Goal: Task Accomplishment & Management: Contribute content

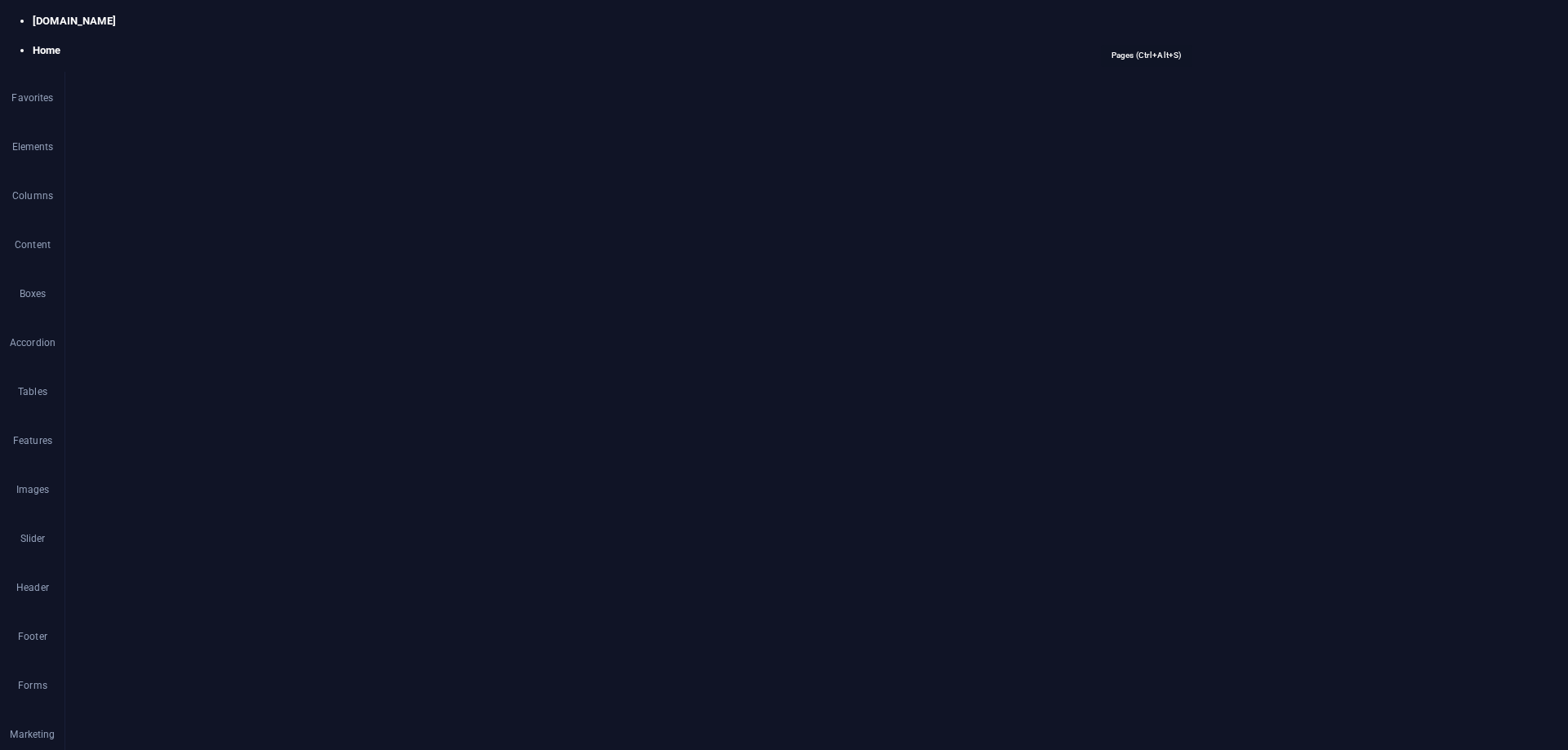
click at [1142, 16] on span "Pages" at bounding box center [1142, 20] width 57 height 16
click at [1240, 145] on span "New page" at bounding box center [1242, 147] width 105 height 9
click at [1270, 442] on input "New page" at bounding box center [1368, 442] width 347 height 26
drag, startPoint x: 1335, startPoint y: 482, endPoint x: 1122, endPoint y: 445, distance: 216.2
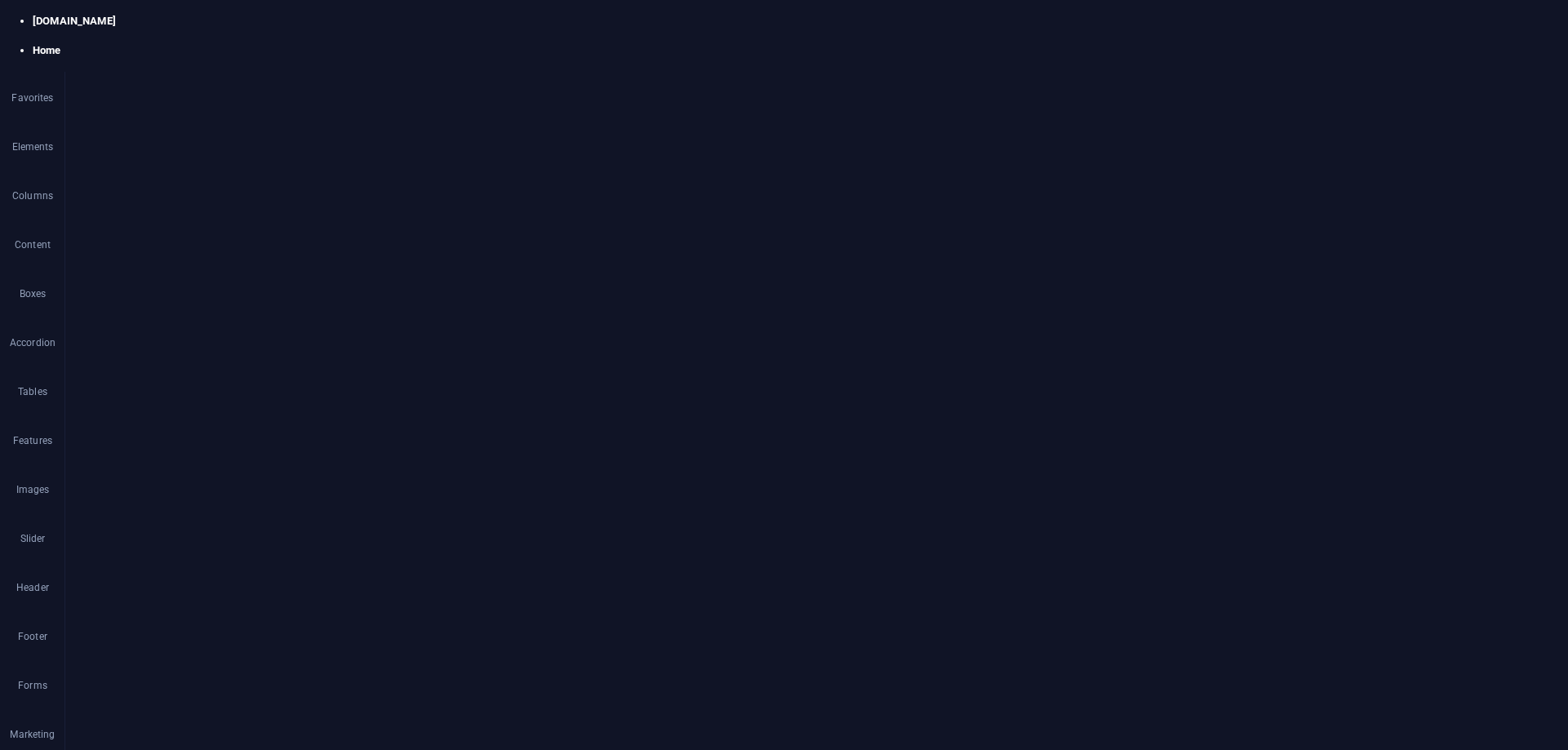
click at [1268, 435] on input "New page" at bounding box center [1368, 442] width 347 height 26
paste input "From Selfies to Subpoenas: When Social Posts Become Digital Evidenc"
type input "From Selfies to Subpoenas: When Social Posts Become Digital Evidence"
type input "/from-selfies-to-subpoenas-when-social-posts-become-digital-evidence"
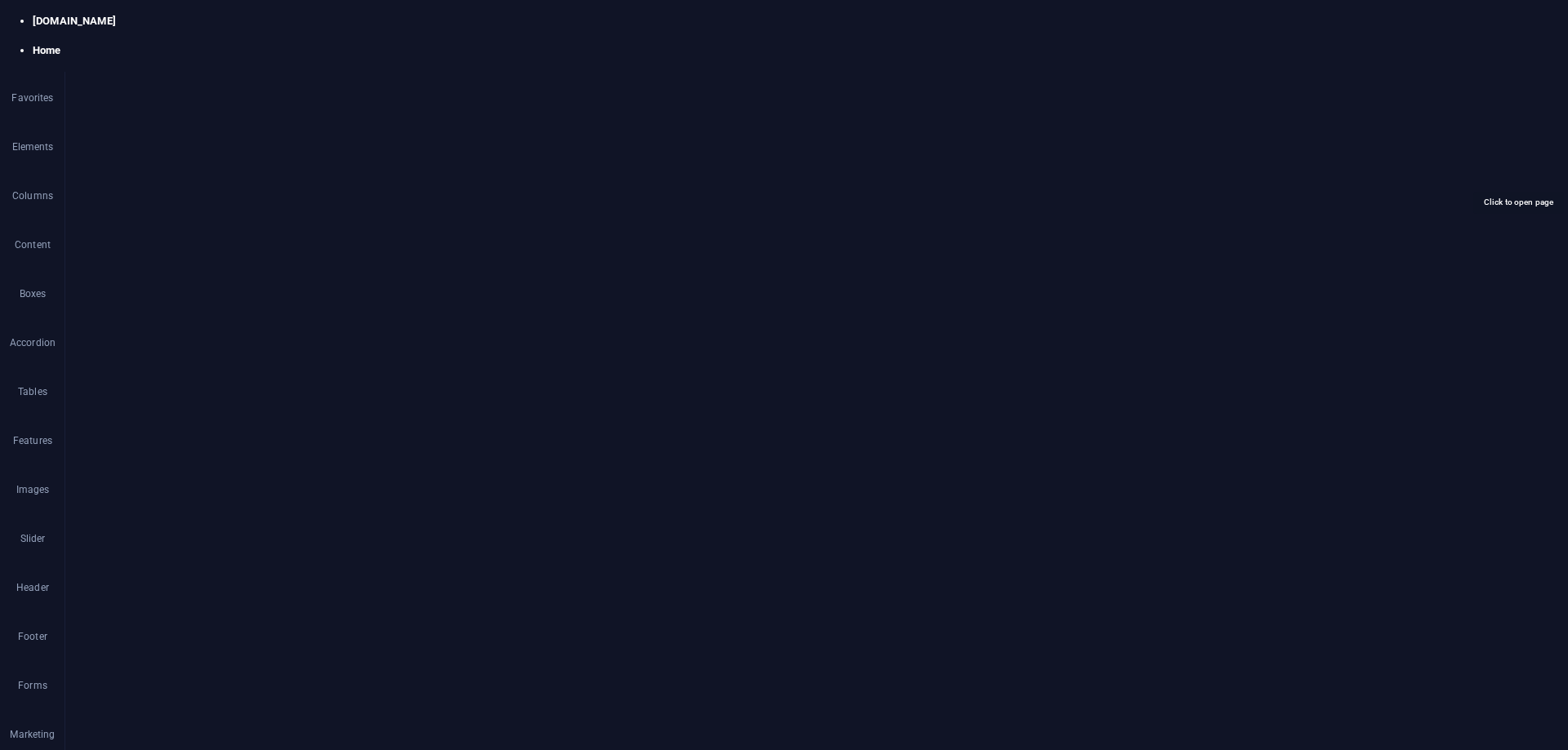
scroll to position [0, 0]
type input "From Selfies to Subpoenas: When Social Posts Become Digital Evidence"
click at [1203, 559] on input "SEO Title" at bounding box center [1368, 560] width 347 height 26
drag, startPoint x: 1201, startPoint y: 558, endPoint x: 1287, endPoint y: 552, distance: 86.2
click at [1287, 552] on input "SEO Title" at bounding box center [1368, 560] width 347 height 26
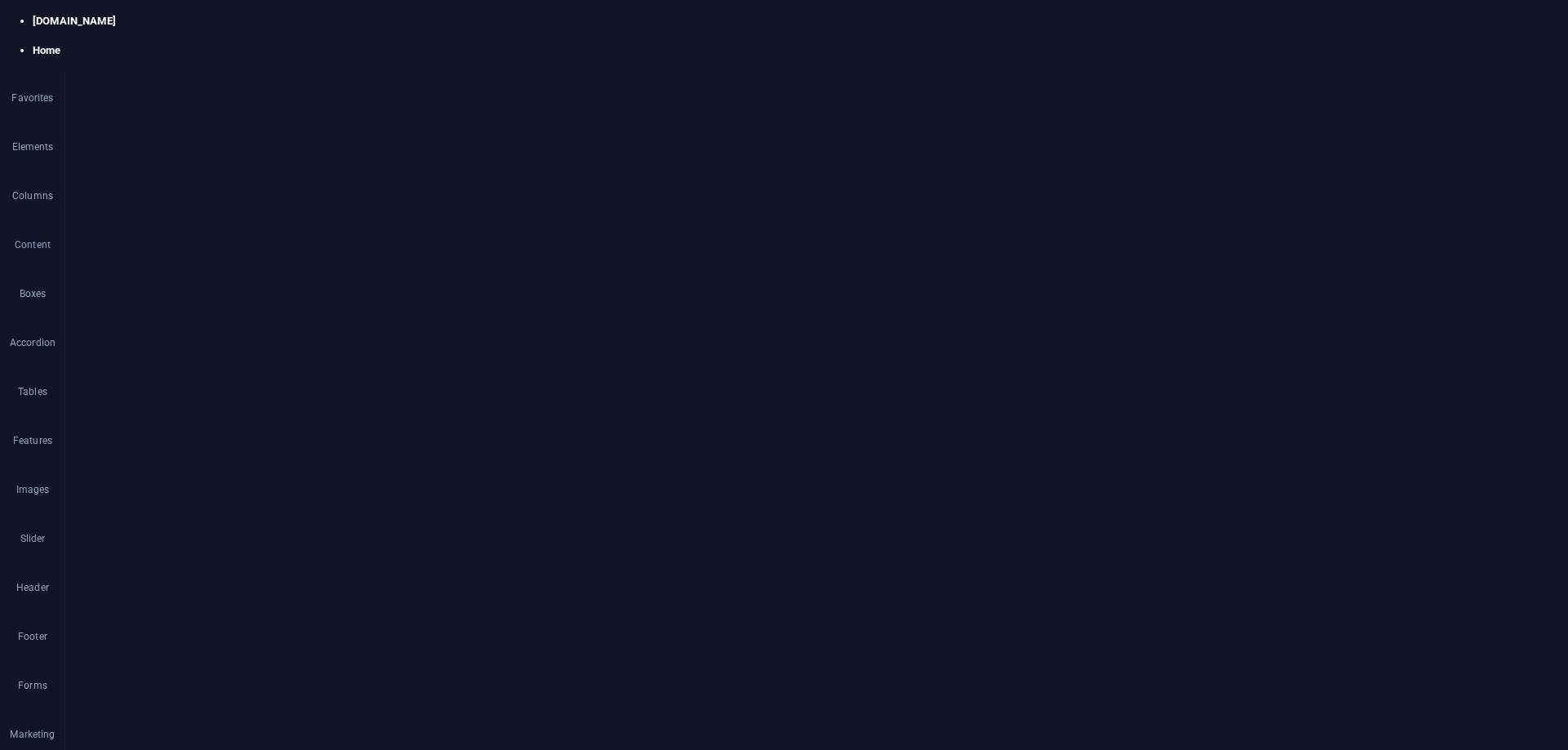
paste input "From Selfies to Subpoenas: How Social Media Posts Become Legal Evidence"
type input "From Selfies to Subpoenas: How Social Media Posts Become Legal Evidence"
click at [1267, 616] on textarea "SEO Description" at bounding box center [1368, 632] width 347 height 53
paste textarea "In an age of viral scandals and digital breadcrumbs, social media is more than …"
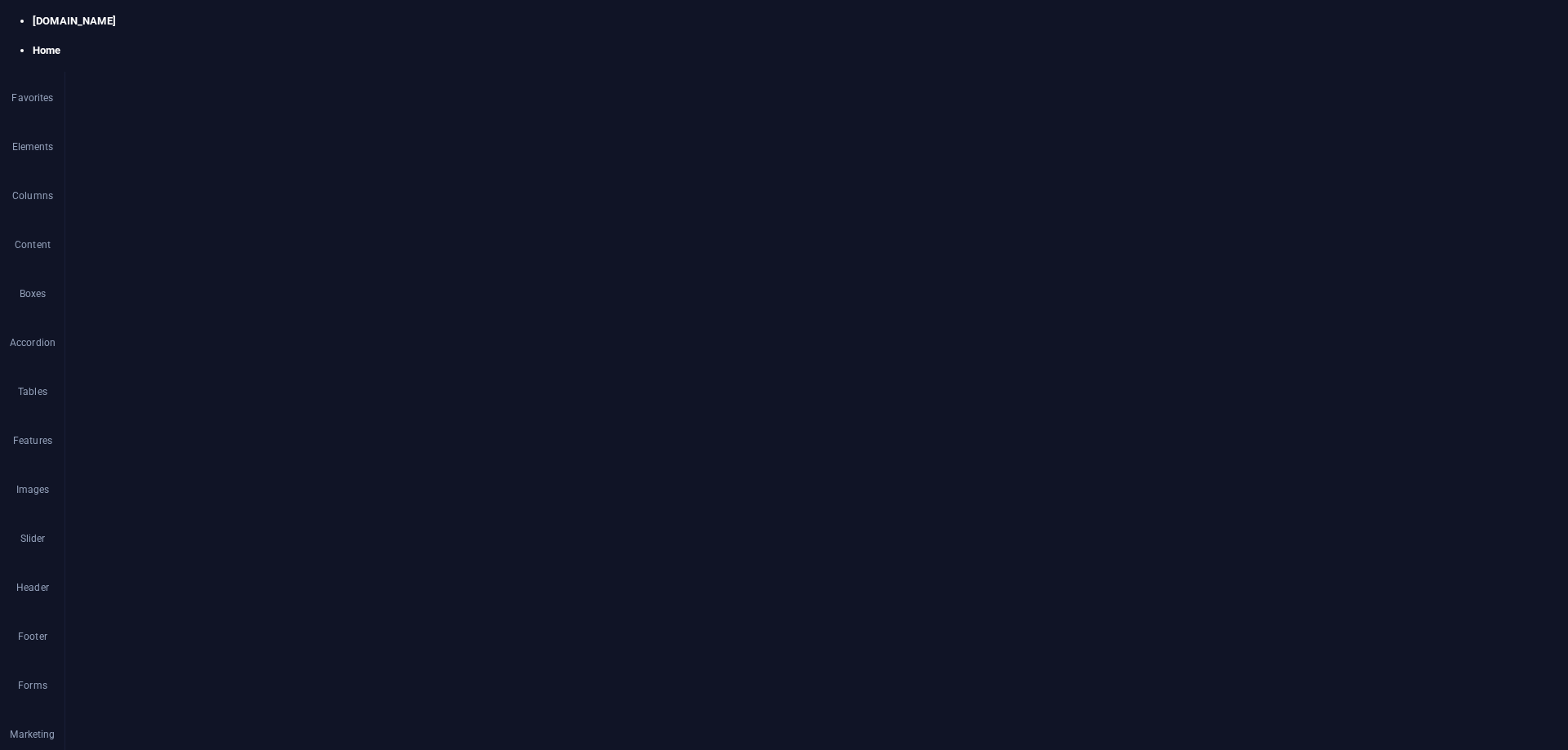
type textarea "In an age of viral scandals and digital breadcrumbs, social media is more than …"
click at [1296, 380] on input "SEO Keywords" at bounding box center [1368, 377] width 347 height 26
paste input "digital evidence Philippines social media and legal cases screenshots in court …"
drag, startPoint x: 1436, startPoint y: 304, endPoint x: 1250, endPoint y: 315, distance: 186.3
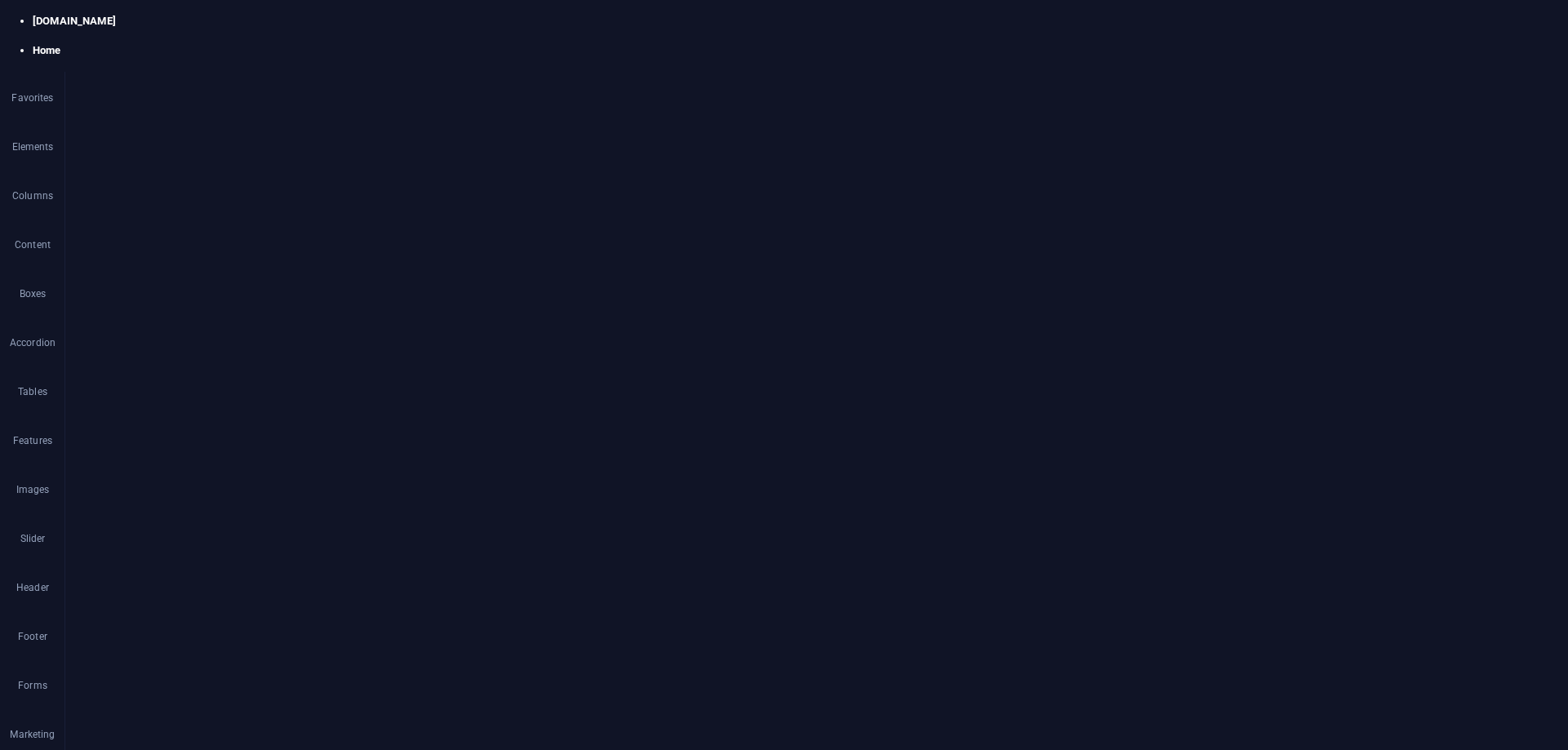
click at [1250, 315] on textarea "In an age of viral scandals and digital breadcrumbs, social media is more than …" at bounding box center [1368, 305] width 347 height 53
click at [1435, 377] on input "digital evidence Philippines social media and legal cases screenshots in court …" at bounding box center [1368, 377] width 347 height 26
paste input "Richard Jonathan O. Taduran"
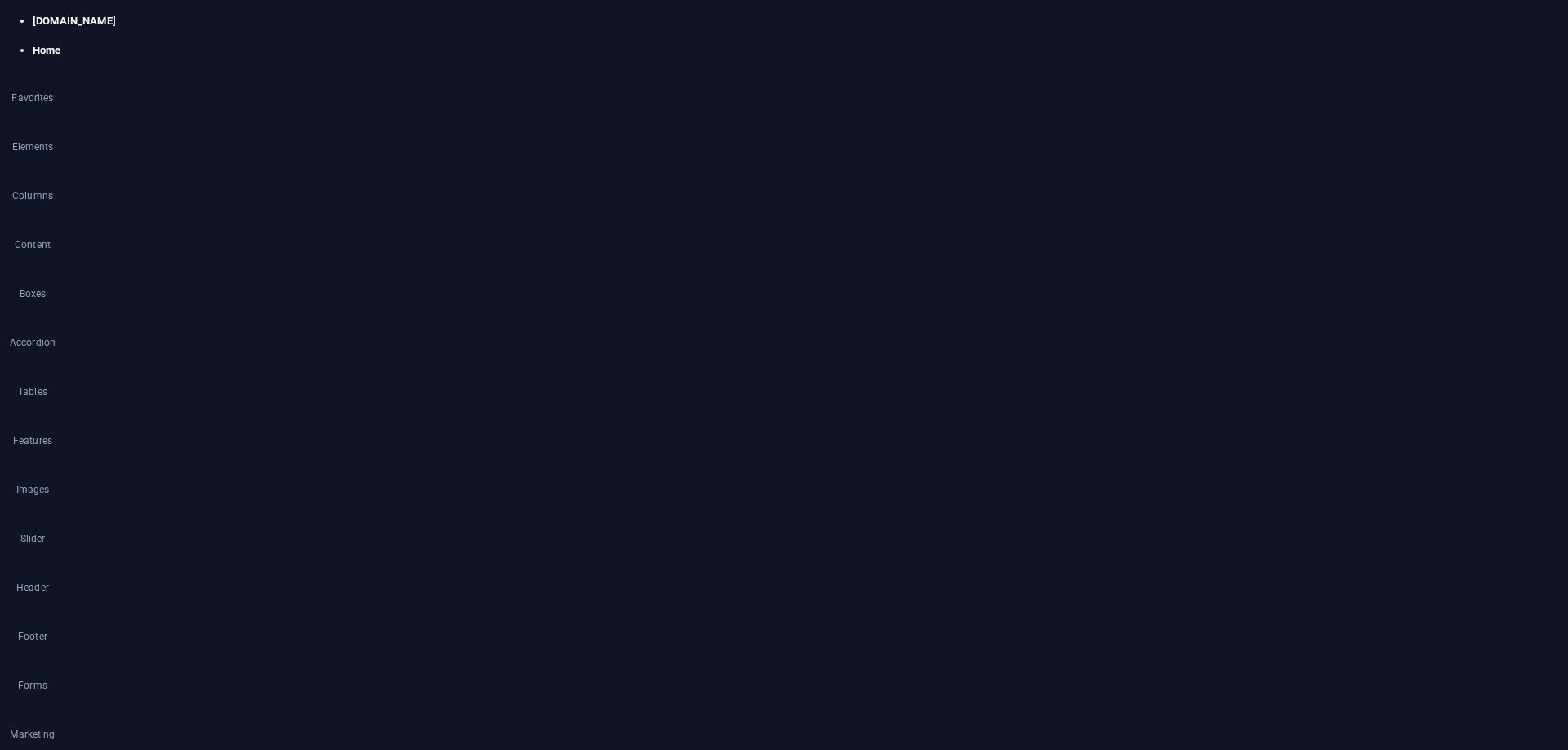
click at [1531, 377] on input "digital evidence Philippines social media and legal cases screenshots in court …" at bounding box center [1368, 377] width 347 height 26
type input "digital evidence Philippines social media and legal cases screenshots in court …"
click at [1370, 692] on span "More Settings" at bounding box center [1358, 698] width 61 height 11
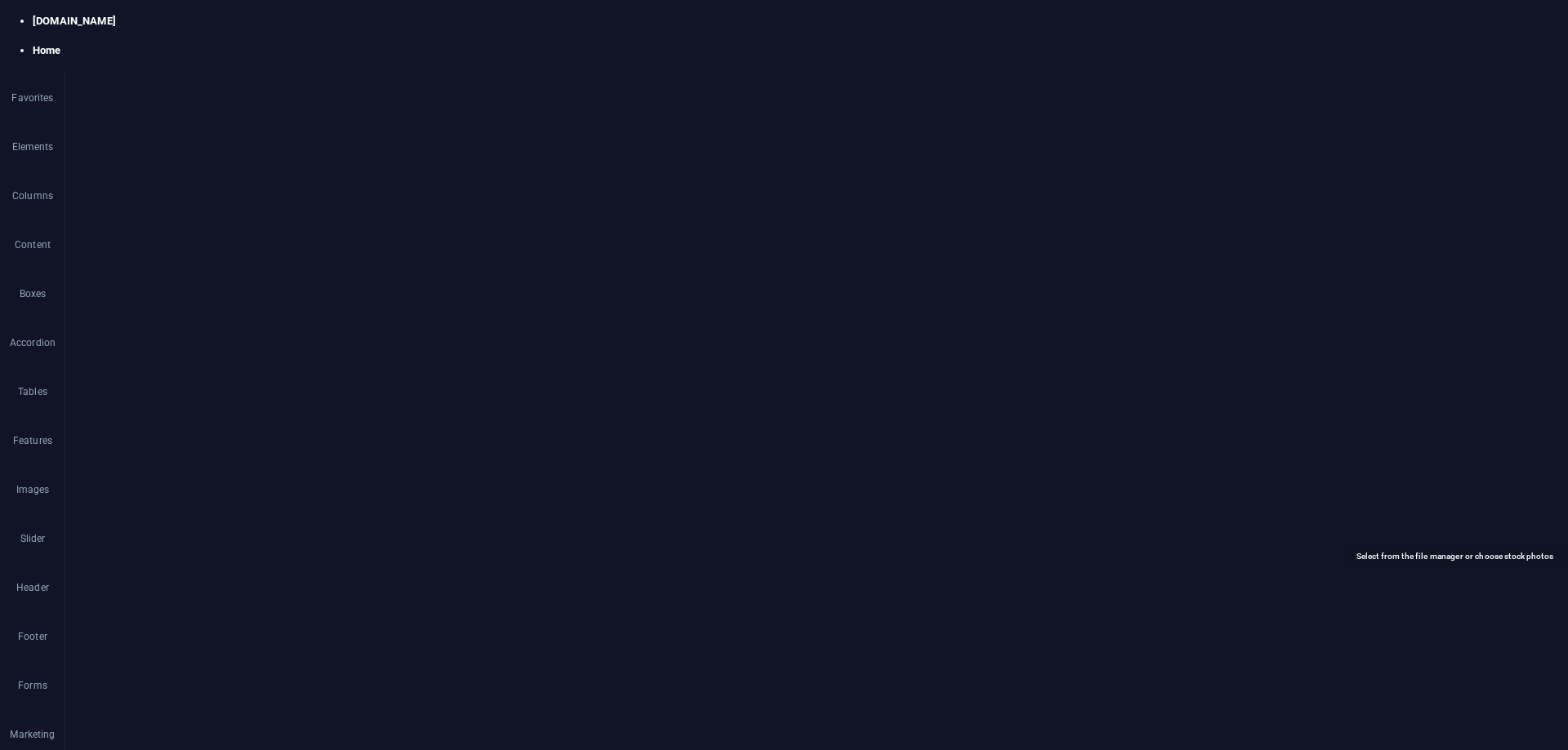
click at [1527, 538] on icon "select-media" at bounding box center [1533, 545] width 13 height 13
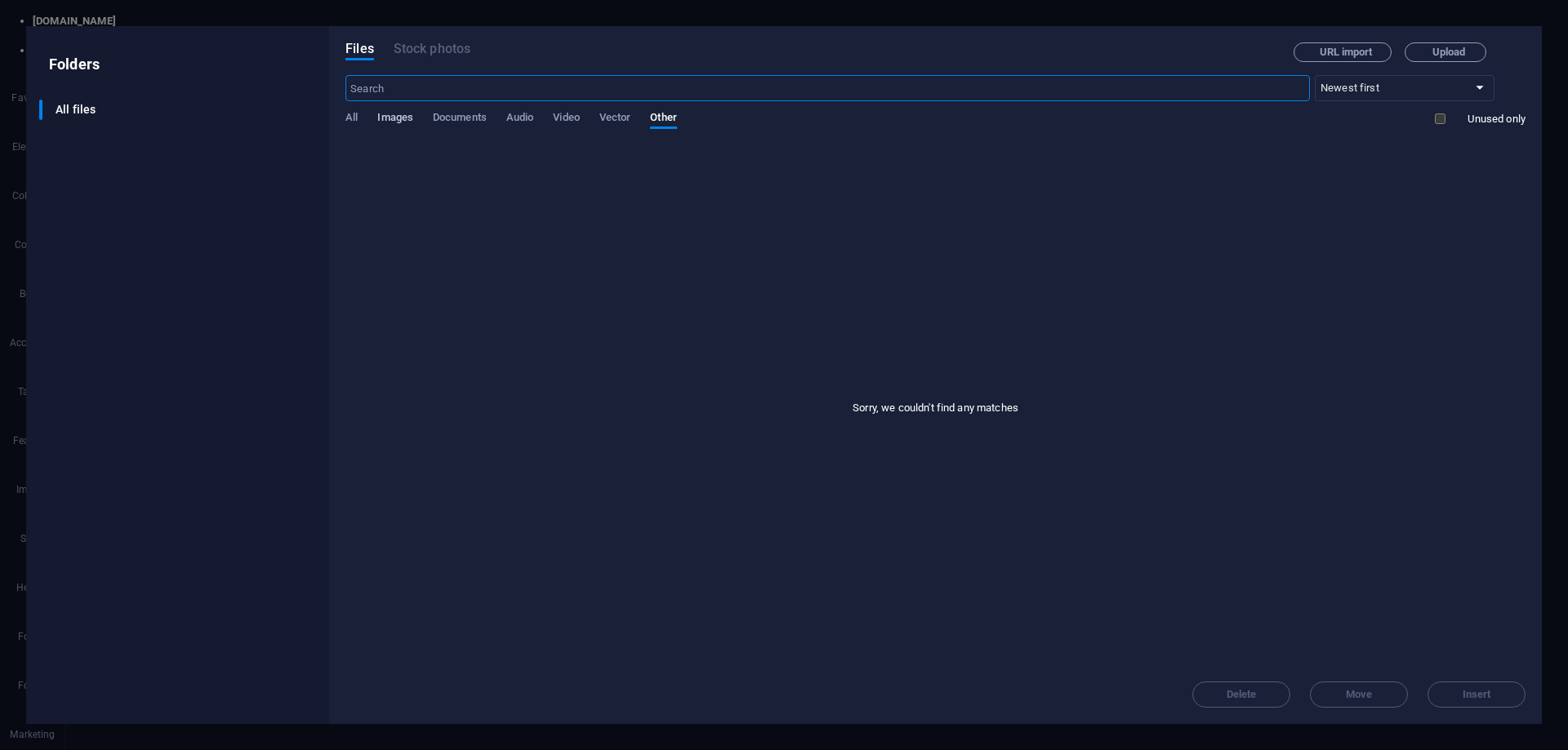
click at [393, 116] on span "Images" at bounding box center [396, 119] width 36 height 23
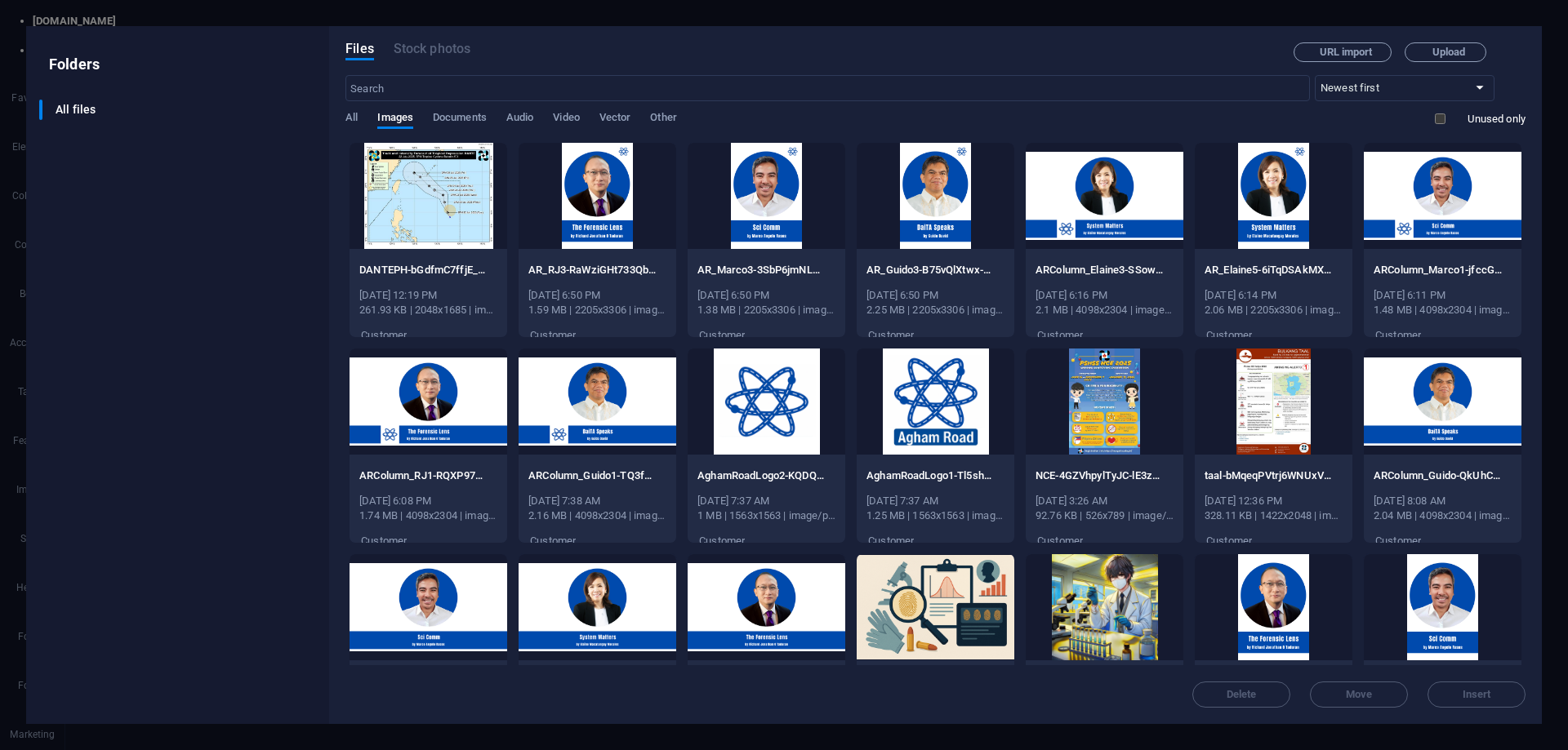
click at [432, 425] on div at bounding box center [428, 402] width 158 height 106
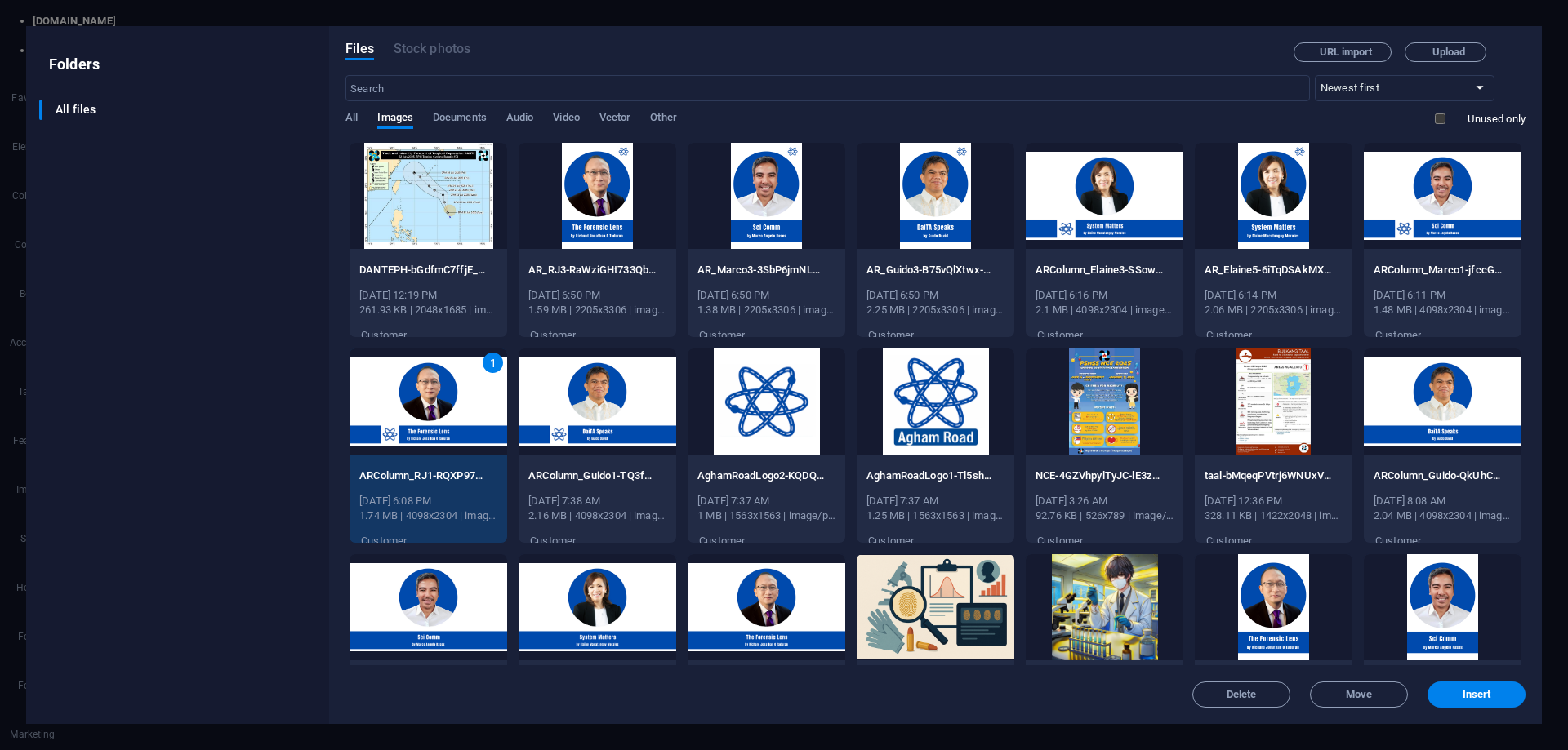
click at [432, 425] on div "1" at bounding box center [428, 402] width 158 height 106
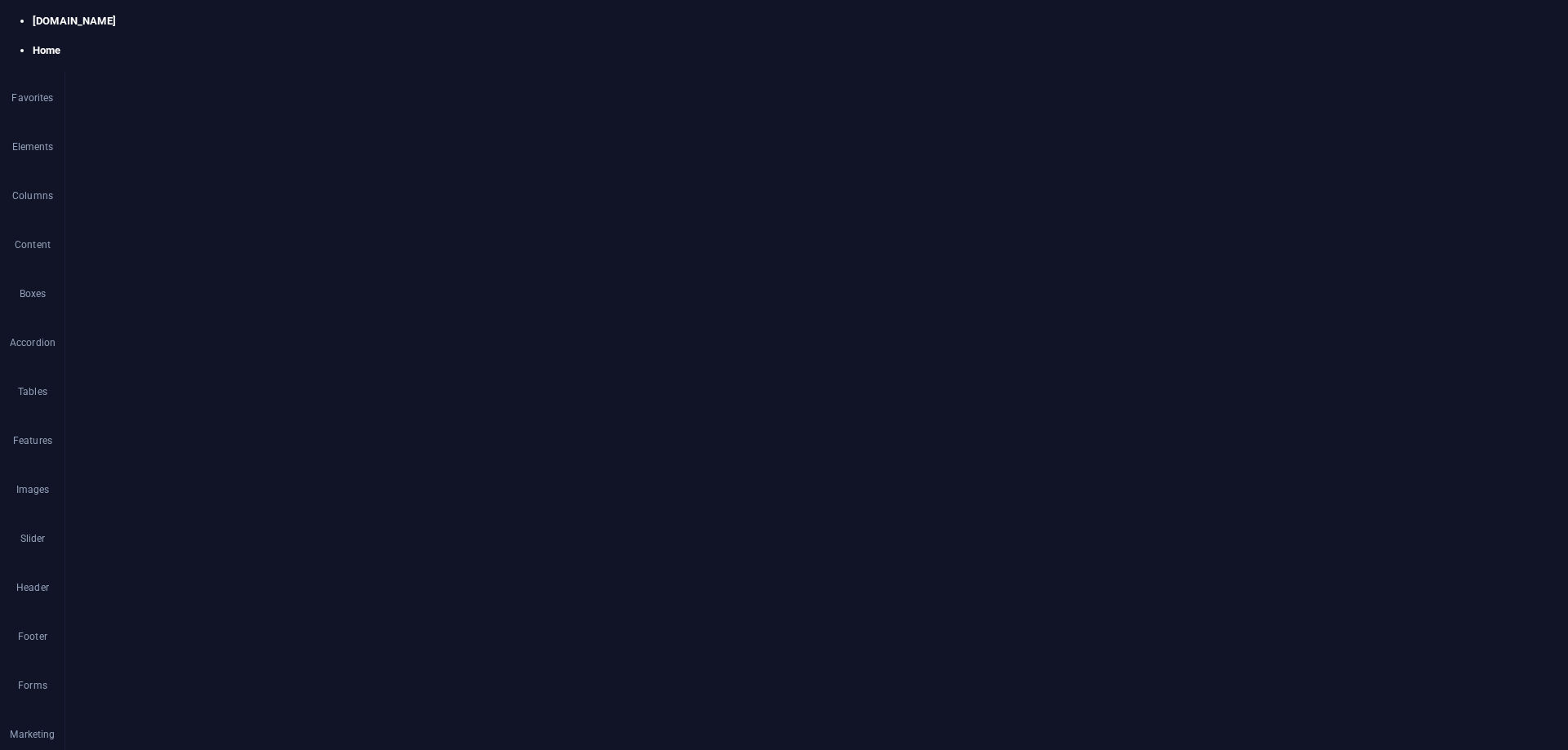
scroll to position [1796, 0]
click at [436, 23] on icon "save" at bounding box center [439, 21] width 19 height 19
click at [1140, 19] on span "Pages" at bounding box center [1142, 20] width 57 height 16
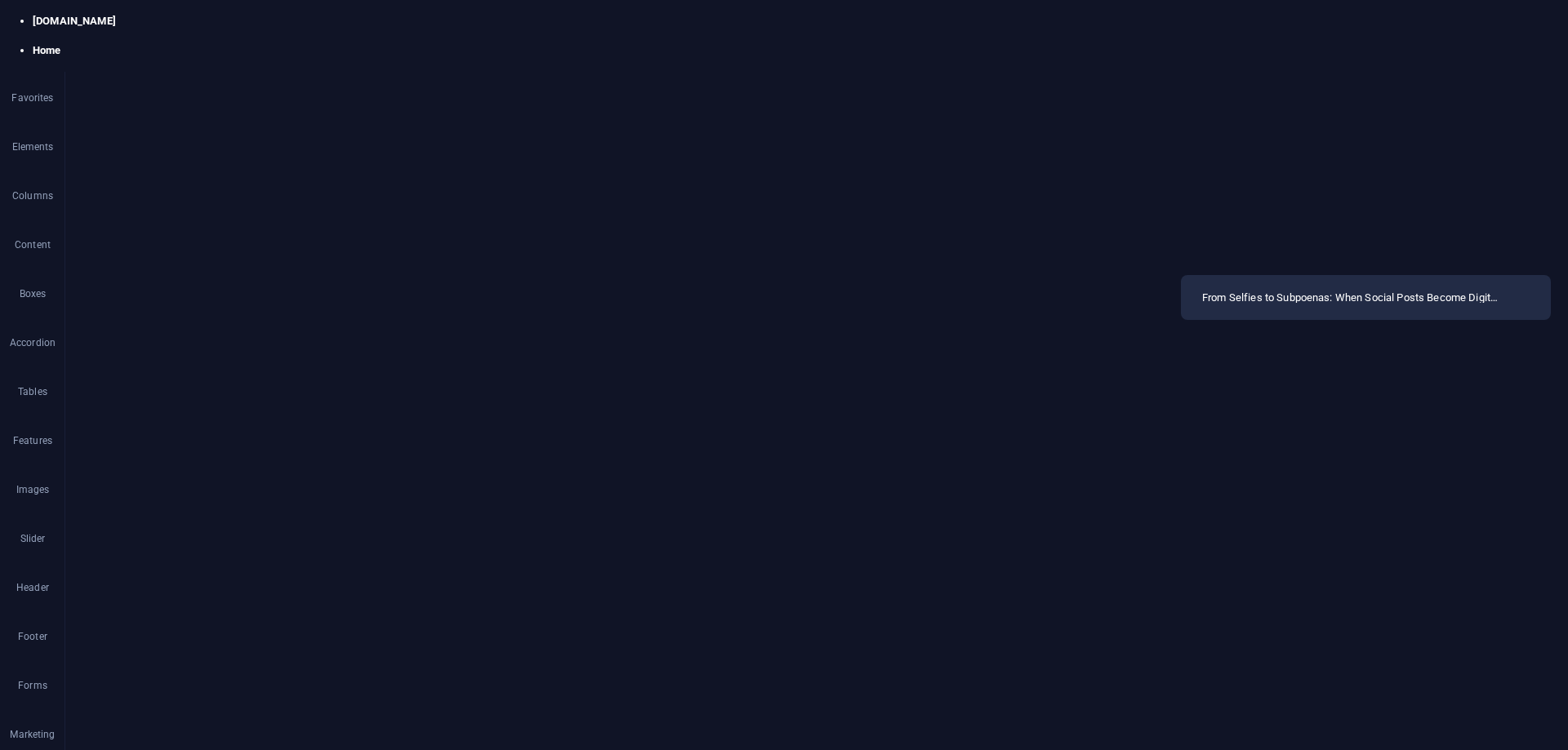
scroll to position [532, 0]
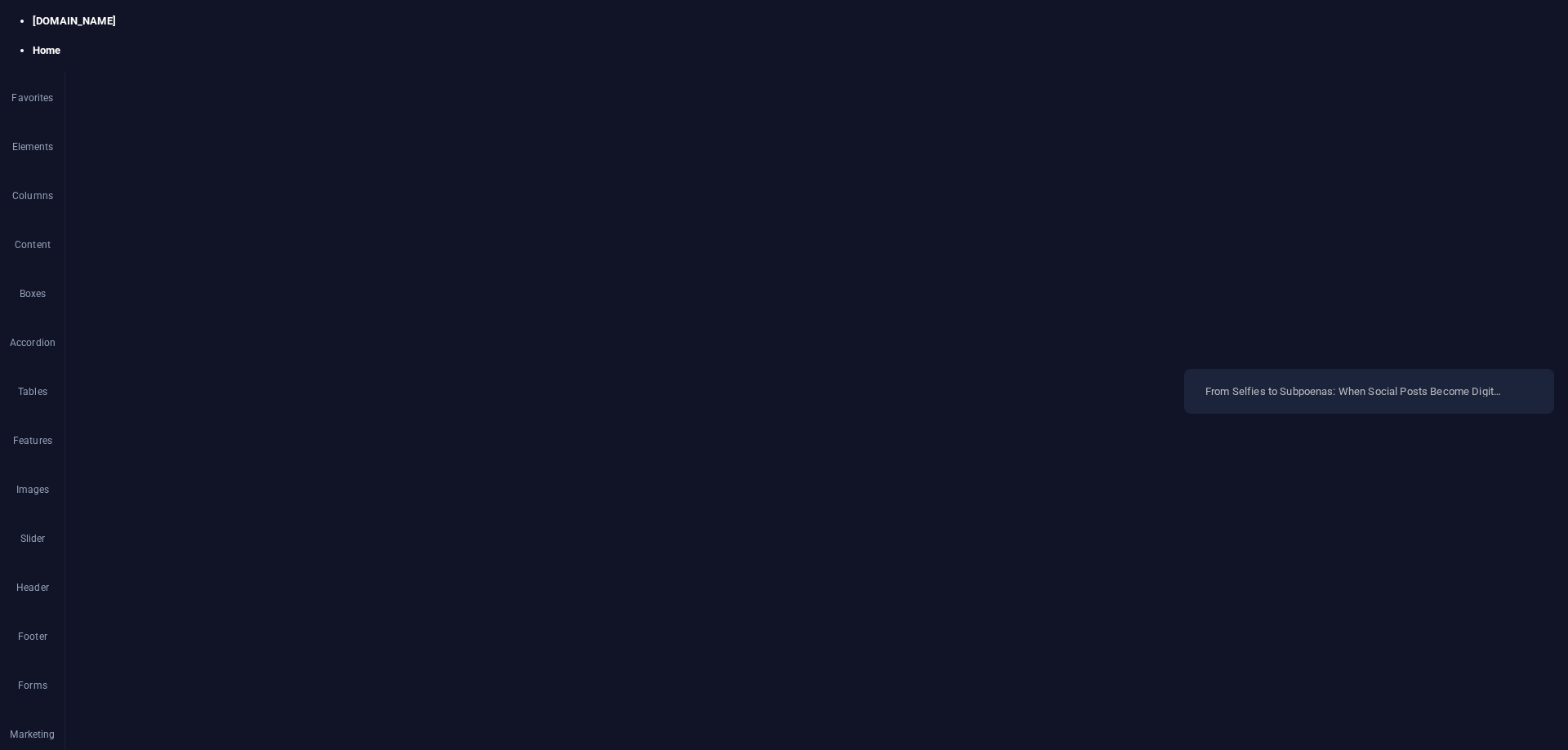
drag, startPoint x: 1204, startPoint y: 688, endPoint x: 1206, endPoint y: 391, distance: 297.0
click at [1206, 391] on div "Home / About /about News /news Reports /reports Tropical Depression ‘Dante’ For…" at bounding box center [1368, 257] width 374 height 1233
click at [1324, 380] on span "From Selfies to Subpoenas: When Social Posts Become Digital Evidence /from-self…" at bounding box center [1555, 378] width 608 height 12
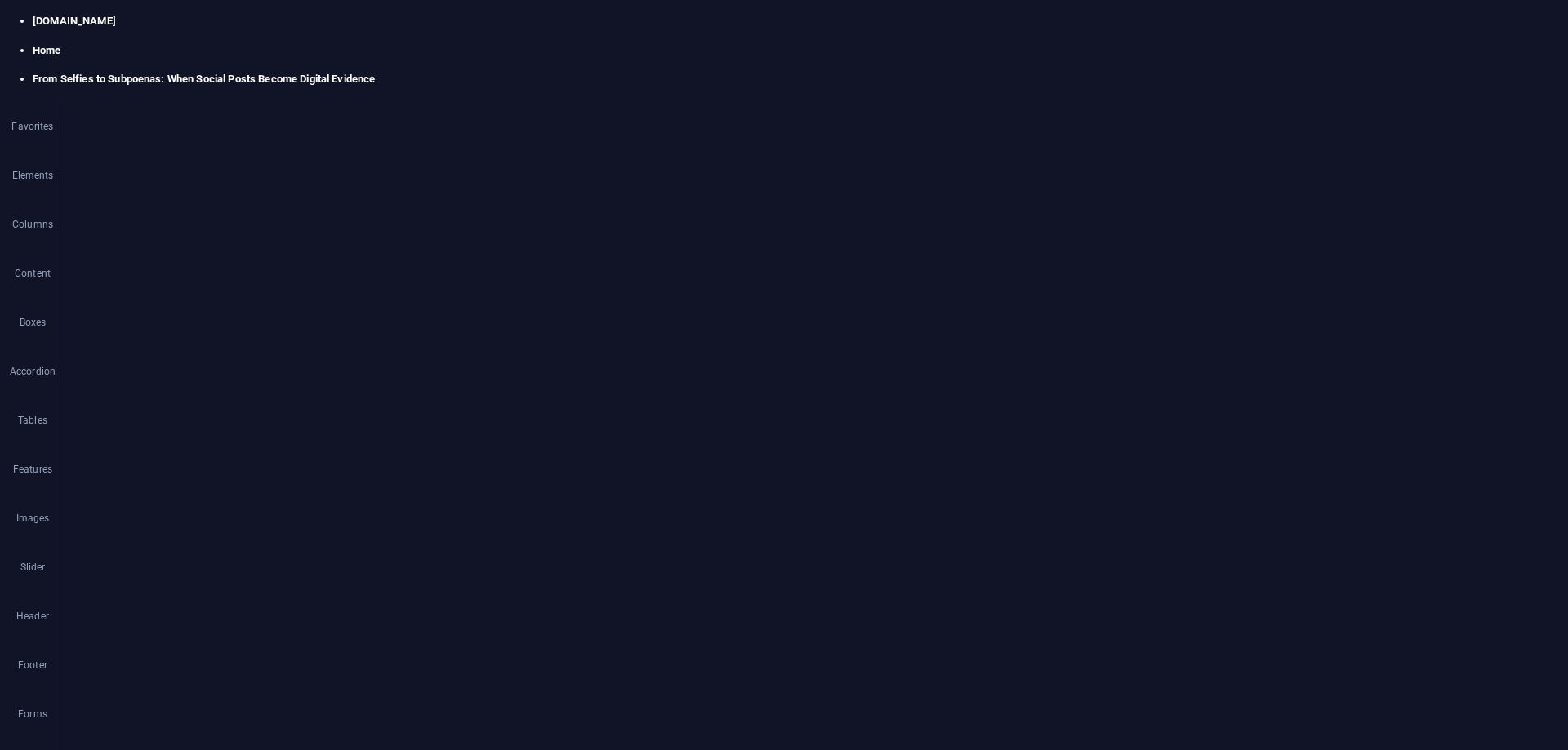
scroll to position [0, 0]
click at [25, 87] on icon "button" at bounding box center [32, 81] width 20 height 20
click at [260, 387] on img at bounding box center [269, 378] width 114 height 61
select select "%"
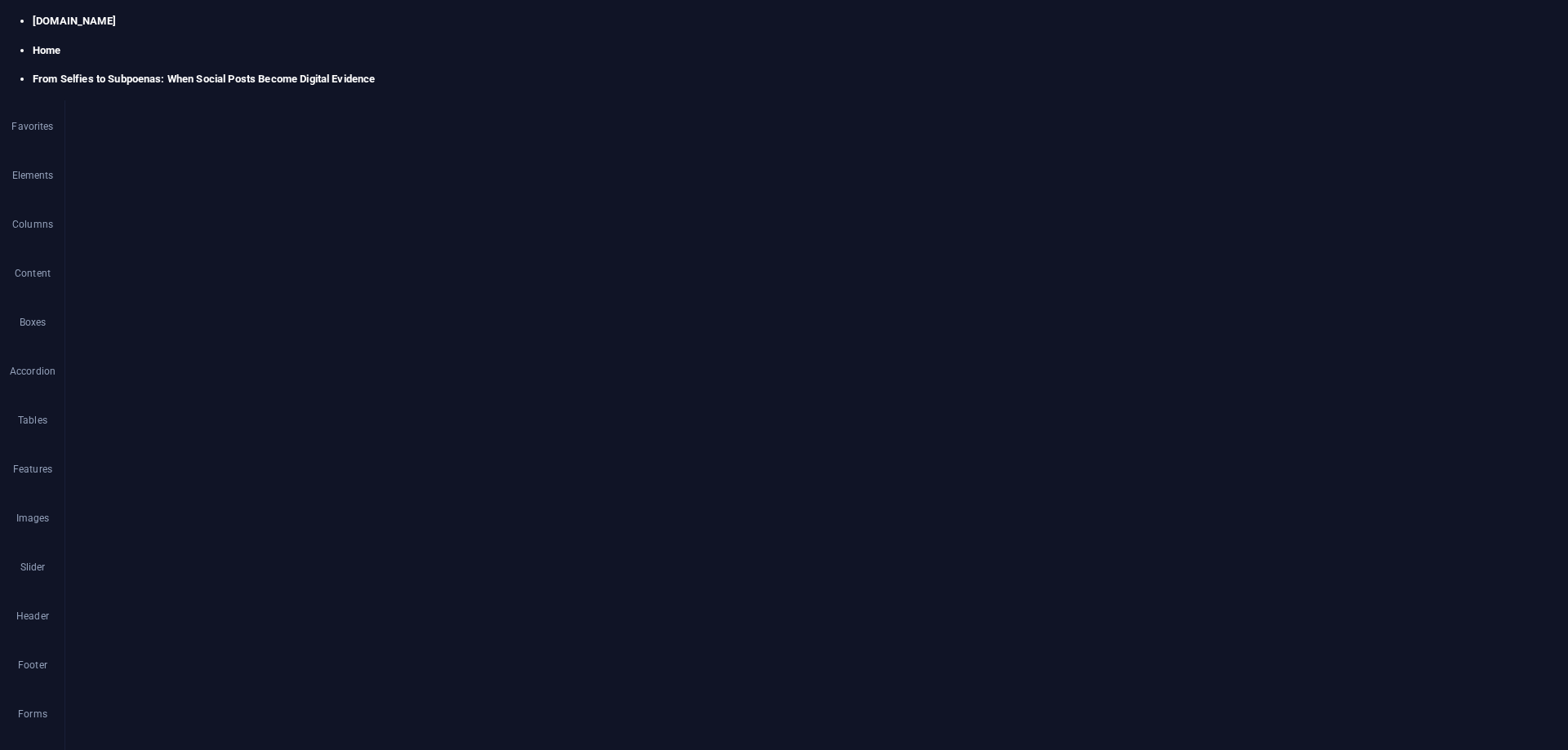
select select "%"
select select "rem"
click at [439, 123] on icon at bounding box center [437, 128] width 9 height 17
click at [491, 328] on link "⌦ Delete" at bounding box center [495, 333] width 111 height 25
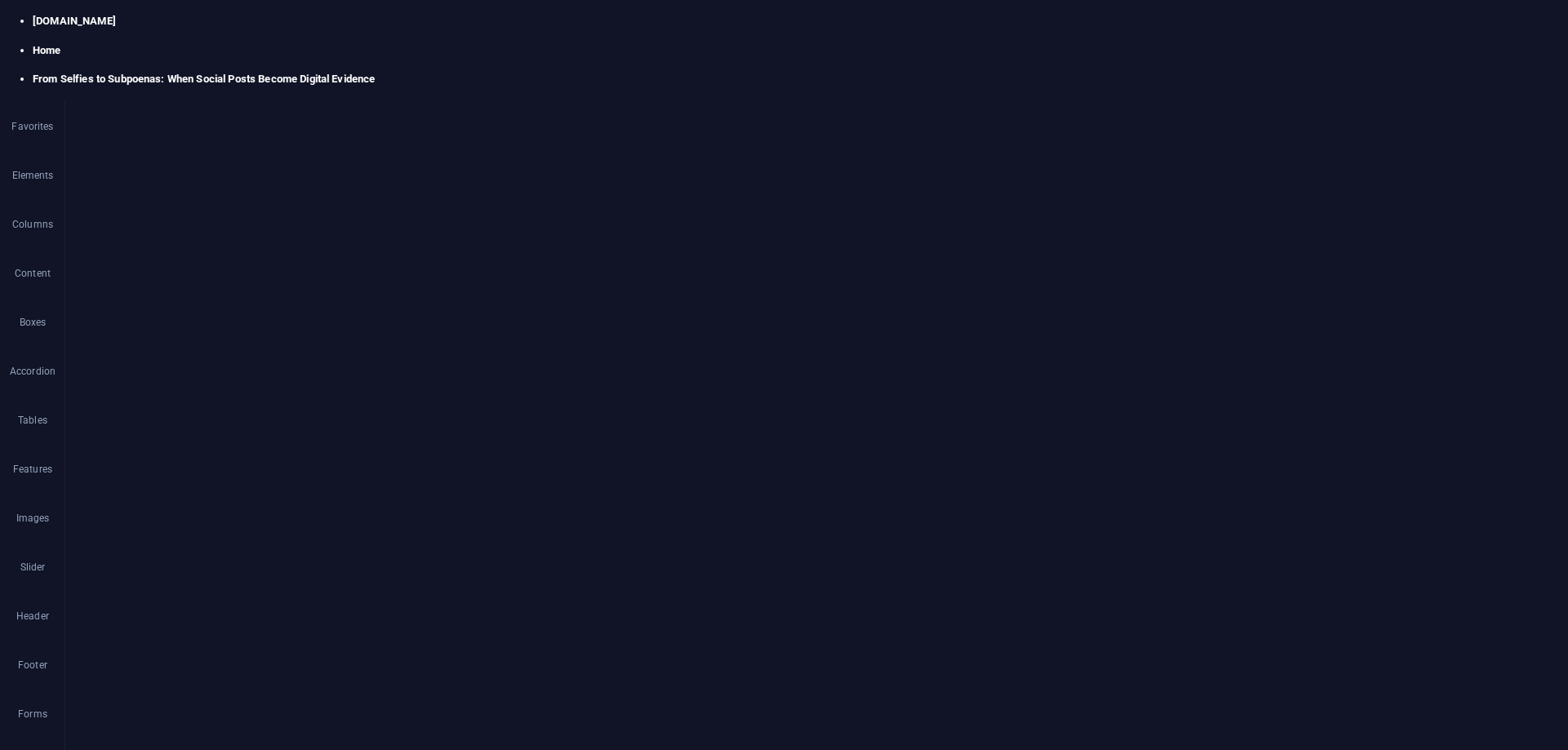
click at [381, 190] on button at bounding box center [387, 192] width 20 height 20
click at [386, 188] on icon at bounding box center [386, 193] width 9 height 17
click at [610, 249] on link "Ctrl 2 Text" at bounding box center [626, 252] width 134 height 25
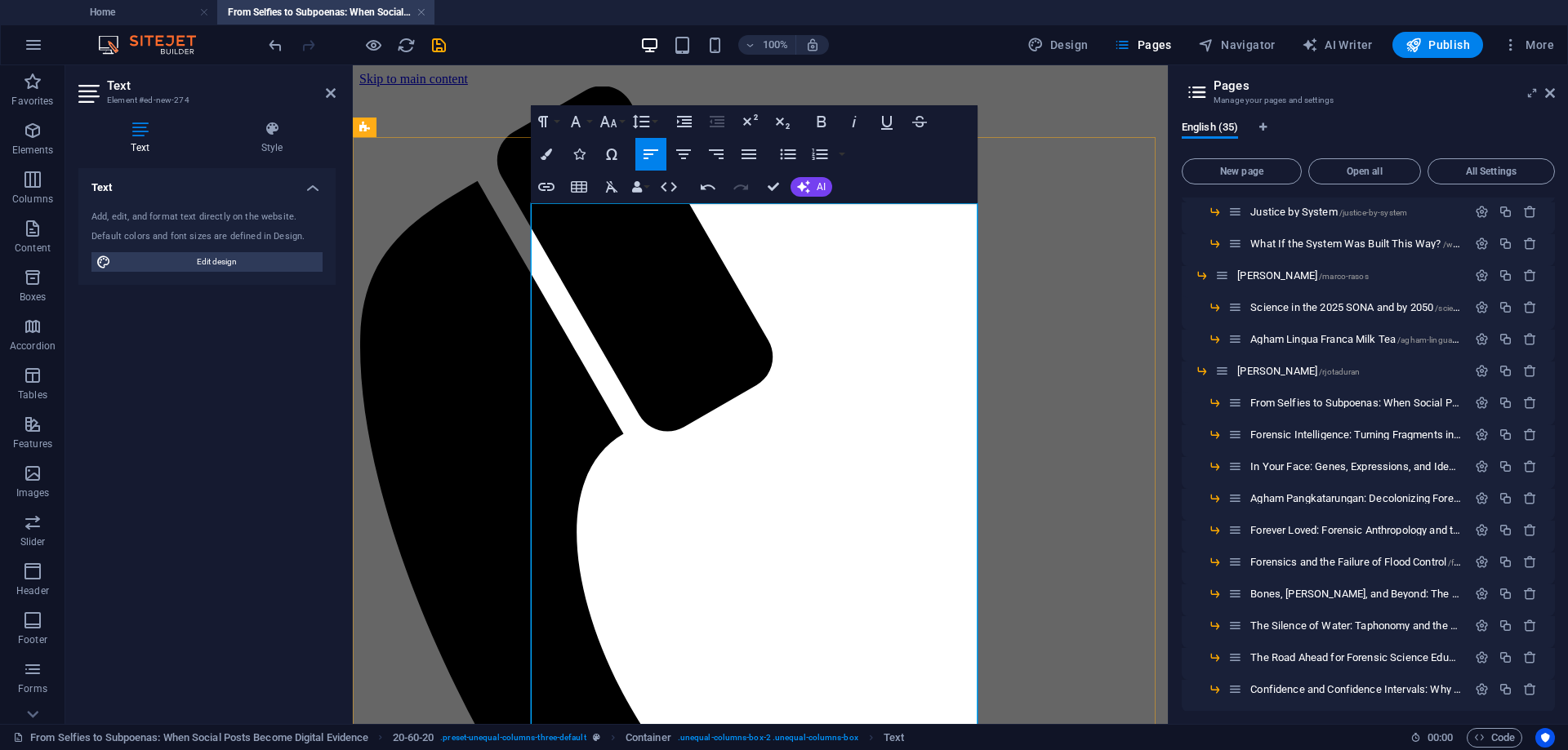
scroll to position [110649, 0]
drag, startPoint x: 661, startPoint y: 241, endPoint x: 504, endPoint y: 198, distance: 162.8
click at [818, 120] on icon "button" at bounding box center [821, 121] width 20 height 20
click at [623, 122] on button "Font Size" at bounding box center [611, 121] width 31 height 33
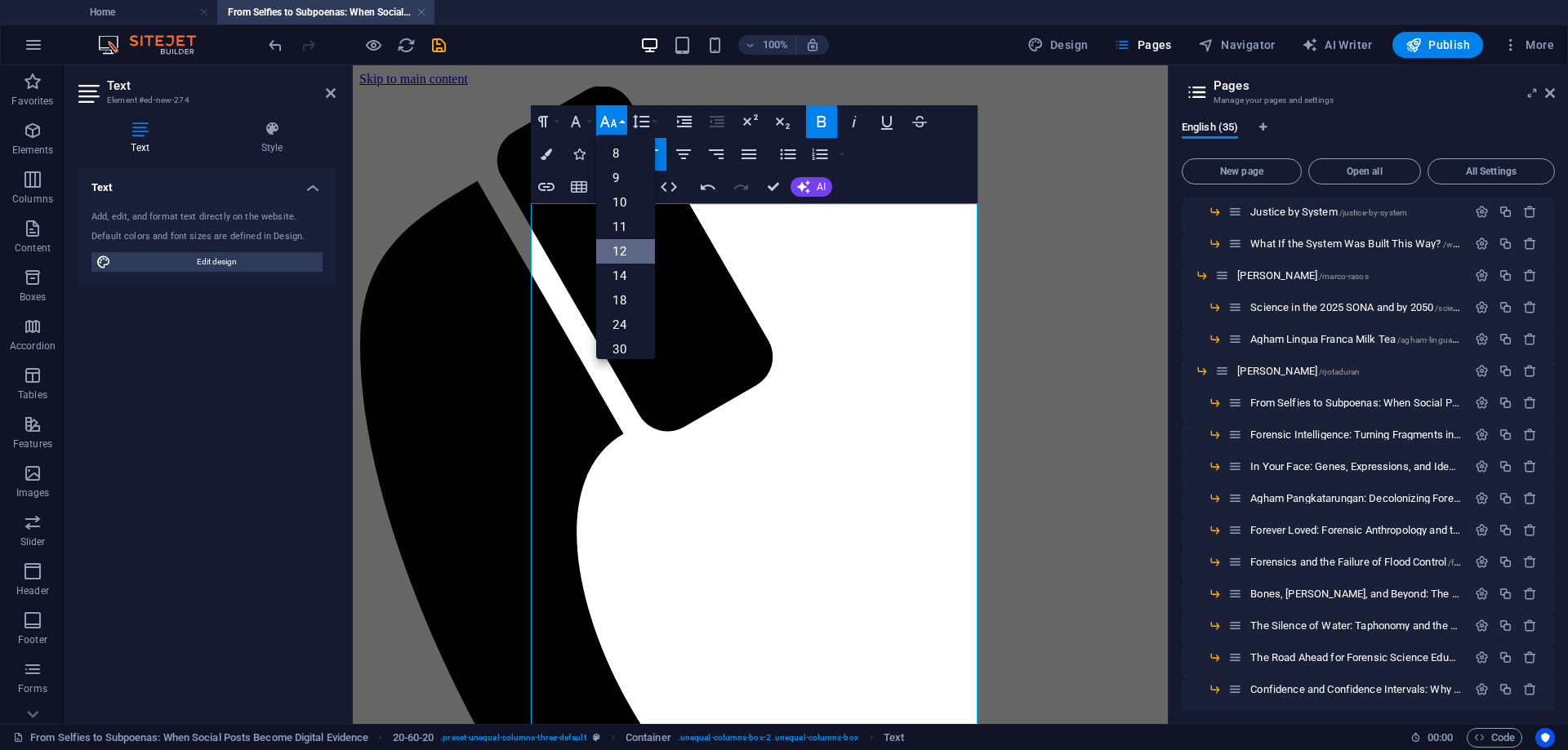
scroll to position [81, 0]
click at [619, 288] on link "36" at bounding box center [625, 292] width 59 height 25
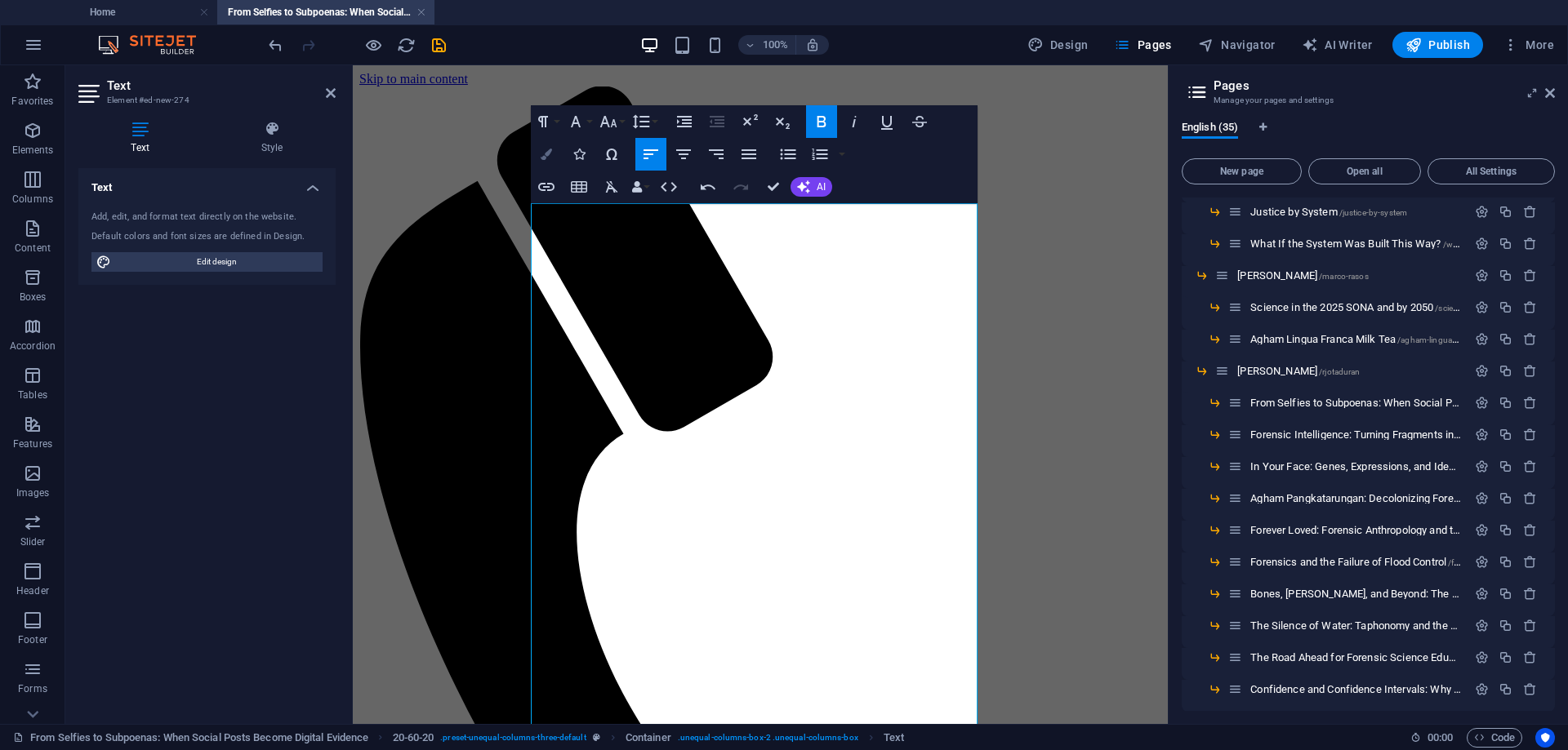
click at [541, 155] on icon "button" at bounding box center [546, 154] width 11 height 11
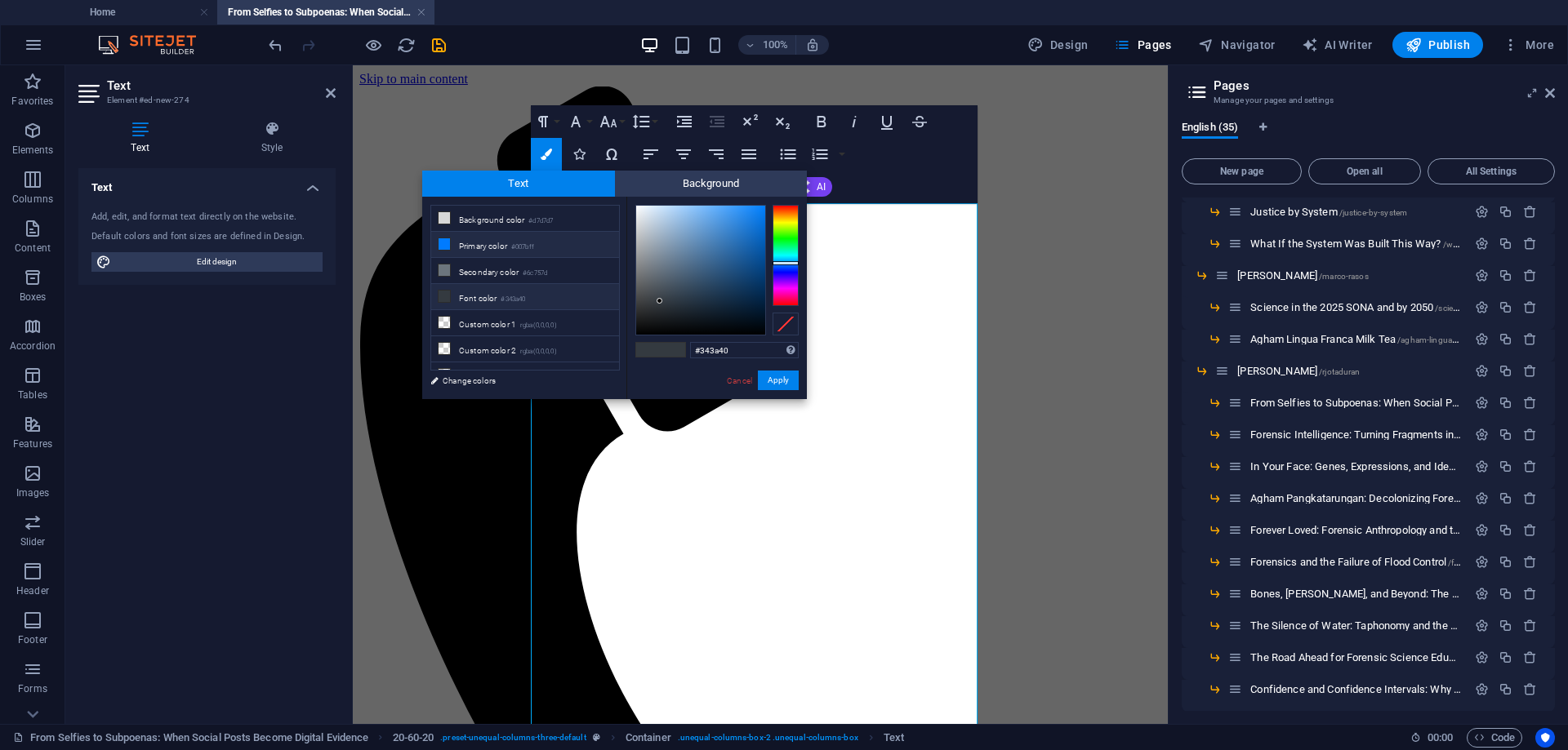
click at [469, 243] on li "Primary color #007bff" at bounding box center [525, 245] width 188 height 26
type input "#007bff"
click at [774, 379] on button "Apply" at bounding box center [778, 380] width 41 height 20
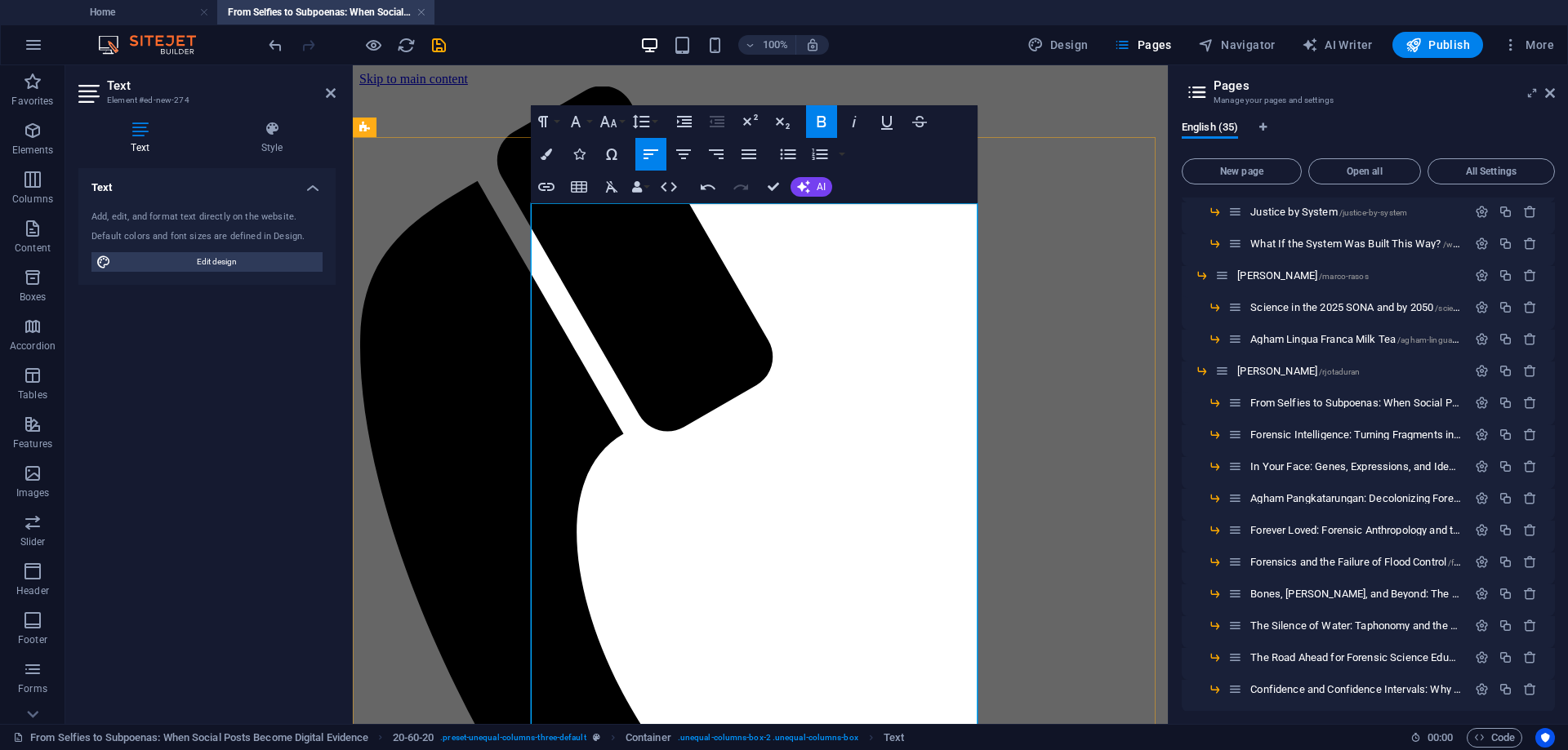
drag, startPoint x: 965, startPoint y: 356, endPoint x: 535, endPoint y: 368, distance: 430.2
click at [854, 117] on icon "button" at bounding box center [854, 121] width 20 height 20
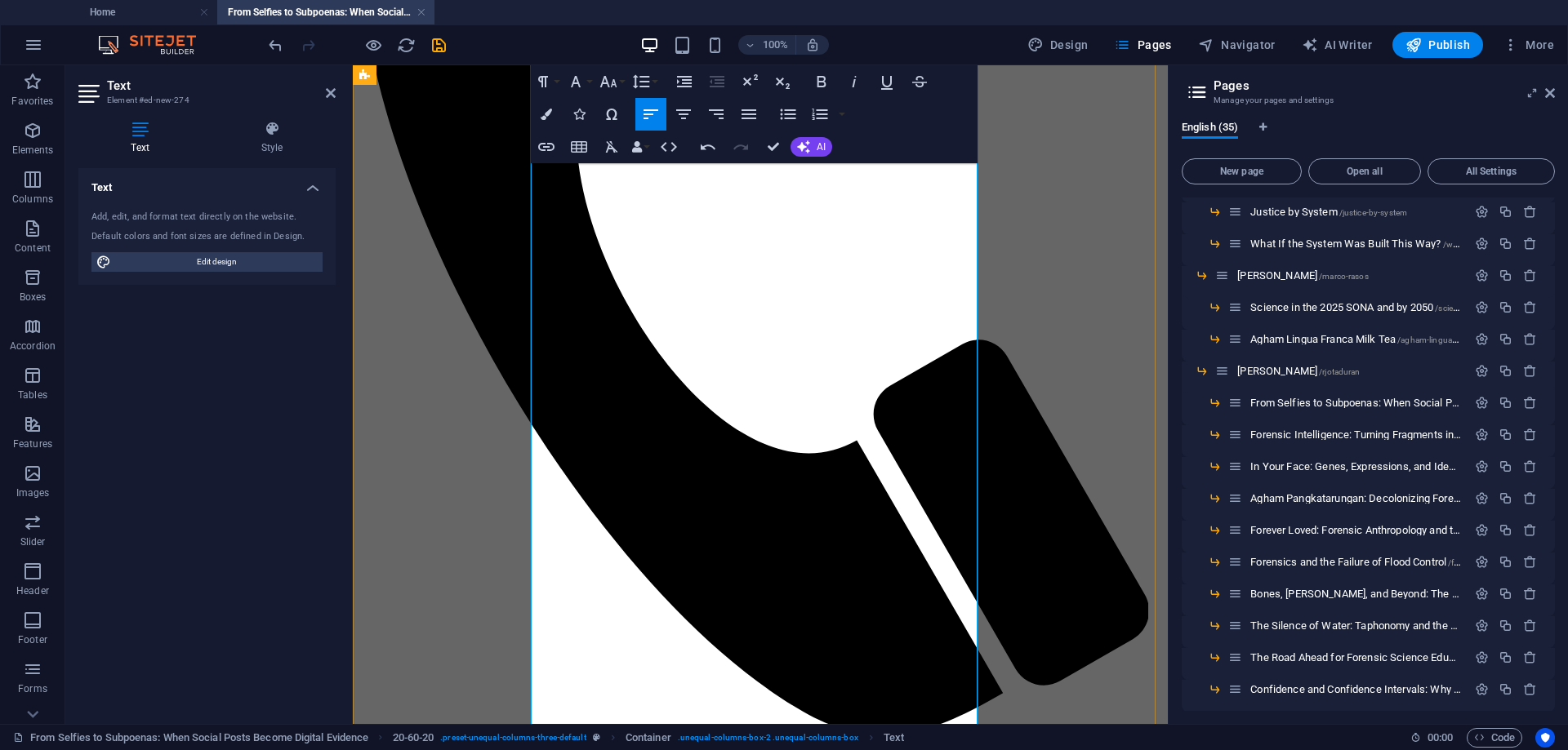
scroll to position [490, 0]
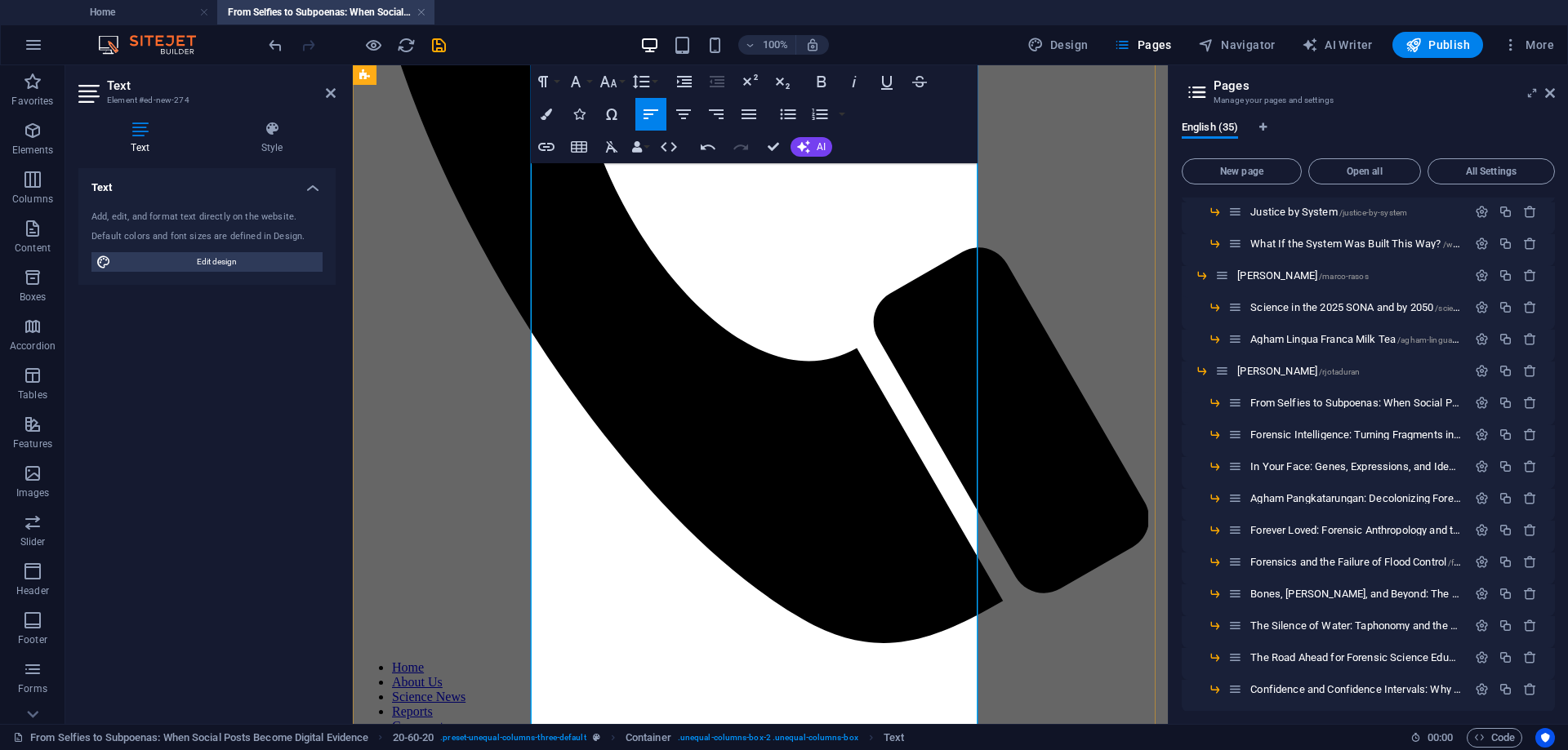
drag, startPoint x: 826, startPoint y: 573, endPoint x: 535, endPoint y: 574, distance: 291.0
click at [821, 81] on icon "button" at bounding box center [821, 81] width 9 height 11
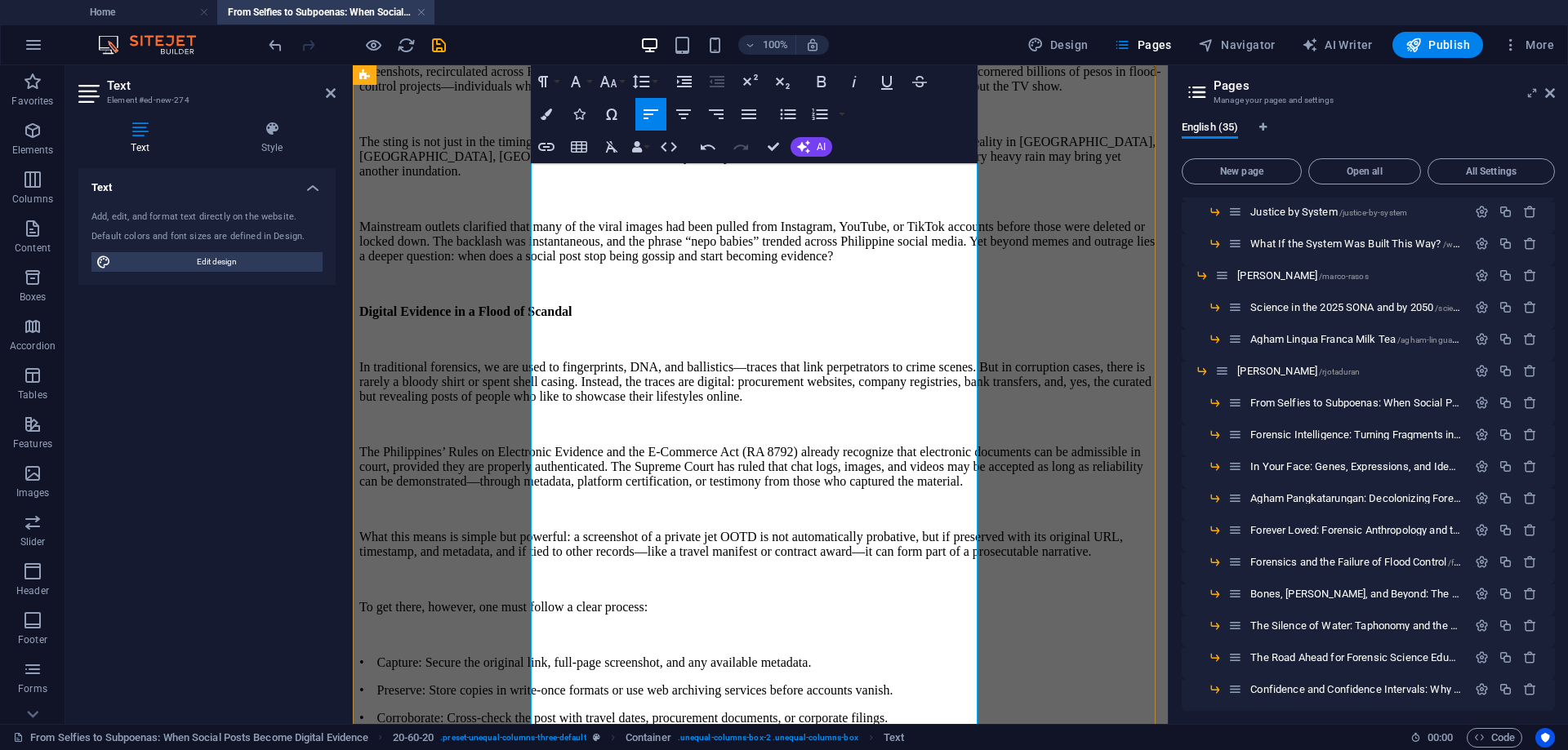
scroll to position [1470, 0]
drag, startPoint x: 556, startPoint y: 325, endPoint x: 511, endPoint y: 327, distance: 45.0
drag, startPoint x: 559, startPoint y: 376, endPoint x: 511, endPoint y: 378, distance: 48.0
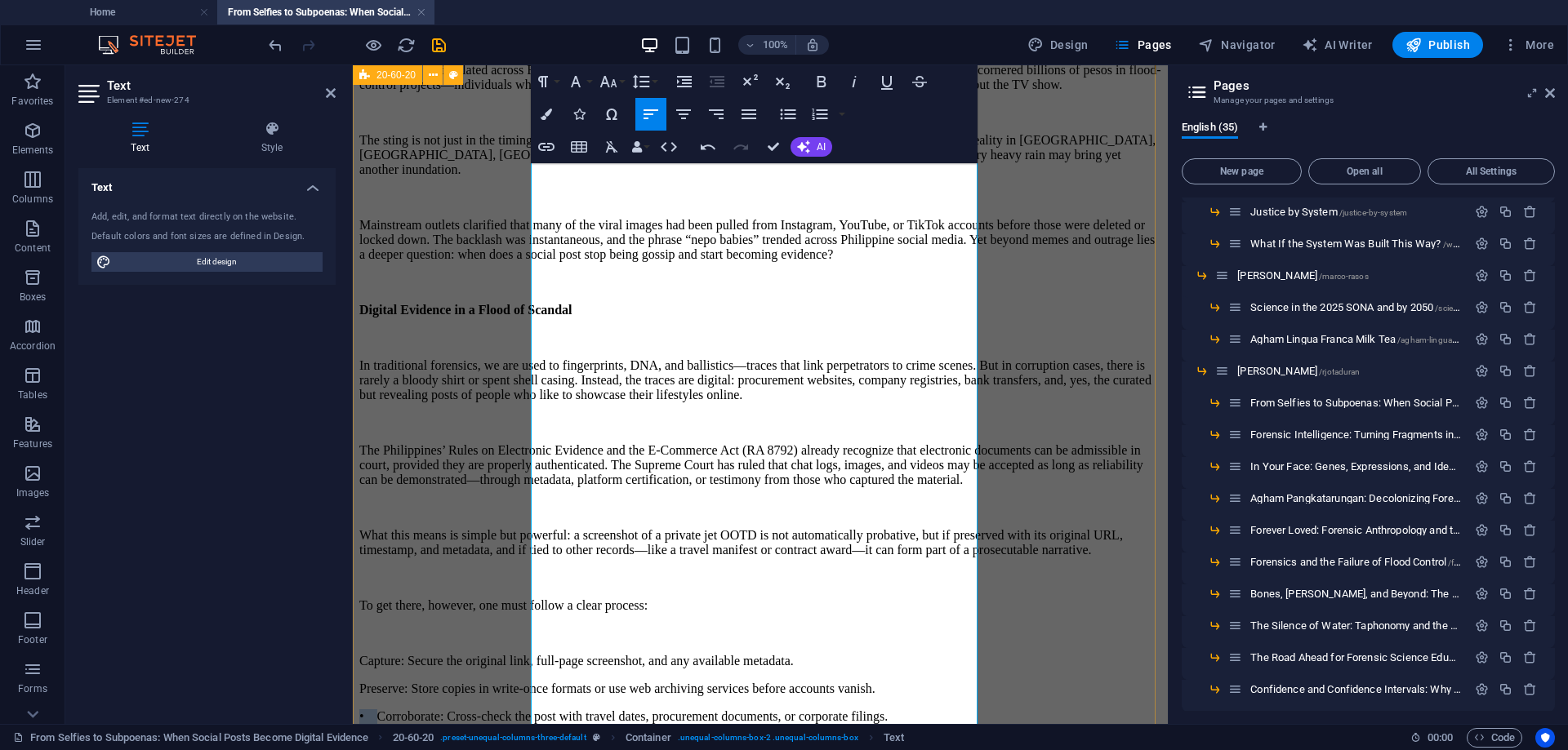
drag, startPoint x: 556, startPoint y: 427, endPoint x: 529, endPoint y: 427, distance: 27.0
drag, startPoint x: 555, startPoint y: 481, endPoint x: 523, endPoint y: 478, distance: 32.1
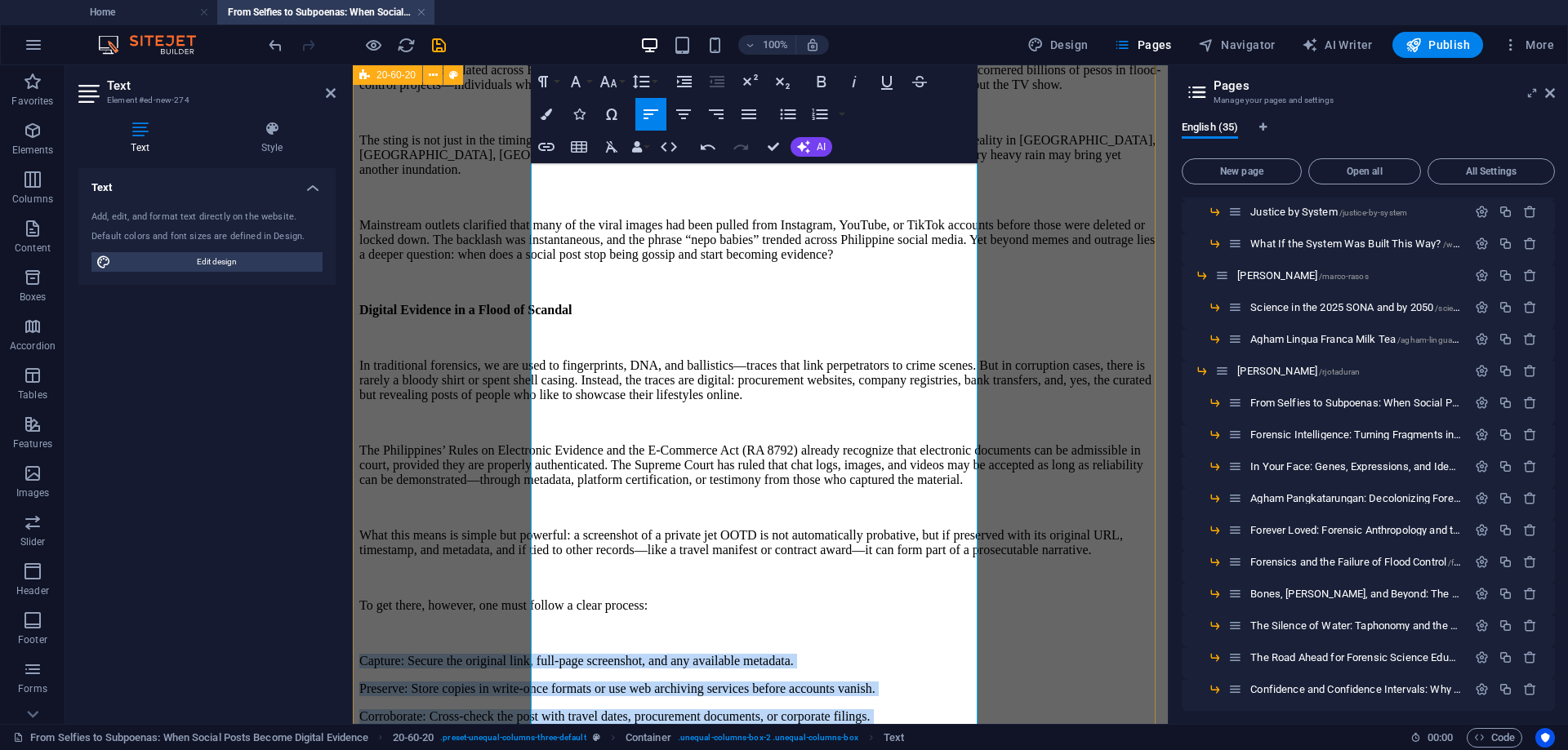
drag, startPoint x: 639, startPoint y: 534, endPoint x: 529, endPoint y: 331, distance: 230.9
click at [793, 115] on icon "button" at bounding box center [788, 114] width 15 height 10
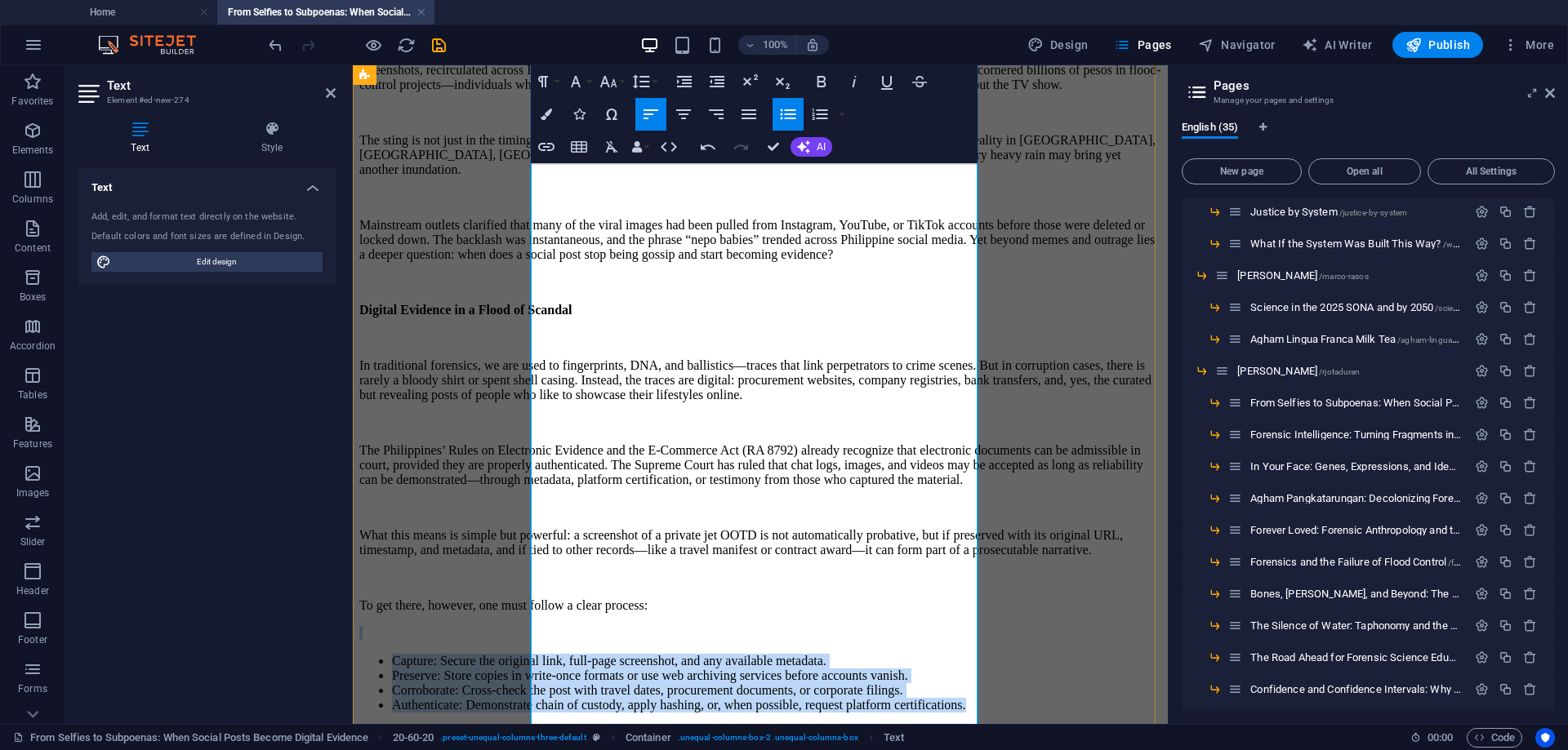
click at [618, 654] on li "Capture: Secure the original link, full-page screenshot, and any available meta…" at bounding box center [776, 661] width 769 height 15
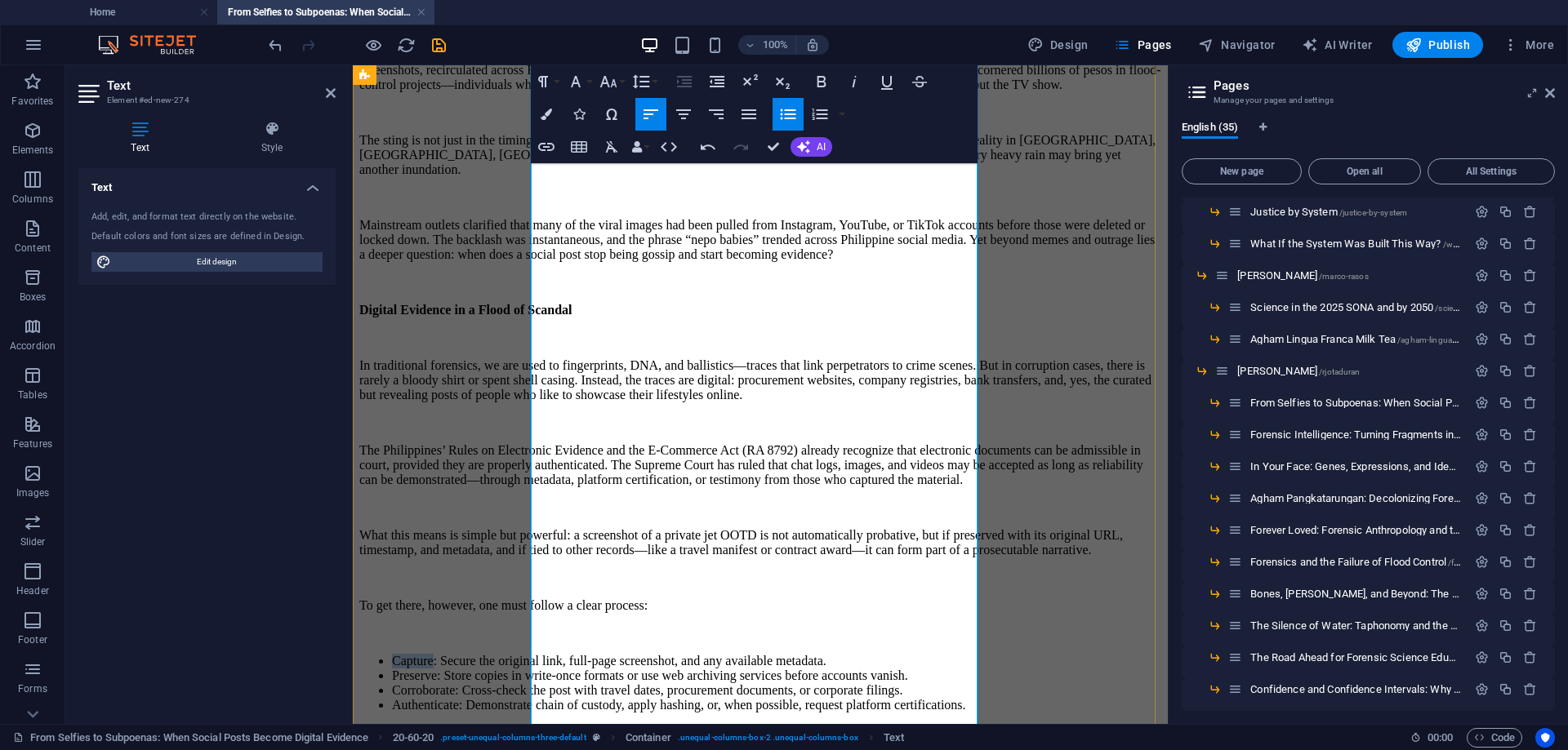
drag, startPoint x: 553, startPoint y: 323, endPoint x: 608, endPoint y: 323, distance: 55.0
click at [608, 654] on li "Capture: Secure the original link, full-page screenshot, and any available meta…" at bounding box center [776, 661] width 769 height 15
click at [818, 81] on icon "button" at bounding box center [821, 81] width 20 height 20
drag, startPoint x: 554, startPoint y: 378, endPoint x: 617, endPoint y: 375, distance: 63.1
click at [617, 669] on li "Preserve: Store copies in write-once formats or use web archiving services befo…" at bounding box center [776, 676] width 769 height 15
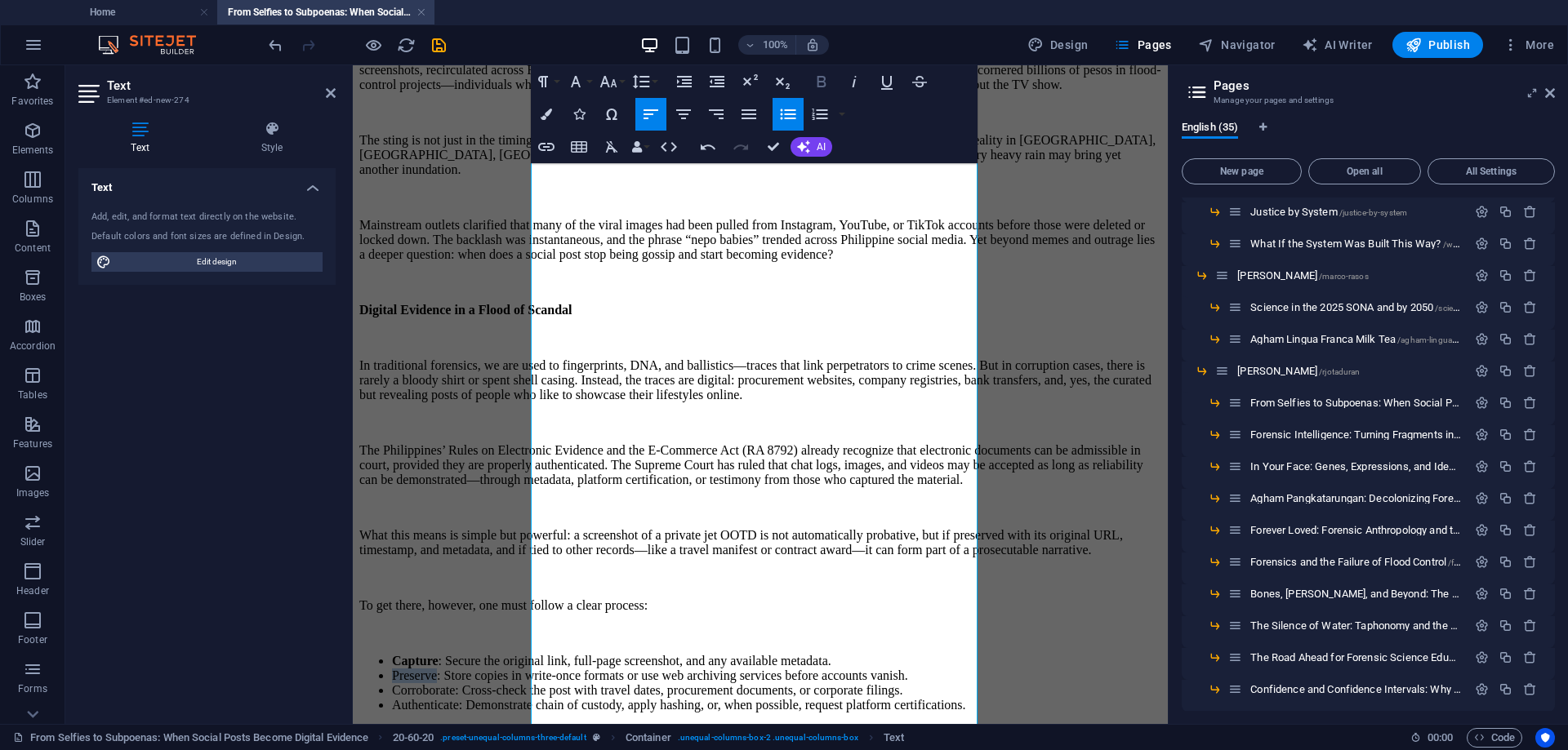
click at [818, 75] on icon "button" at bounding box center [821, 81] width 20 height 20
drag, startPoint x: 555, startPoint y: 428, endPoint x: 643, endPoint y: 429, distance: 88.0
click at [643, 684] on li "Corroborate: Cross-check the post with travel dates, procurement documents, or …" at bounding box center [776, 691] width 769 height 15
click at [818, 79] on icon "button" at bounding box center [821, 81] width 20 height 20
drag, startPoint x: 552, startPoint y: 482, endPoint x: 652, endPoint y: 482, distance: 100.0
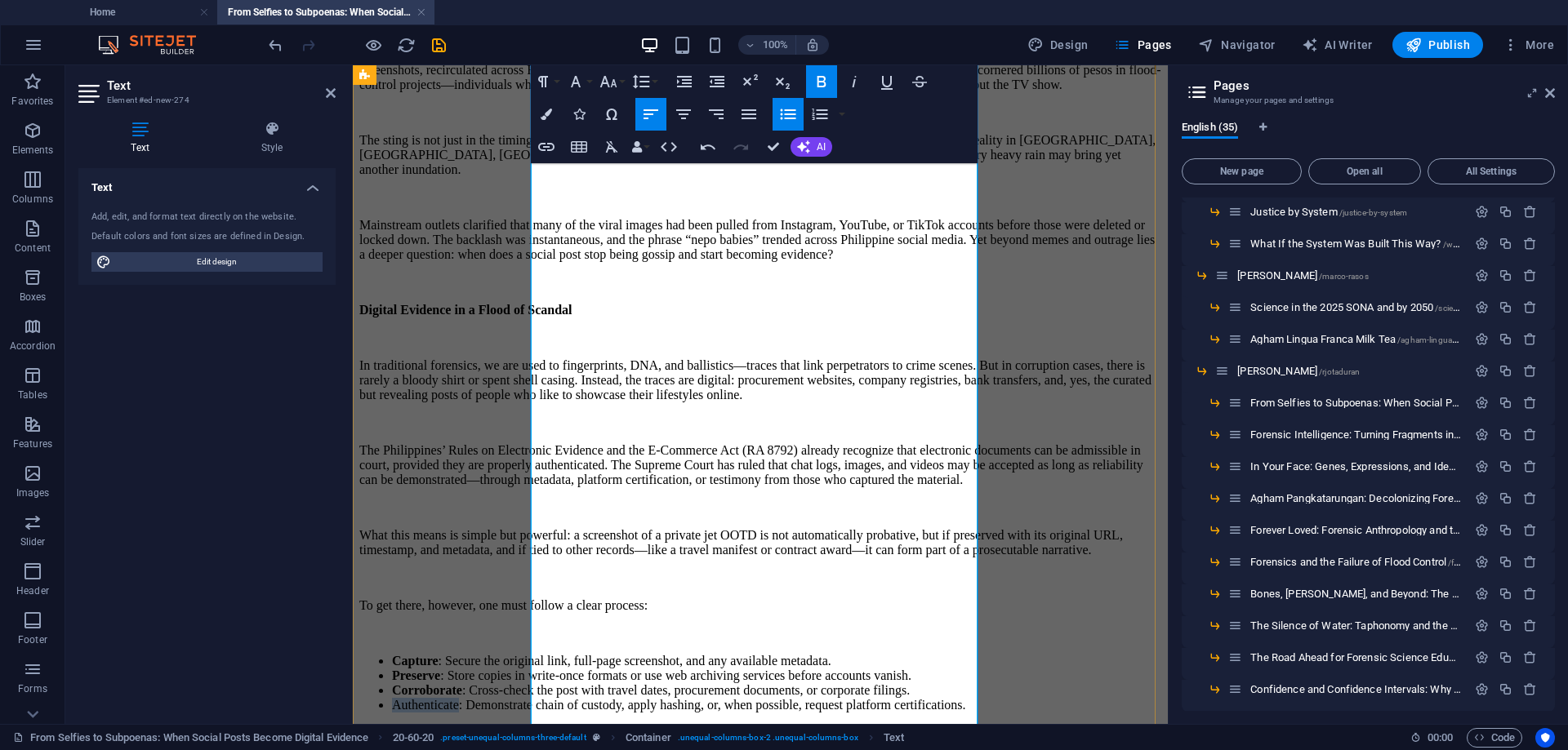
click at [652, 698] on li "Authenticate: Demonstrate chain of custody, apply hashing, or, when possible, r…" at bounding box center [776, 706] width 769 height 15
click at [821, 78] on icon "button" at bounding box center [821, 81] width 20 height 20
click at [822, 669] on li "Preserve : Store copies in write-once formats or use web archiving services bef…" at bounding box center [776, 676] width 769 height 15
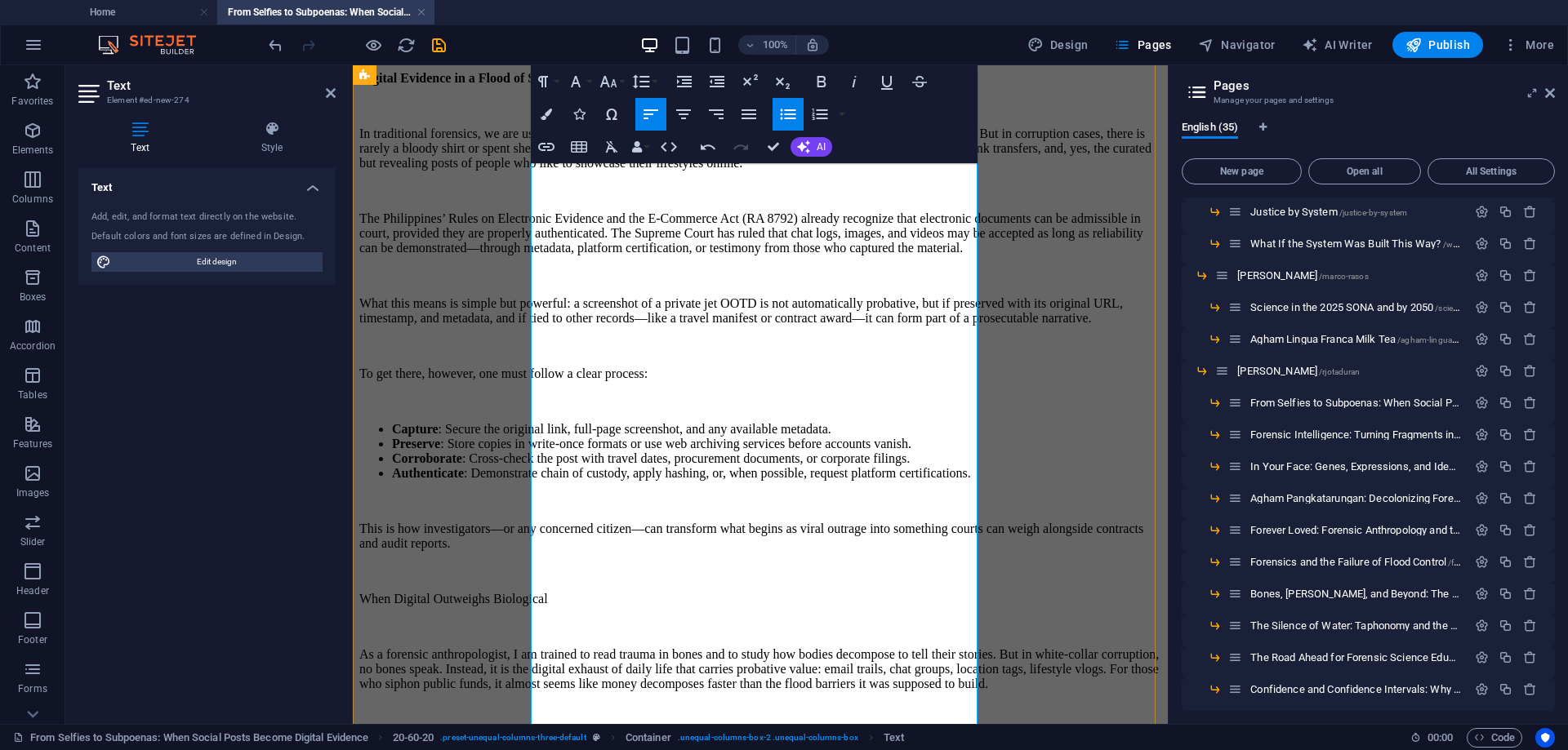
scroll to position [1715, 0]
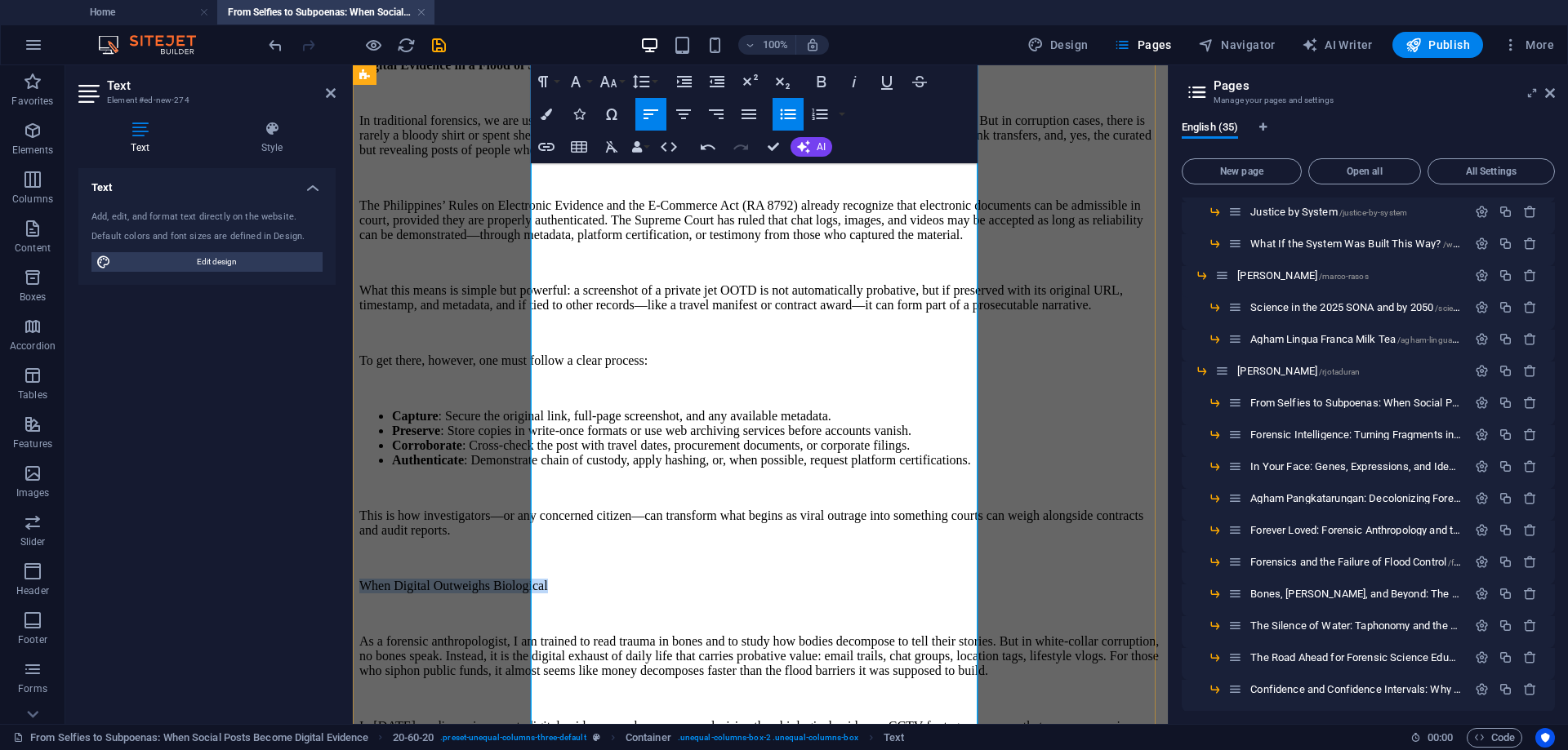
drag, startPoint x: 815, startPoint y: 441, endPoint x: 534, endPoint y: 451, distance: 281.2
click at [534, 579] on p "When Digital Outweighs Biological" at bounding box center [761, 586] width 802 height 15
click at [824, 81] on icon "button" at bounding box center [821, 81] width 9 height 11
click at [833, 509] on p "This is how investigators—or any concerned citizen—can transform what begins as…" at bounding box center [761, 523] width 802 height 29
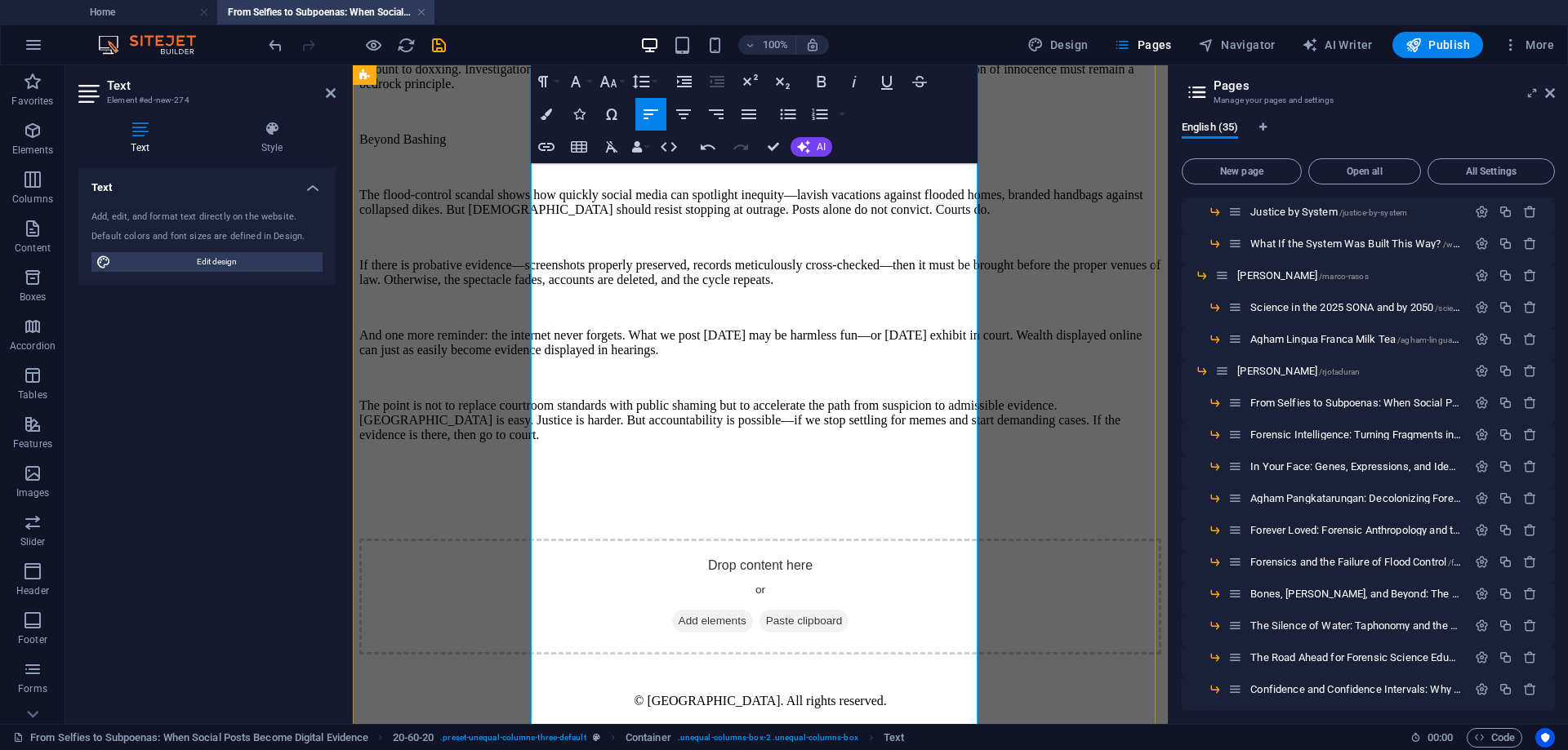
scroll to position [2776, 0]
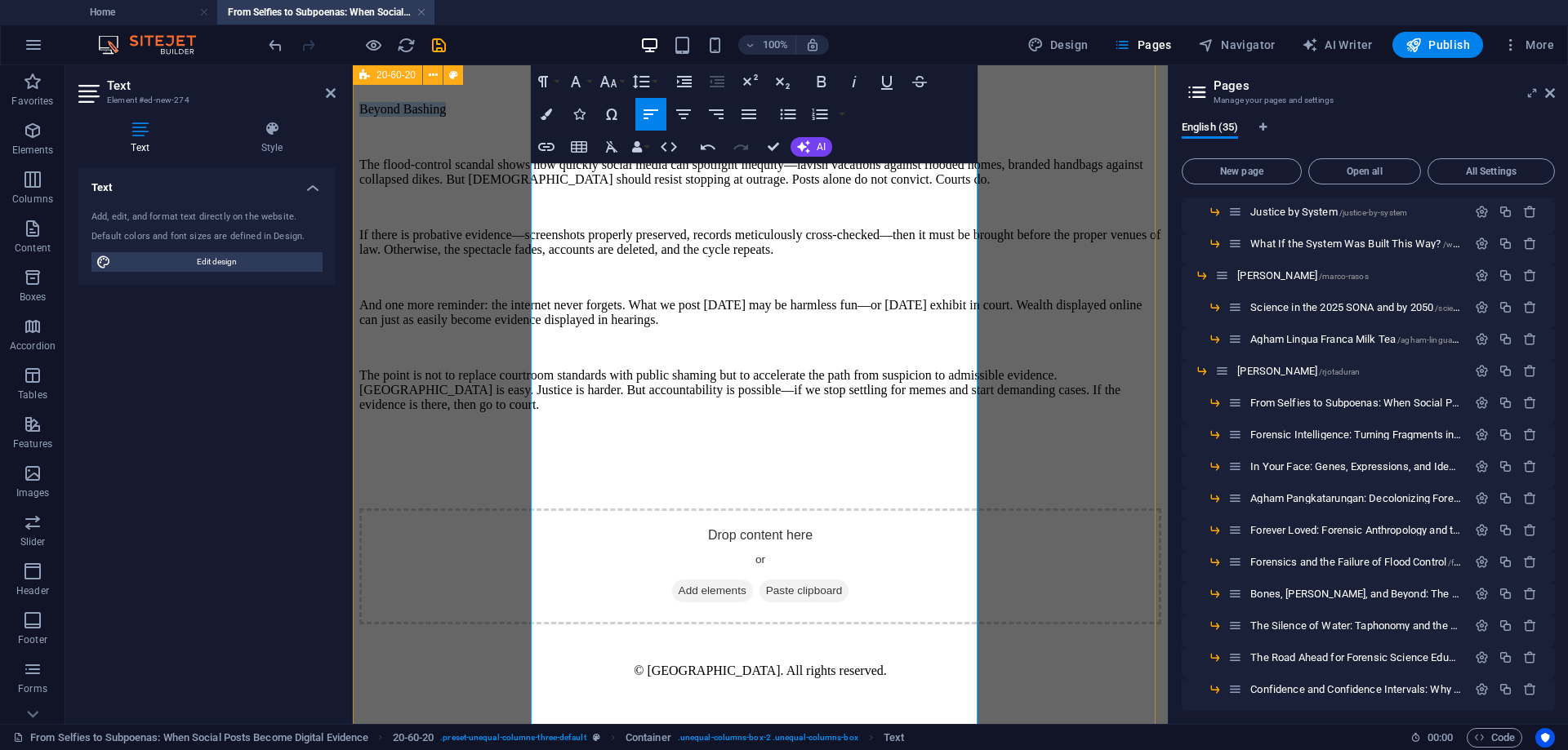
drag, startPoint x: 674, startPoint y: 457, endPoint x: 515, endPoint y: 457, distance: 159.0
click at [820, 78] on icon "button" at bounding box center [821, 81] width 20 height 20
click at [785, 116] on p "Beyond Bashing" at bounding box center [761, 110] width 802 height 15
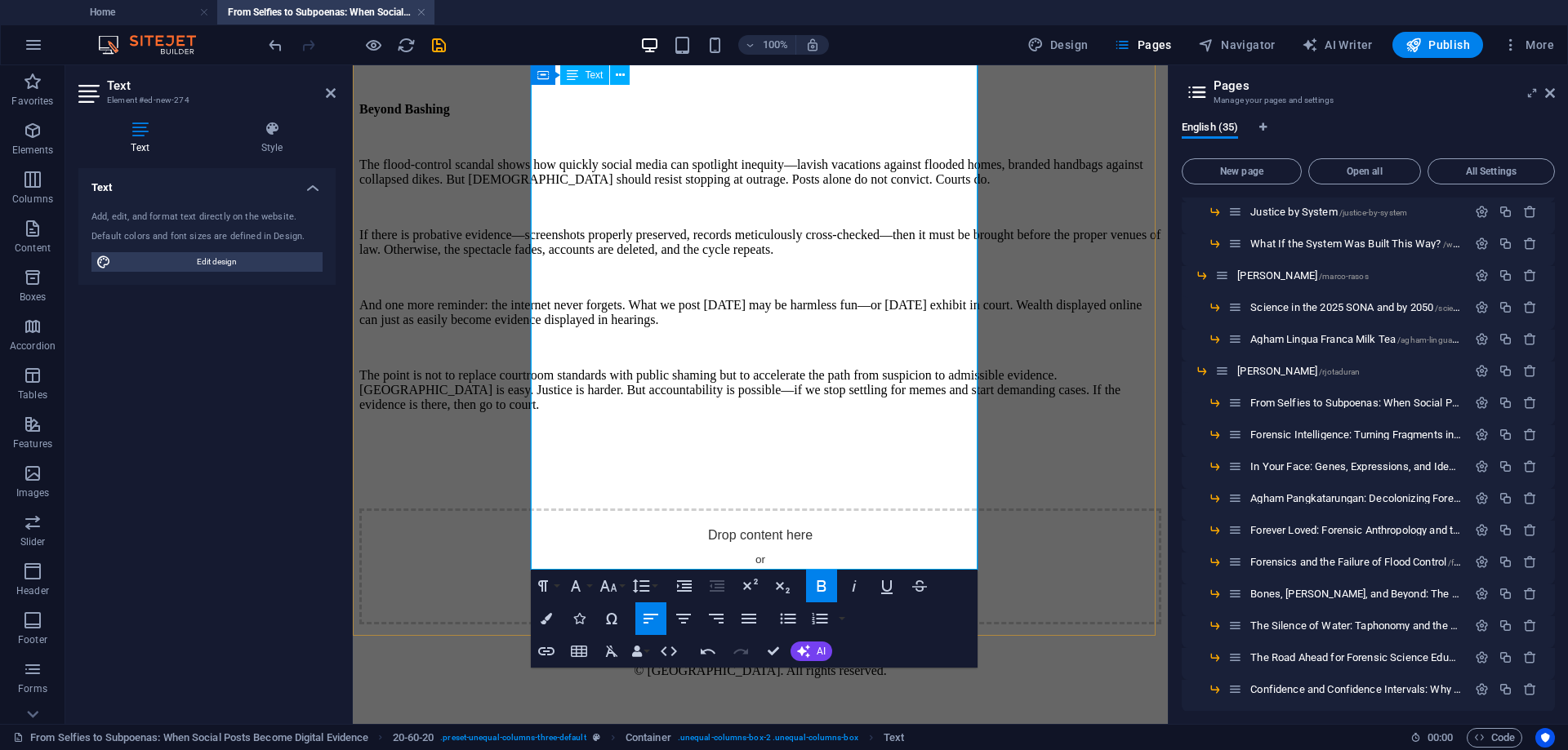
scroll to position [3383, 0]
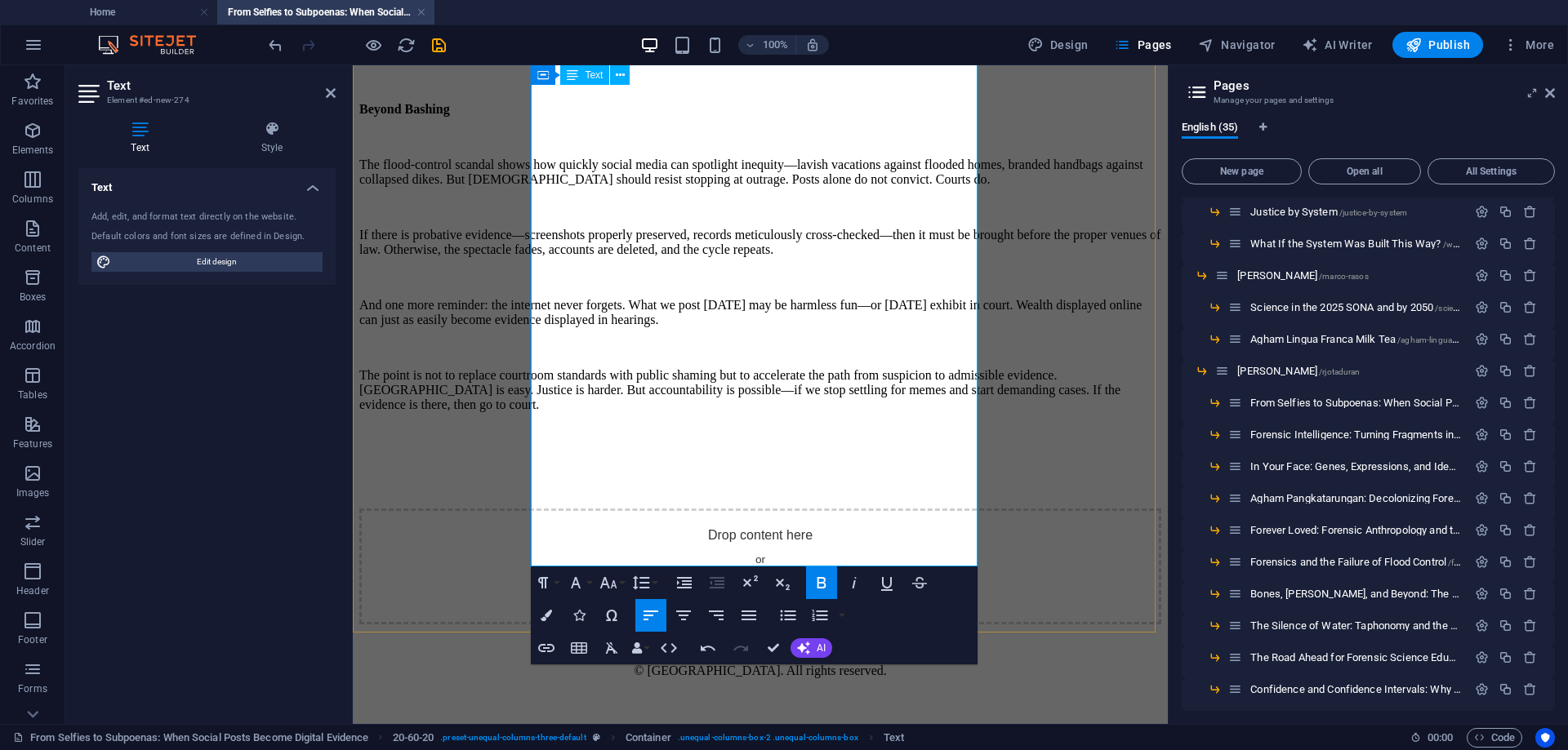
click at [770, 412] on p "The point is not to replace courtroom standards with public shaming but to acce…" at bounding box center [761, 390] width 802 height 44
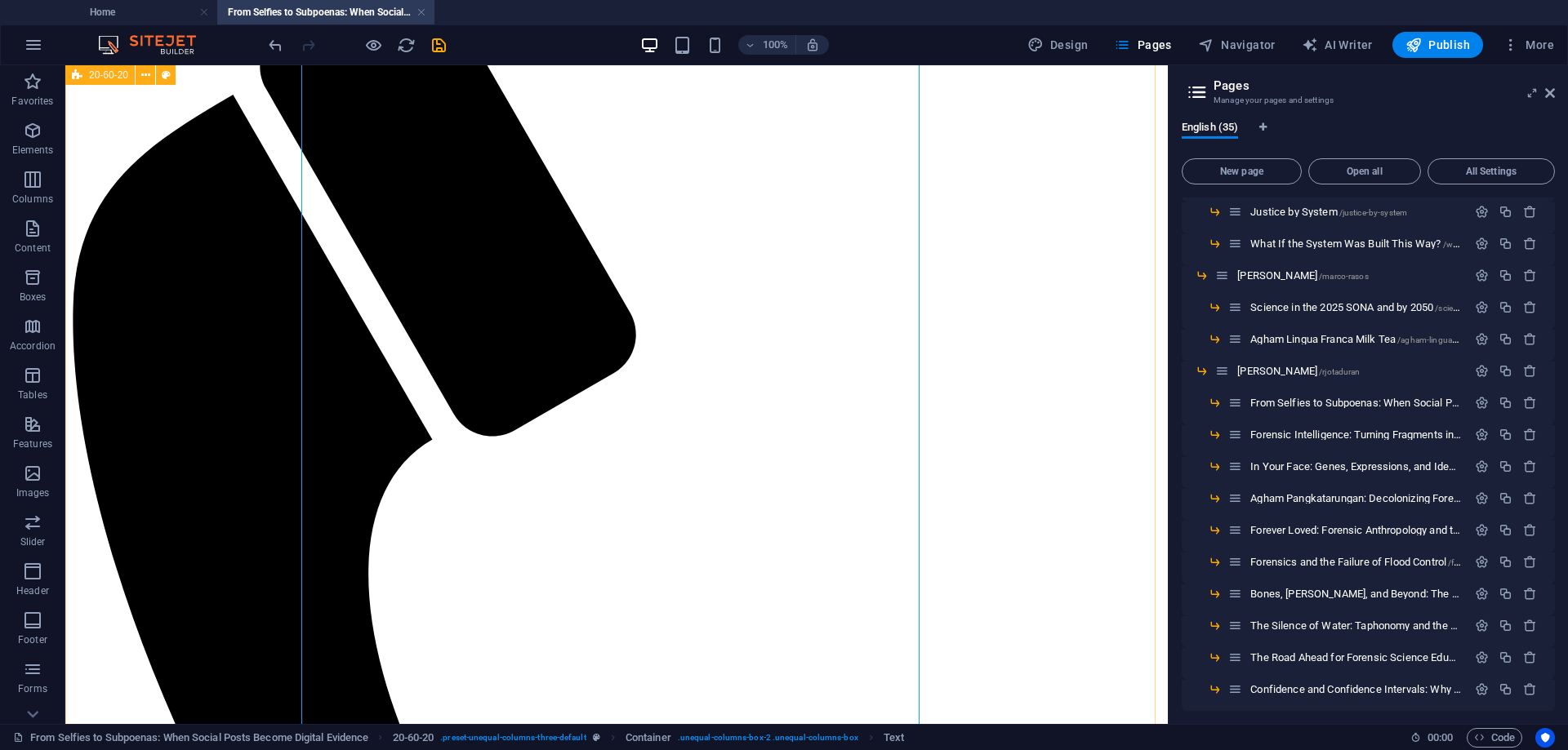
scroll to position [0, 0]
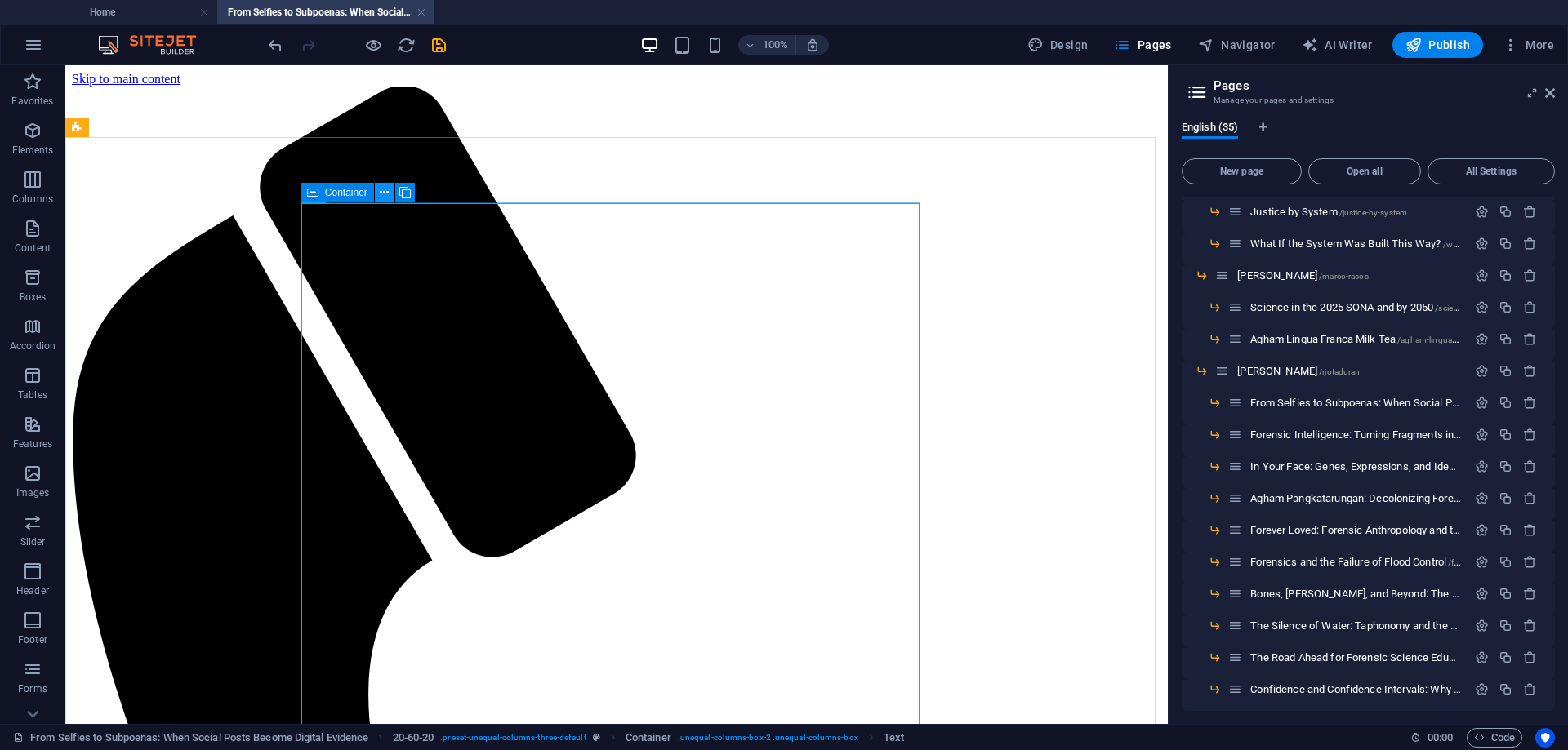
click at [382, 190] on icon at bounding box center [383, 193] width 9 height 17
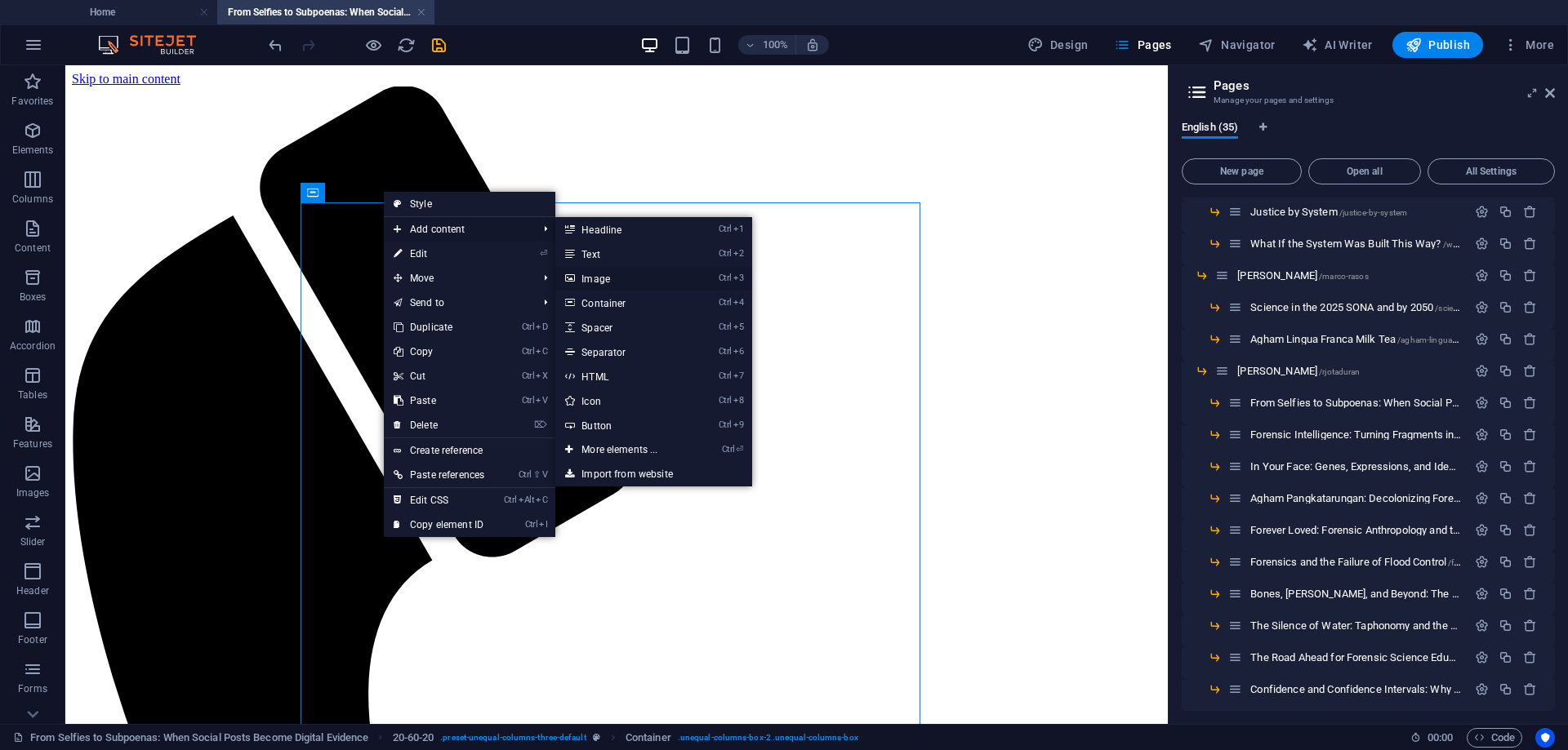
click at [618, 276] on link "Ctrl 3 Image" at bounding box center [623, 278] width 134 height 25
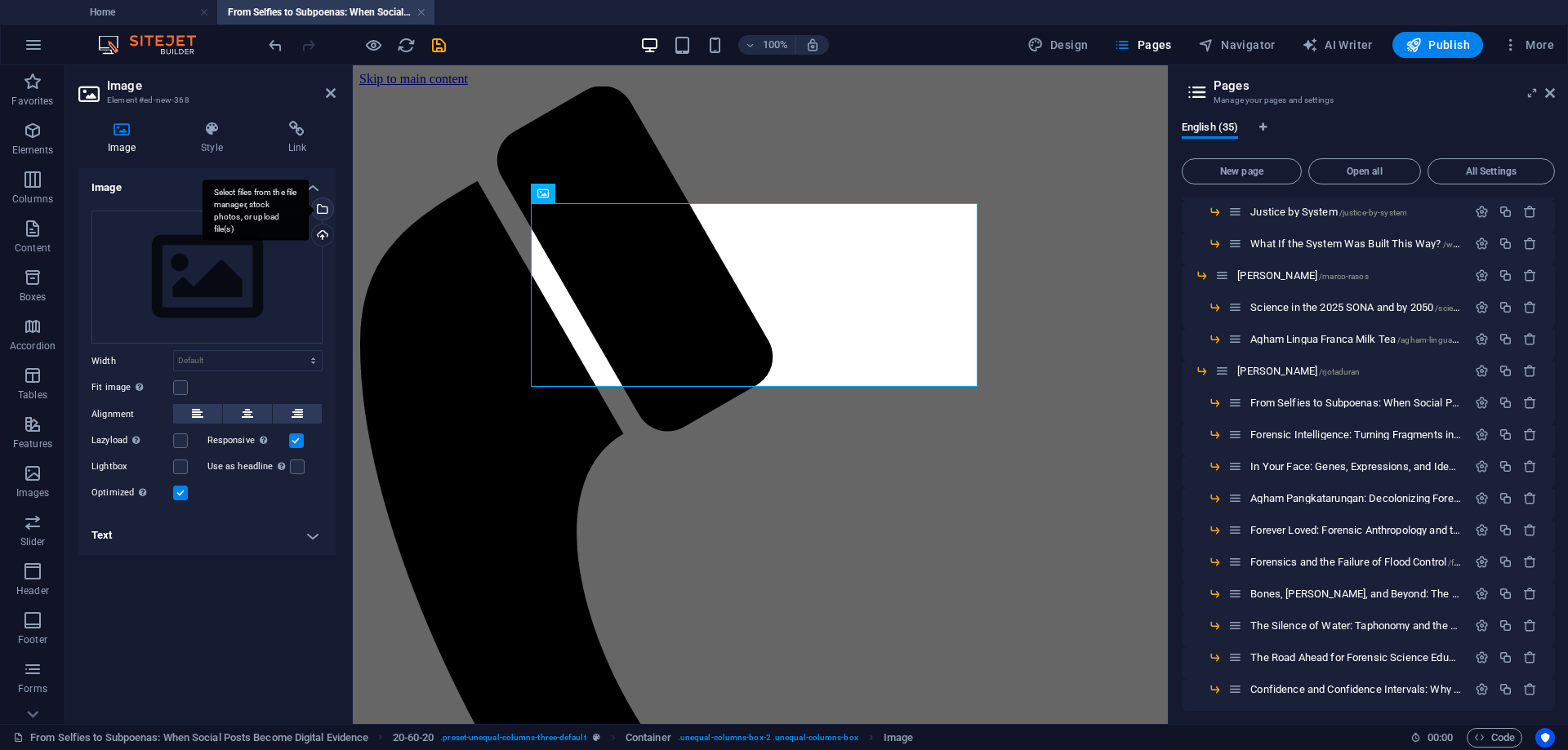
click at [325, 209] on div "Select files from the file manager, stock photos, or upload file(s)" at bounding box center [321, 211] width 25 height 25
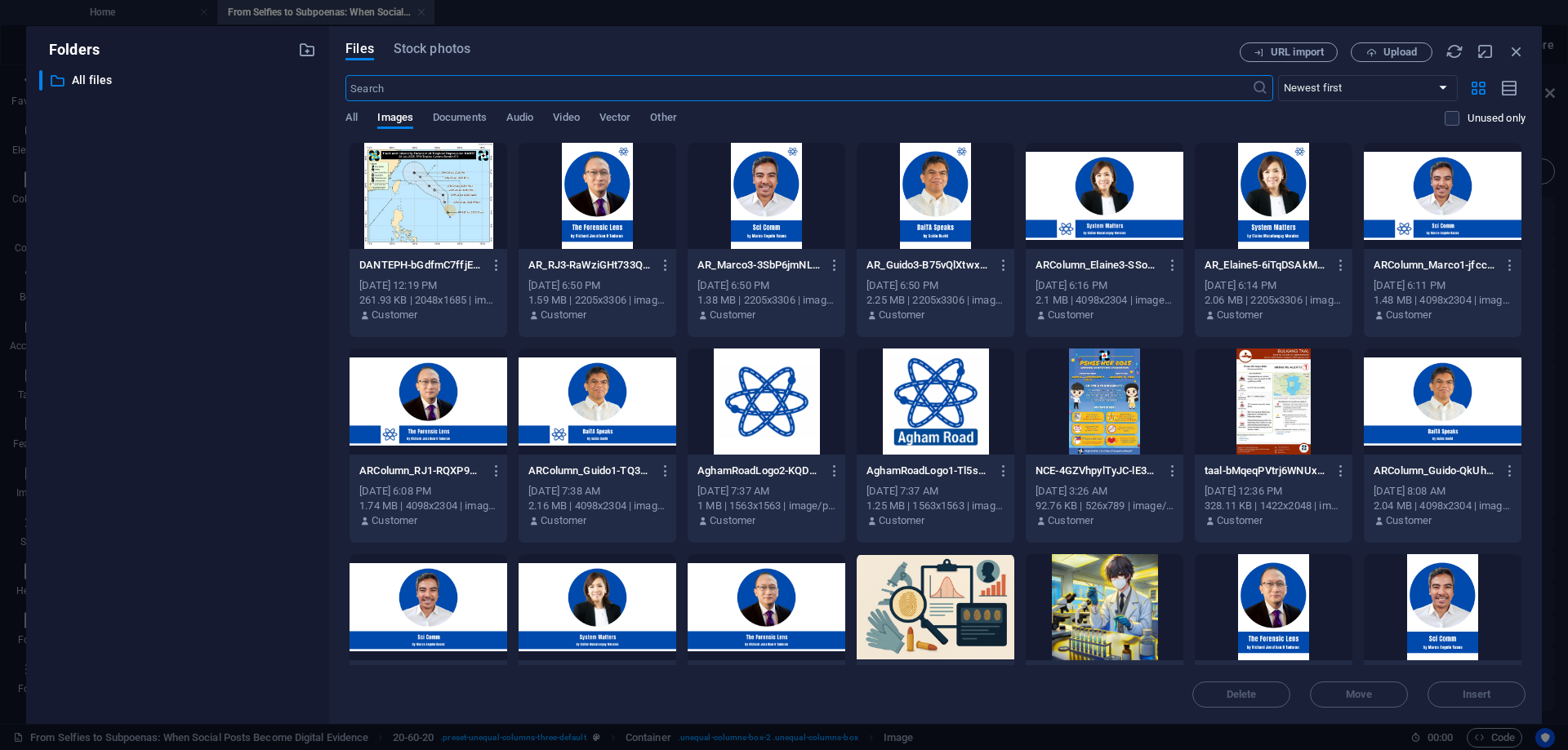
click at [430, 403] on div at bounding box center [428, 402] width 158 height 106
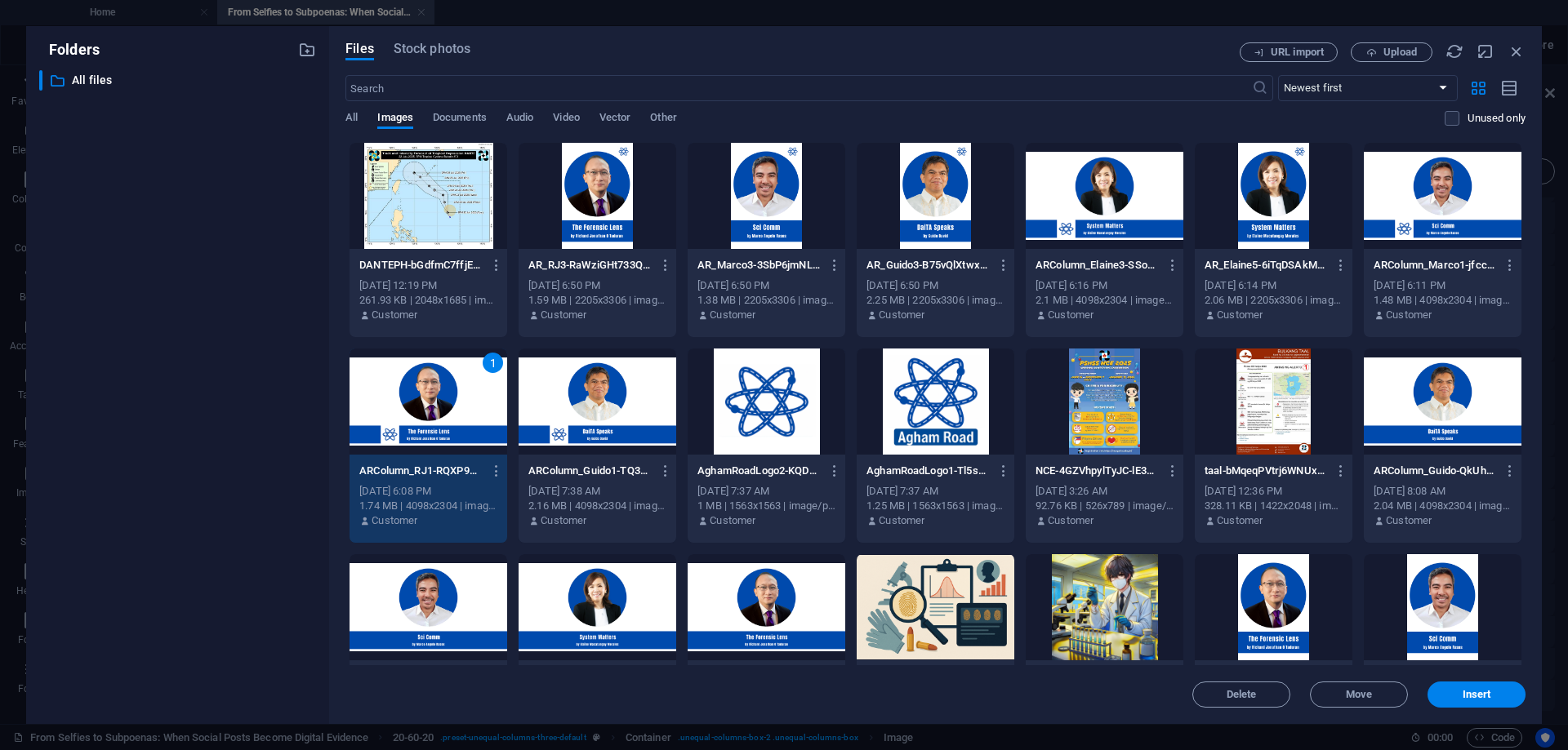
click at [430, 403] on div "1" at bounding box center [428, 402] width 158 height 106
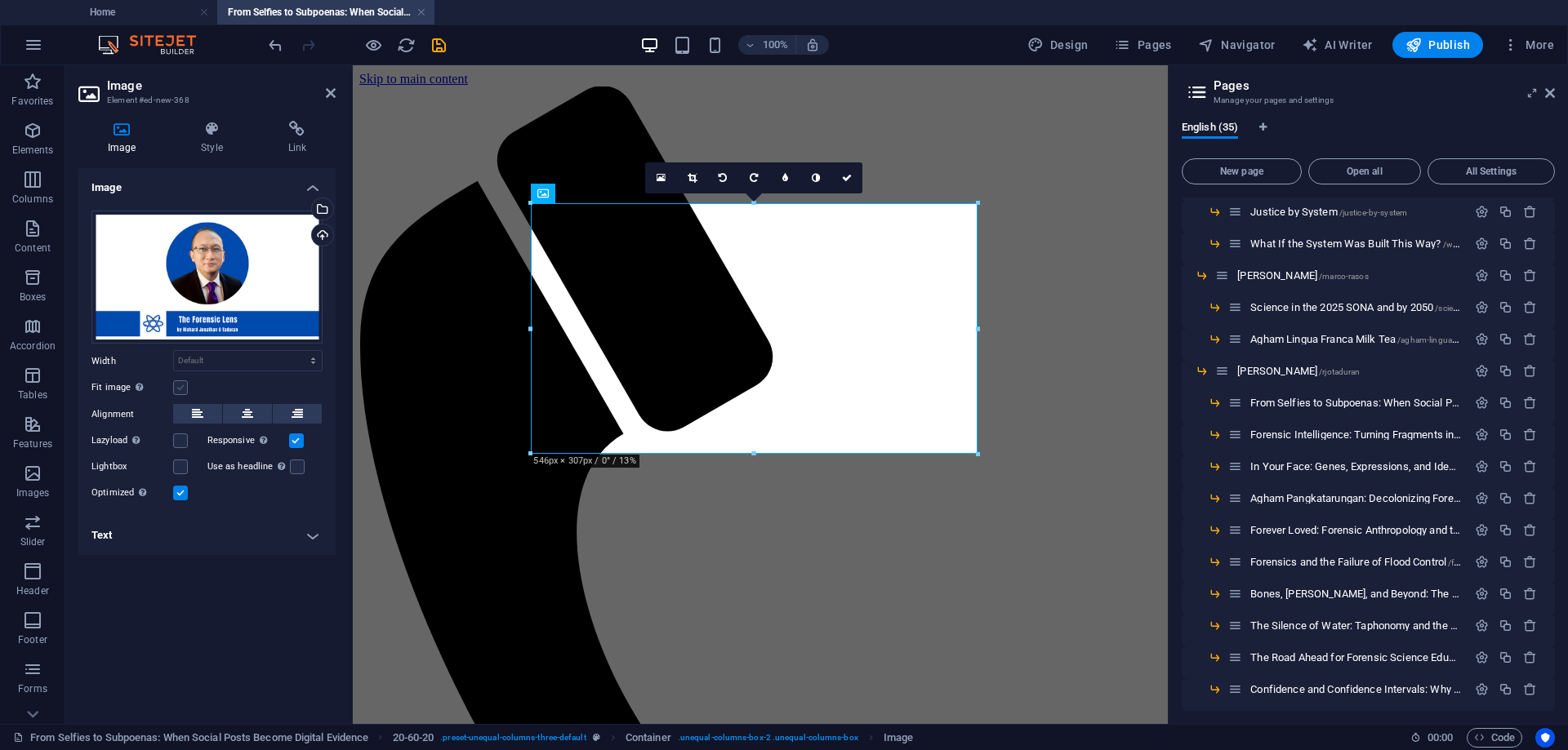
click at [181, 389] on label at bounding box center [181, 388] width 15 height 15
click at [0, 0] on input "Fit image Automatically fit image to a fixed width and height" at bounding box center [0, 0] width 0 height 0
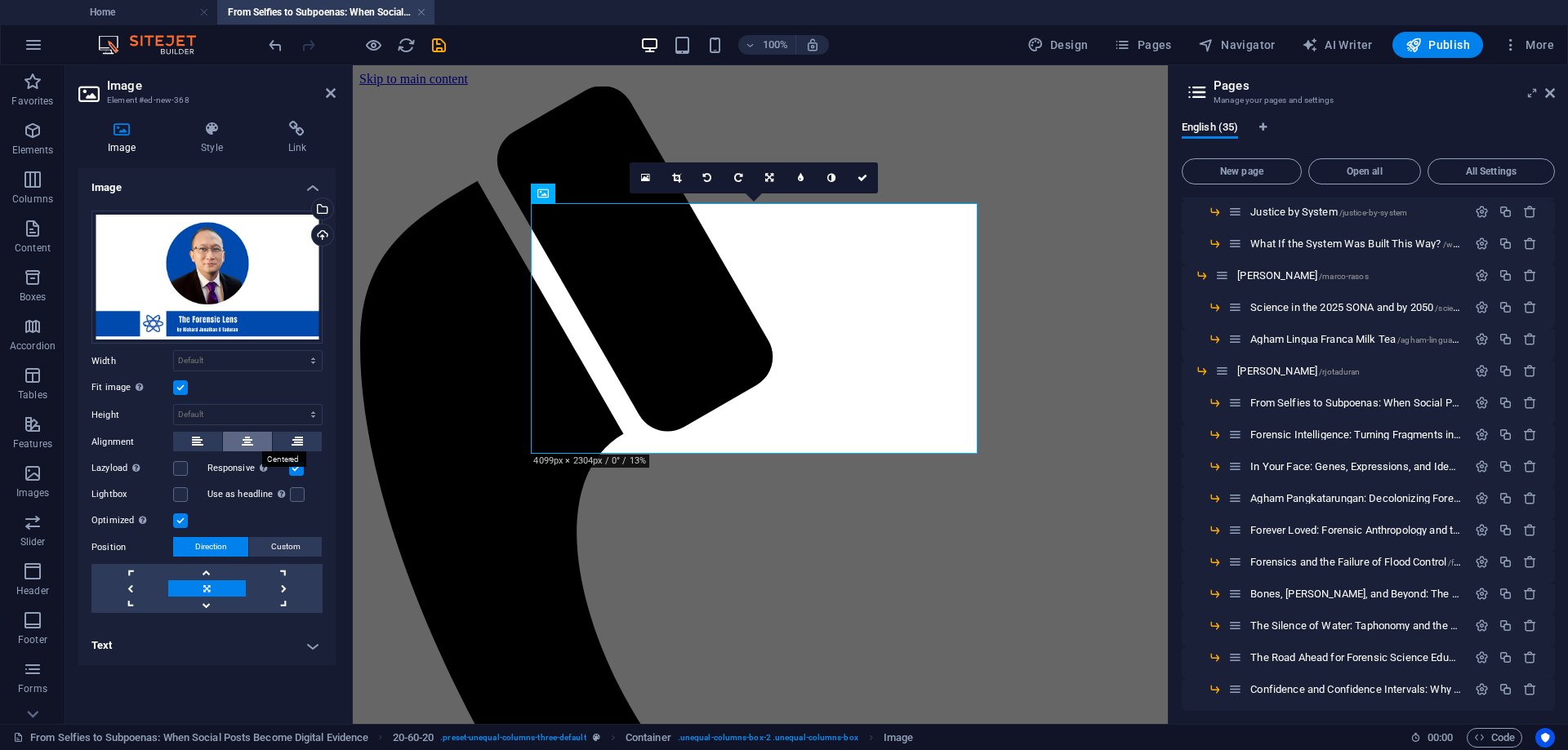
click at [250, 441] on icon at bounding box center [248, 442] width 11 height 20
click at [861, 176] on icon at bounding box center [862, 178] width 9 height 9
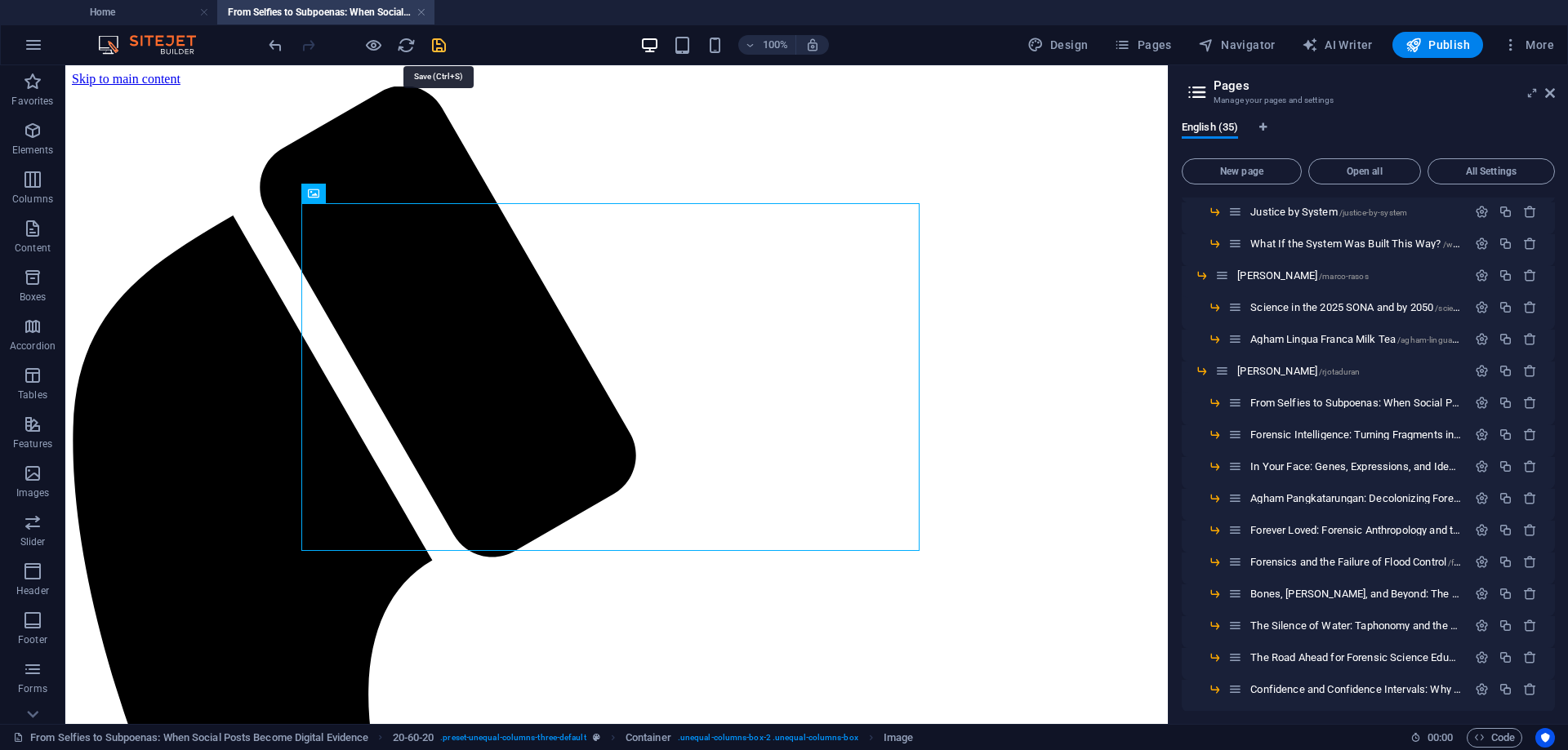
click at [437, 43] on icon "save" at bounding box center [439, 45] width 19 height 19
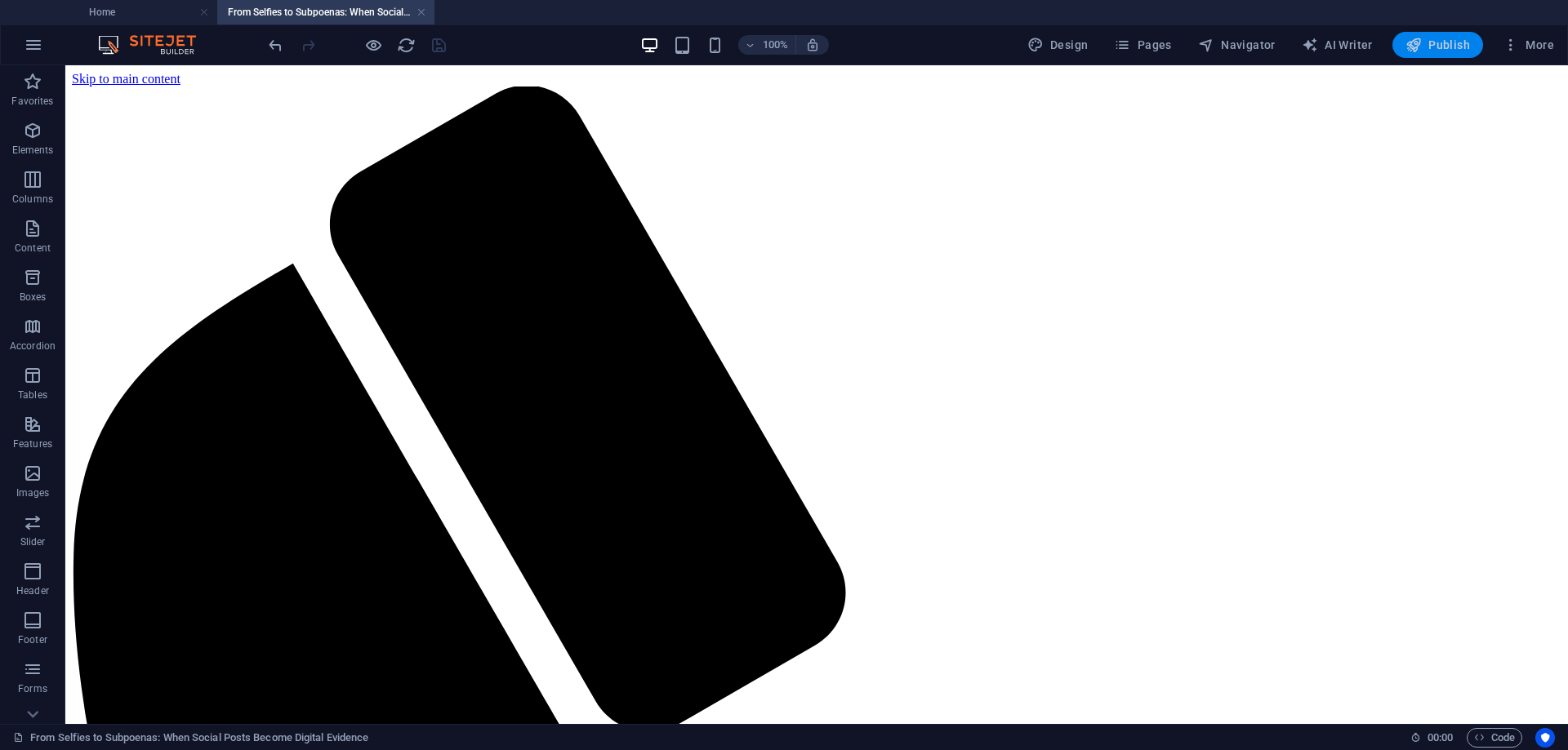
click at [1436, 42] on span "Publish" at bounding box center [1438, 44] width 64 height 16
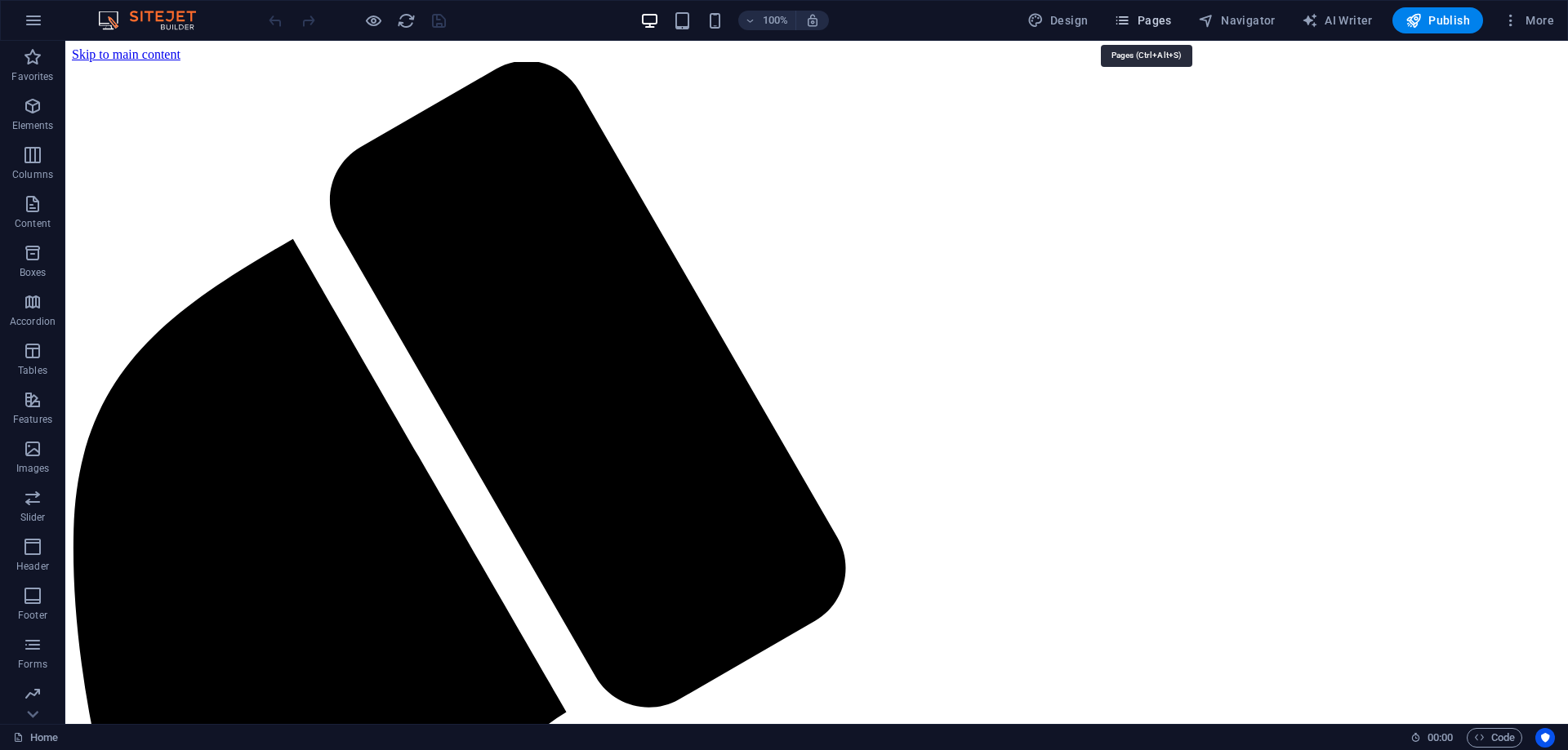
click at [1147, 15] on span "Pages" at bounding box center [1142, 20] width 57 height 16
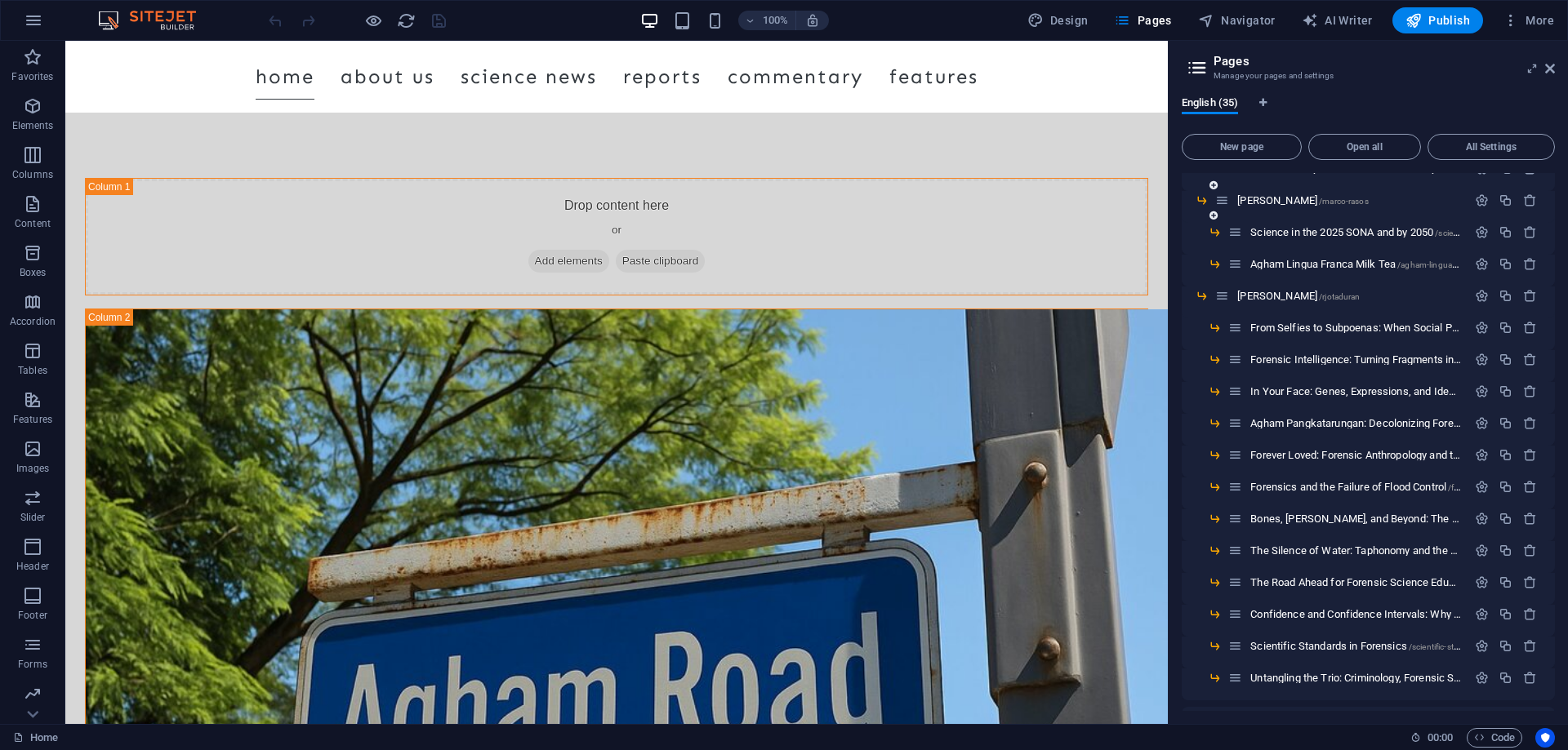
scroll to position [570, 0]
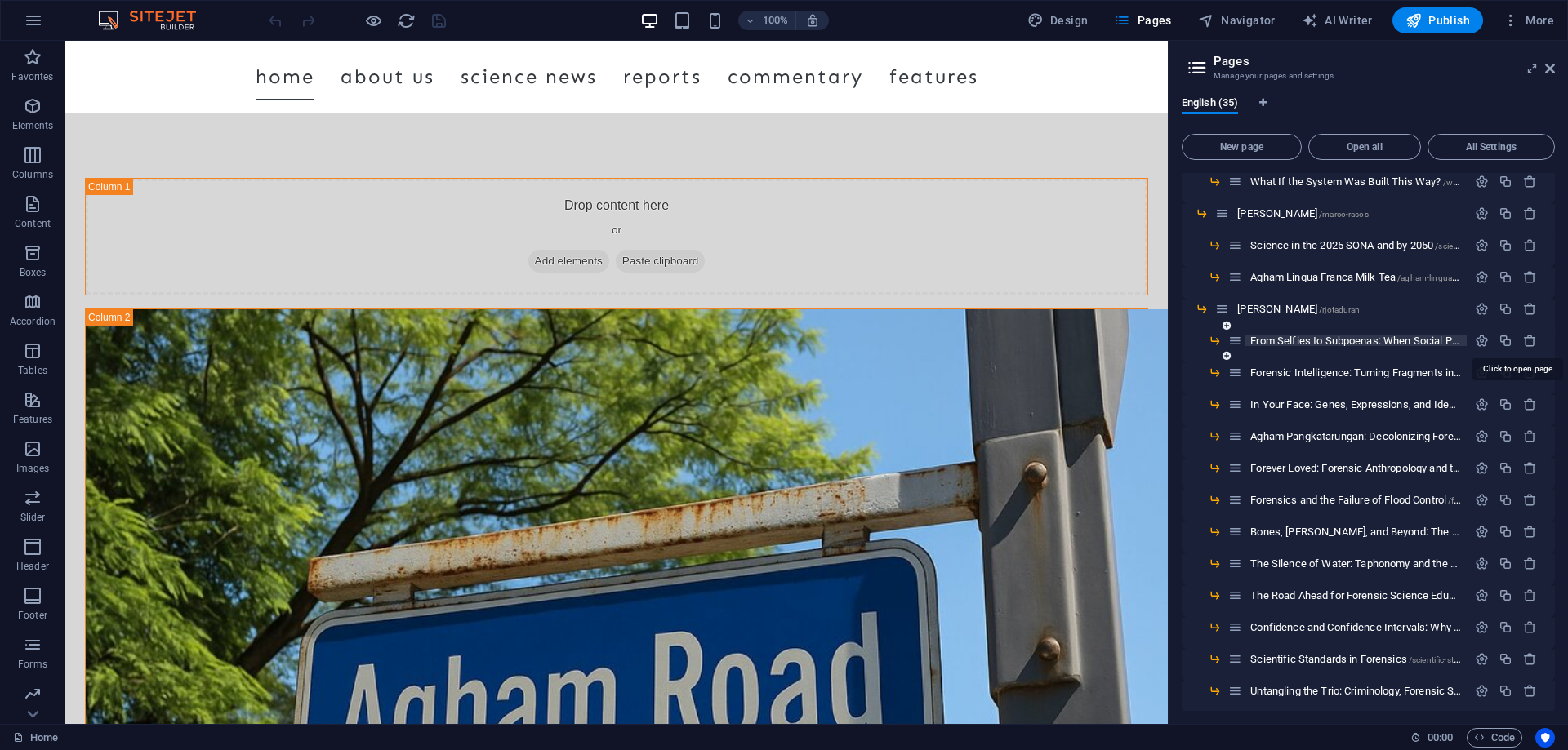
click at [1307, 339] on span "From Selfies to Subpoenas: When Social Posts Become Digital Evidence /from-self…" at bounding box center [1555, 340] width 608 height 12
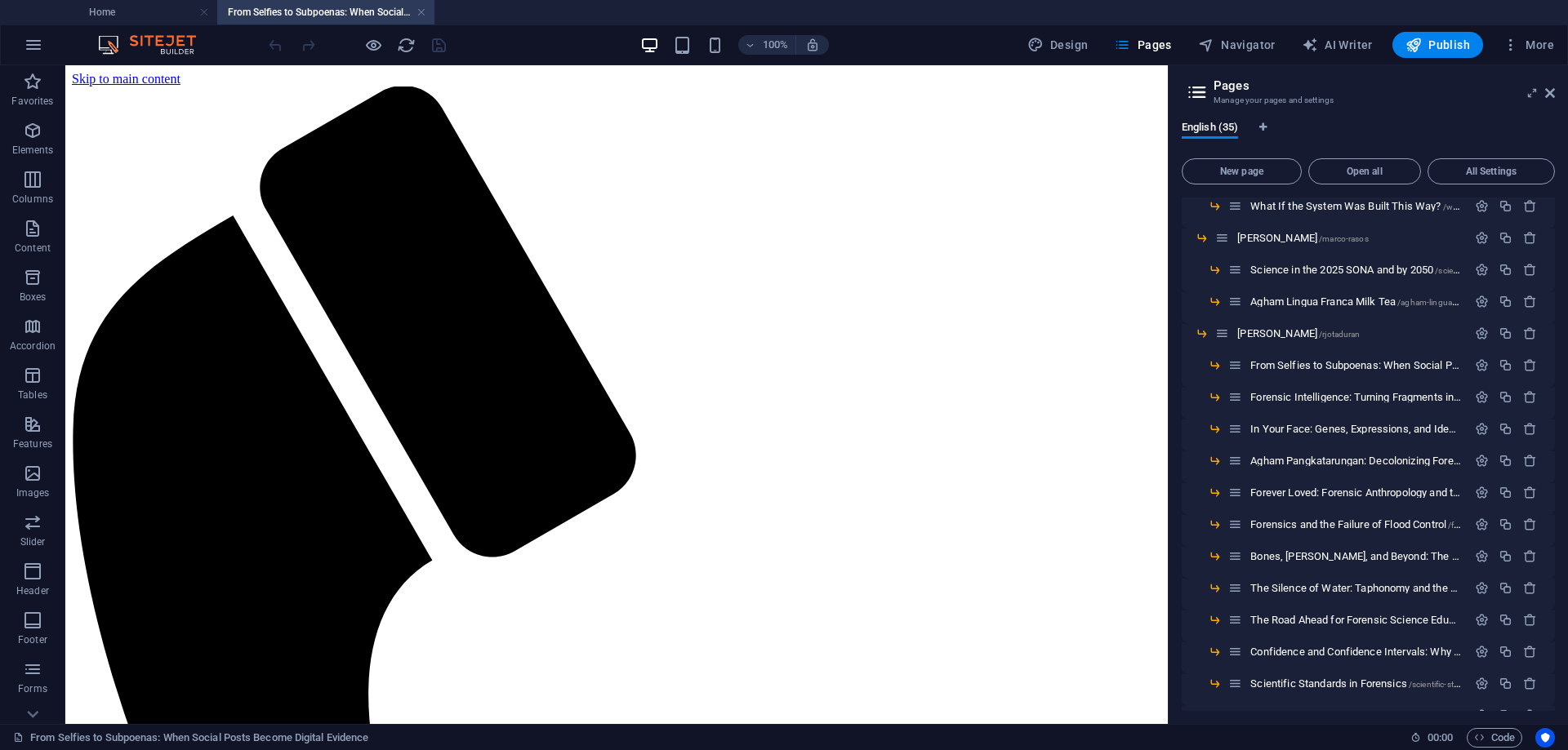
scroll to position [0, 0]
click at [1481, 363] on icon "button" at bounding box center [1482, 365] width 14 height 14
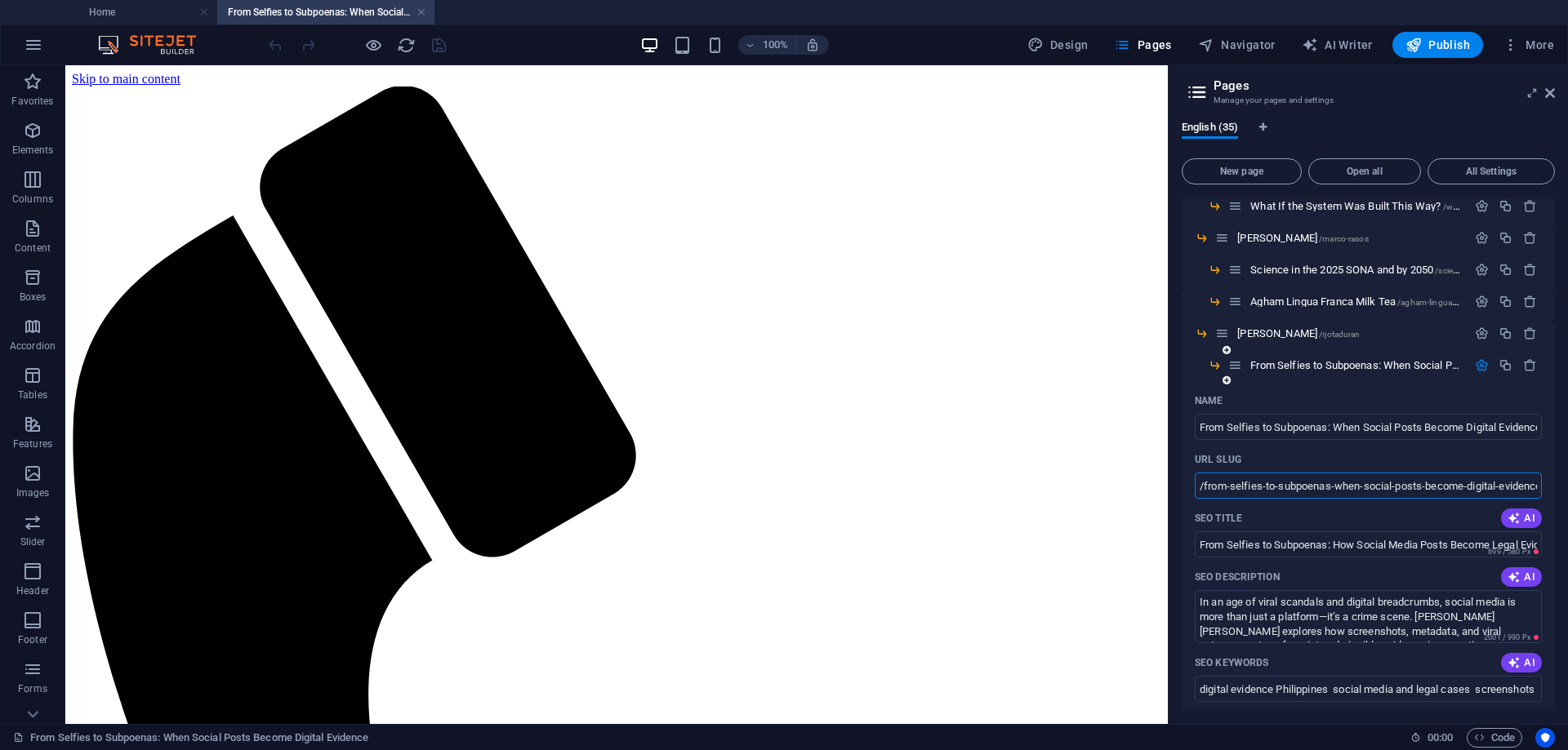
scroll to position [0, 9]
drag, startPoint x: 1200, startPoint y: 486, endPoint x: 1548, endPoint y: 487, distance: 348.0
click at [1548, 487] on div "Name From Selfies to Subpoenas: When Social Posts Become Digital Evidence ​ URL…" at bounding box center [1368, 756] width 374 height 736
drag, startPoint x: 1204, startPoint y: 482, endPoint x: 1552, endPoint y: 475, distance: 348.1
click at [1552, 475] on div "Home / About /about News /news Reports /reports Tropical Depression ‘Dante’ For…" at bounding box center [1368, 454] width 374 height 514
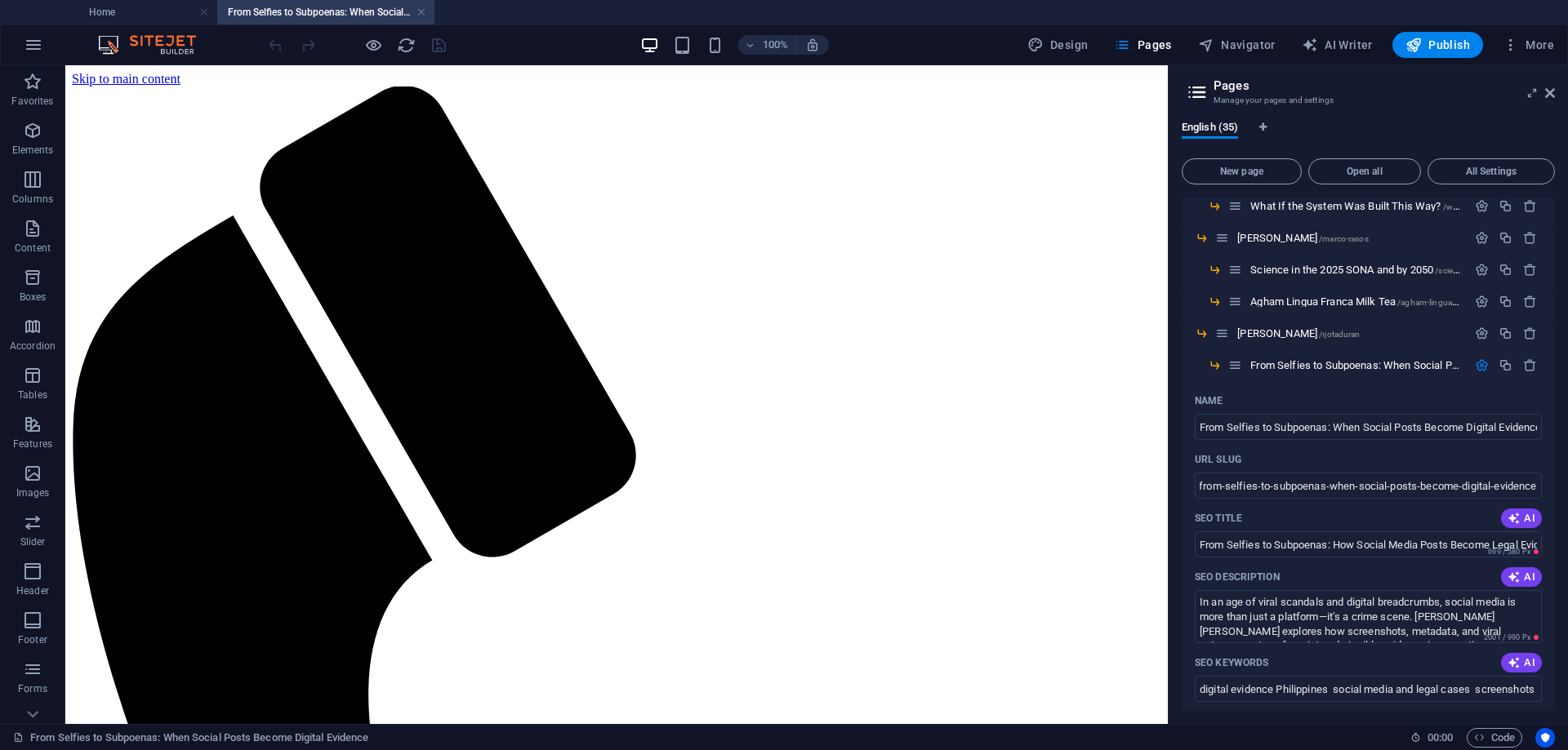
scroll to position [0, 0]
click at [389, 189] on icon at bounding box center [383, 193] width 9 height 17
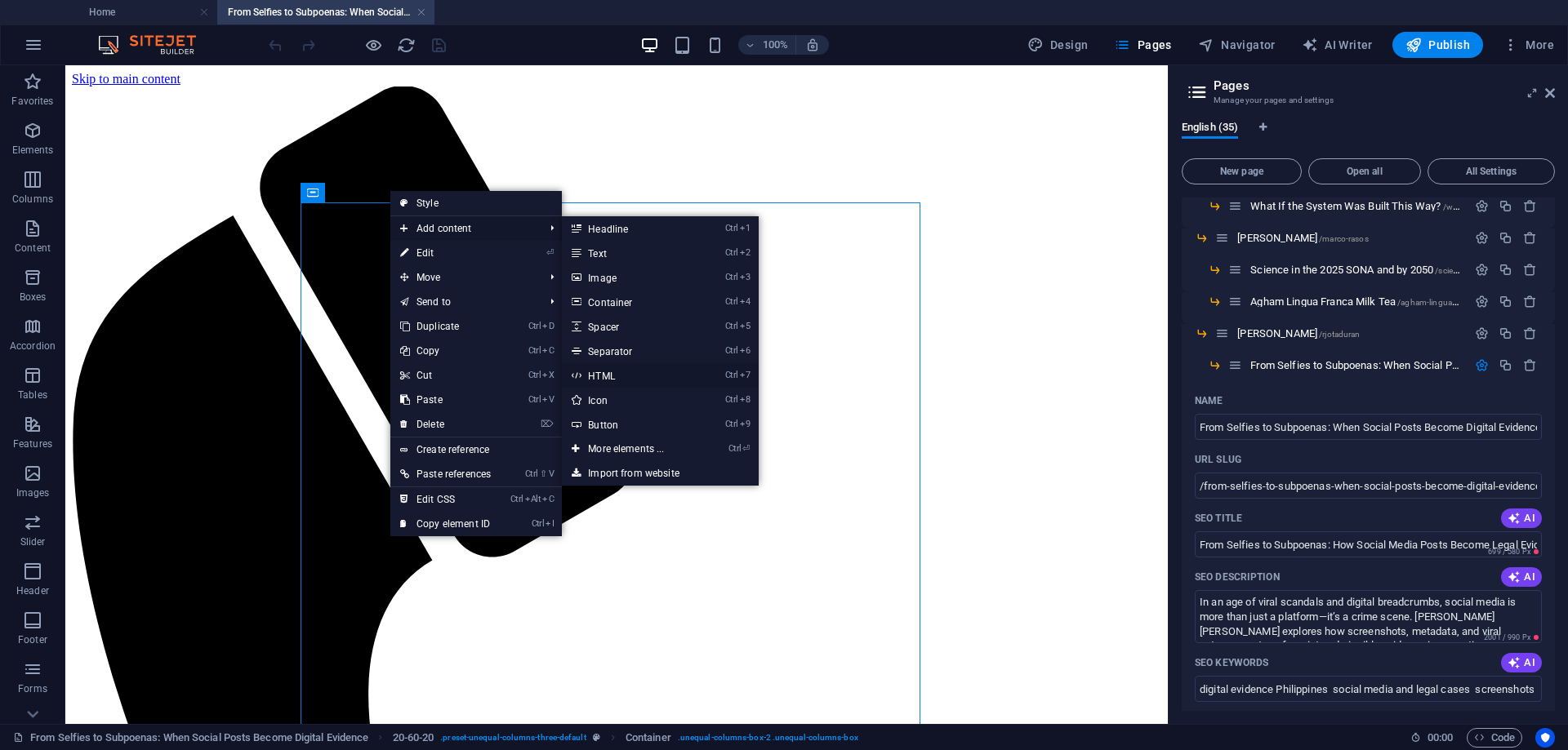
click at [615, 371] on link "Ctrl 7 HTML" at bounding box center [629, 375] width 134 height 25
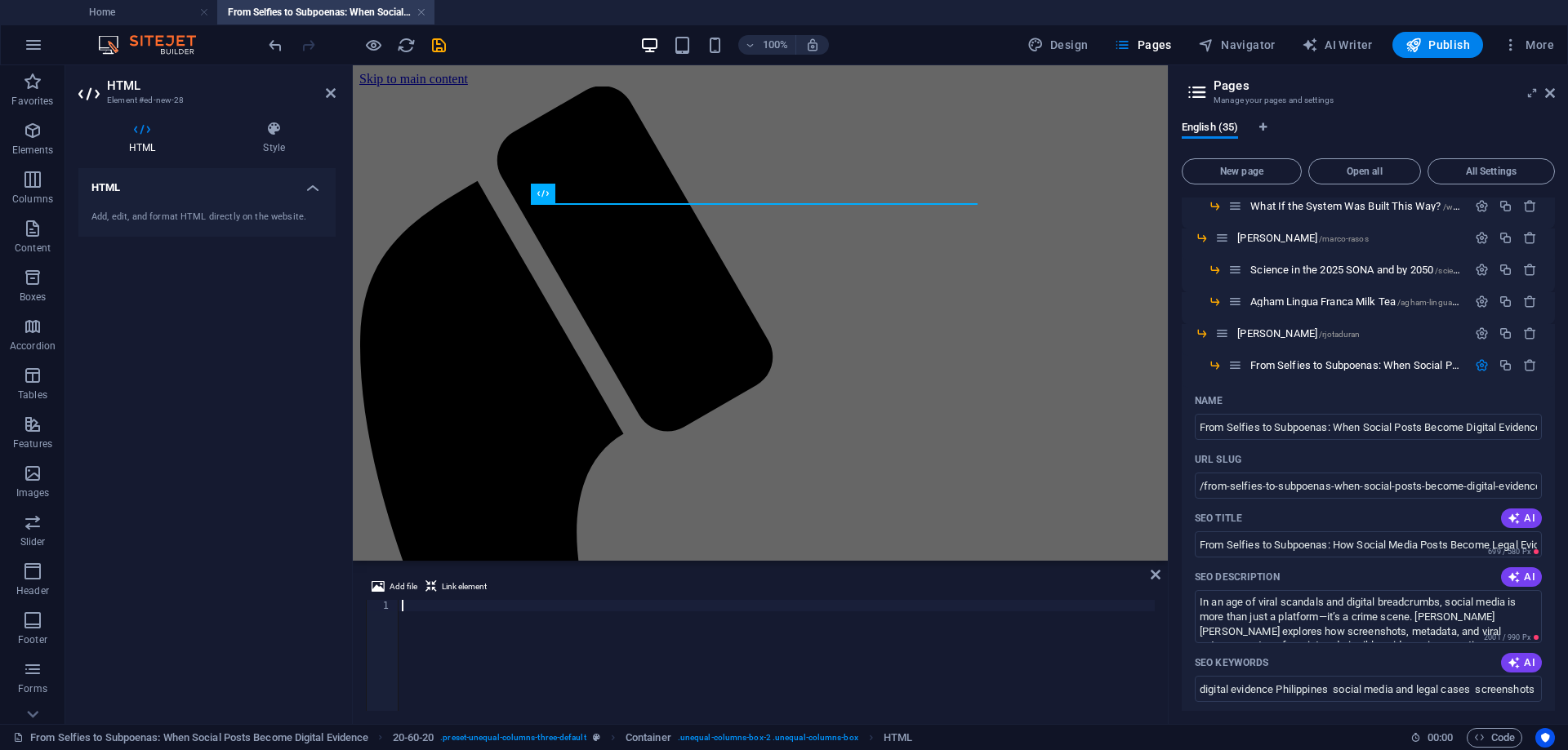
type textarea "</script>"
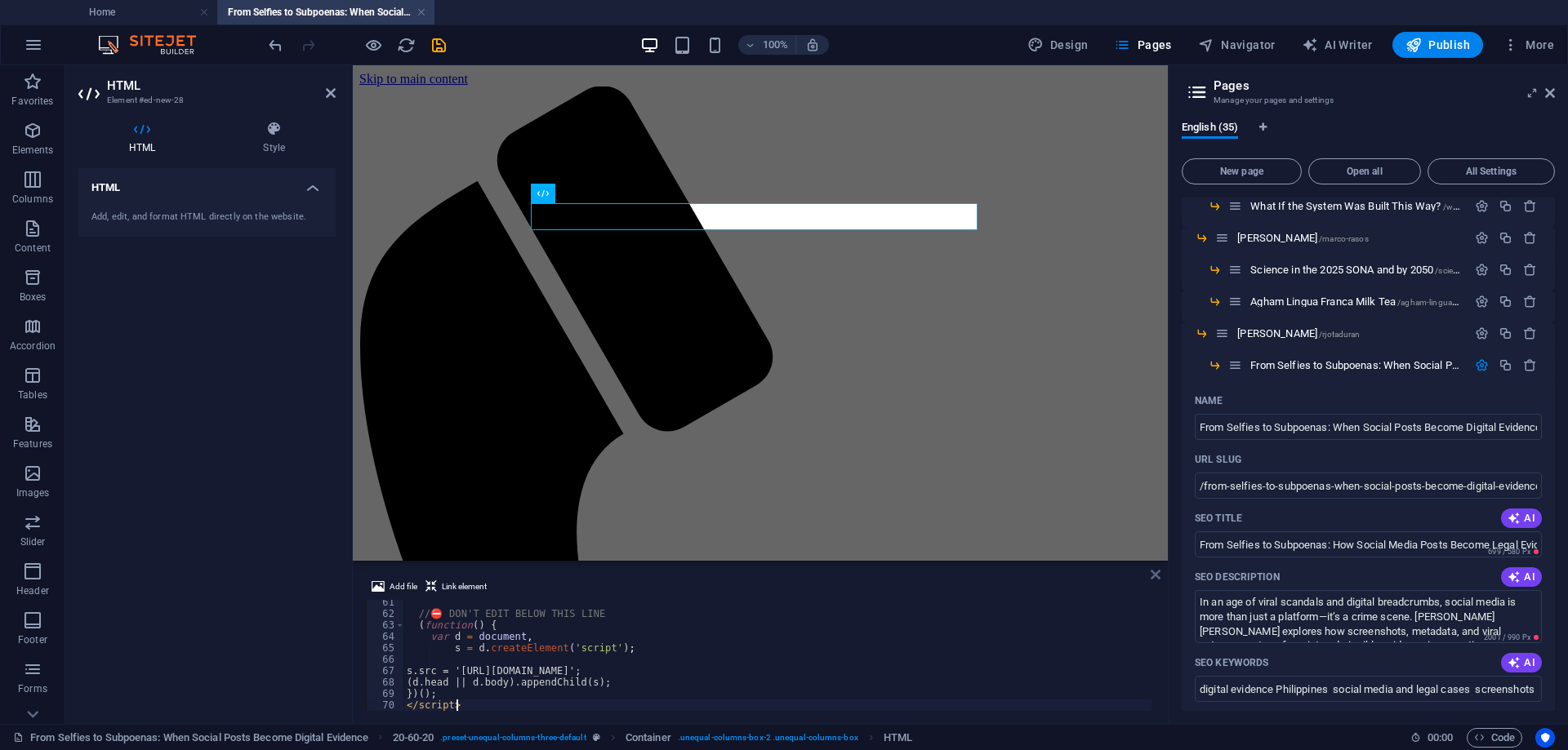
click at [1156, 573] on icon at bounding box center [1155, 575] width 9 height 13
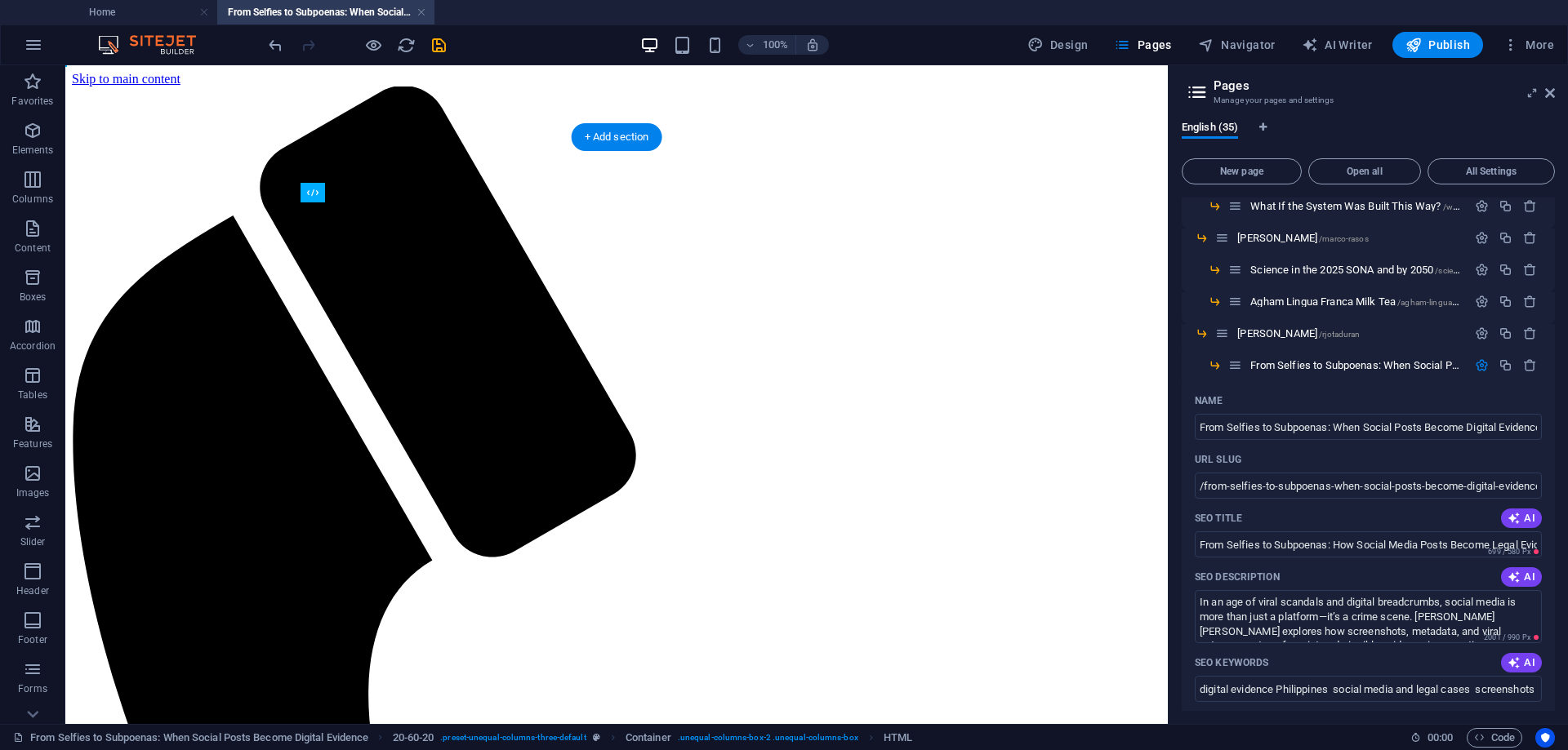
drag, startPoint x: 428, startPoint y: 258, endPoint x: 356, endPoint y: 323, distance: 97.0
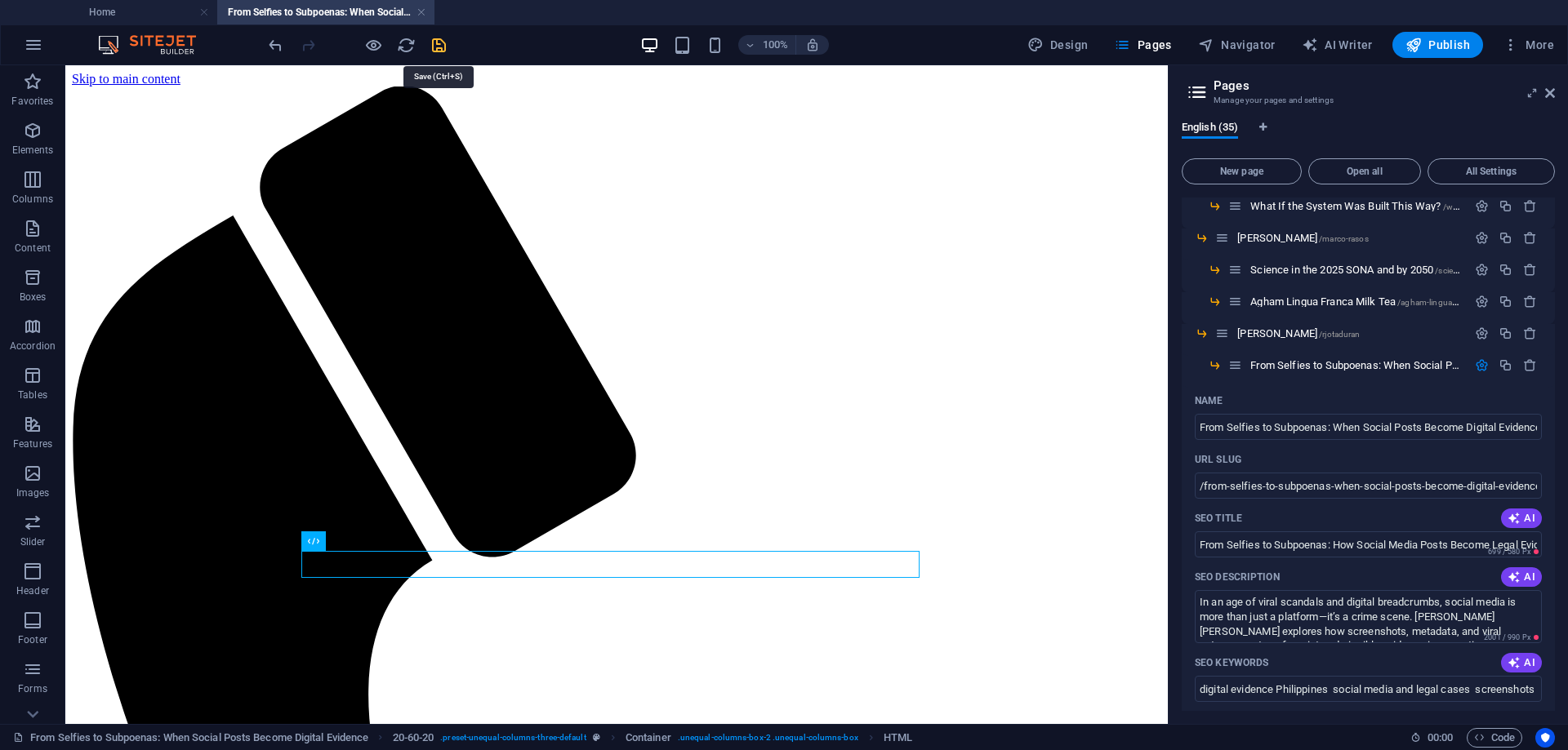
click at [444, 44] on icon "save" at bounding box center [439, 45] width 19 height 19
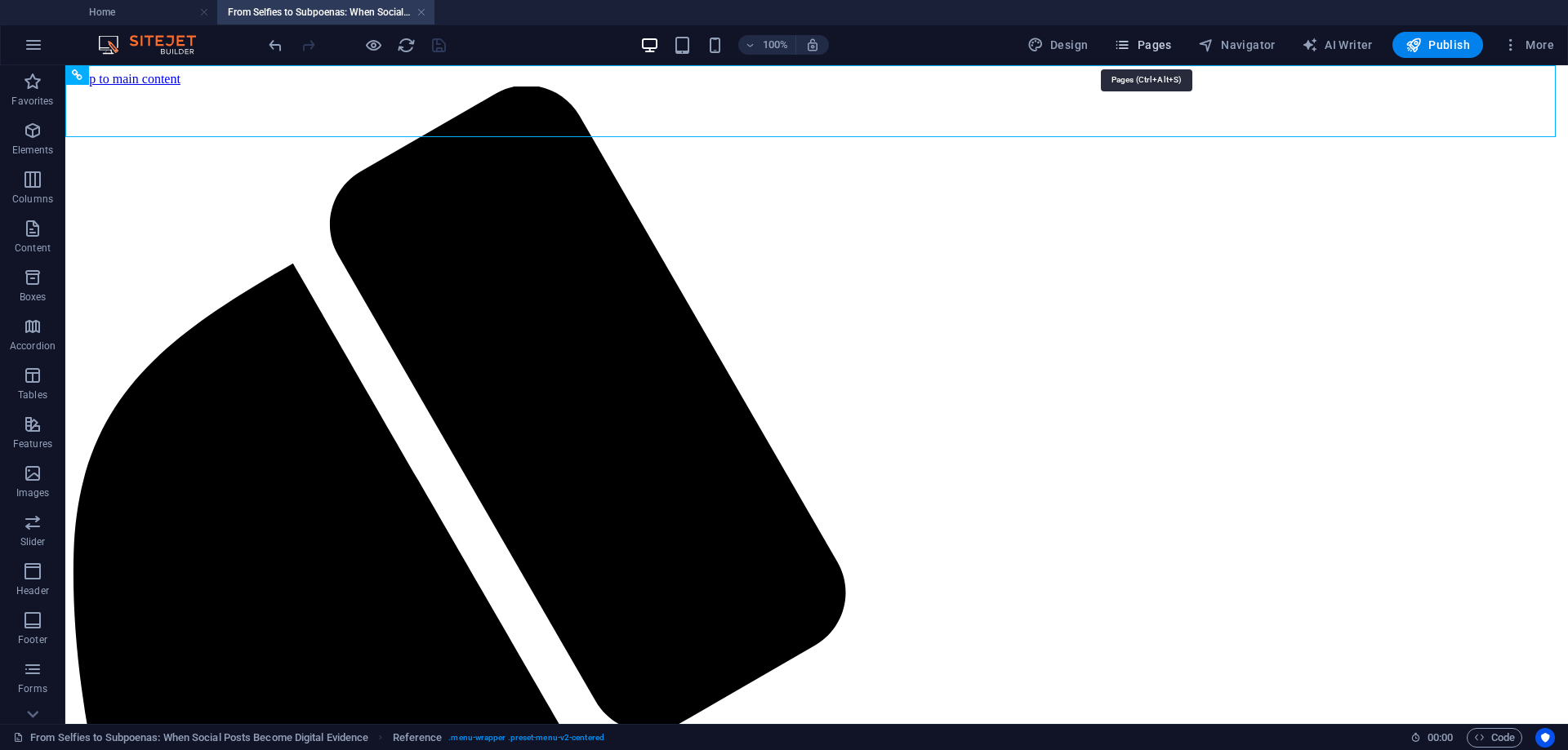
click at [1152, 45] on span "Pages" at bounding box center [1142, 44] width 57 height 16
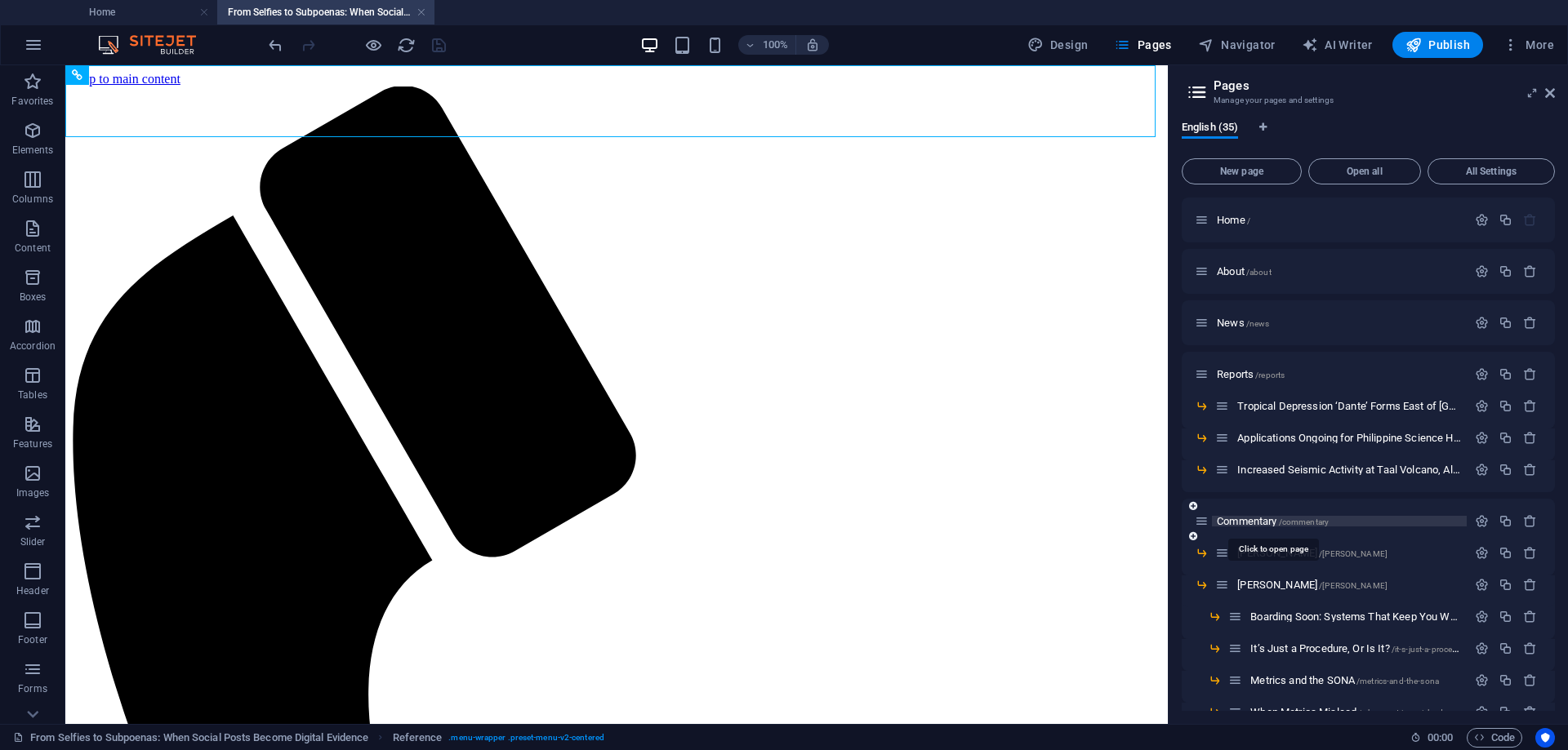
click at [1254, 522] on span "Commentary /commentary" at bounding box center [1273, 521] width 112 height 12
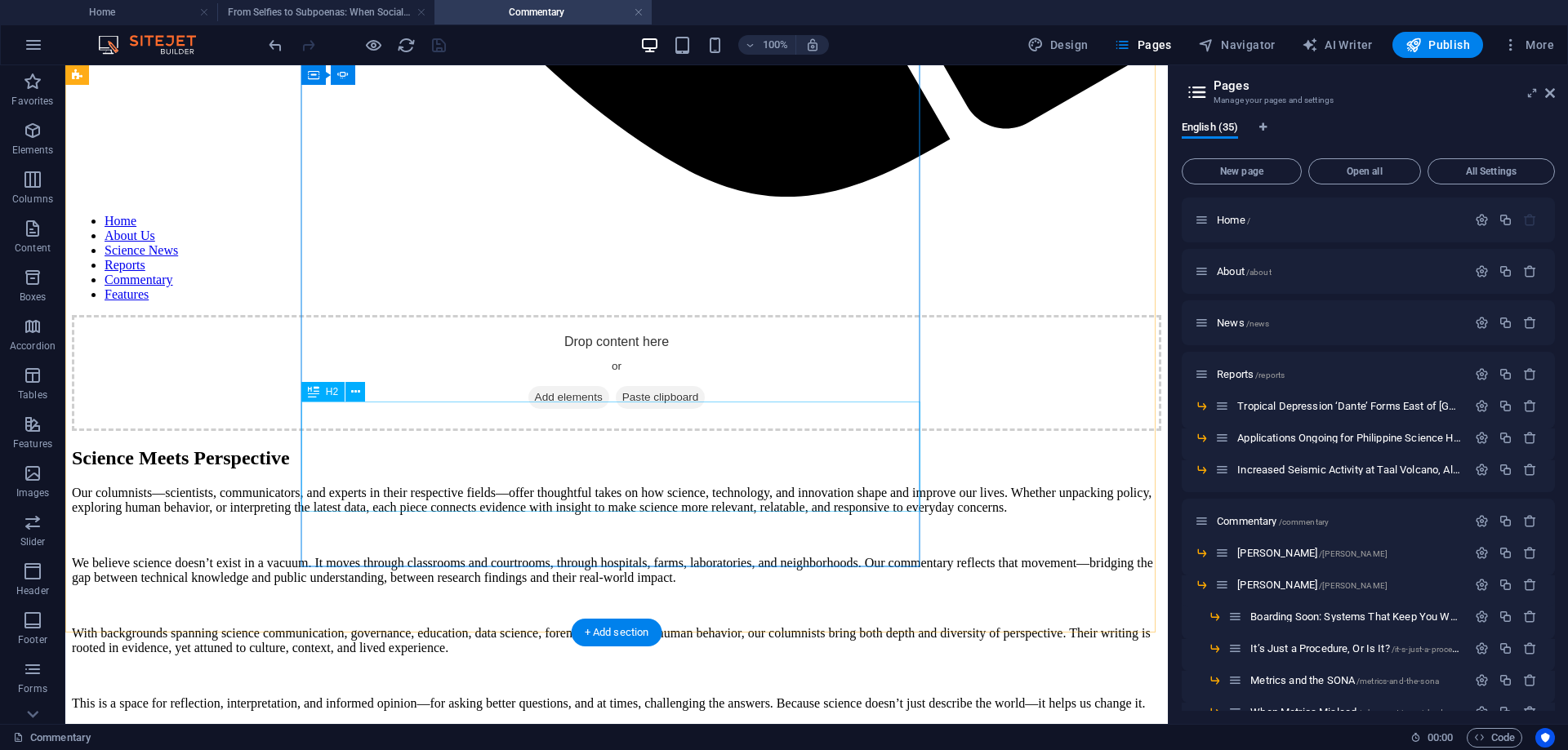
scroll to position [1236, 0]
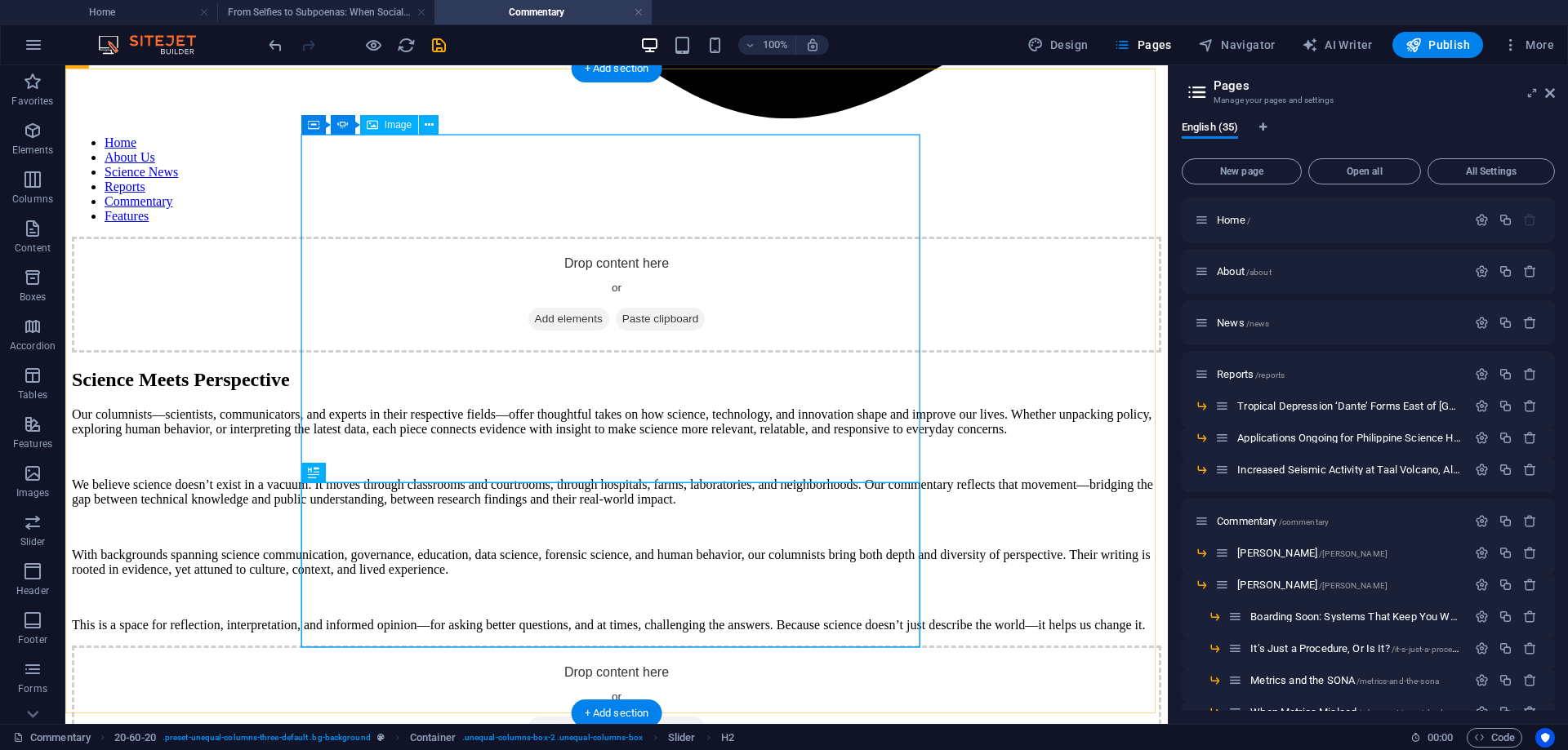
scroll to position [1237, 0]
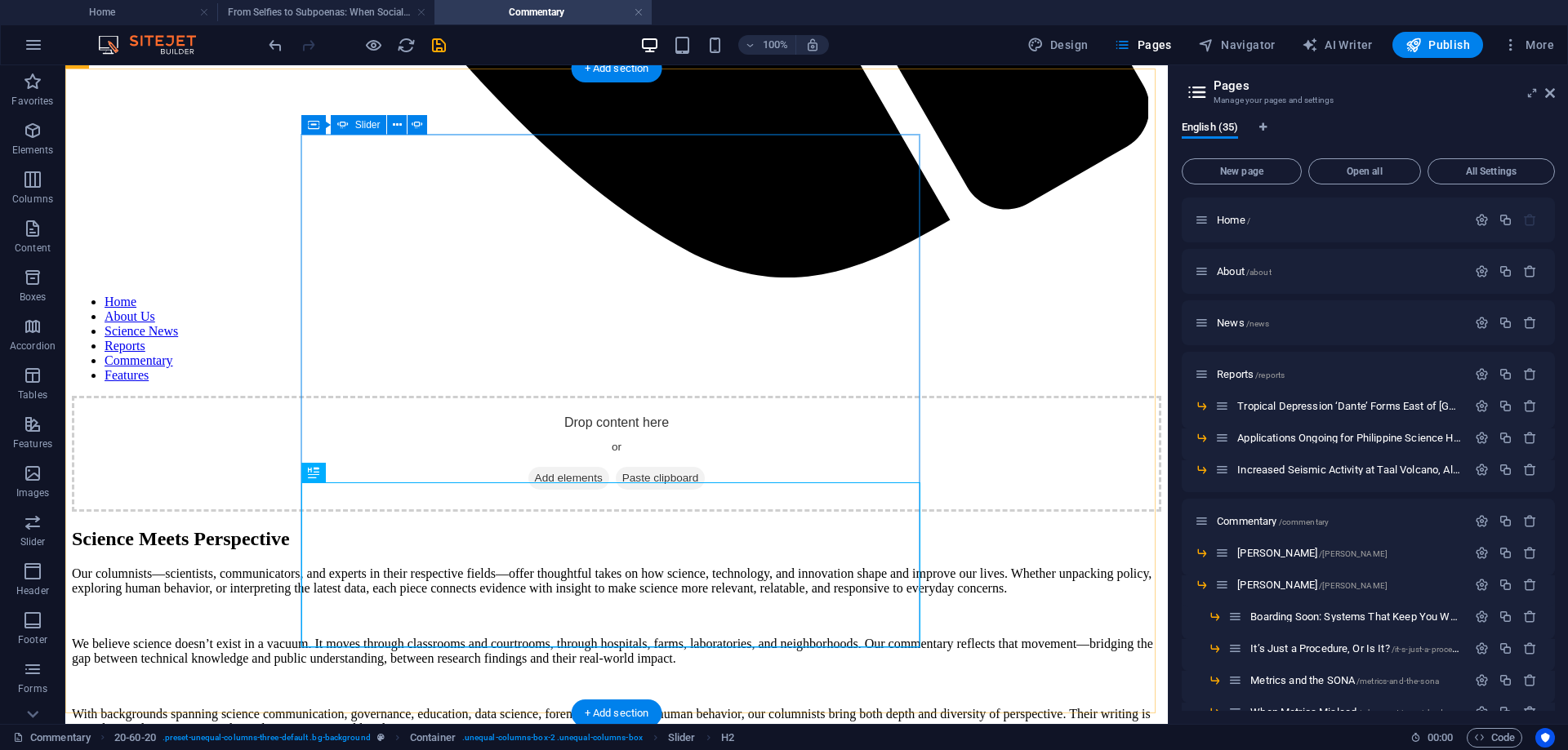
click at [432, 126] on icon at bounding box center [429, 125] width 9 height 17
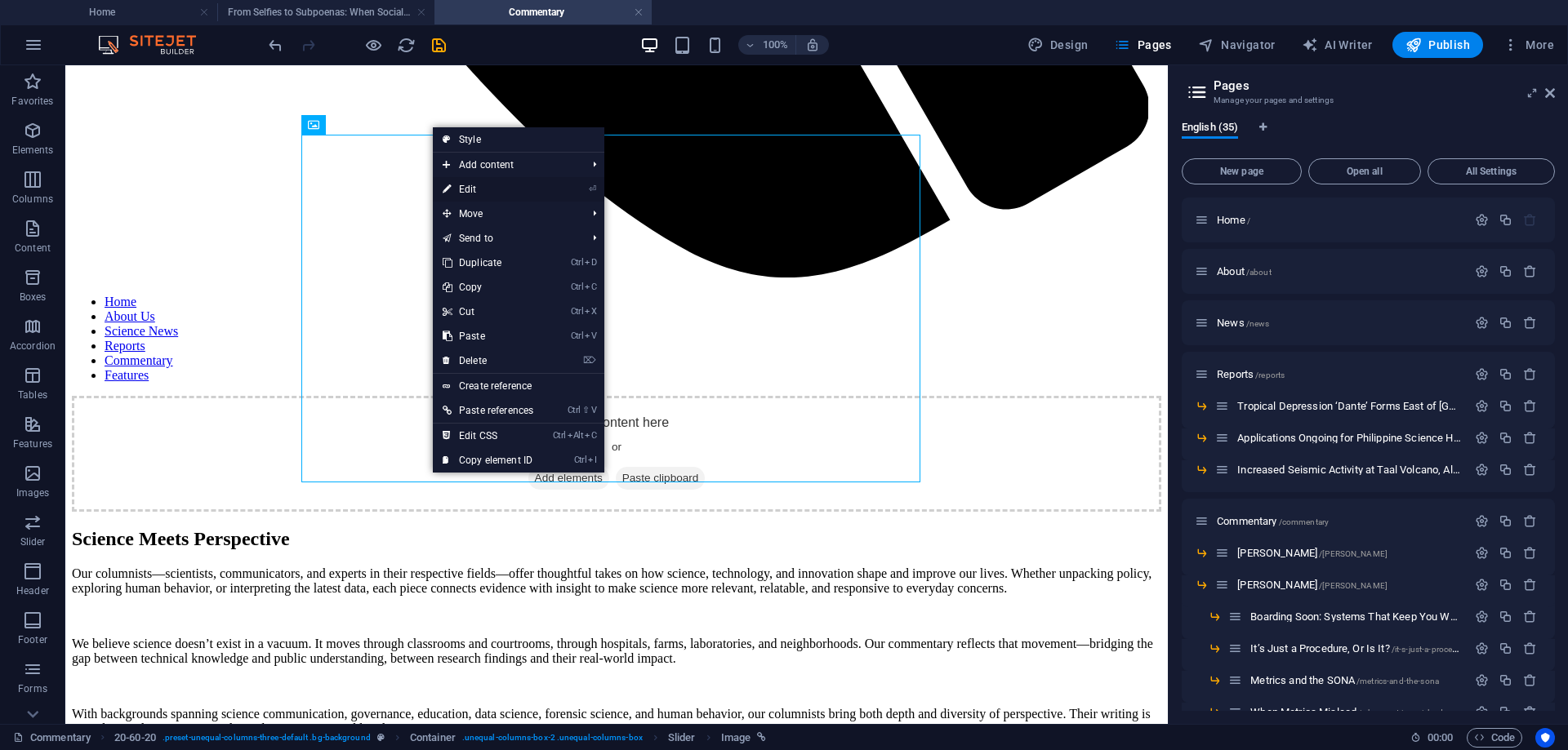
click at [480, 191] on link "⏎ Edit" at bounding box center [488, 189] width 111 height 25
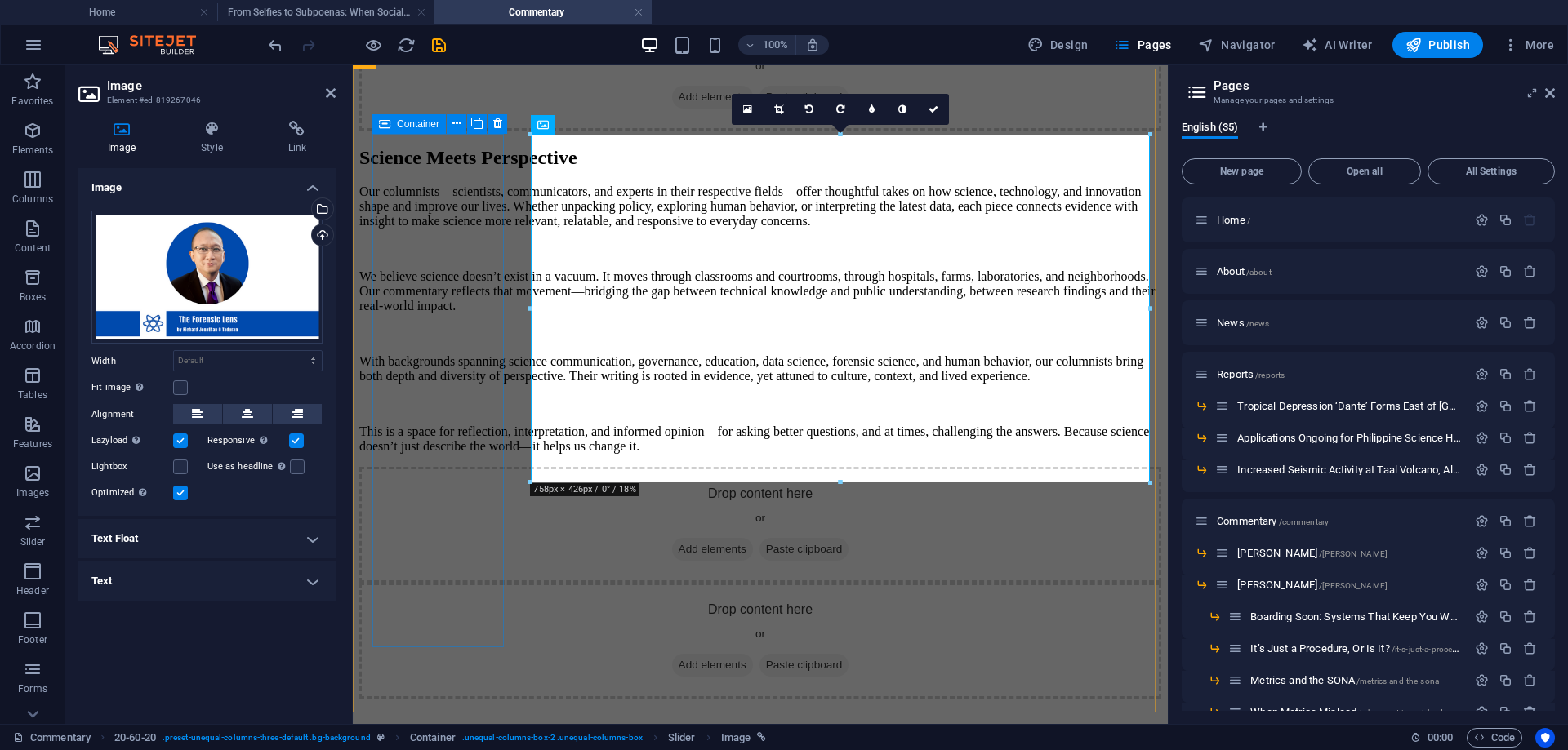
scroll to position [1397, 0]
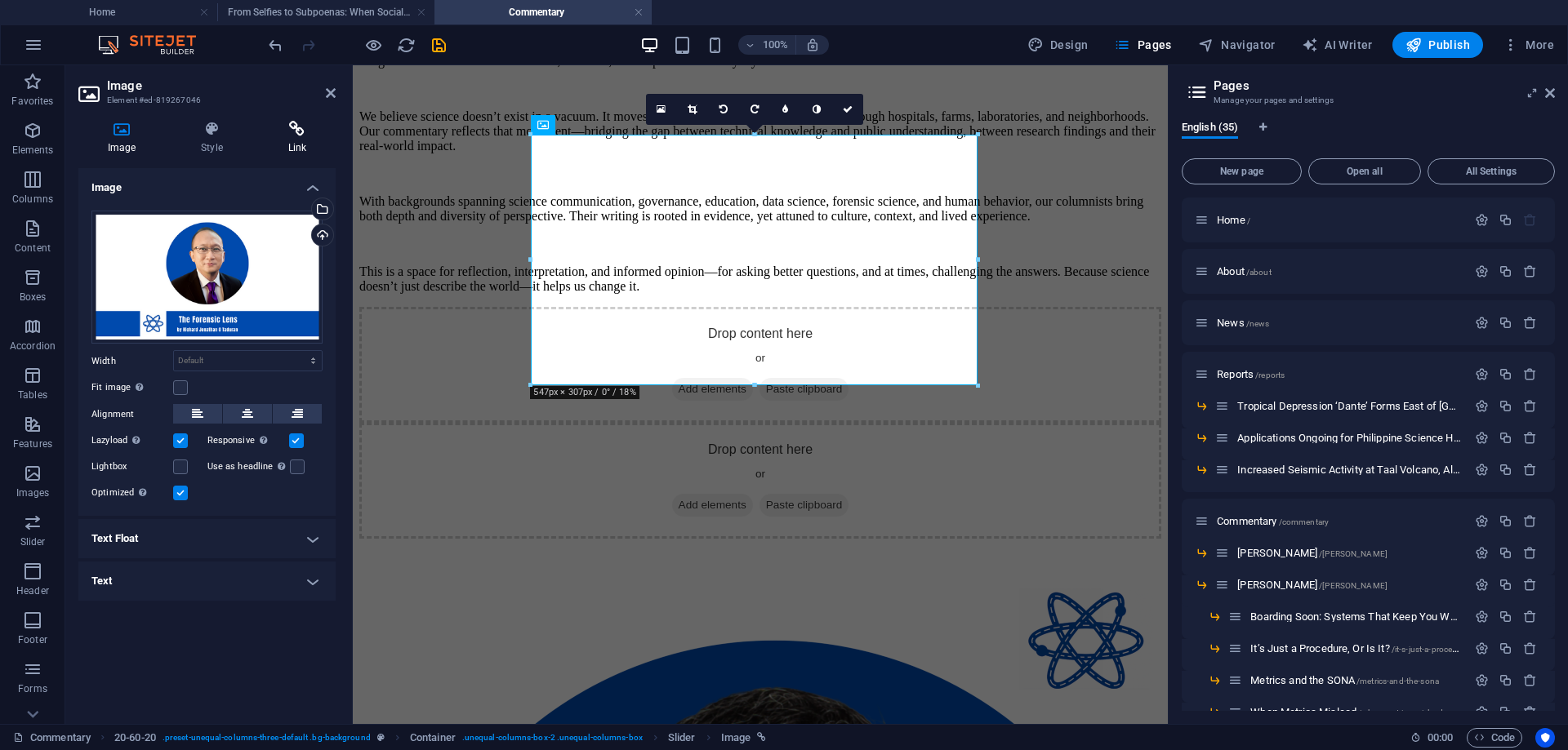
click at [300, 132] on icon at bounding box center [297, 129] width 77 height 16
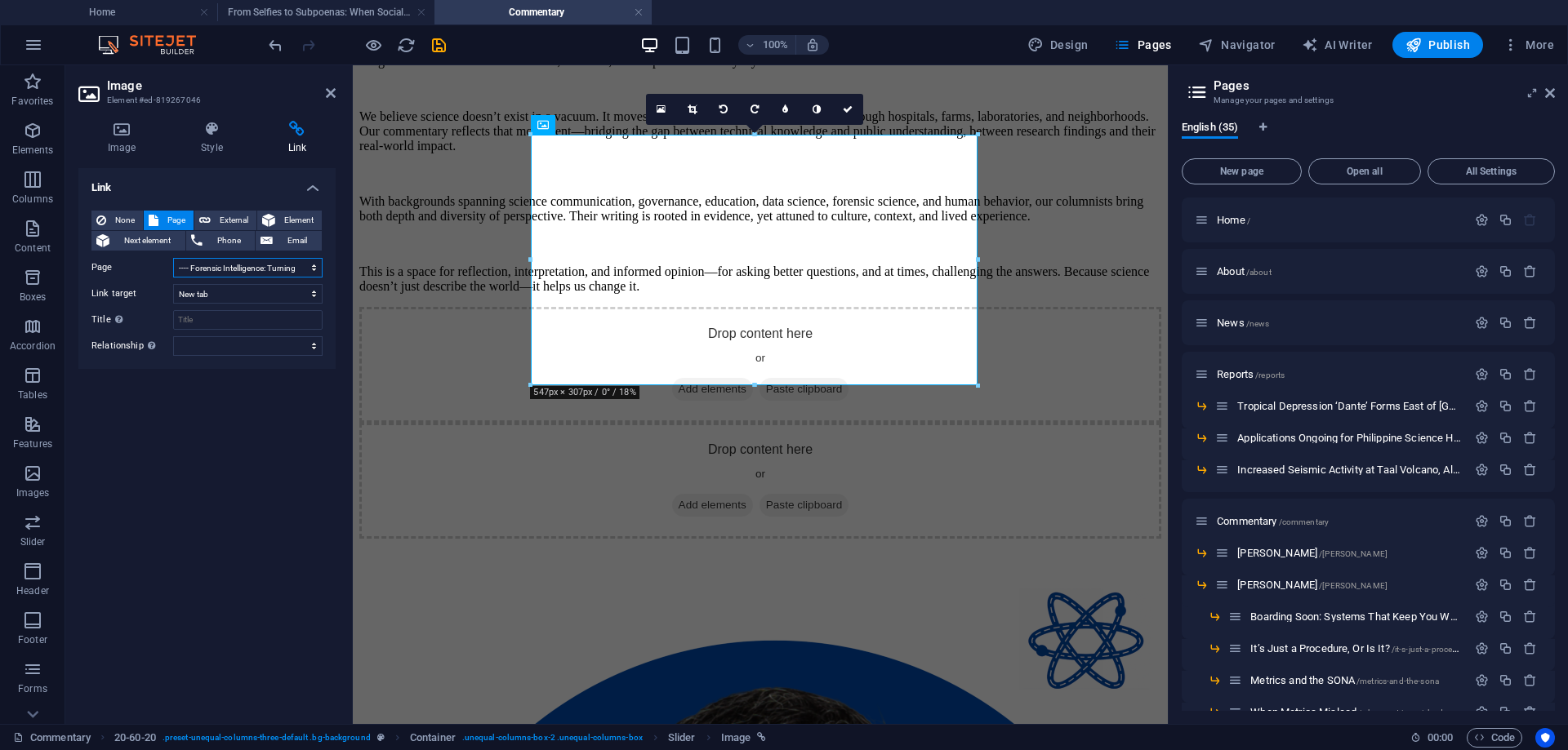
click at [252, 268] on select "Home About News Reports -- Tropical Depression ‘[PERSON_NAME]’ Forms East of [G…" at bounding box center [248, 268] width 150 height 20
select select "20"
click at [173, 258] on select "Home About News Reports -- Tropical Depression ‘[PERSON_NAME]’ Forms East of [G…" at bounding box center [248, 268] width 150 height 20
click at [847, 106] on icon at bounding box center [848, 109] width 9 height 9
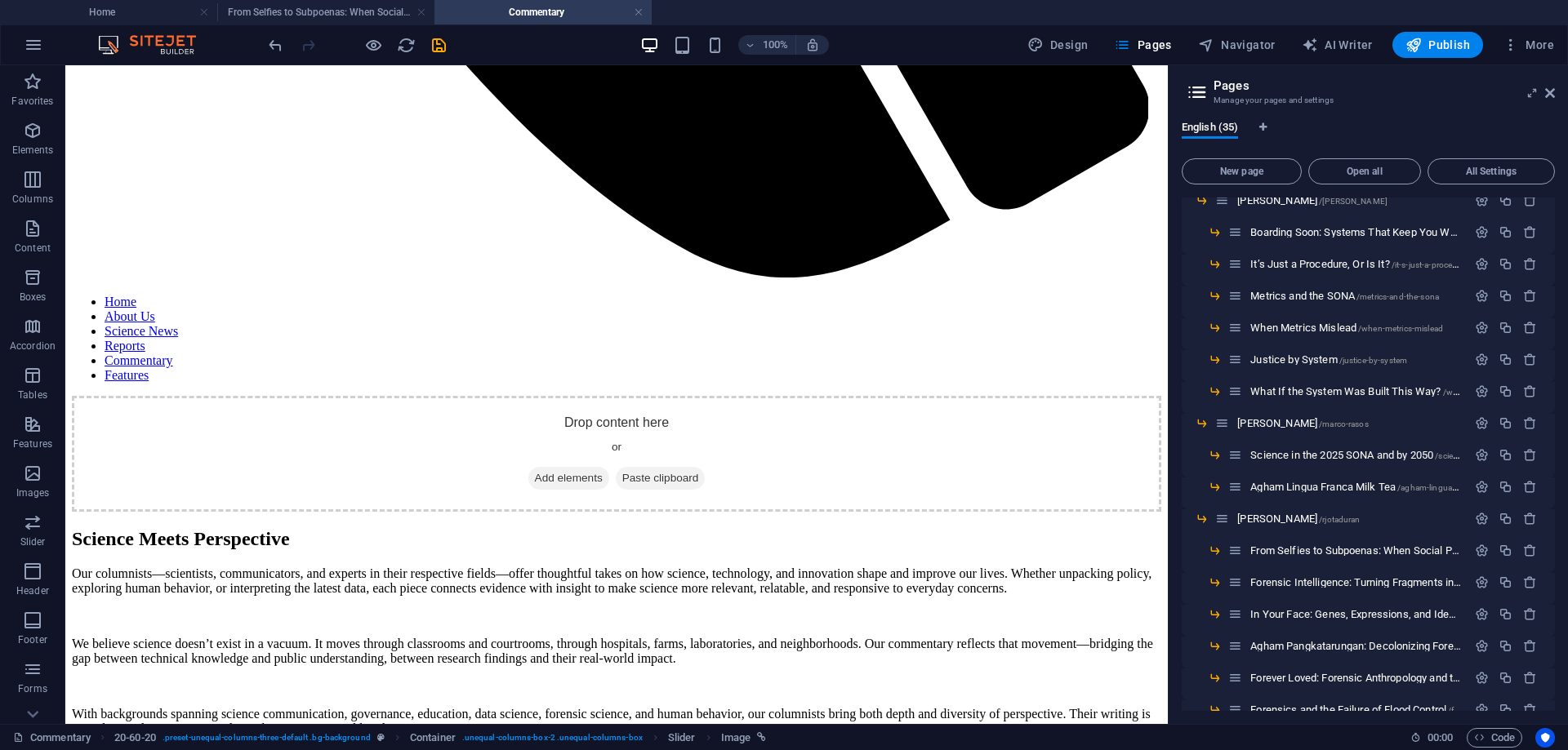
scroll to position [409, 0]
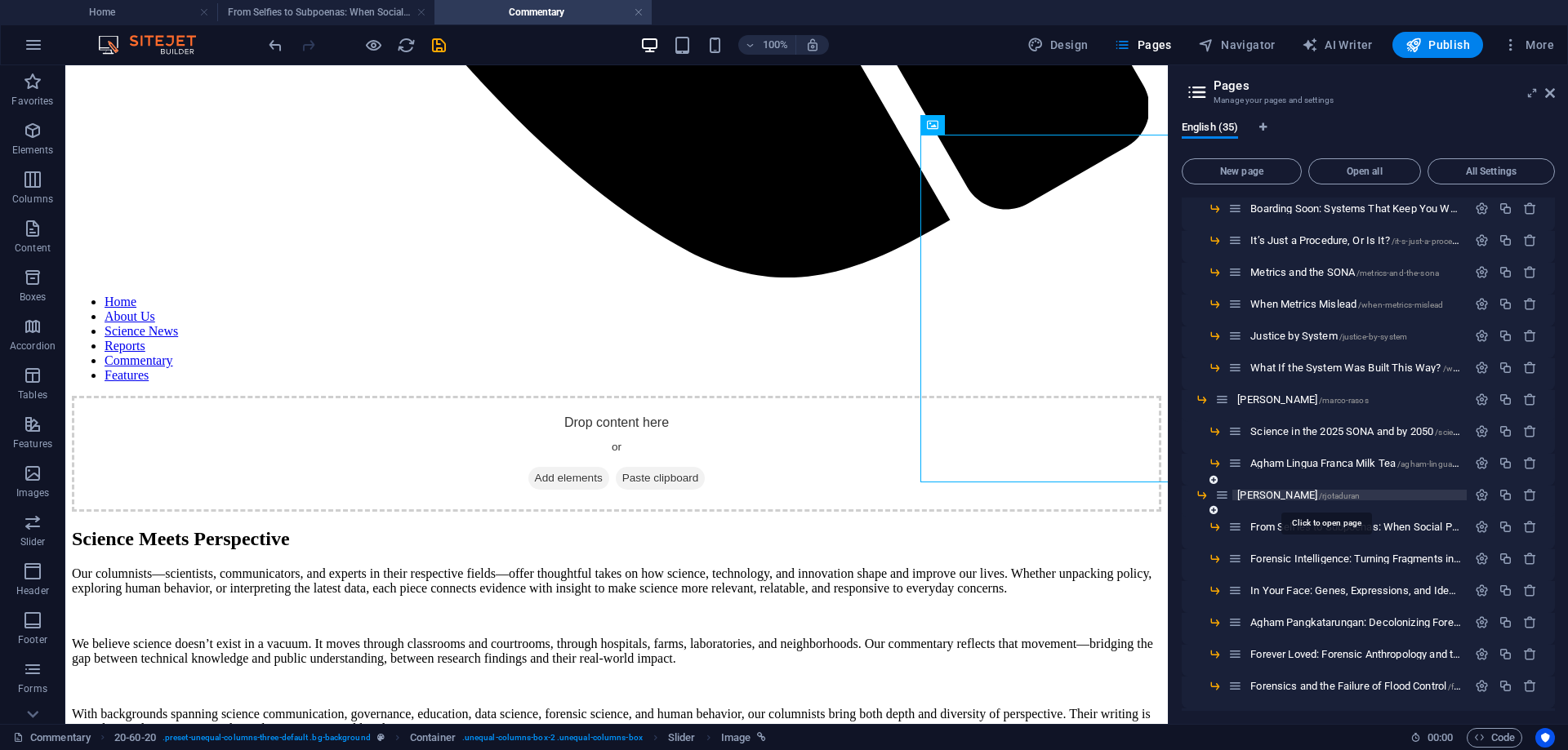
click at [1303, 491] on span "[PERSON_NAME] /rjotaduran" at bounding box center [1298, 495] width 122 height 12
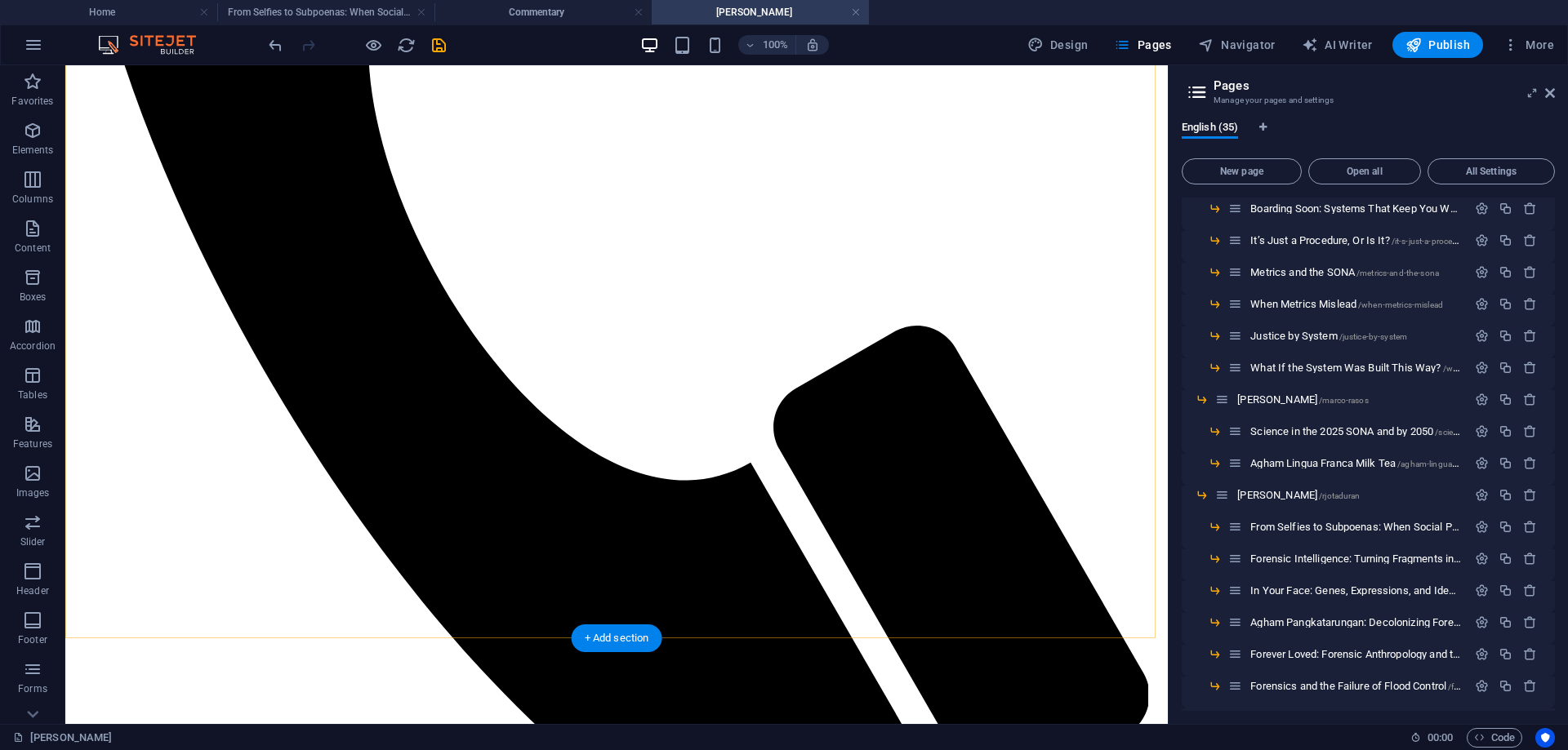
scroll to position [725, 0]
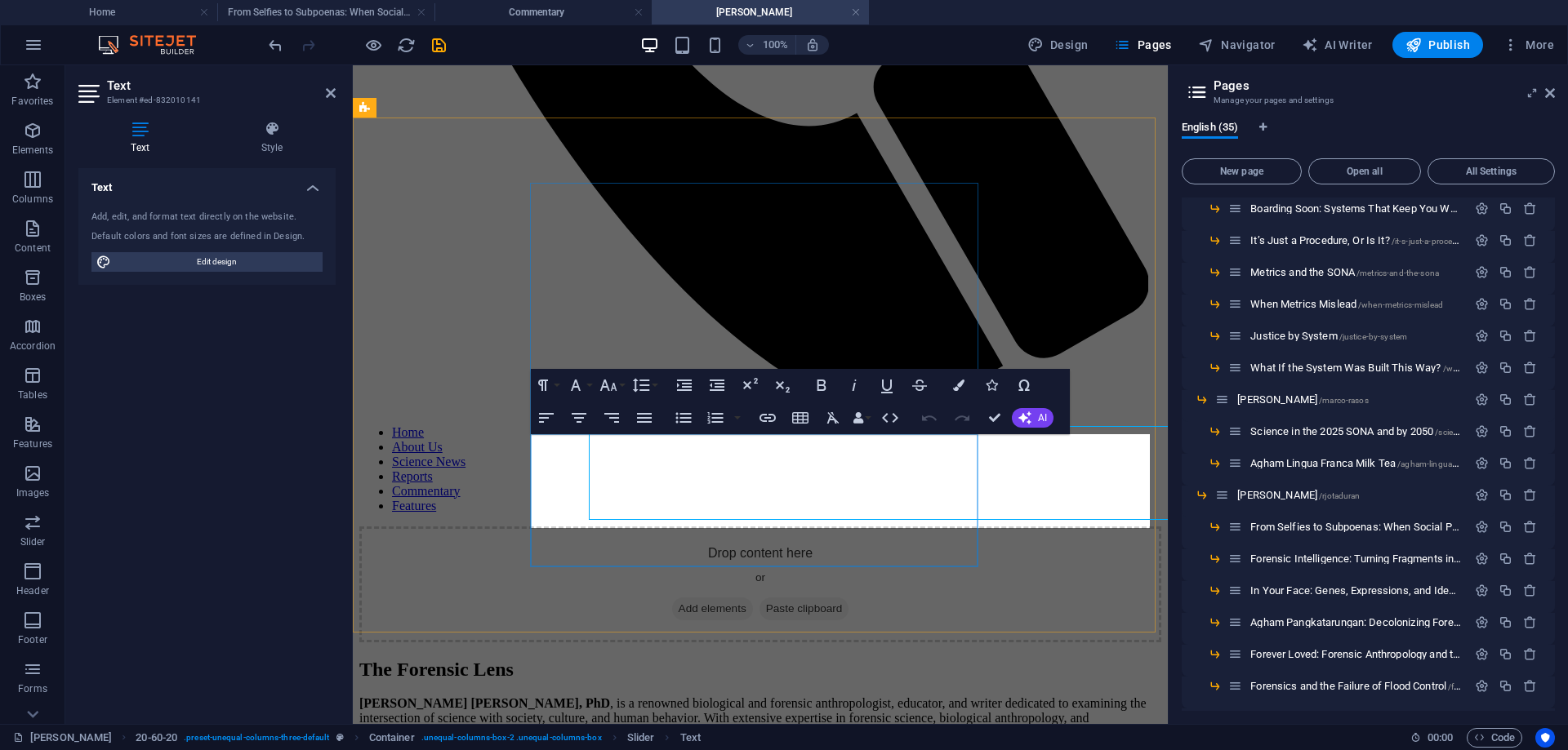
scroll to position [733, 0]
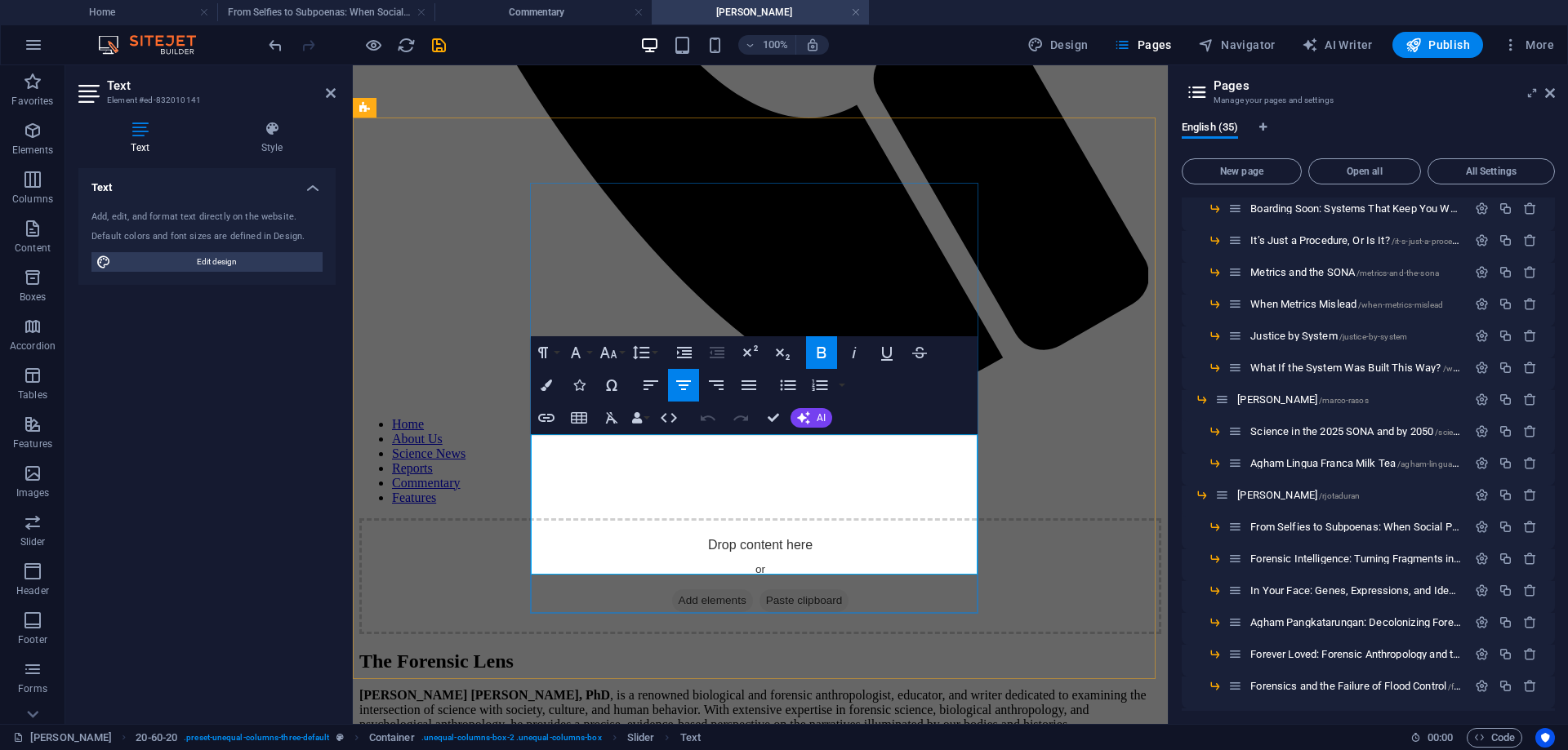
drag, startPoint x: 922, startPoint y: 555, endPoint x: 569, endPoint y: 460, distance: 365.6
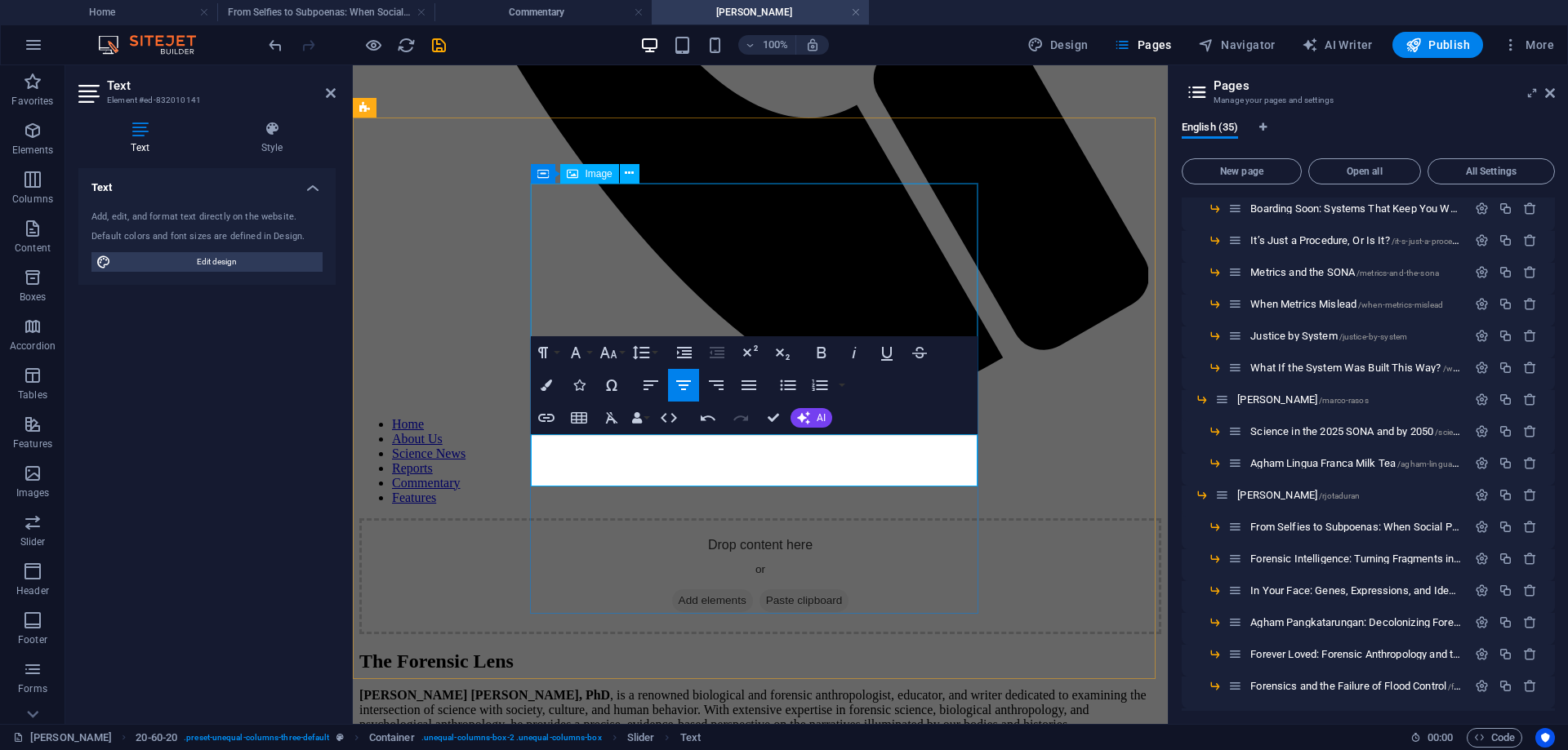
scroll to position [1207, 9]
drag, startPoint x: 833, startPoint y: 477, endPoint x: 888, endPoint y: 498, distance: 58.9
click at [819, 354] on icon "button" at bounding box center [821, 353] width 9 height 11
click at [625, 355] on button "Font Size" at bounding box center [611, 353] width 31 height 33
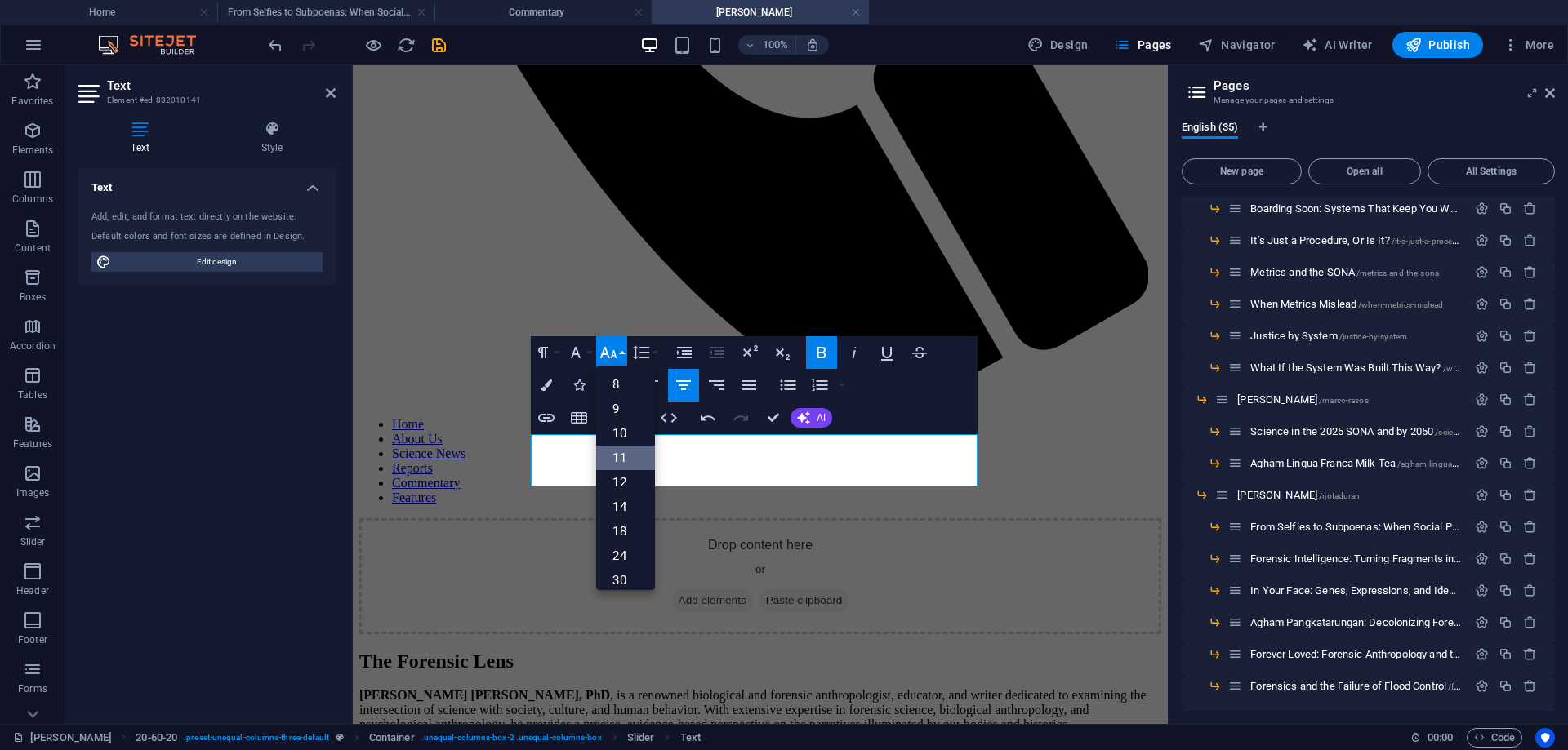
scroll to position [81, 0]
click at [624, 517] on link "36" at bounding box center [625, 523] width 59 height 25
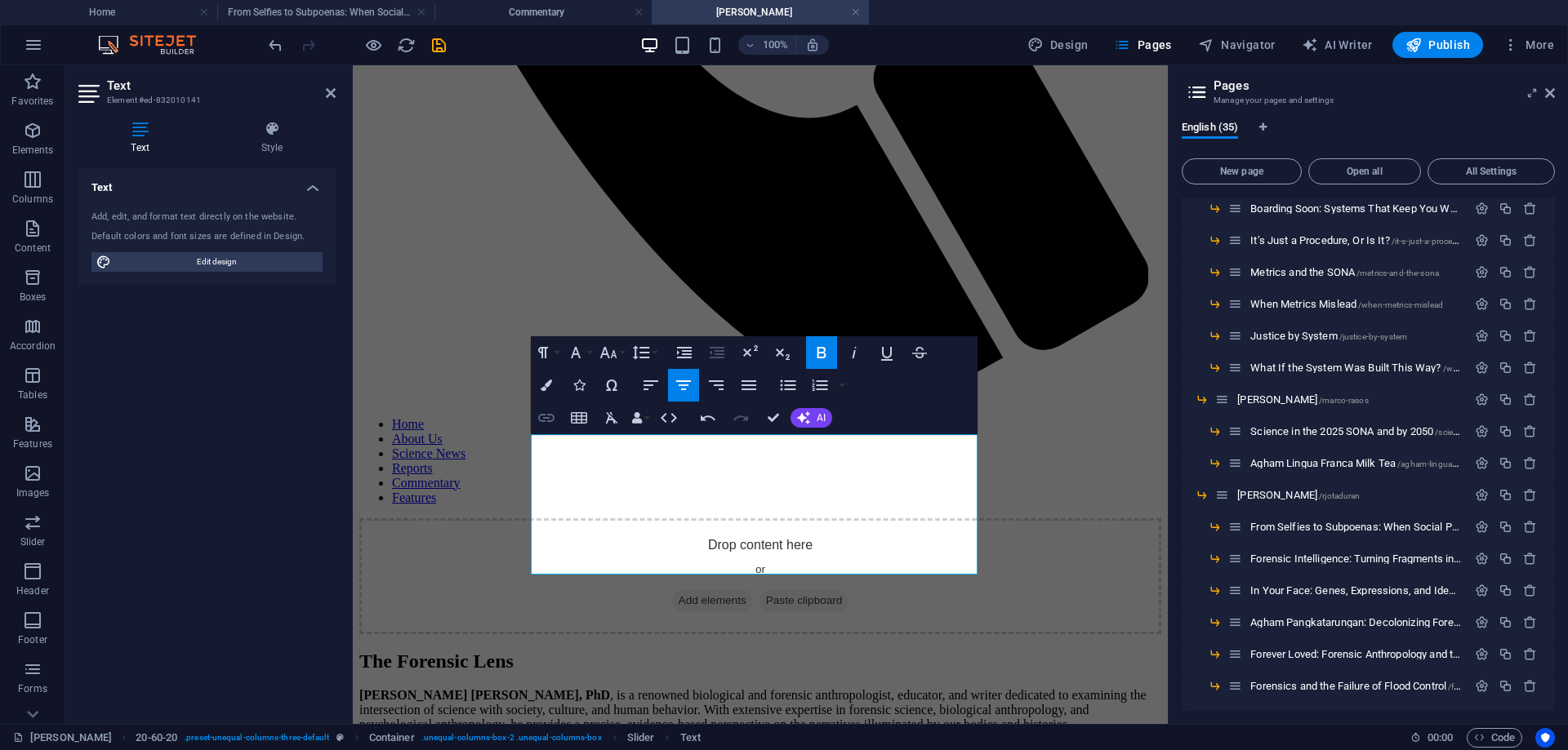
click at [544, 420] on icon "button" at bounding box center [546, 418] width 20 height 20
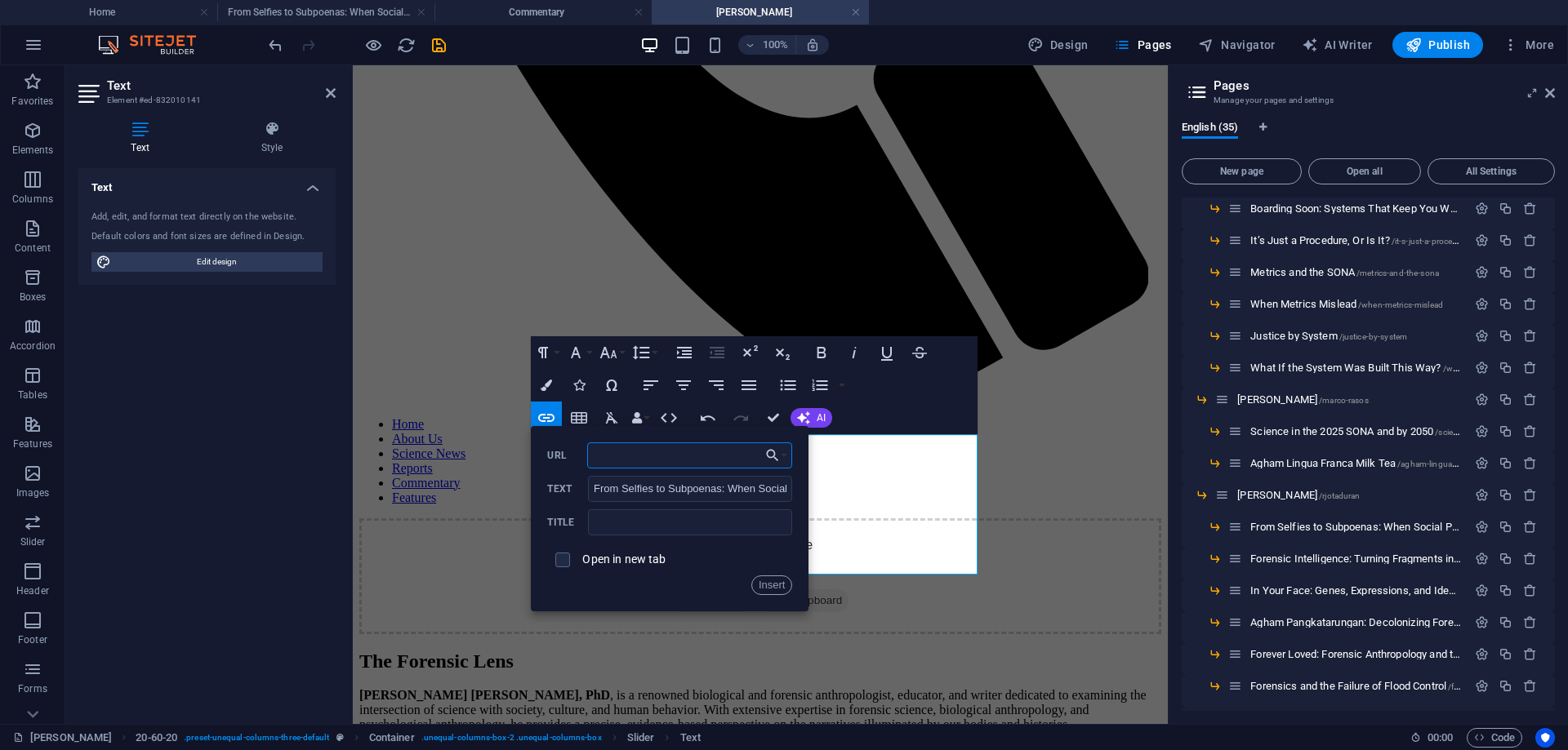
paste input "[URL][DOMAIN_NAME]"
type input "[URL][DOMAIN_NAME]"
click at [558, 559] on input "checkbox" at bounding box center [560, 558] width 15 height 15
checkbox input "true"
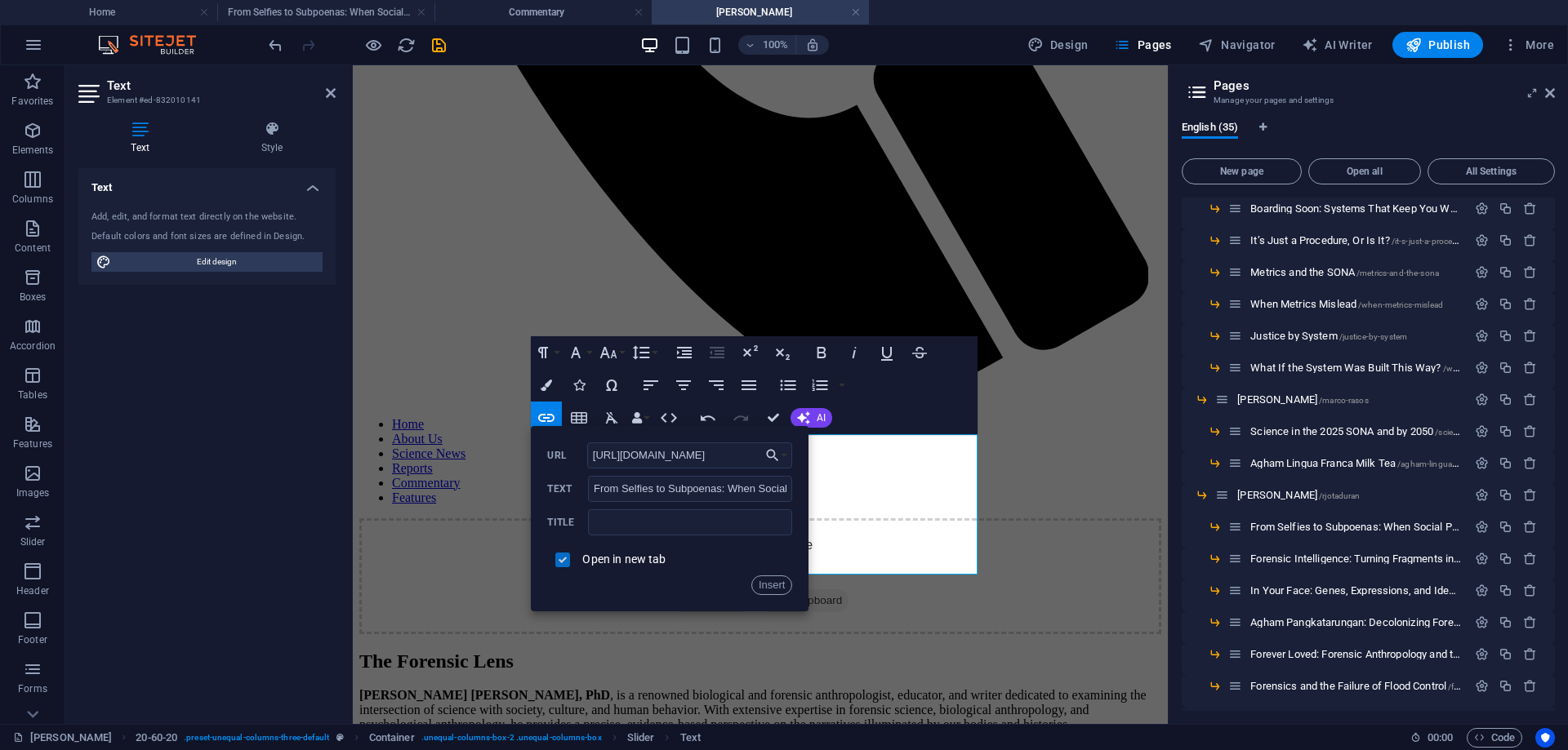
scroll to position [0, 0]
click at [766, 583] on button "Insert" at bounding box center [772, 585] width 42 height 20
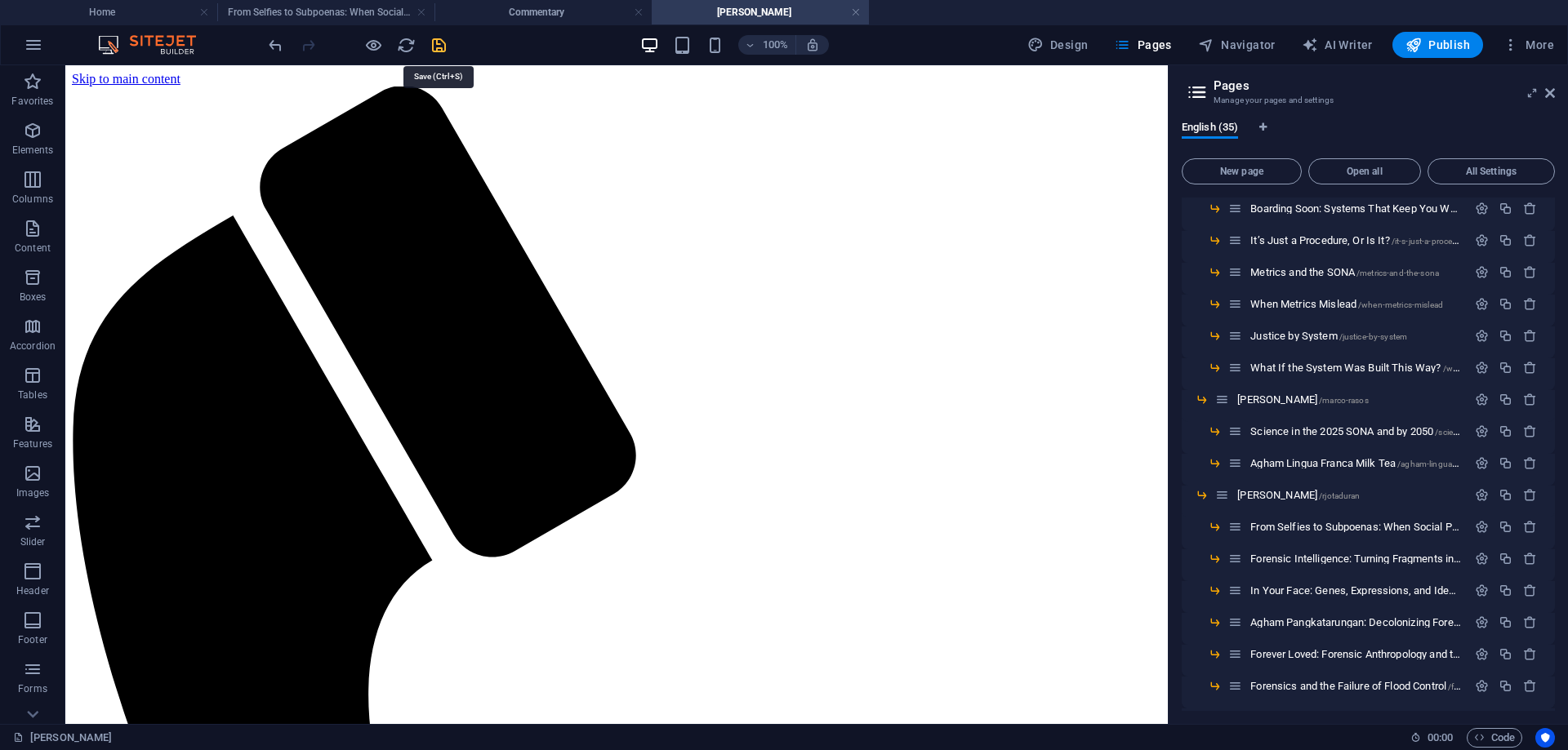
click at [438, 44] on icon "save" at bounding box center [439, 45] width 19 height 19
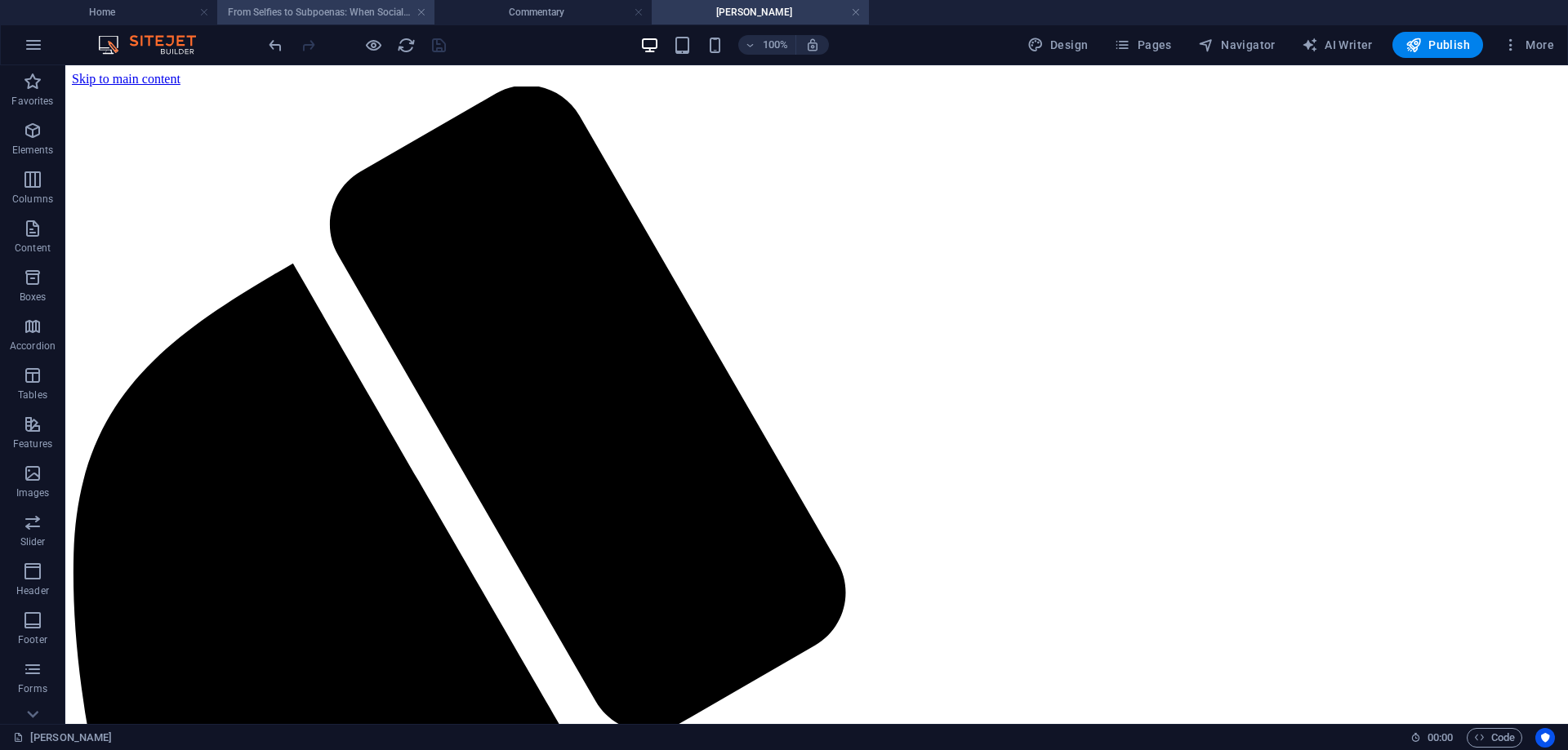
click at [295, 5] on h4 "From Selfies to Subpoenas: When Social Posts Become Digital Evidence" at bounding box center [326, 11] width 218 height 18
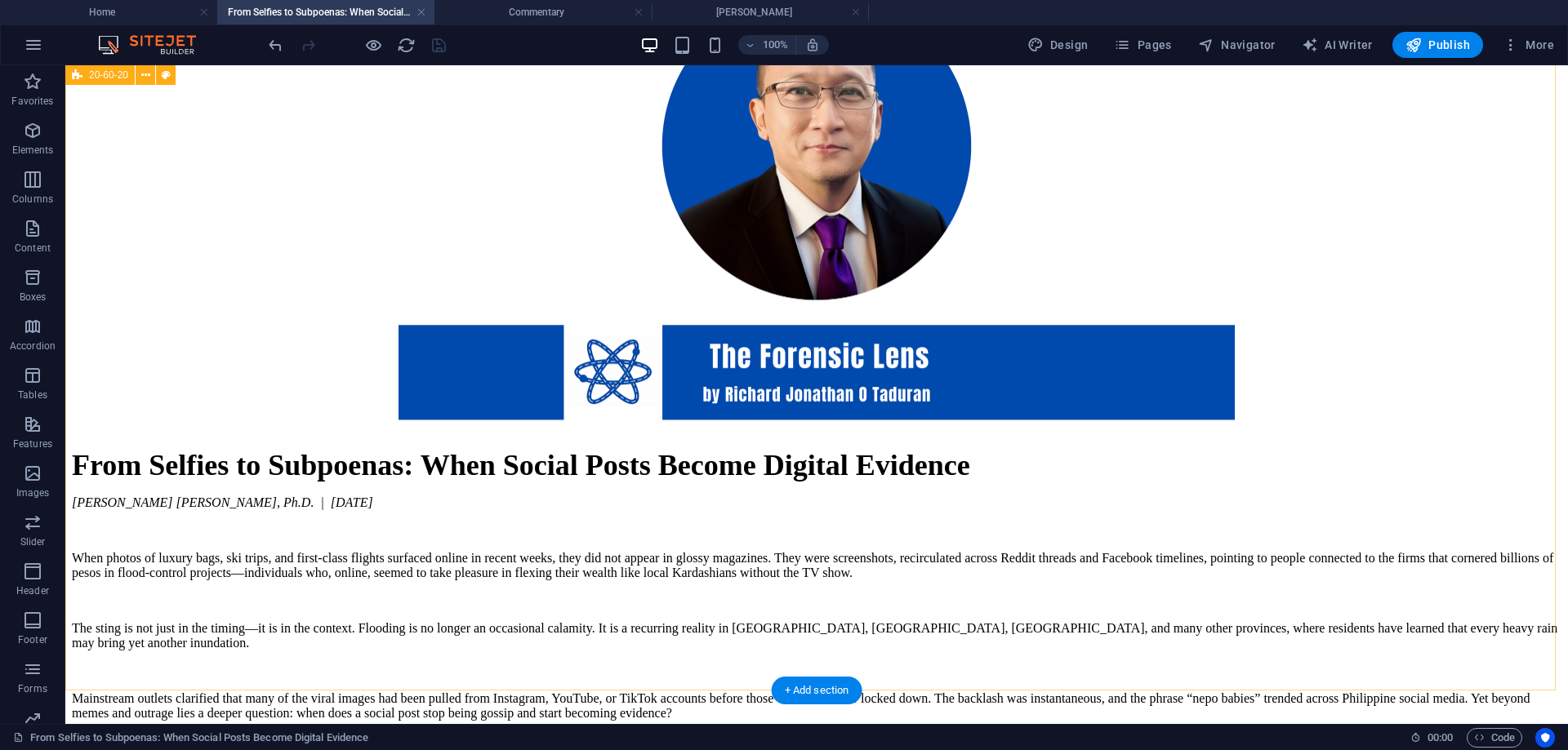
scroll to position [2422, 0]
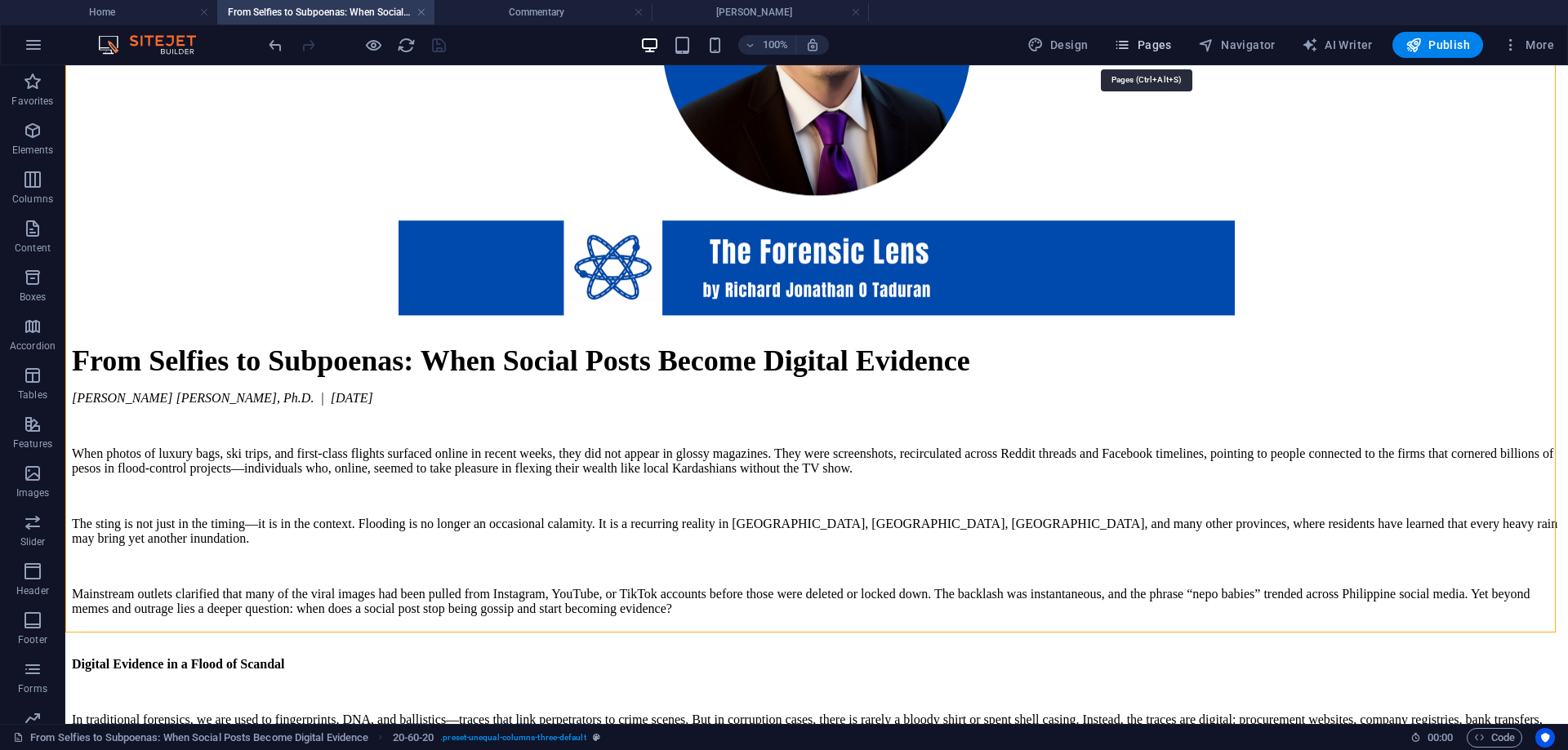
click at [1153, 41] on span "Pages" at bounding box center [1142, 44] width 57 height 16
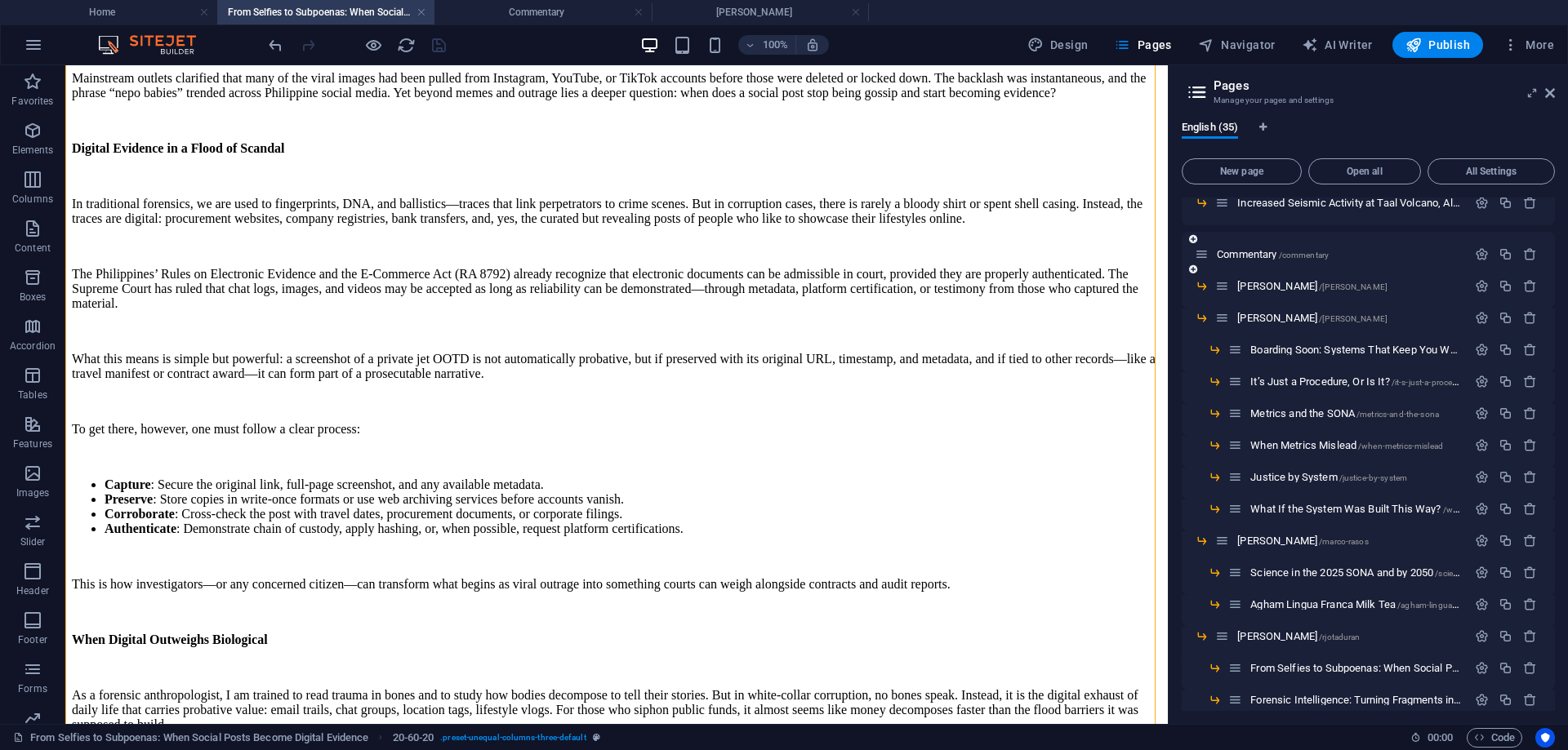
scroll to position [490, 0]
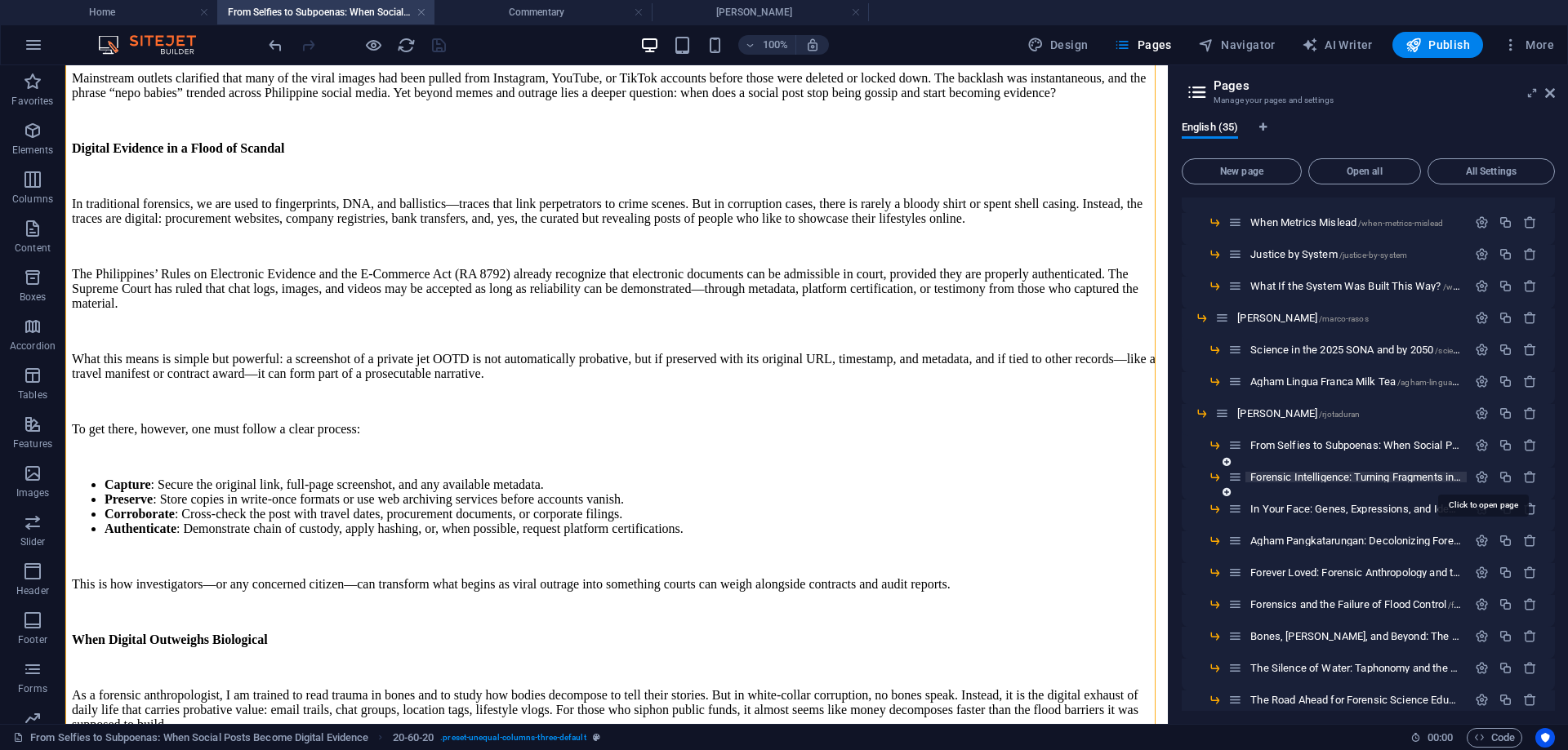
click at [1307, 477] on span "Forensic Intelligence: Turning Fragments into Foresight /forensic-intelligence-…" at bounding box center [1481, 477] width 460 height 12
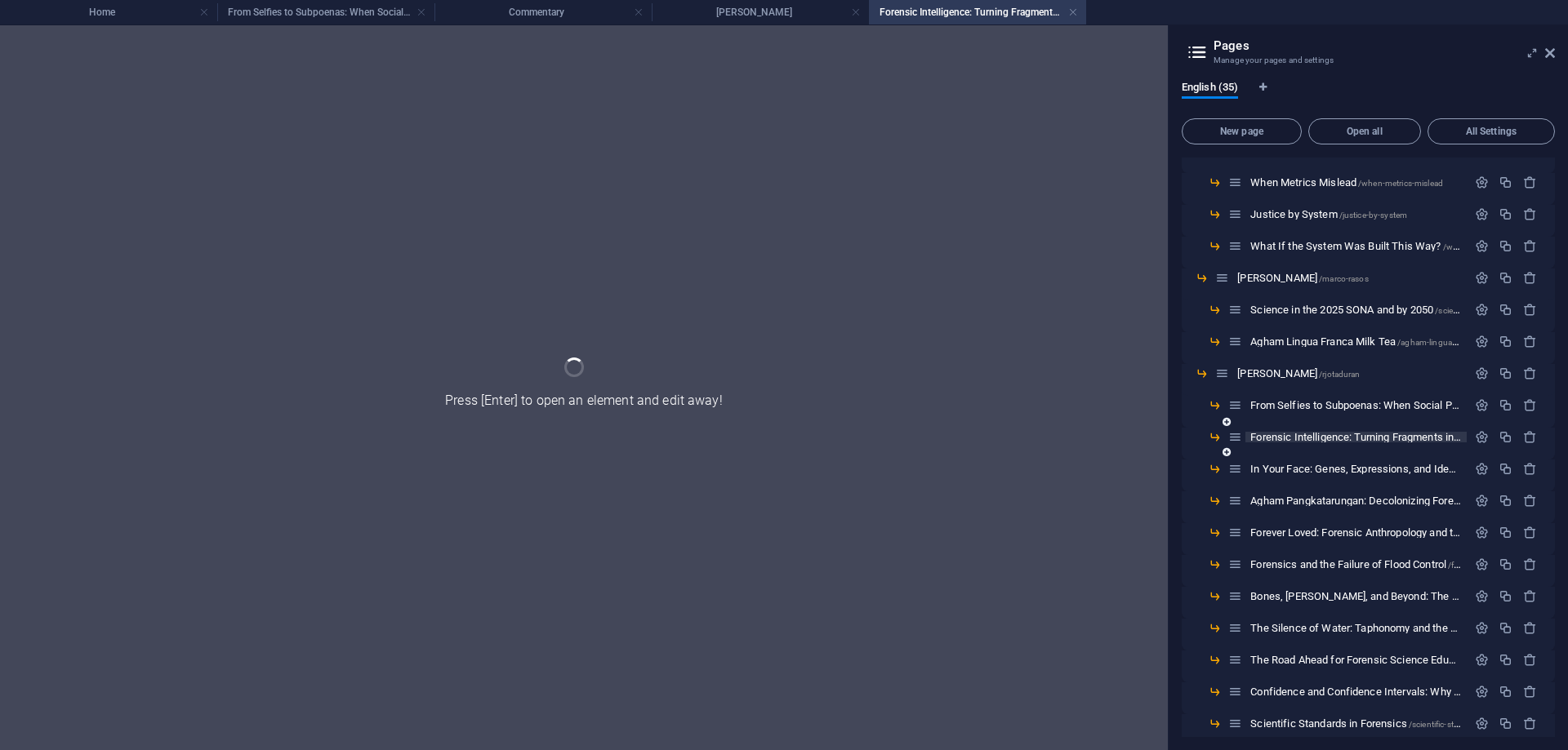
scroll to position [0, 0]
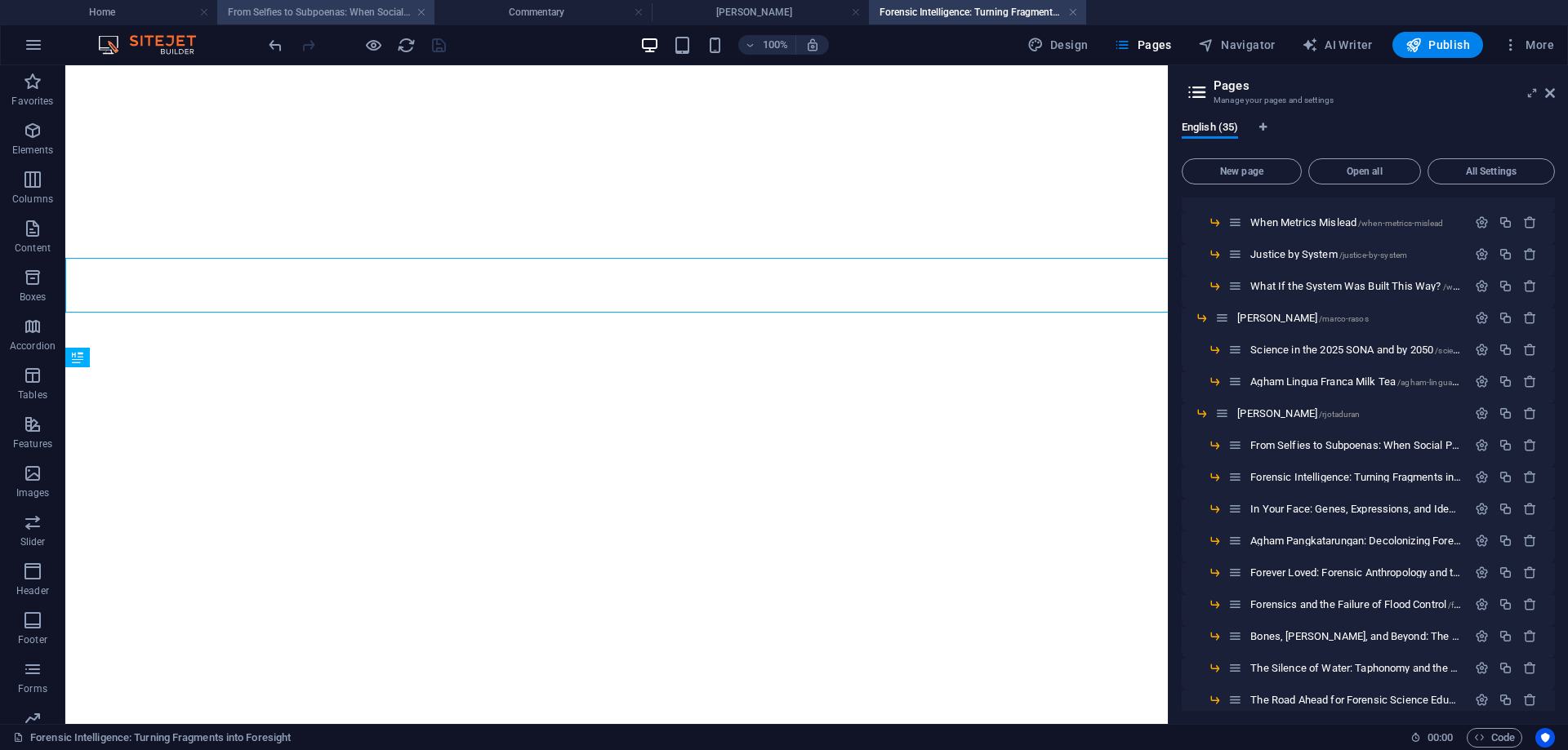
click at [308, 8] on h4 "From Selfies to Subpoenas: When Social Posts Become Digital Evidence" at bounding box center [326, 11] width 218 height 18
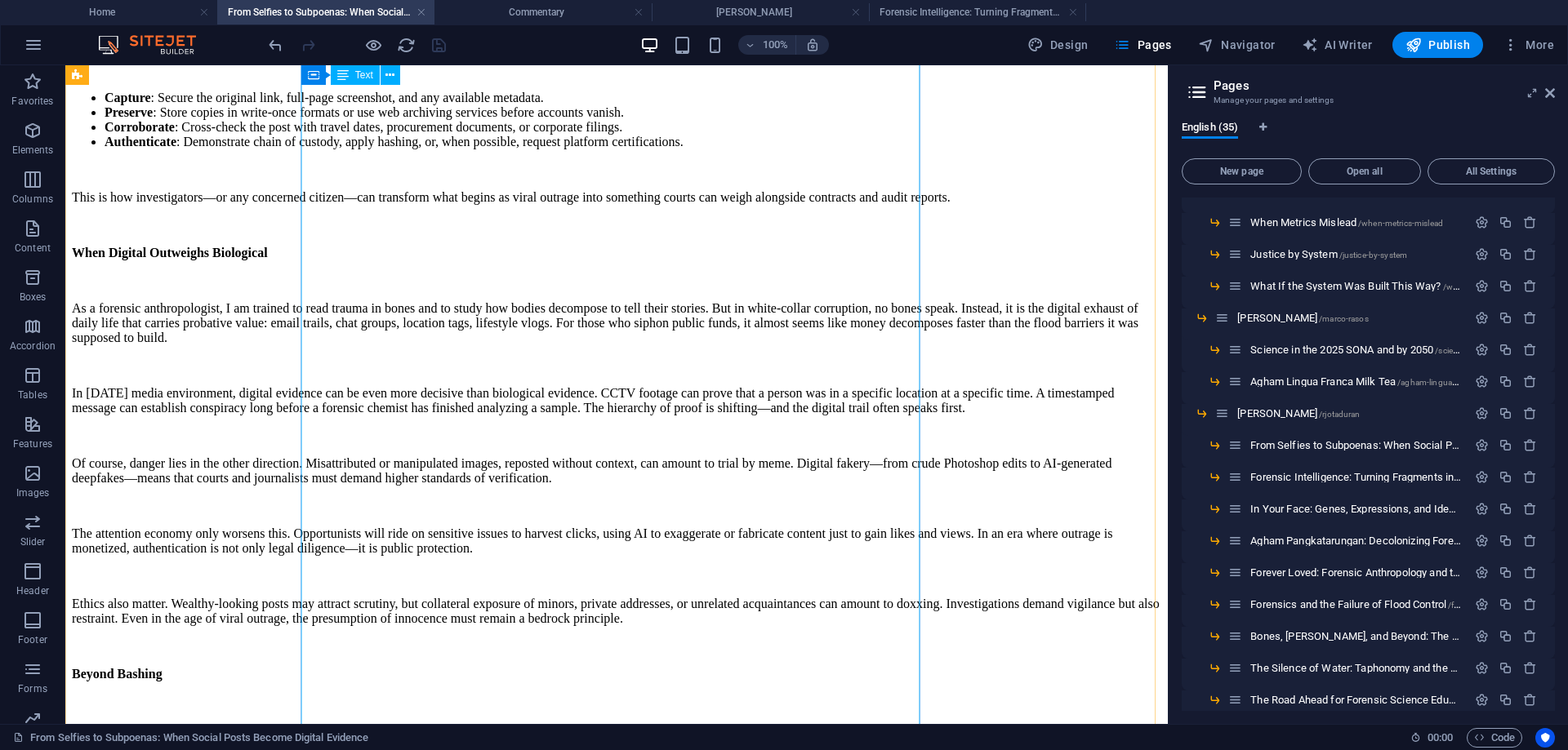
scroll to position [2901, 0]
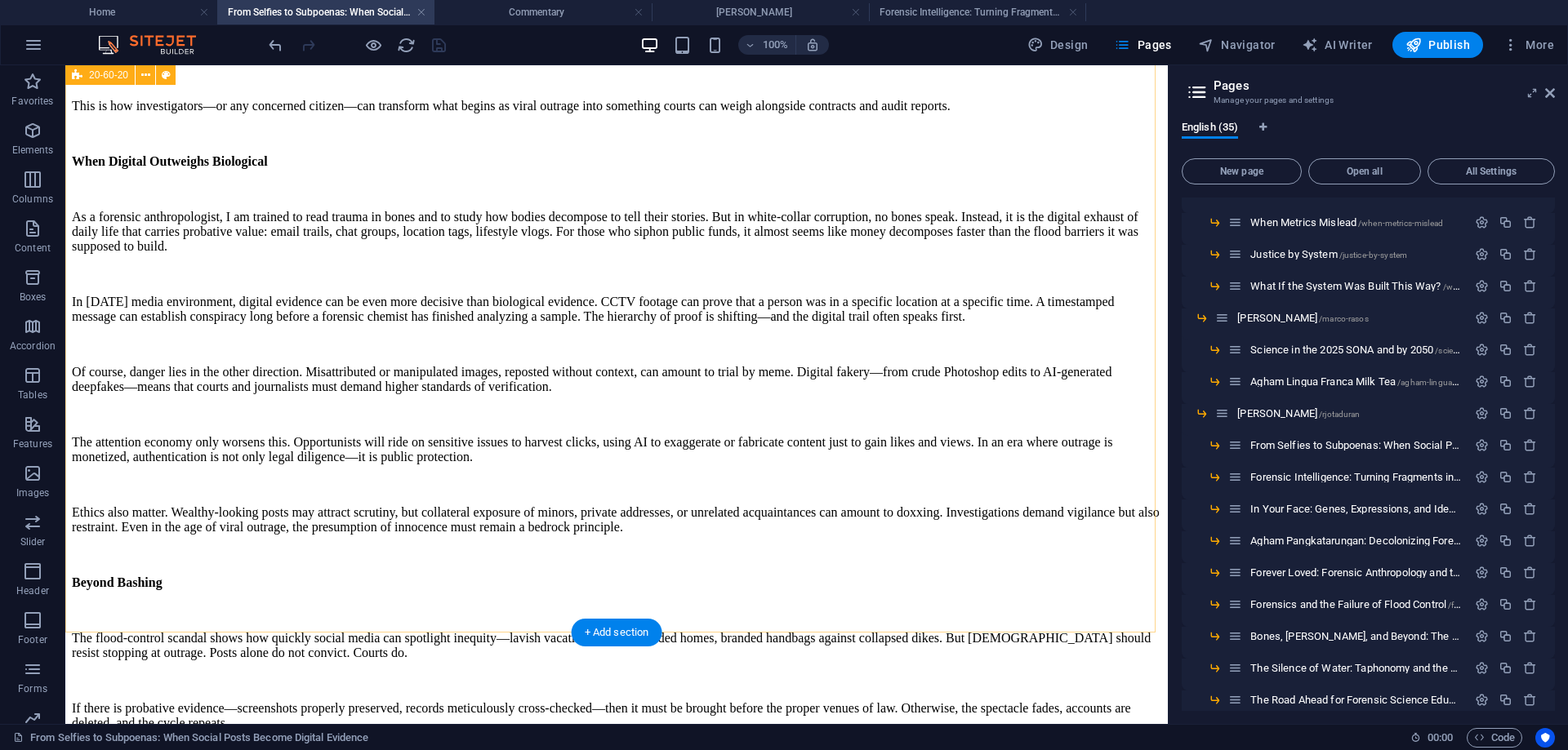
click at [28, 80] on icon "button" at bounding box center [32, 81] width 20 height 20
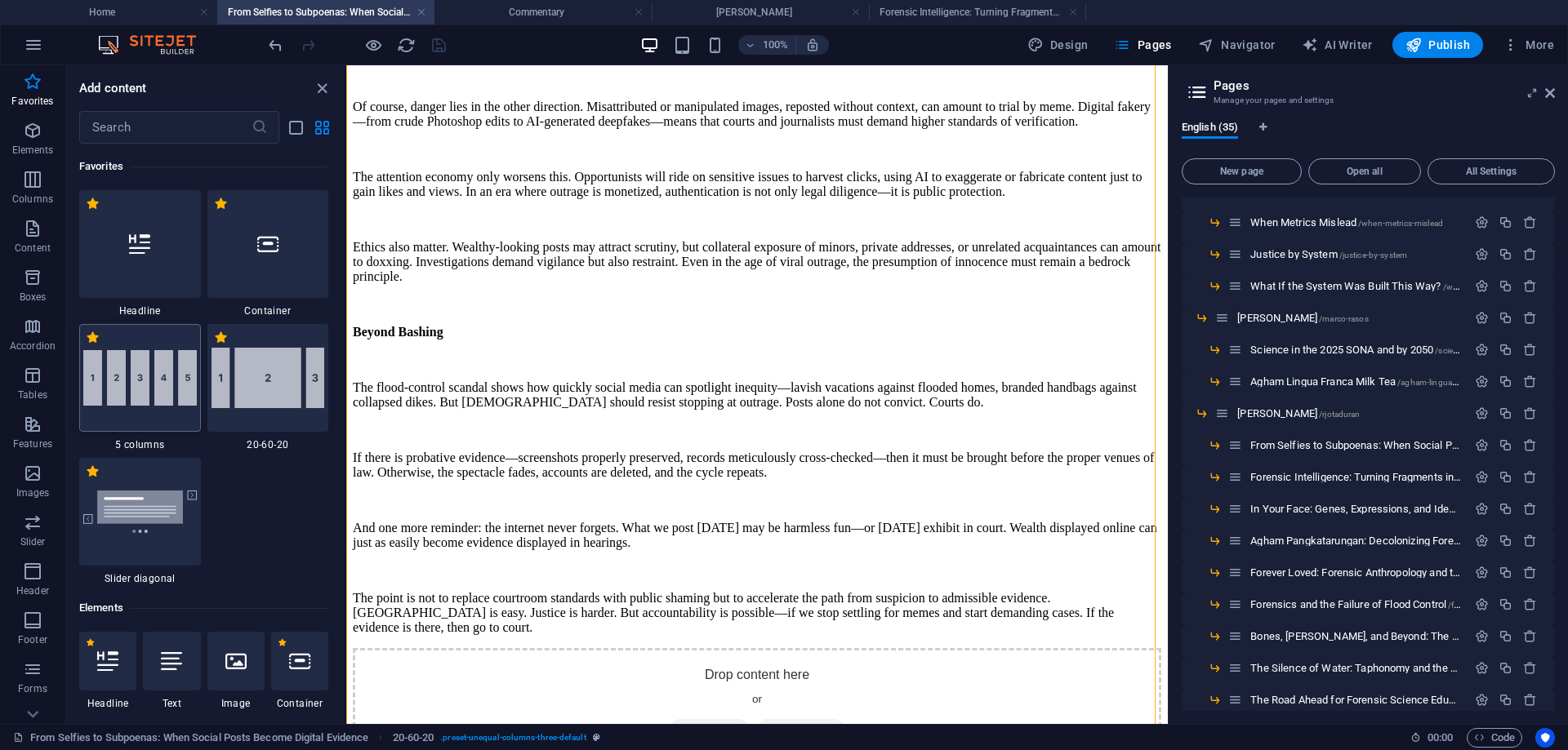
click at [150, 387] on img at bounding box center [140, 377] width 114 height 56
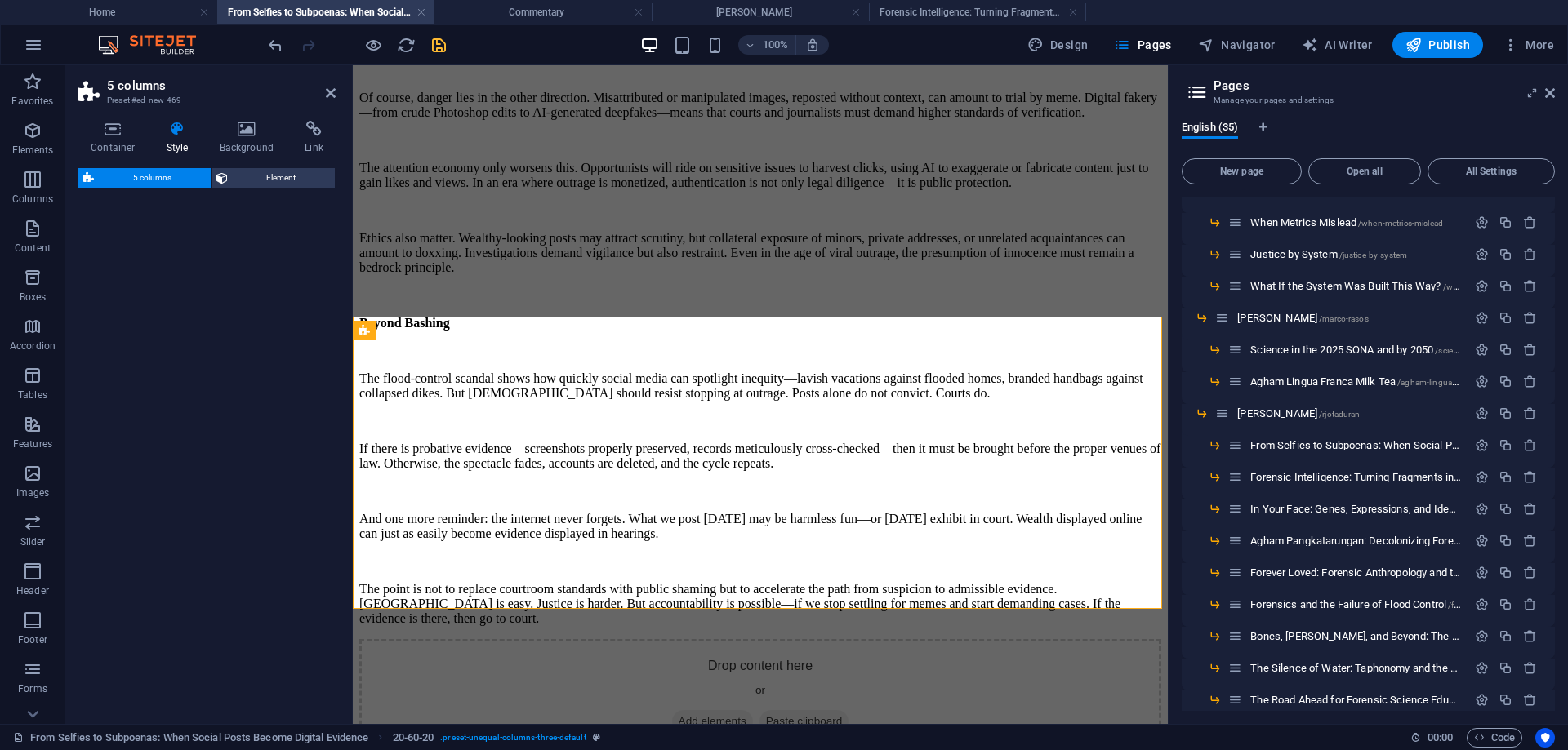
select select "rem"
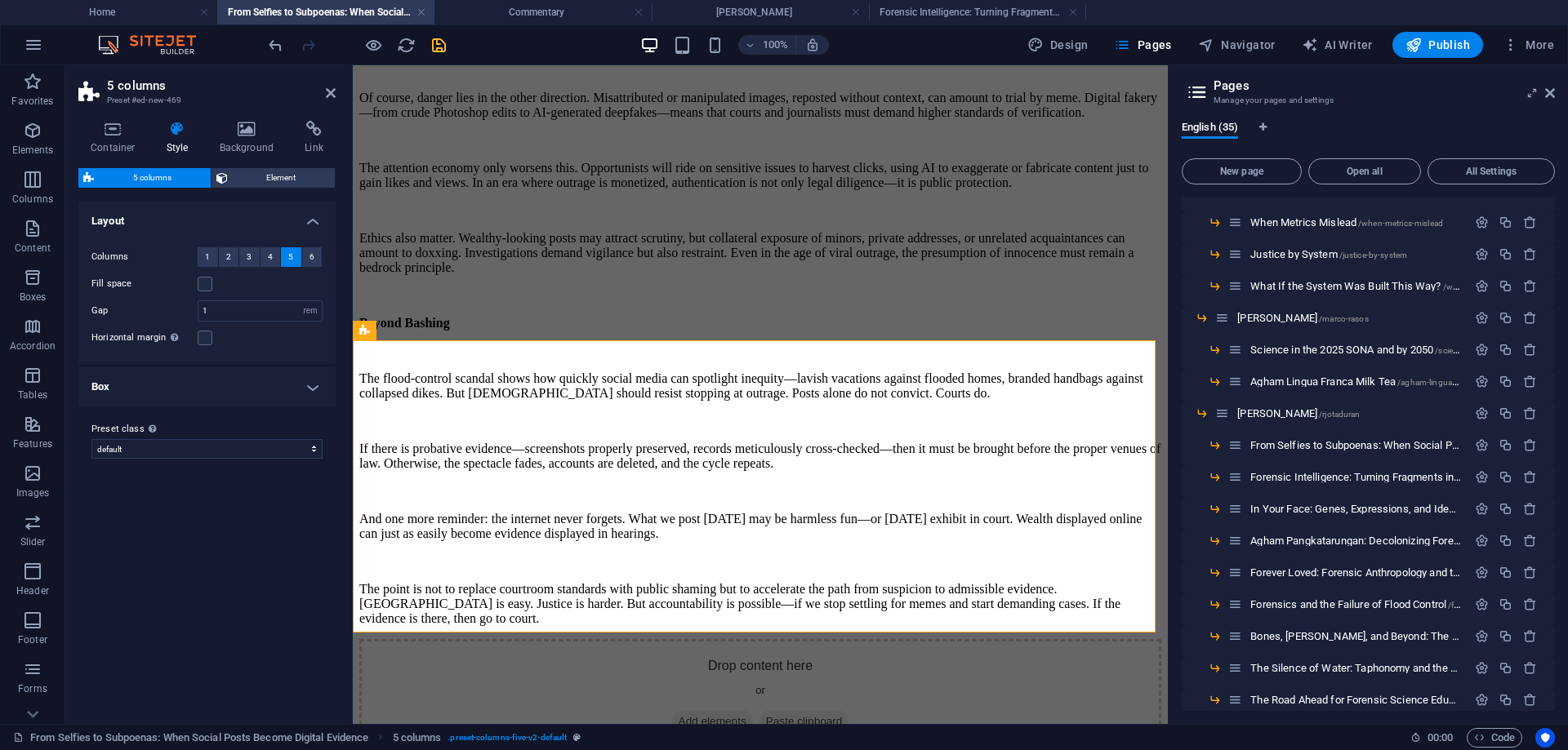
scroll to position [3875, 0]
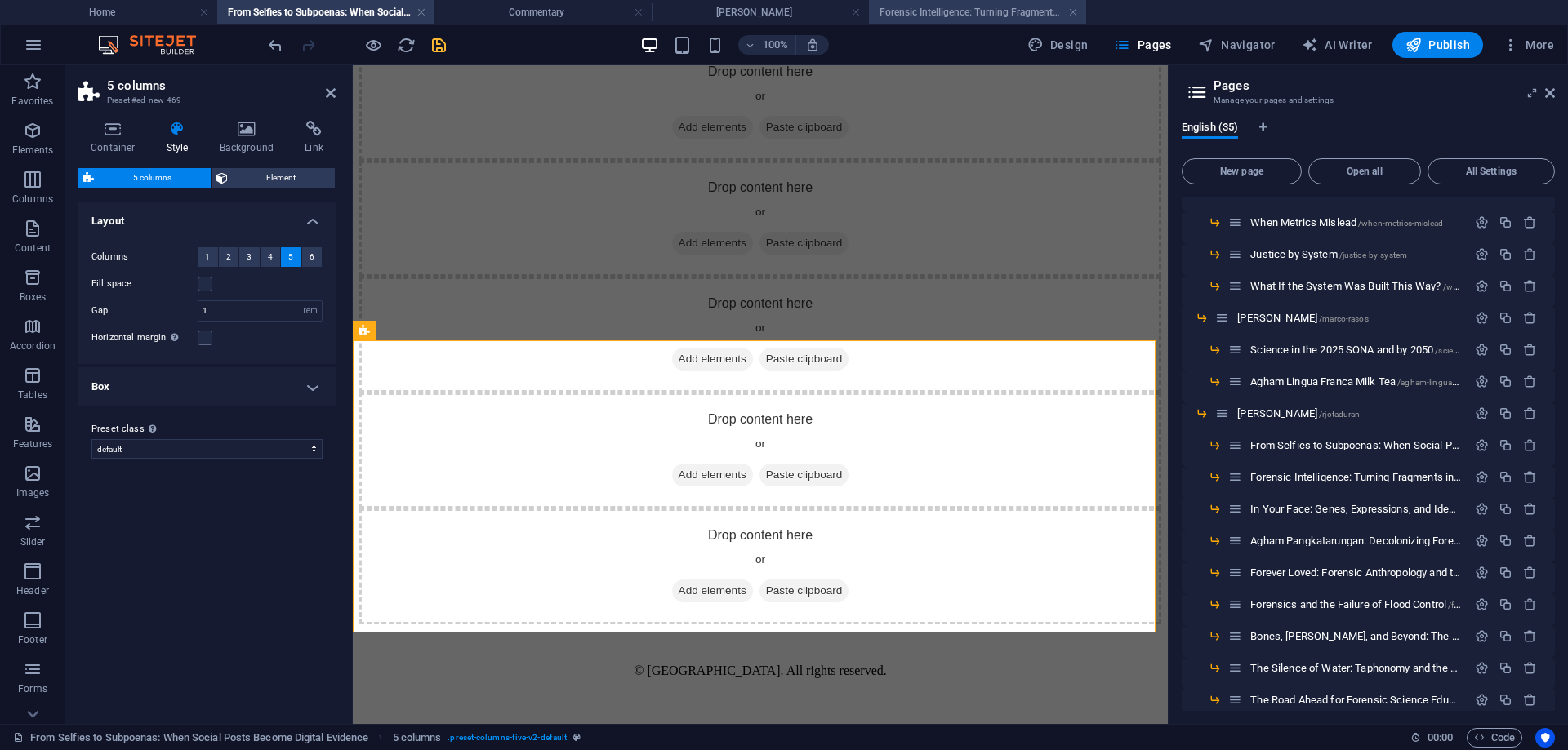
click at [978, 8] on h4 "Forensic Intelligence: Turning Fragments into Foresight" at bounding box center [978, 11] width 218 height 18
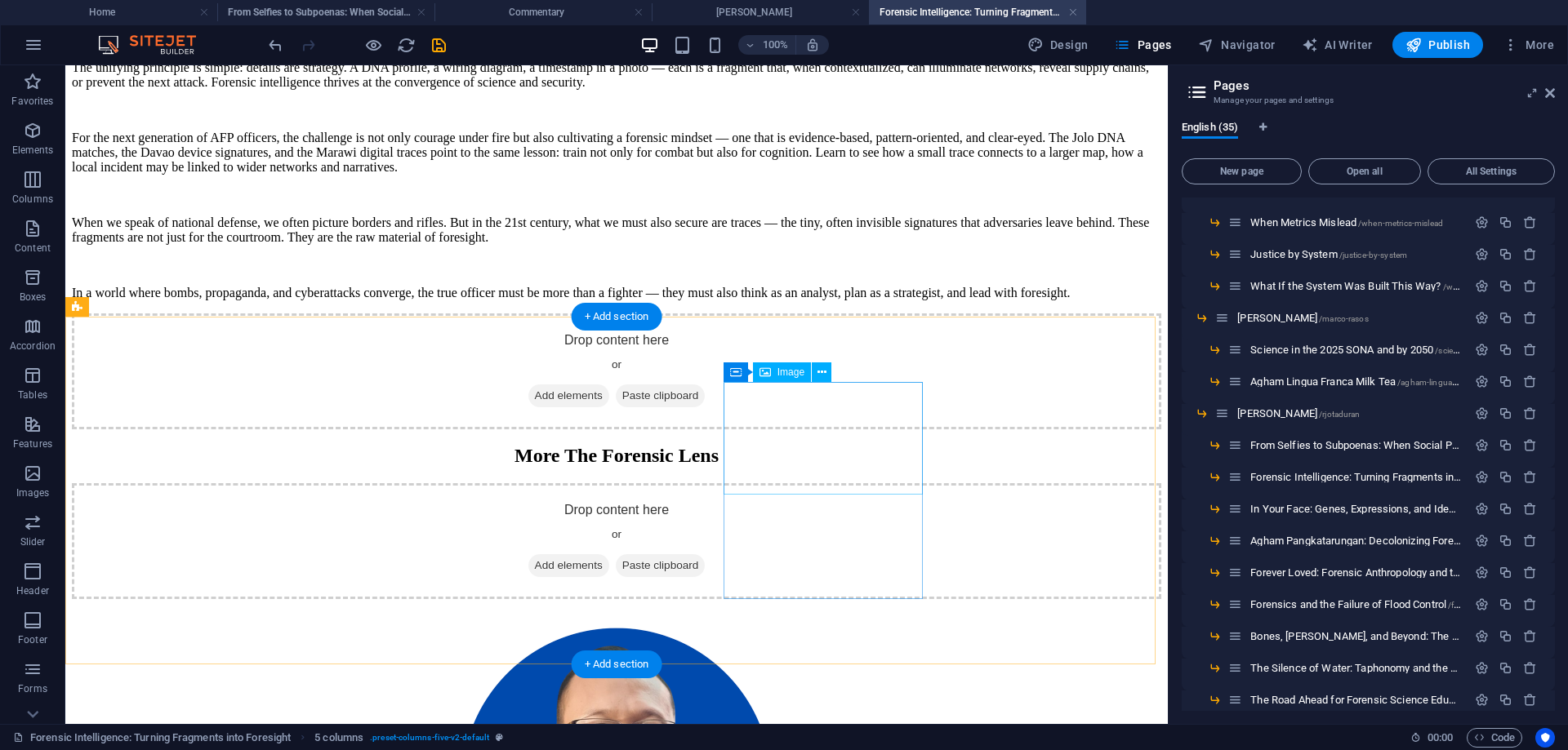
scroll to position [3472, 0]
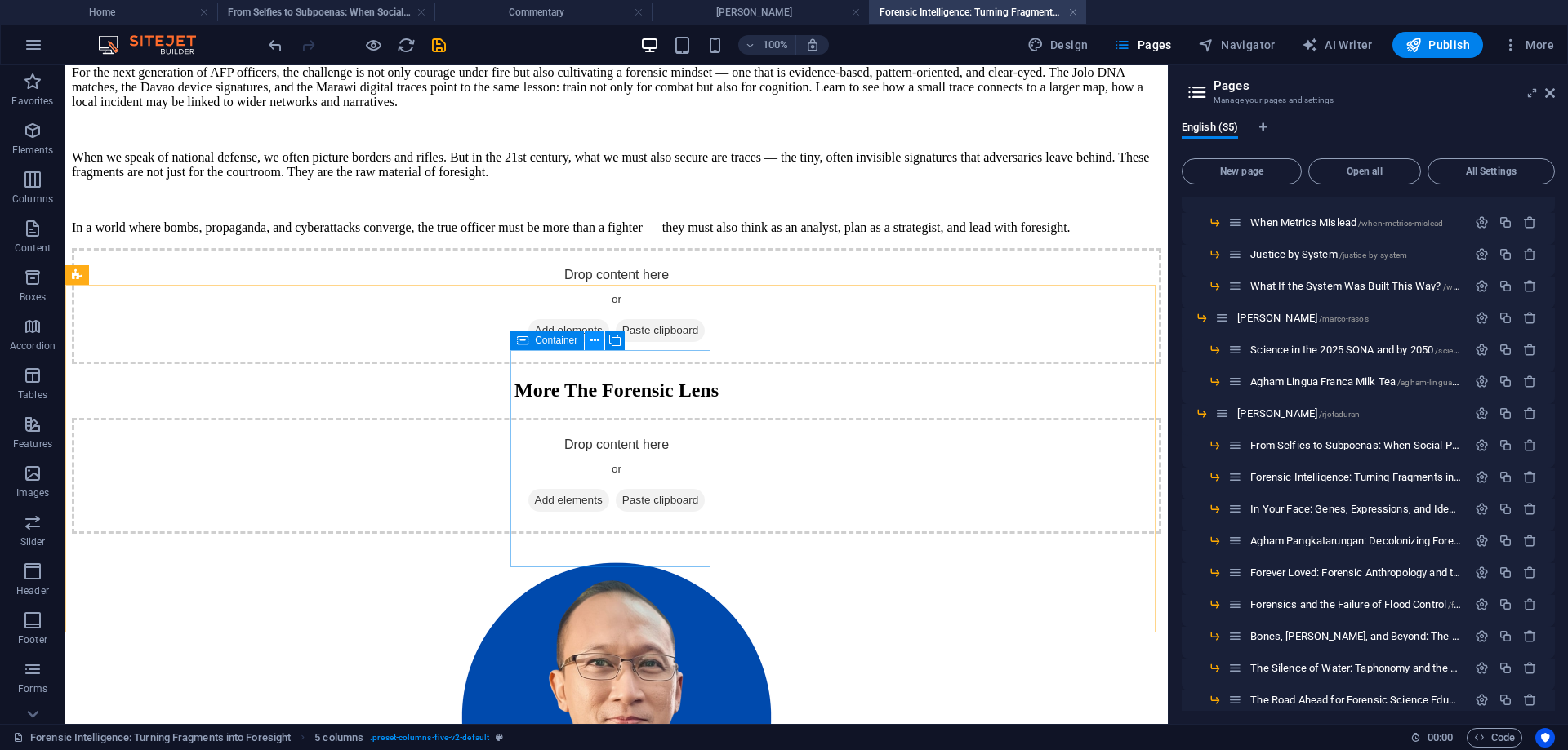
click at [591, 337] on icon at bounding box center [594, 340] width 9 height 17
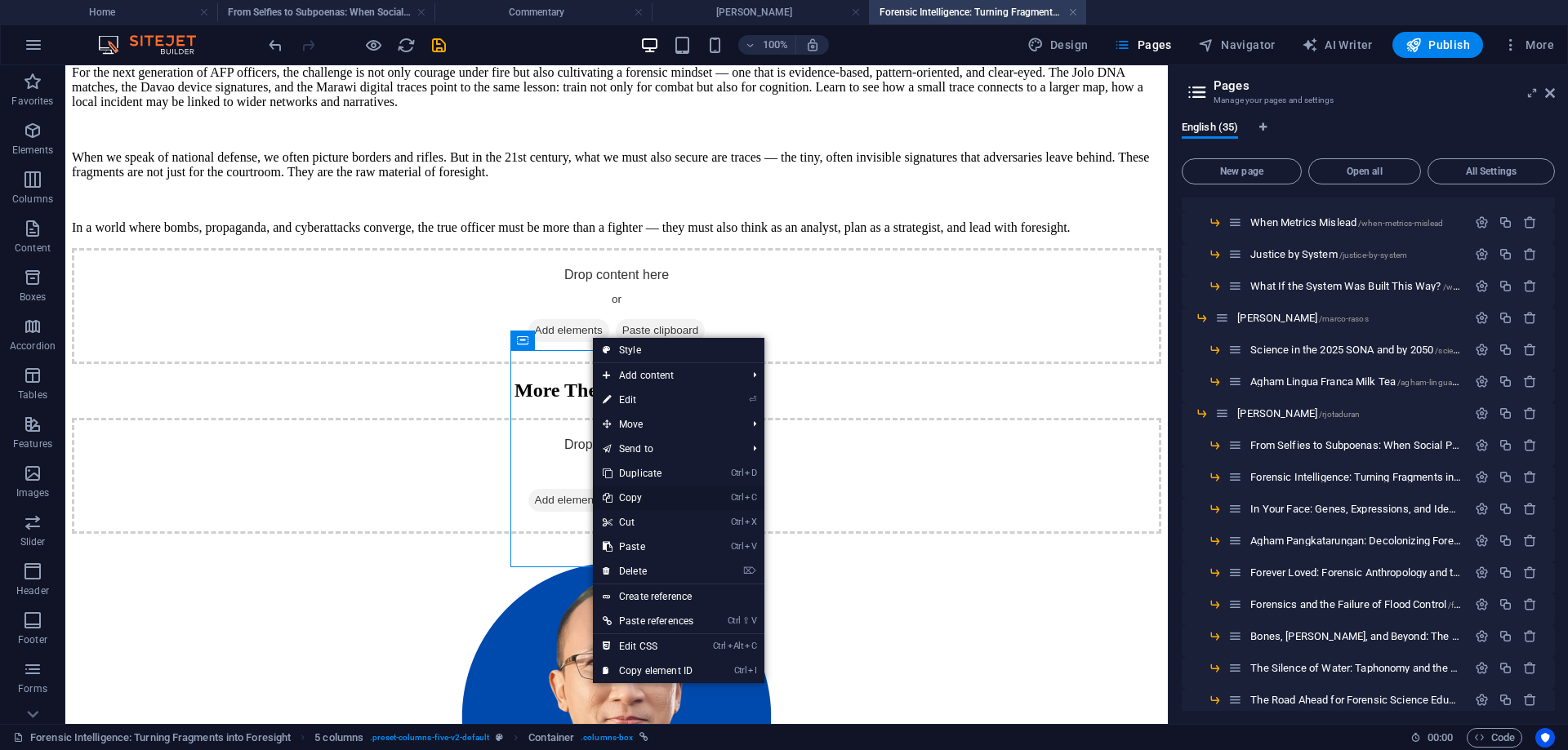
click at [643, 496] on link "Ctrl C Copy" at bounding box center [648, 498] width 111 height 25
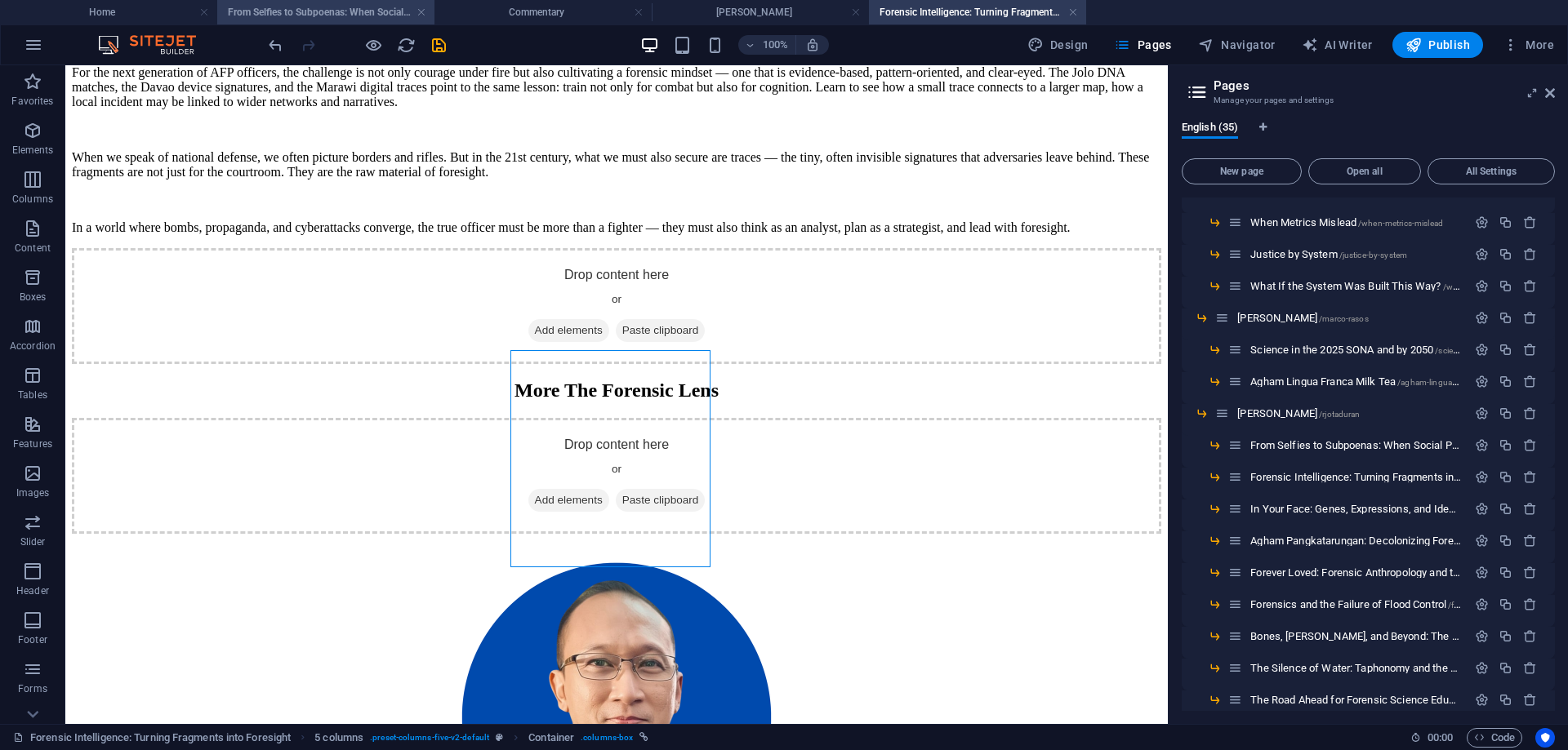
click at [345, 8] on h4 "From Selfies to Subpoenas: When Social Posts Become Digital Evidence" at bounding box center [326, 11] width 218 height 18
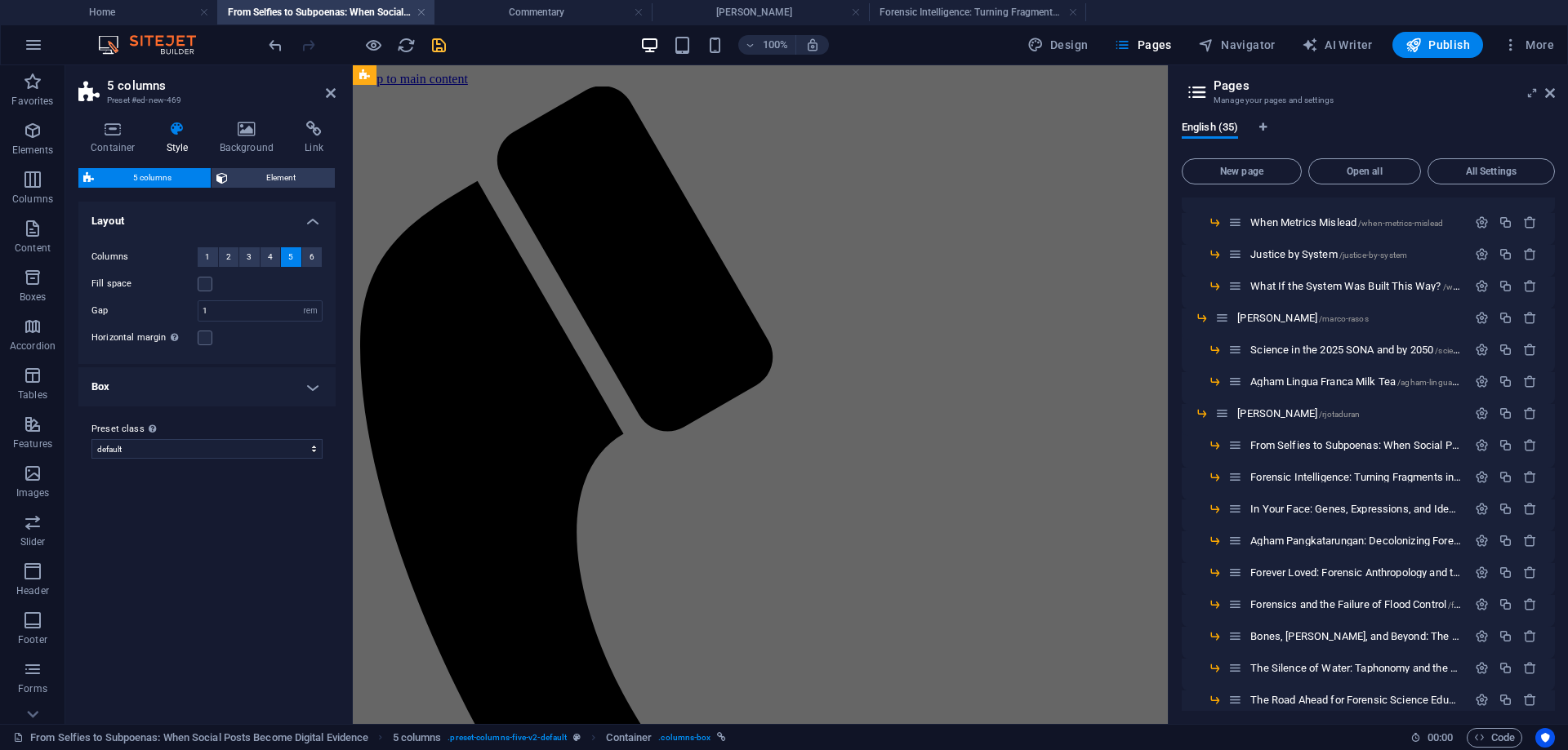
scroll to position [0, 0]
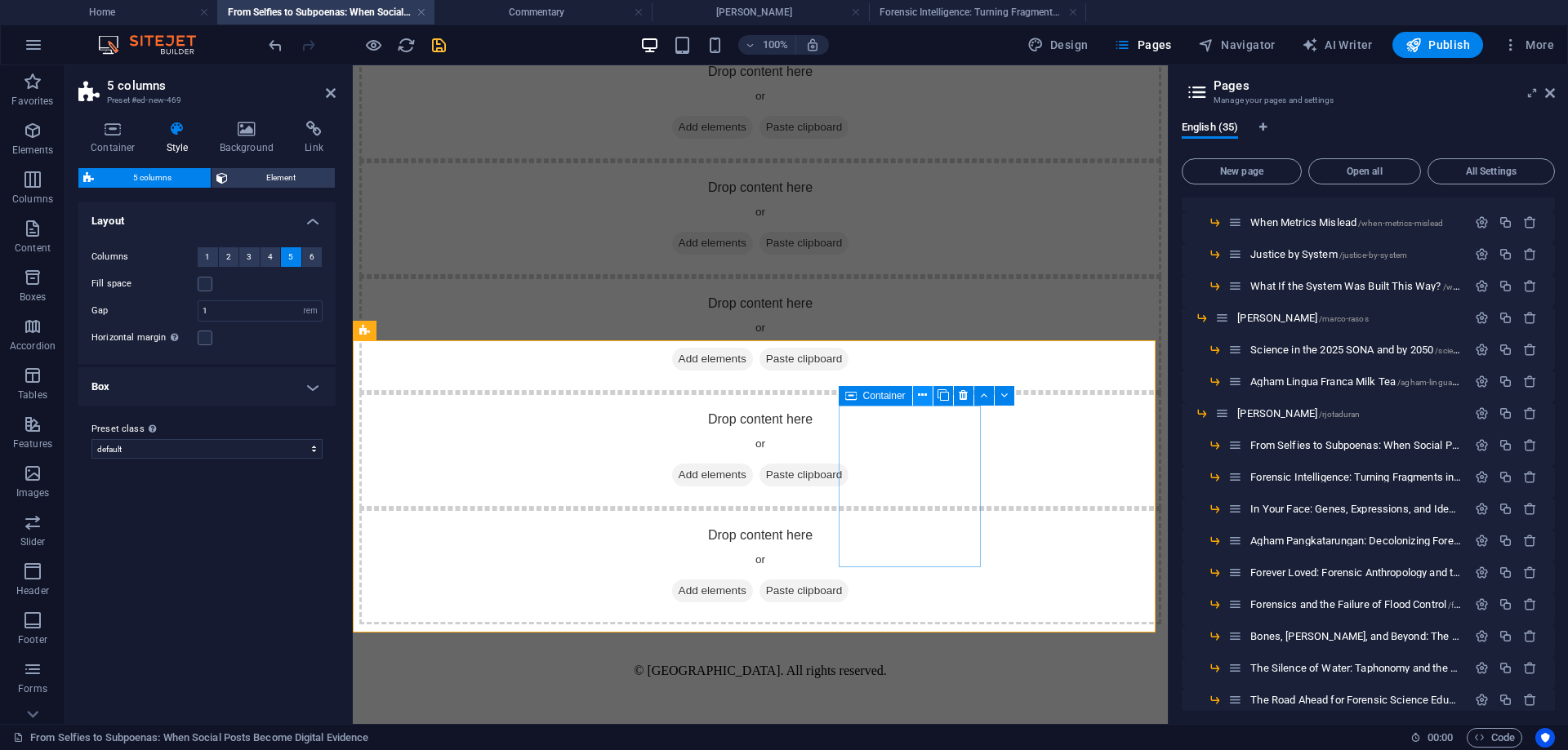
click at [921, 393] on icon at bounding box center [922, 395] width 9 height 17
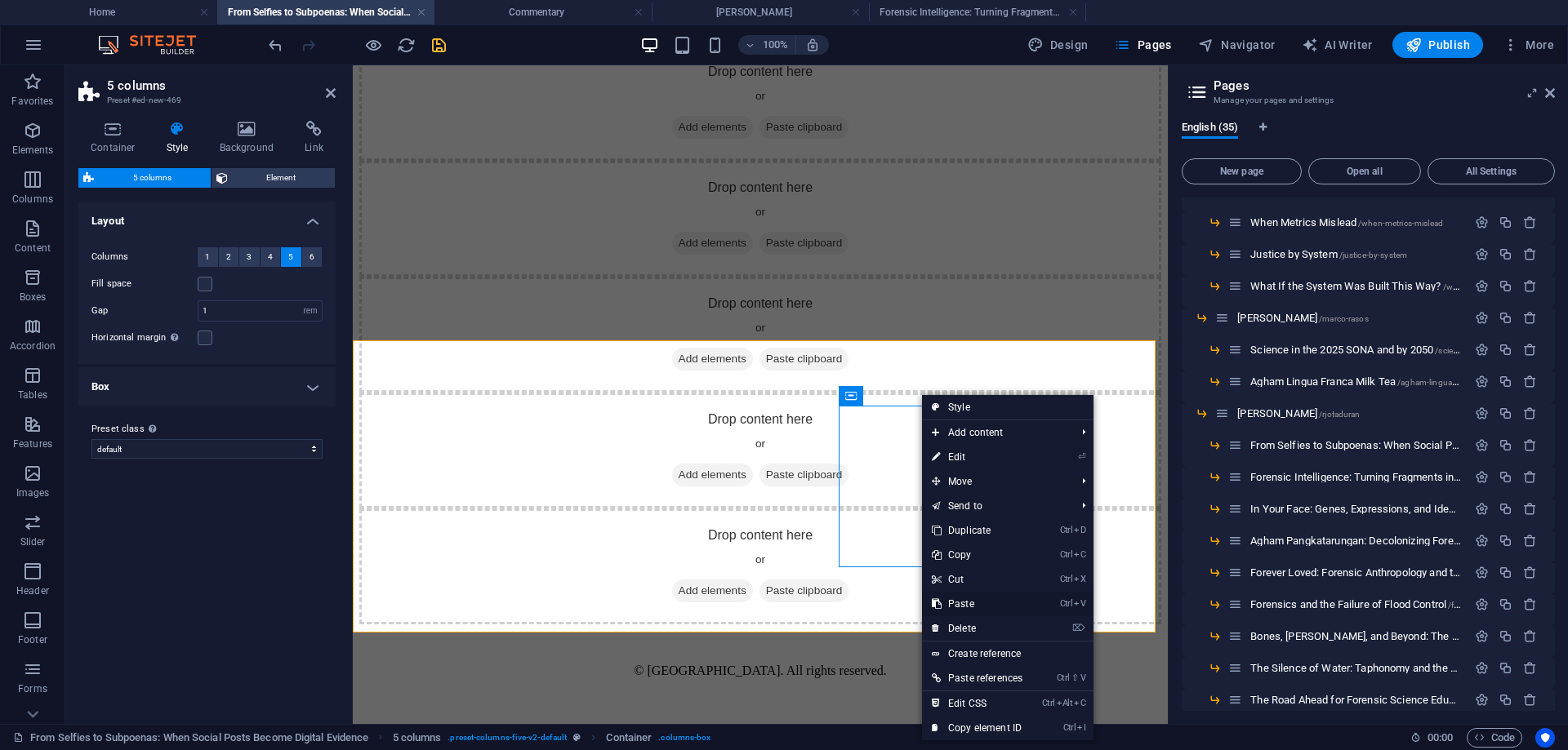
click at [974, 602] on link "Ctrl V Paste" at bounding box center [978, 604] width 111 height 25
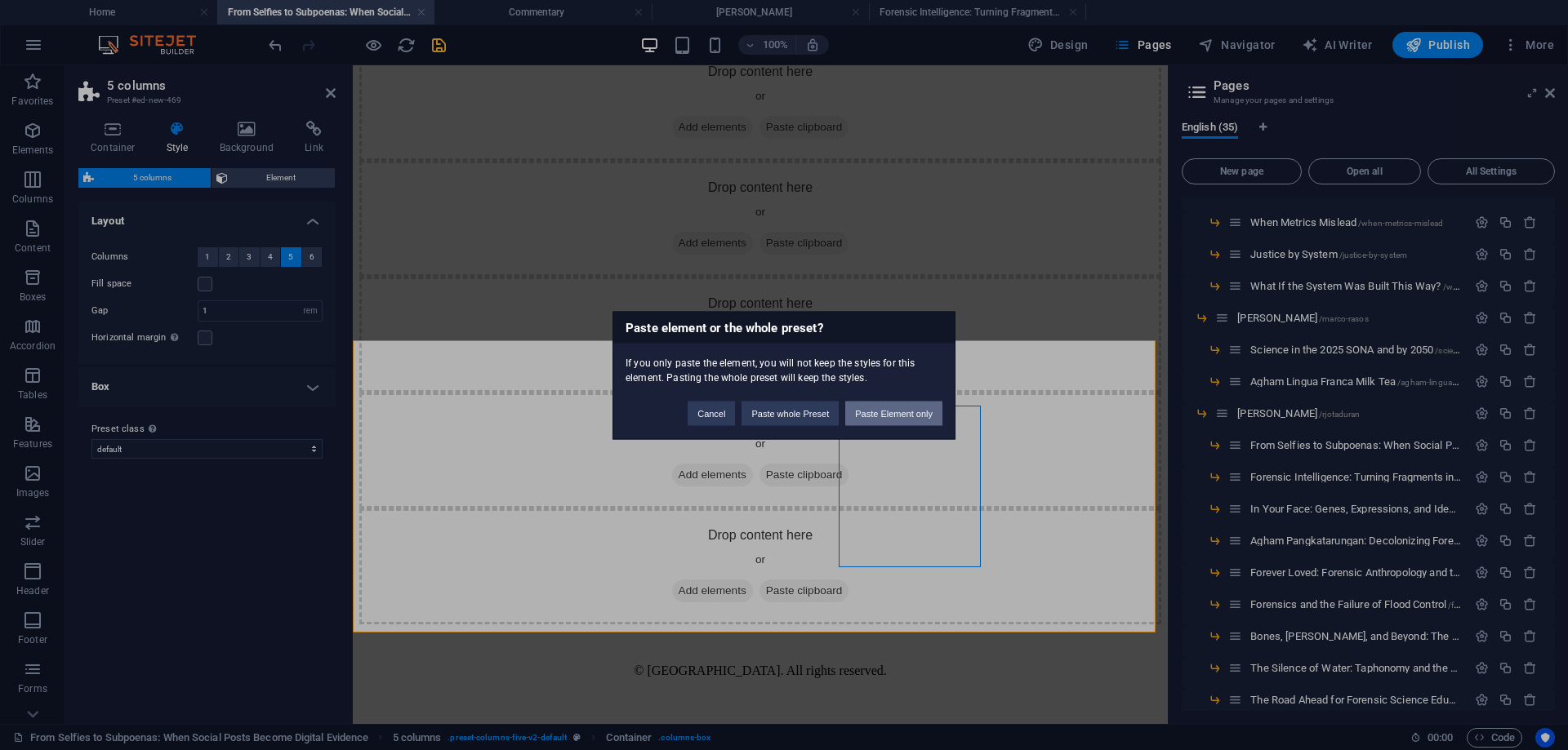
click at [893, 410] on button "Paste Element only" at bounding box center [893, 413] width 97 height 25
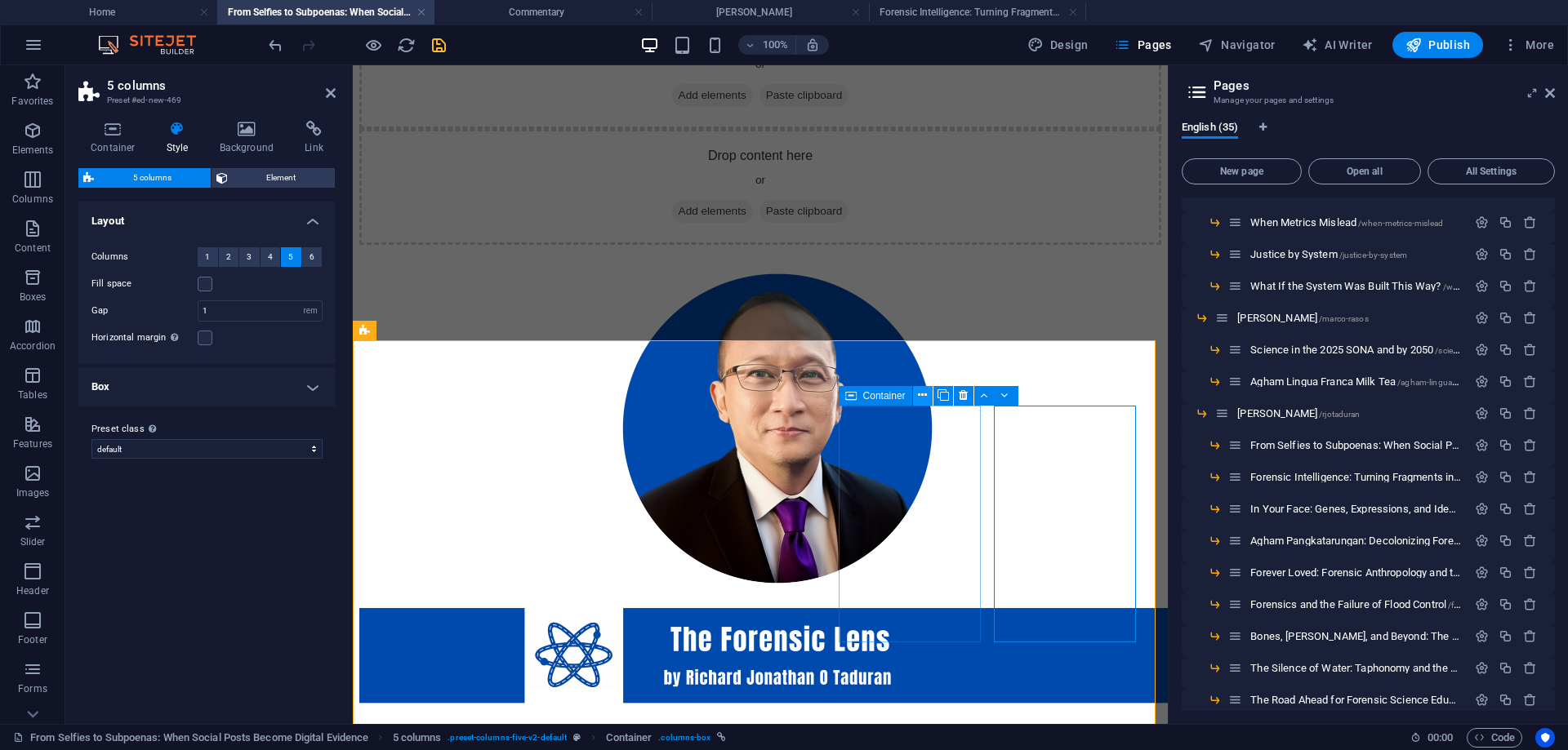
click at [925, 394] on icon at bounding box center [922, 395] width 9 height 17
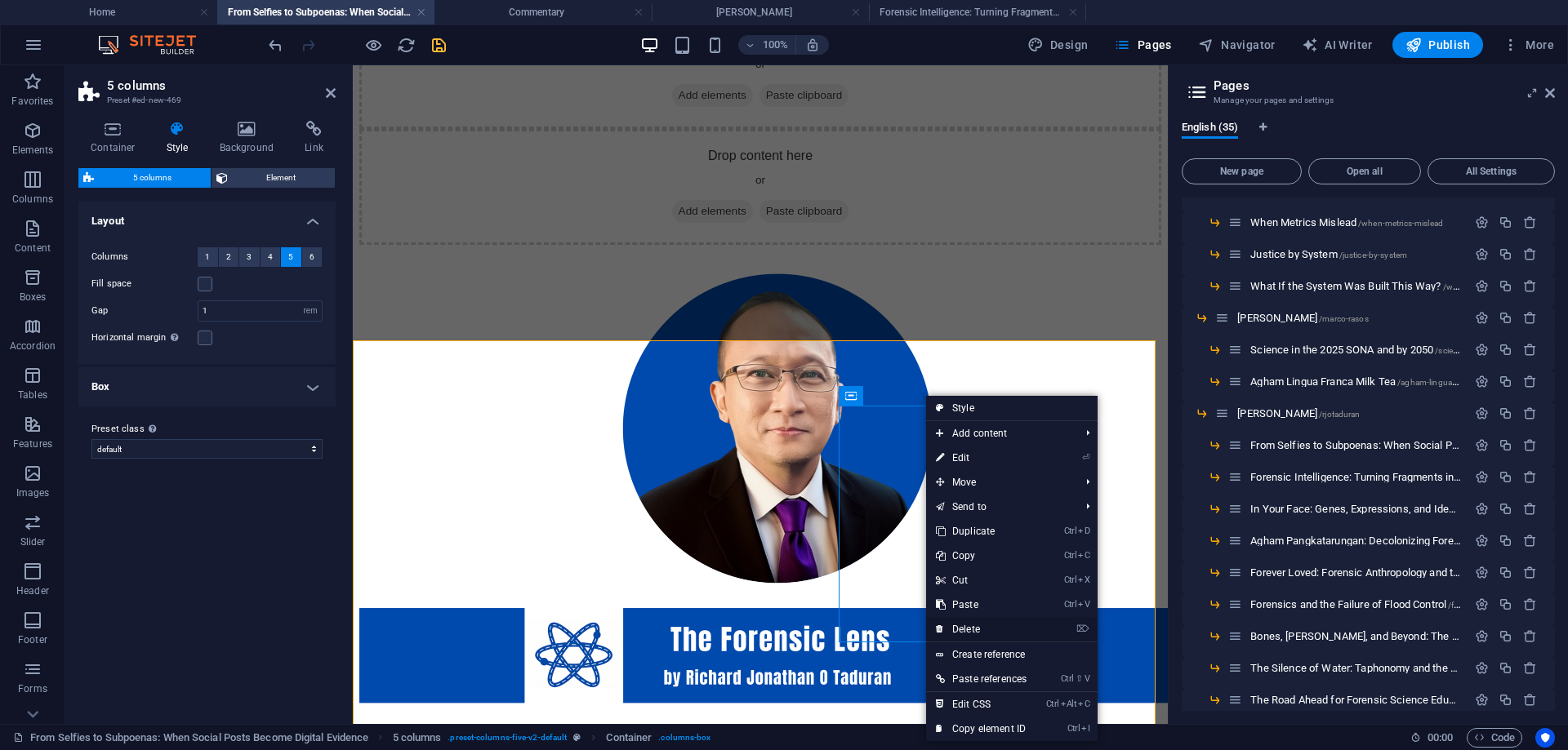
drag, startPoint x: 972, startPoint y: 627, endPoint x: 608, endPoint y: 565, distance: 369.2
click at [972, 627] on link "⌦ Delete" at bounding box center [981, 630] width 111 height 25
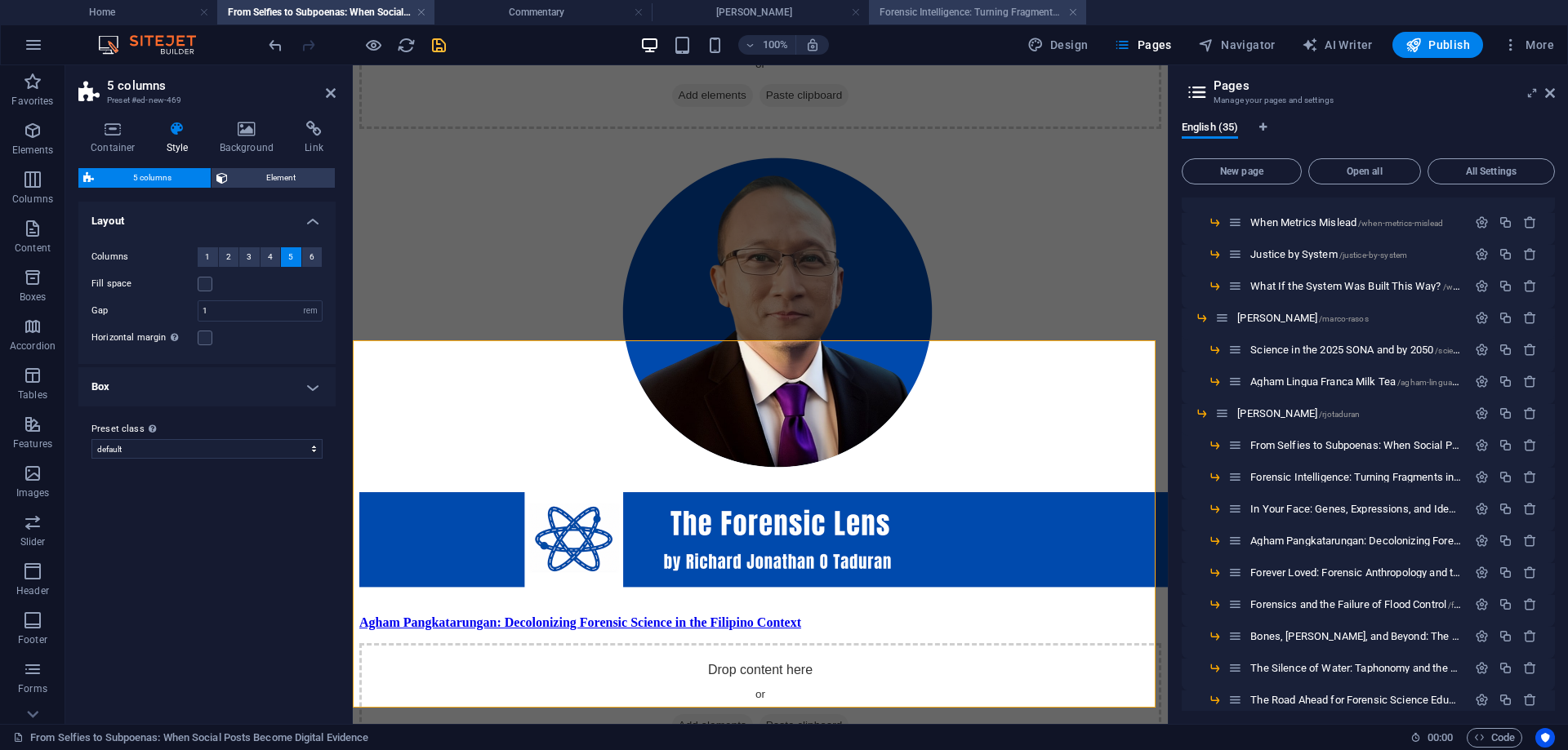
click at [955, 10] on h4 "Forensic Intelligence: Turning Fragments into Foresight" at bounding box center [978, 11] width 218 height 18
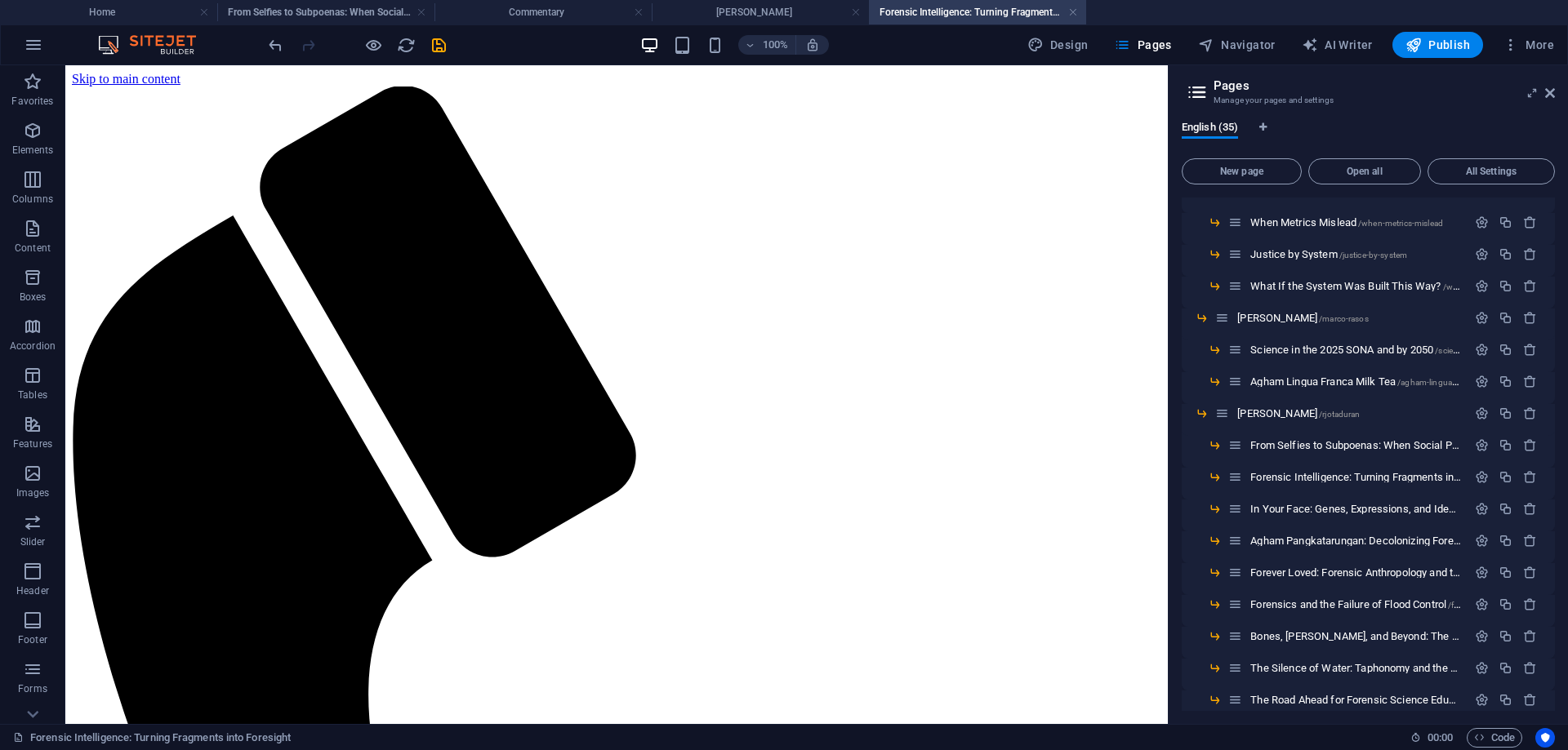
scroll to position [3472, 0]
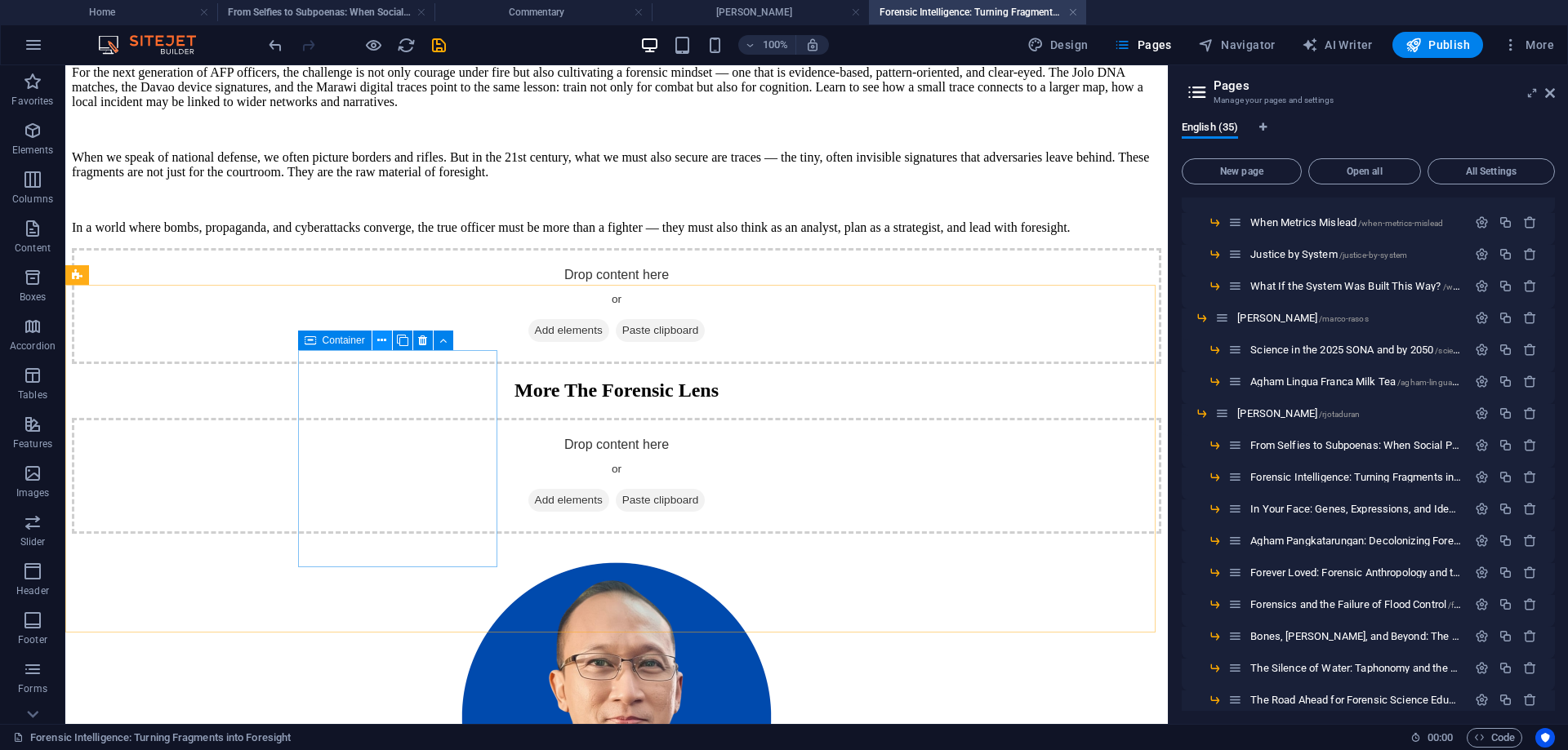
click at [381, 338] on icon at bounding box center [381, 340] width 9 height 17
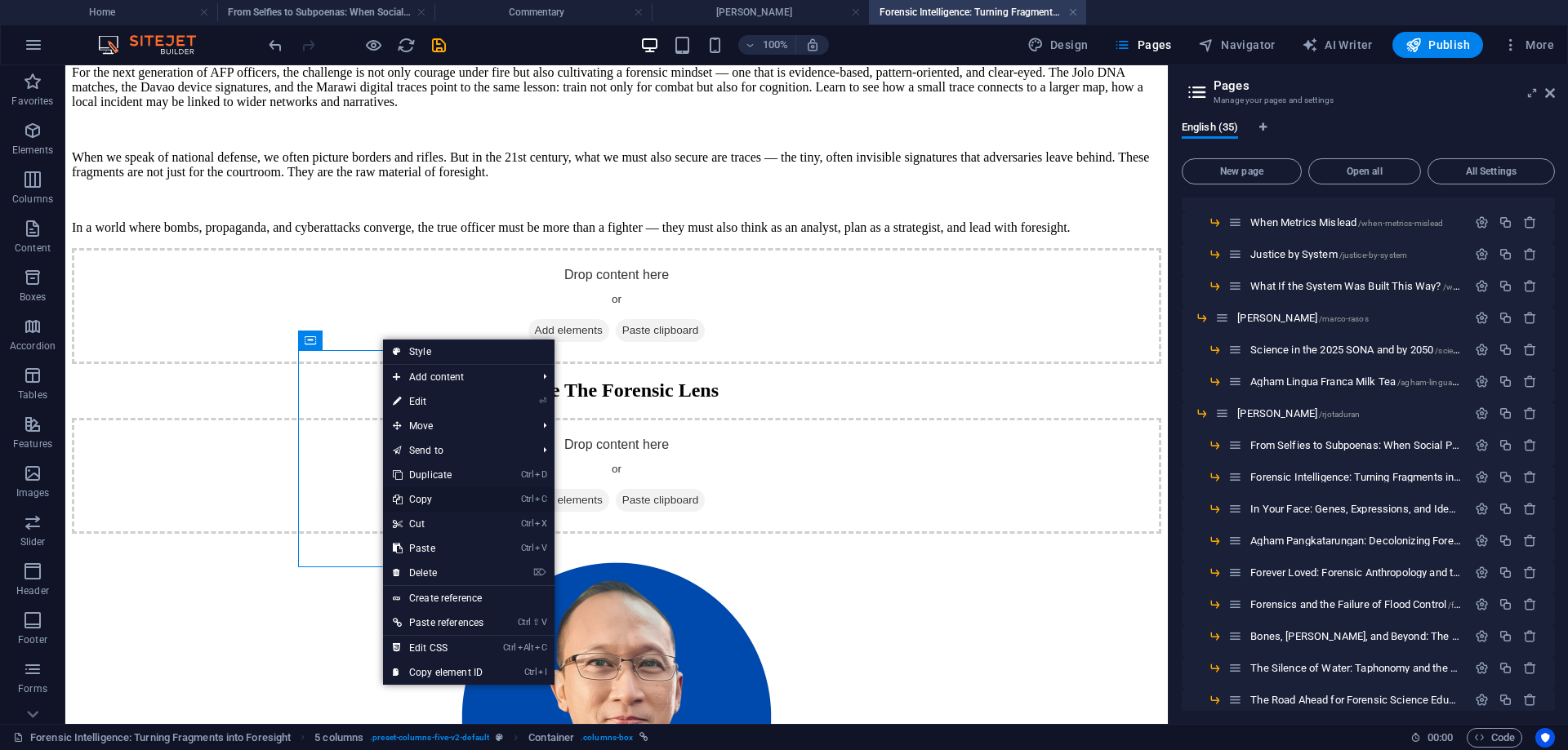
click at [448, 497] on link "Ctrl C Copy" at bounding box center [438, 499] width 111 height 25
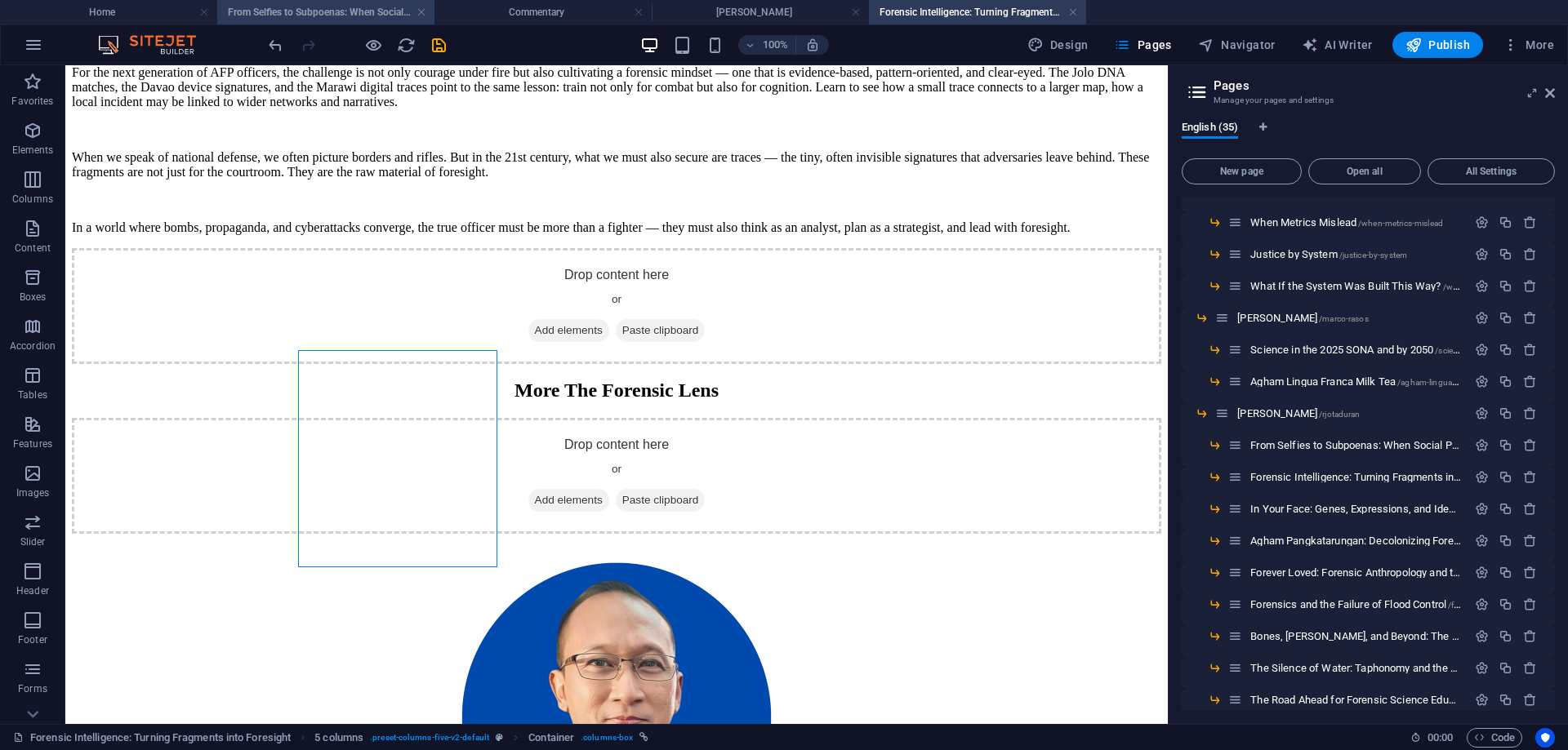
click at [361, 9] on h4 "From Selfies to Subpoenas: When Social Posts Become Digital Evidence" at bounding box center [326, 11] width 218 height 18
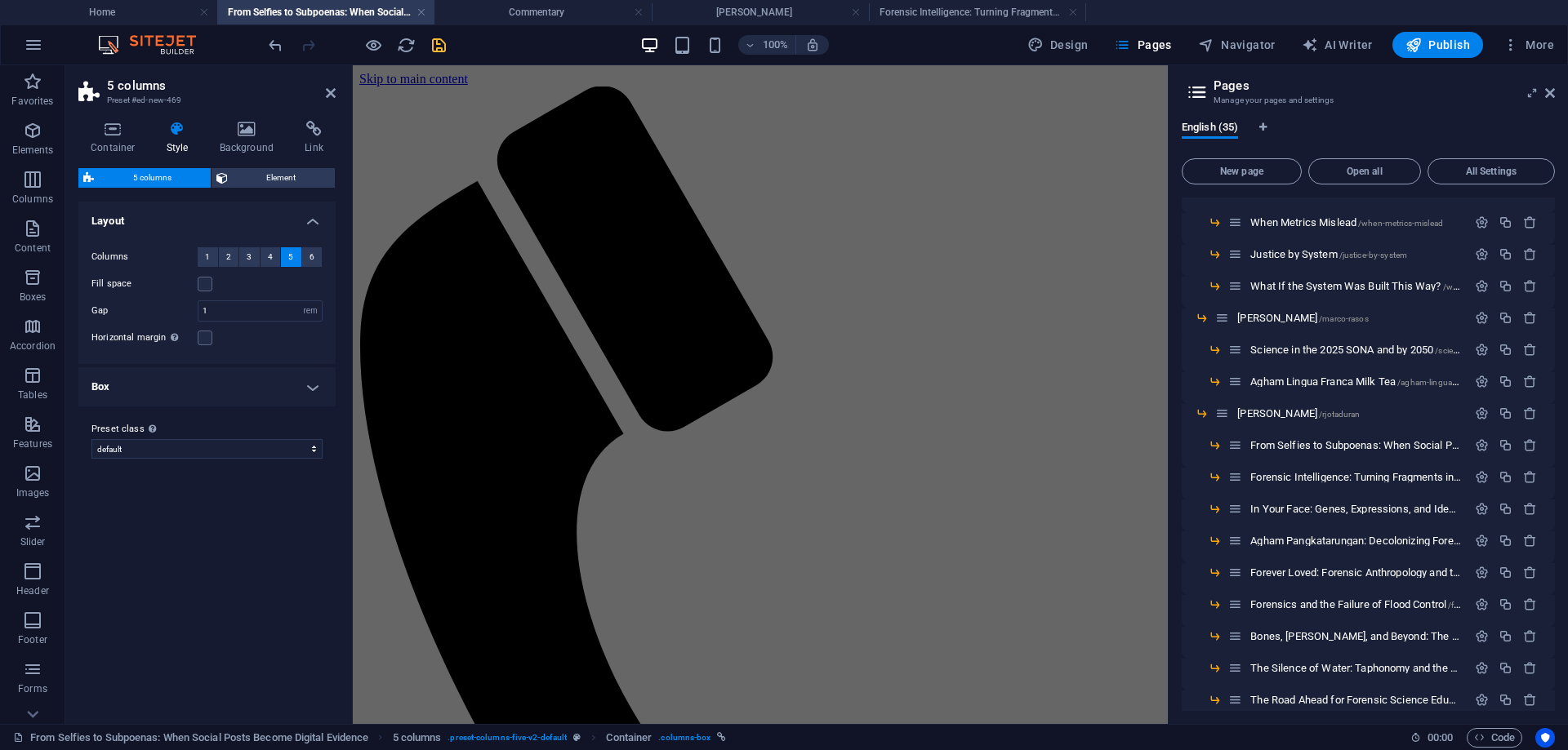
scroll to position [0, 0]
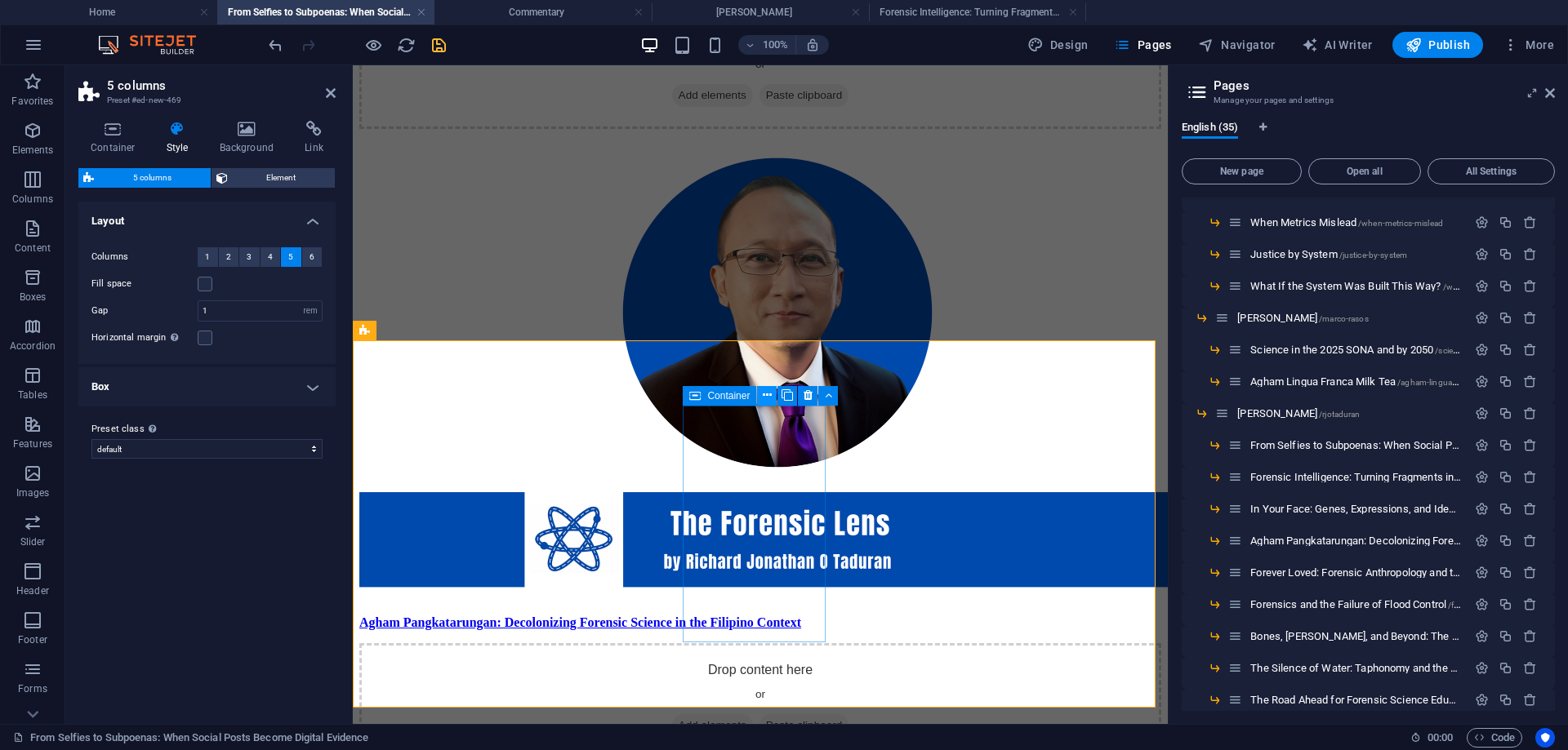
click at [770, 392] on icon at bounding box center [766, 395] width 9 height 17
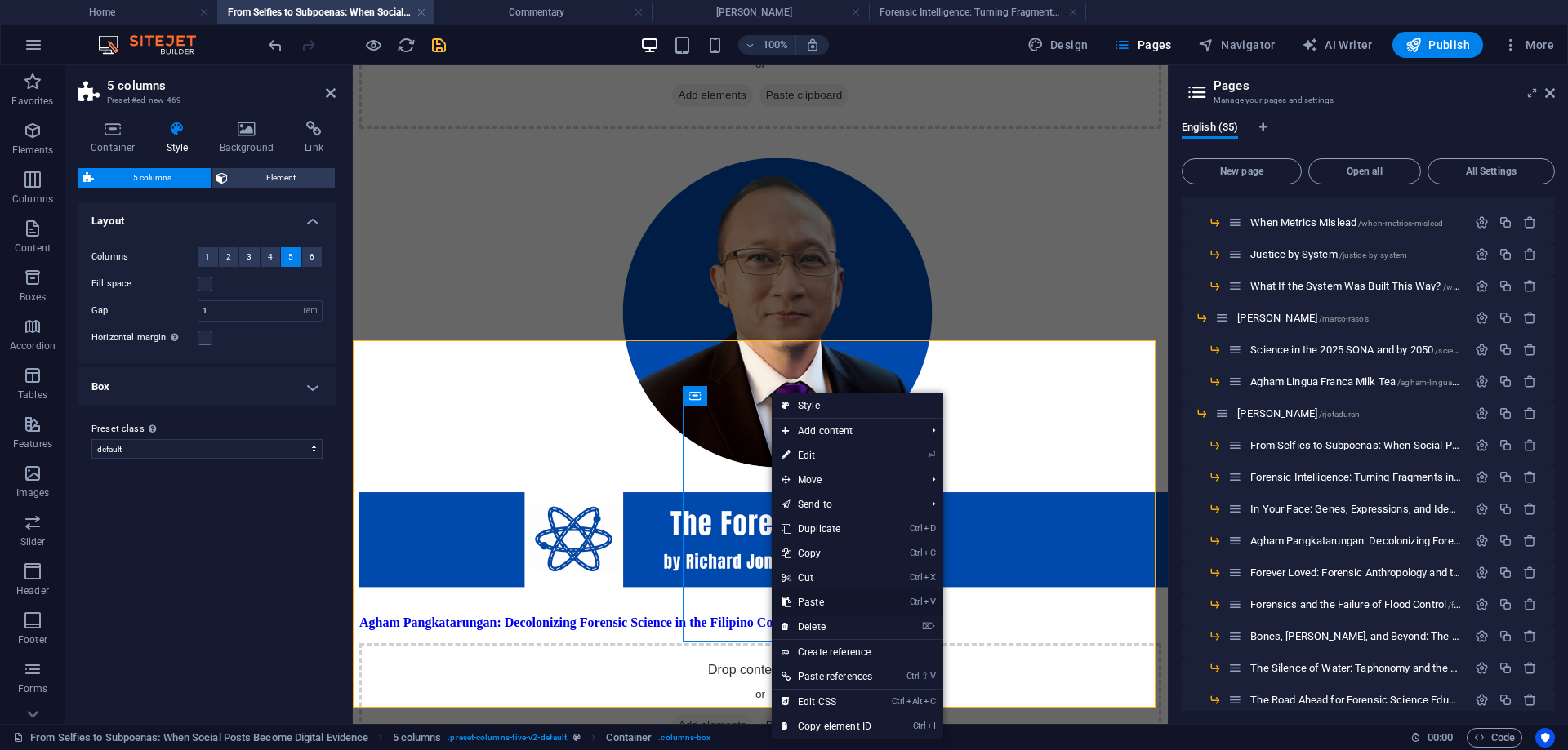
click at [822, 601] on link "Ctrl V Paste" at bounding box center [827, 602] width 111 height 25
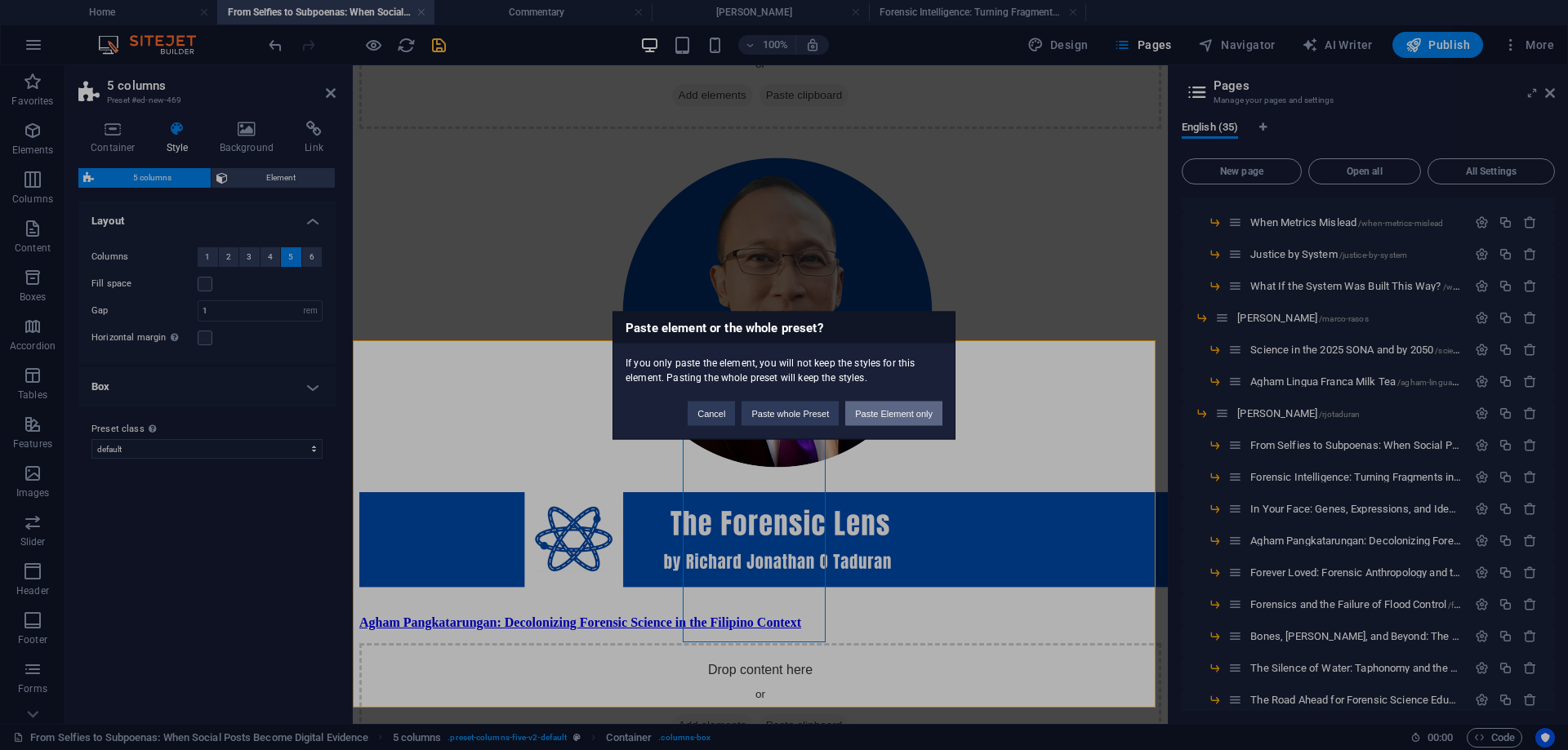
click at [883, 407] on button "Paste Element only" at bounding box center [893, 413] width 97 height 25
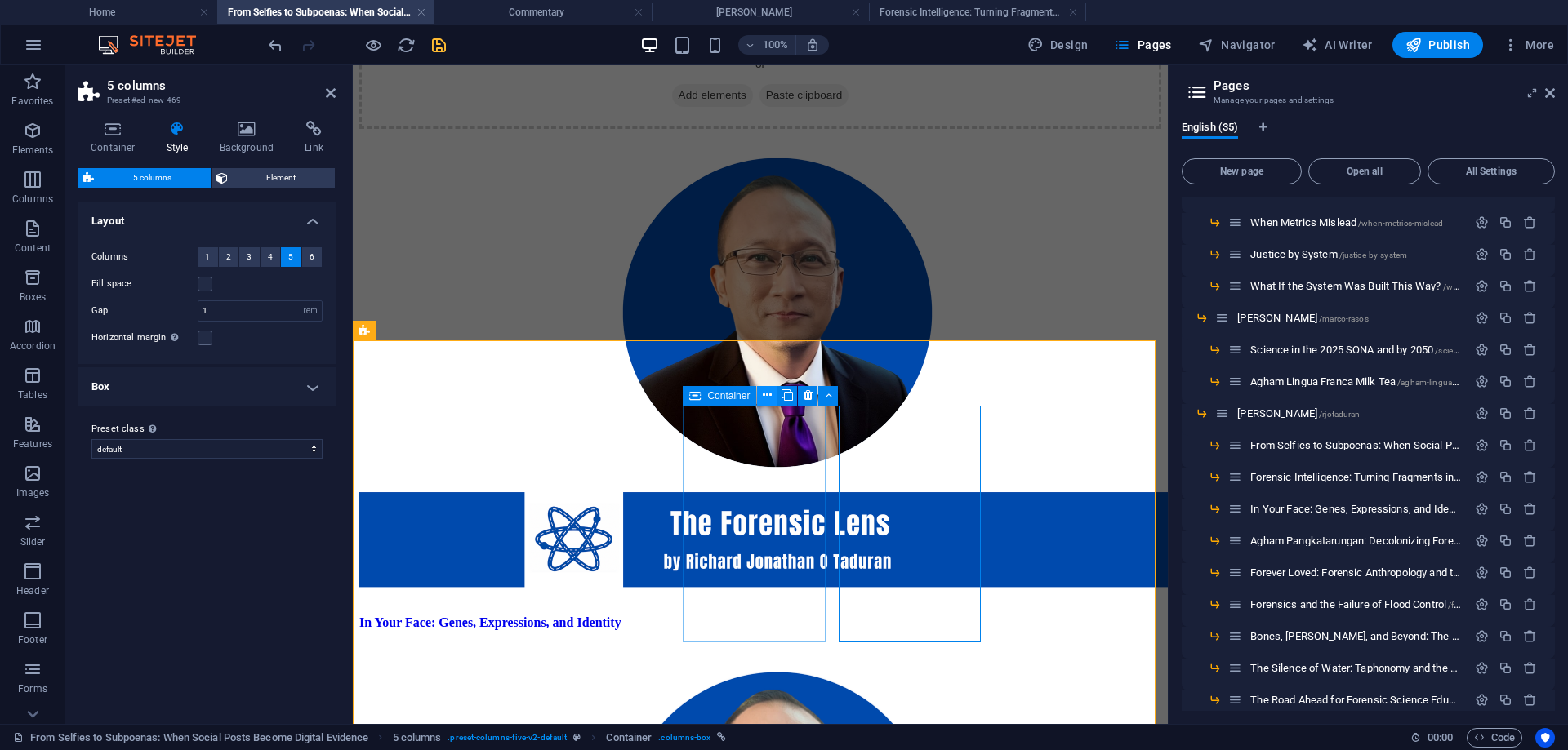
click at [765, 394] on icon at bounding box center [766, 395] width 9 height 17
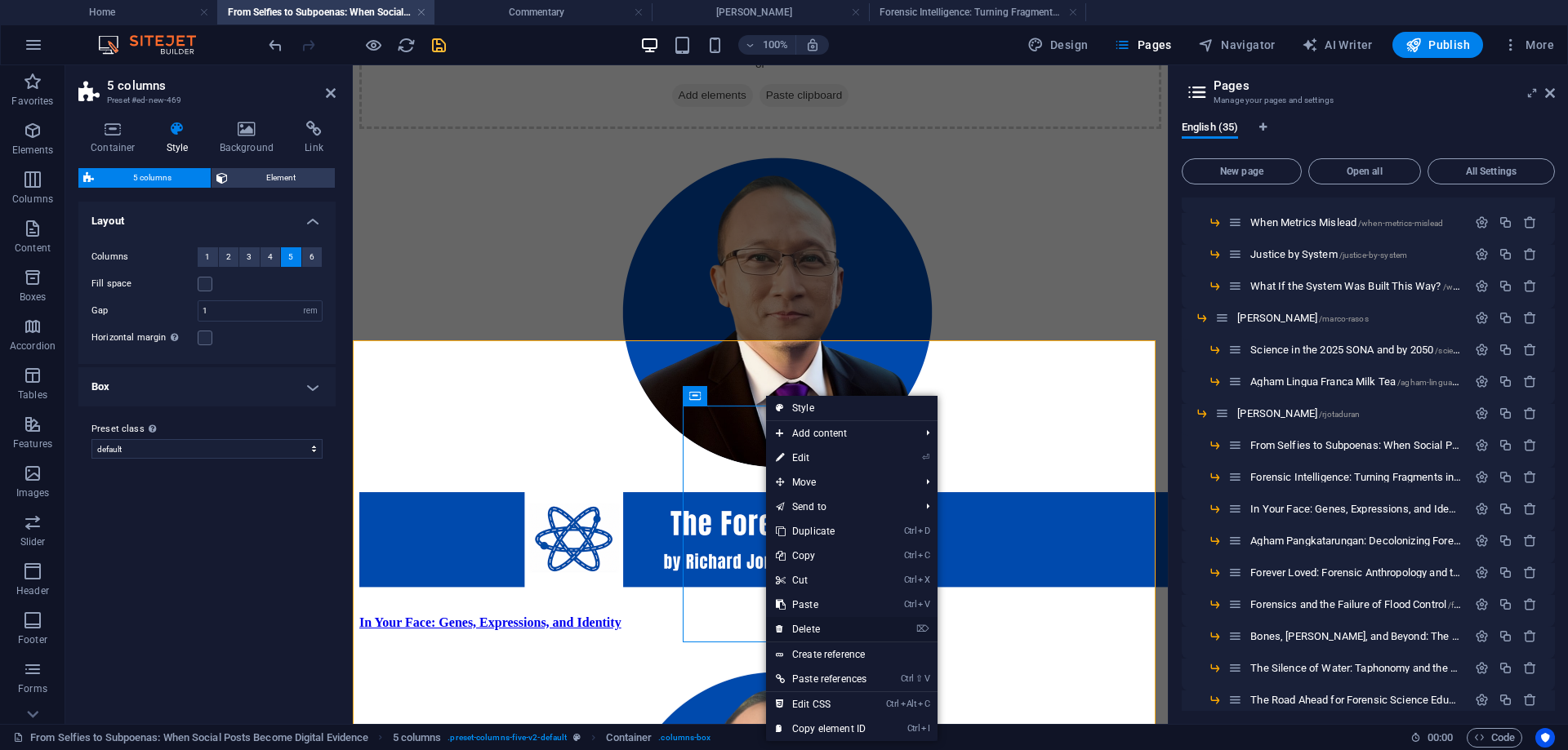
click at [812, 626] on link "⌦ Delete" at bounding box center [821, 630] width 111 height 25
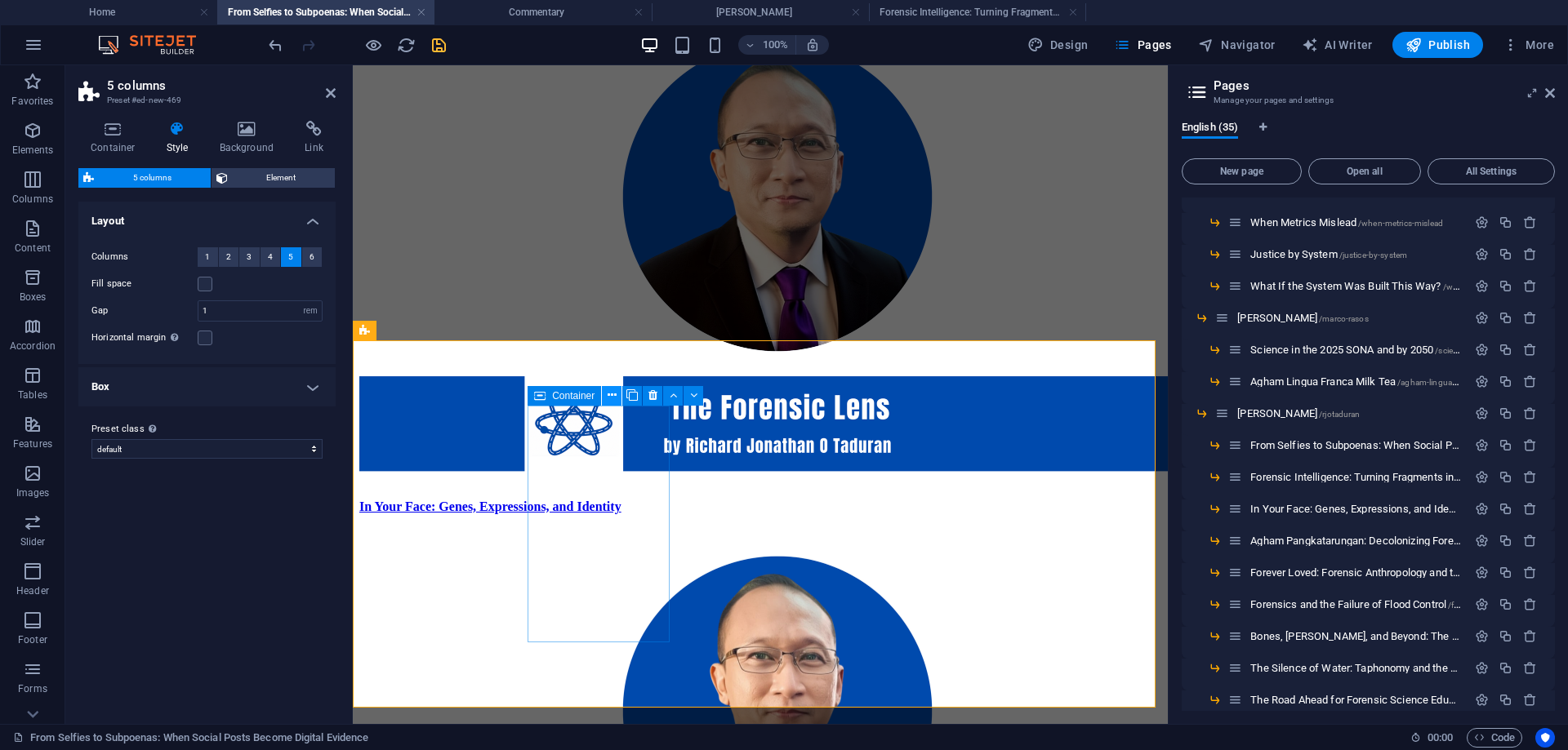
click at [611, 395] on icon at bounding box center [611, 395] width 9 height 17
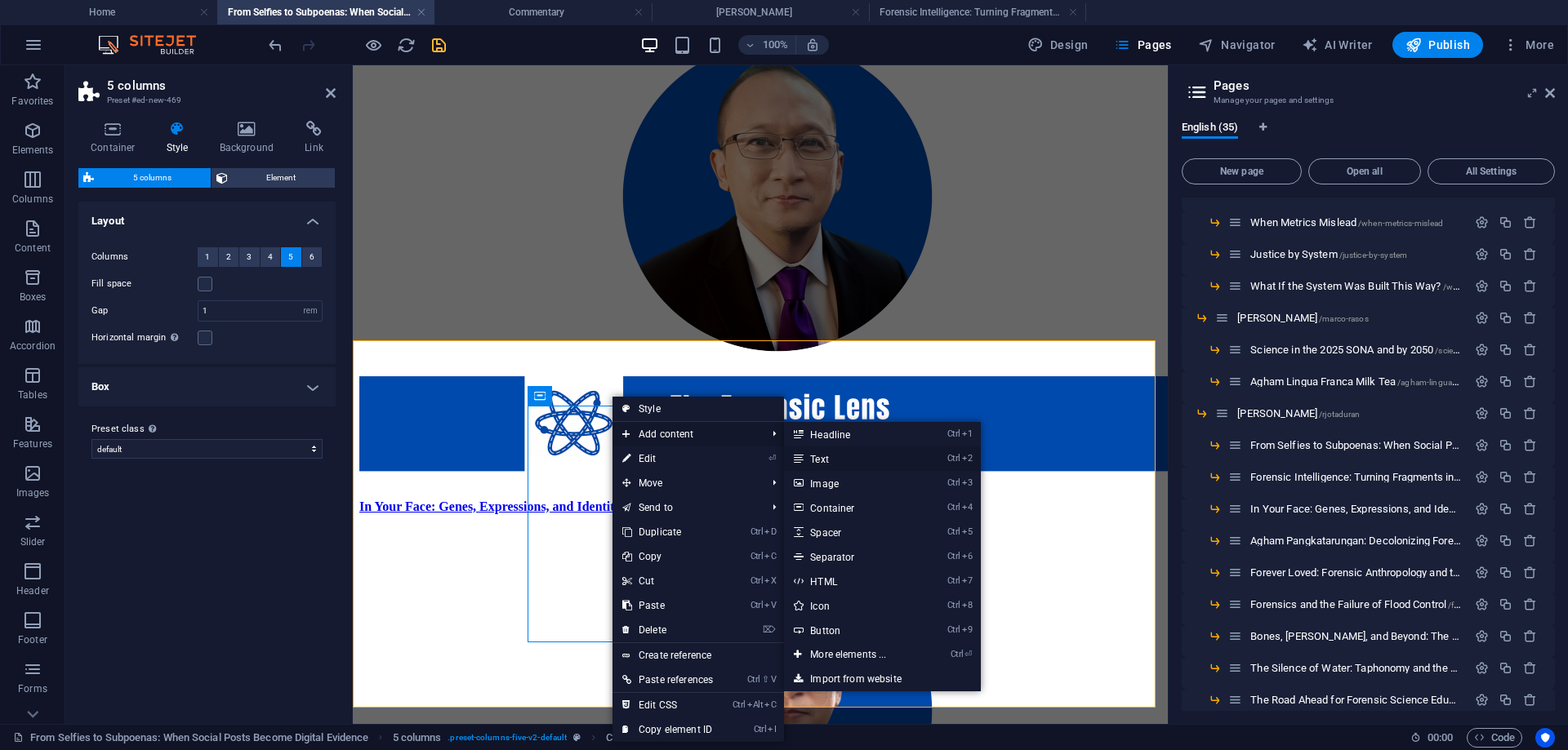
click at [823, 460] on link "Ctrl 2 Text" at bounding box center [852, 459] width 134 height 25
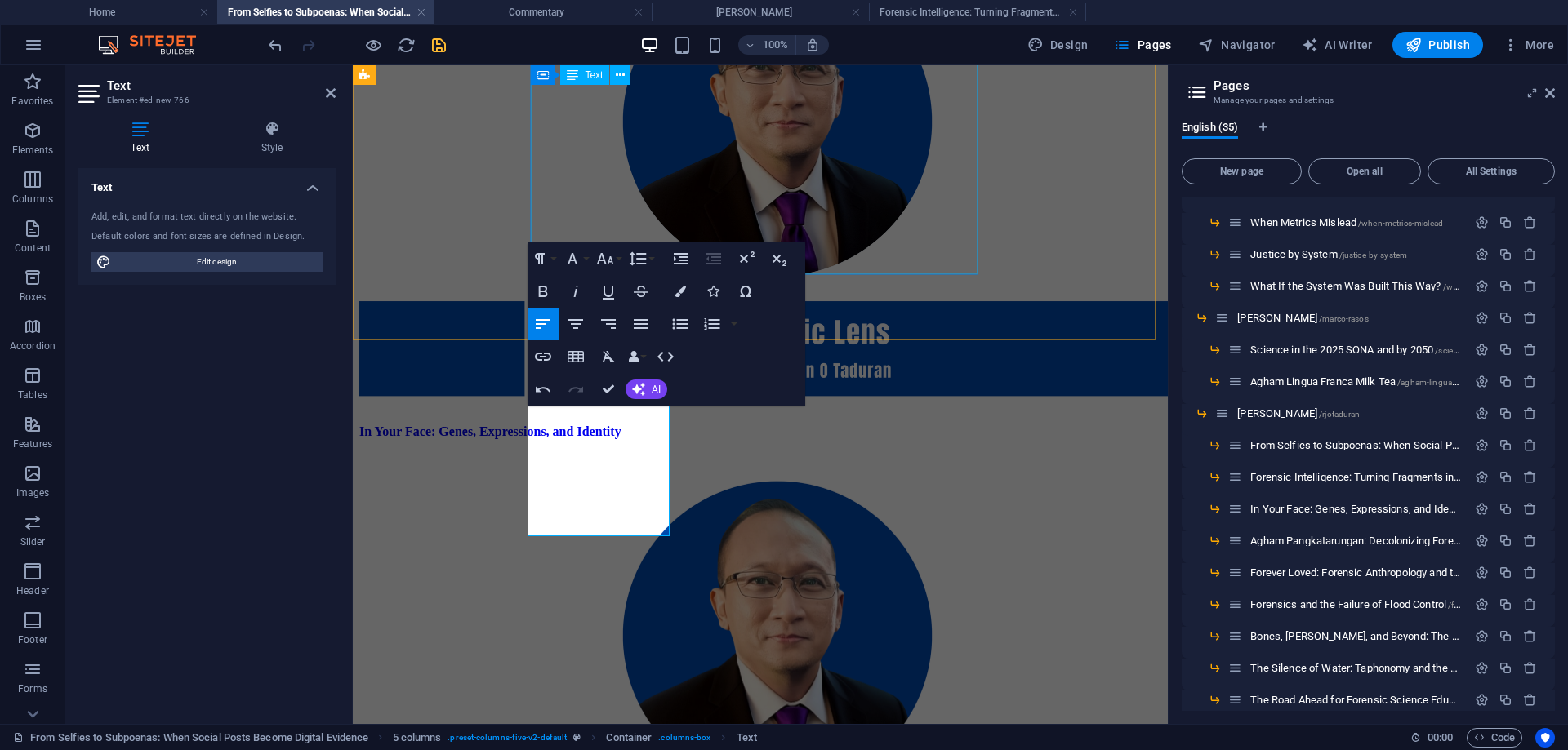
scroll to position [482, 6]
drag, startPoint x: 613, startPoint y: 523, endPoint x: 520, endPoint y: 410, distance: 146.3
click at [520, 410] on div "Drop content here or Add elements Paste clipboard Forensic Intelligence: Turnin…" at bounding box center [761, 431] width 802 height 1300
click at [539, 289] on icon "button" at bounding box center [543, 291] width 9 height 11
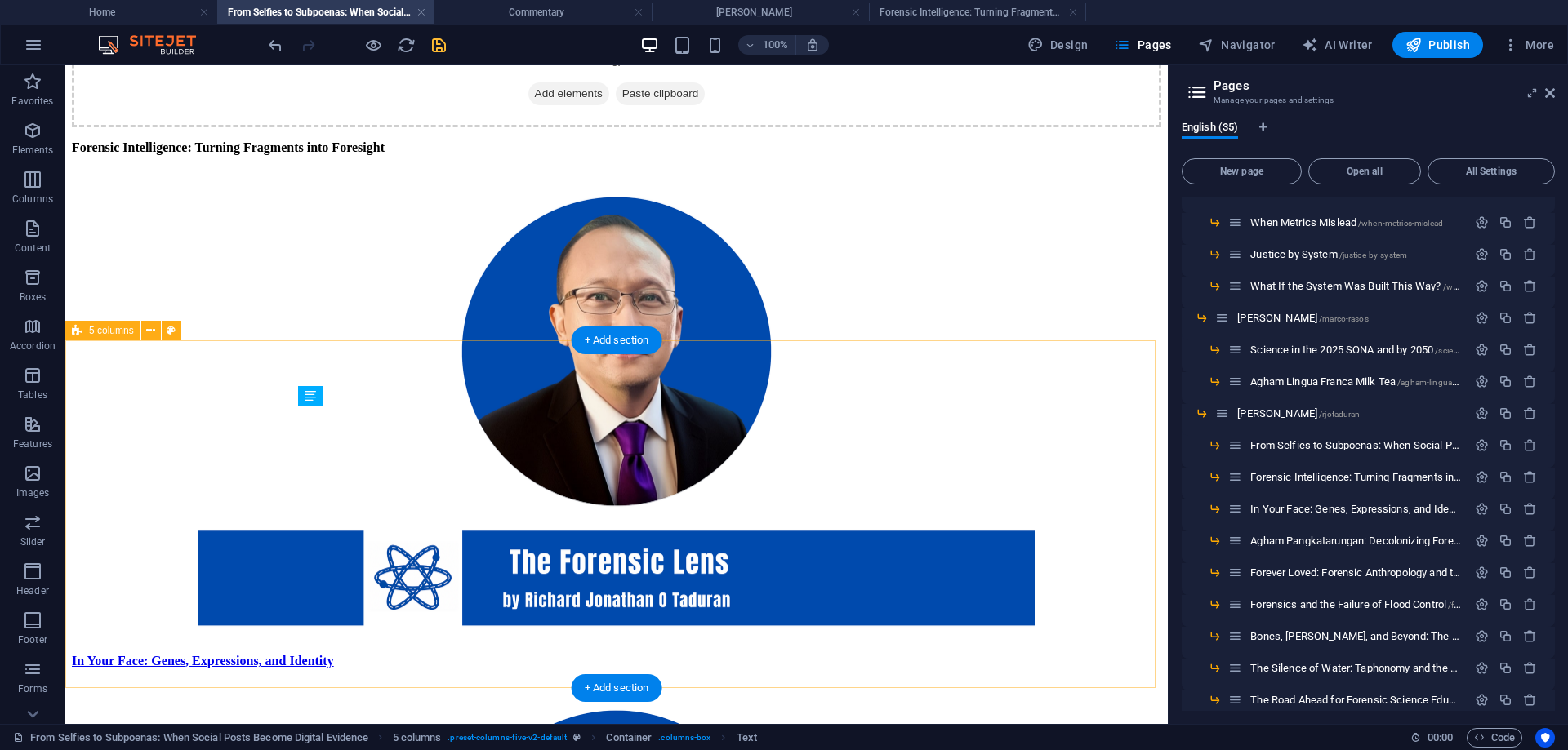
scroll to position [3193, 0]
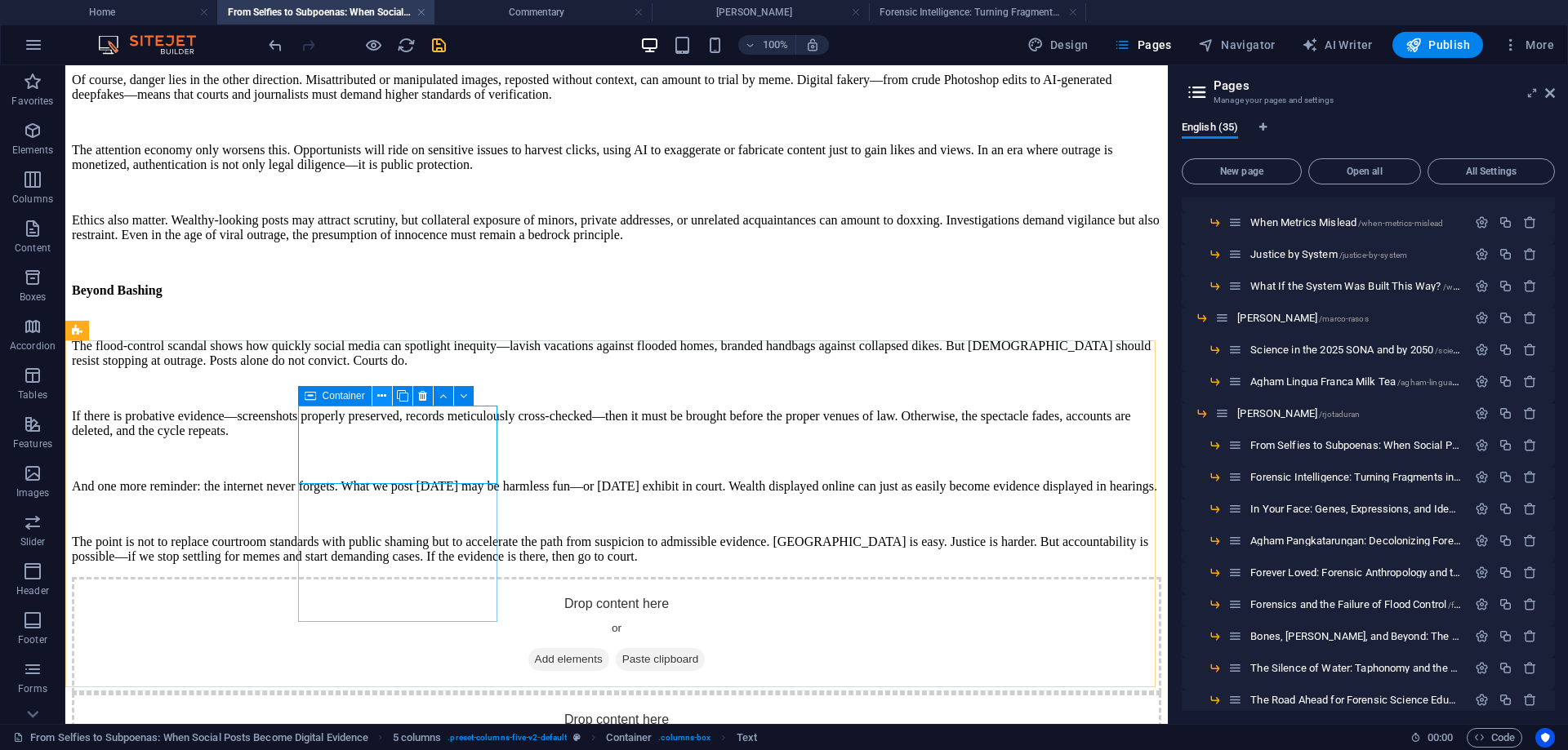
click at [385, 393] on icon at bounding box center [381, 396] width 9 height 17
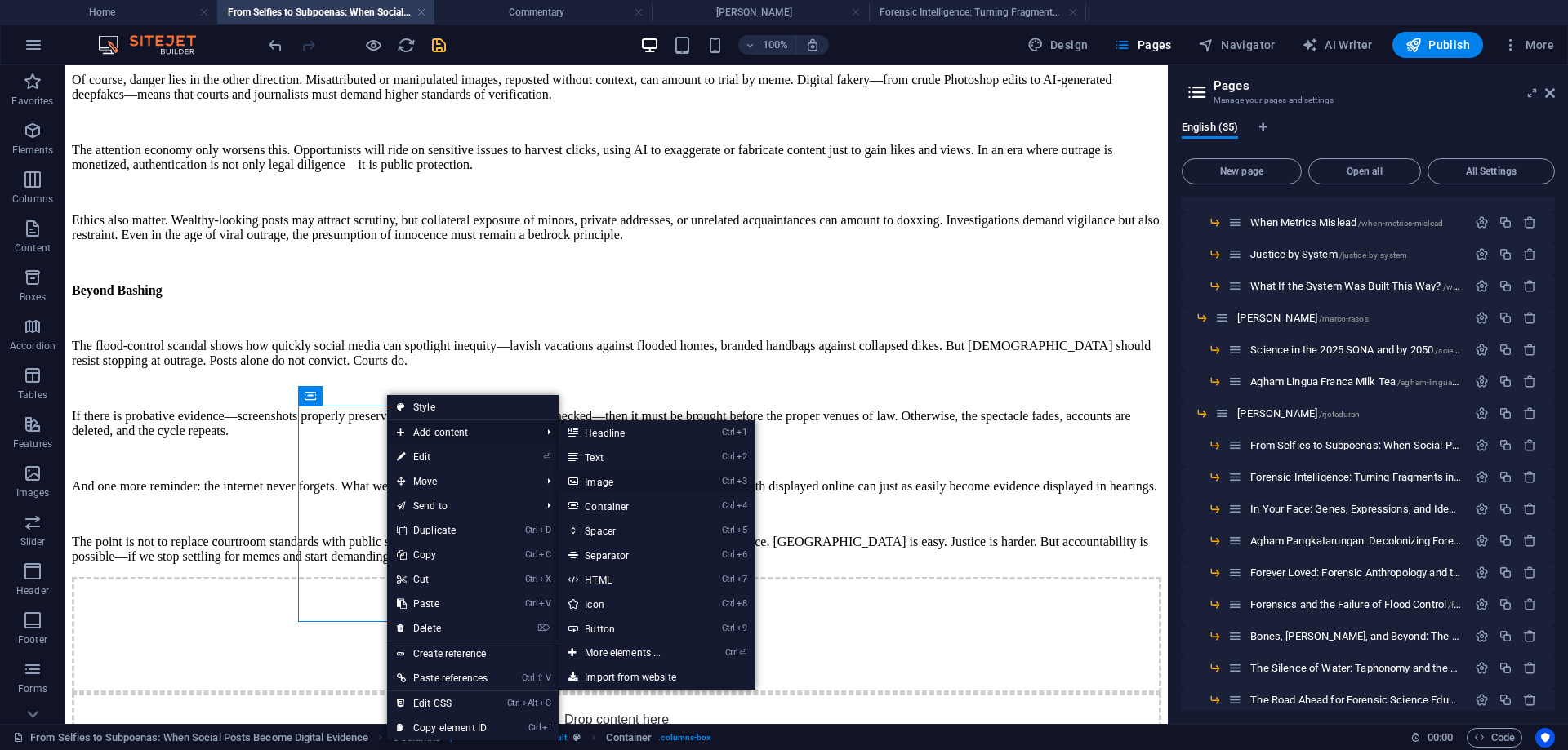
click at [607, 480] on link "Ctrl 3 Image" at bounding box center [625, 481] width 134 height 25
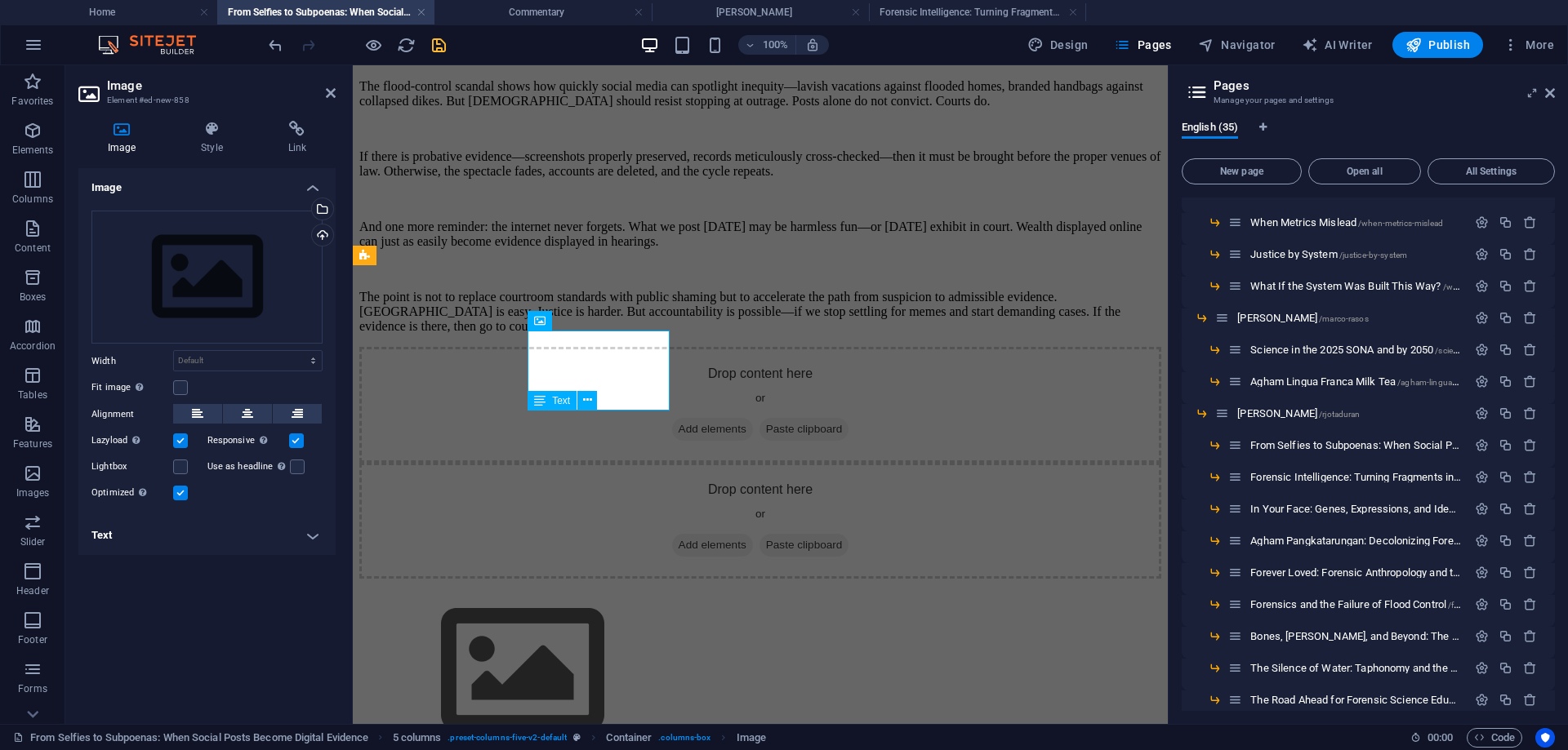
scroll to position [3950, 0]
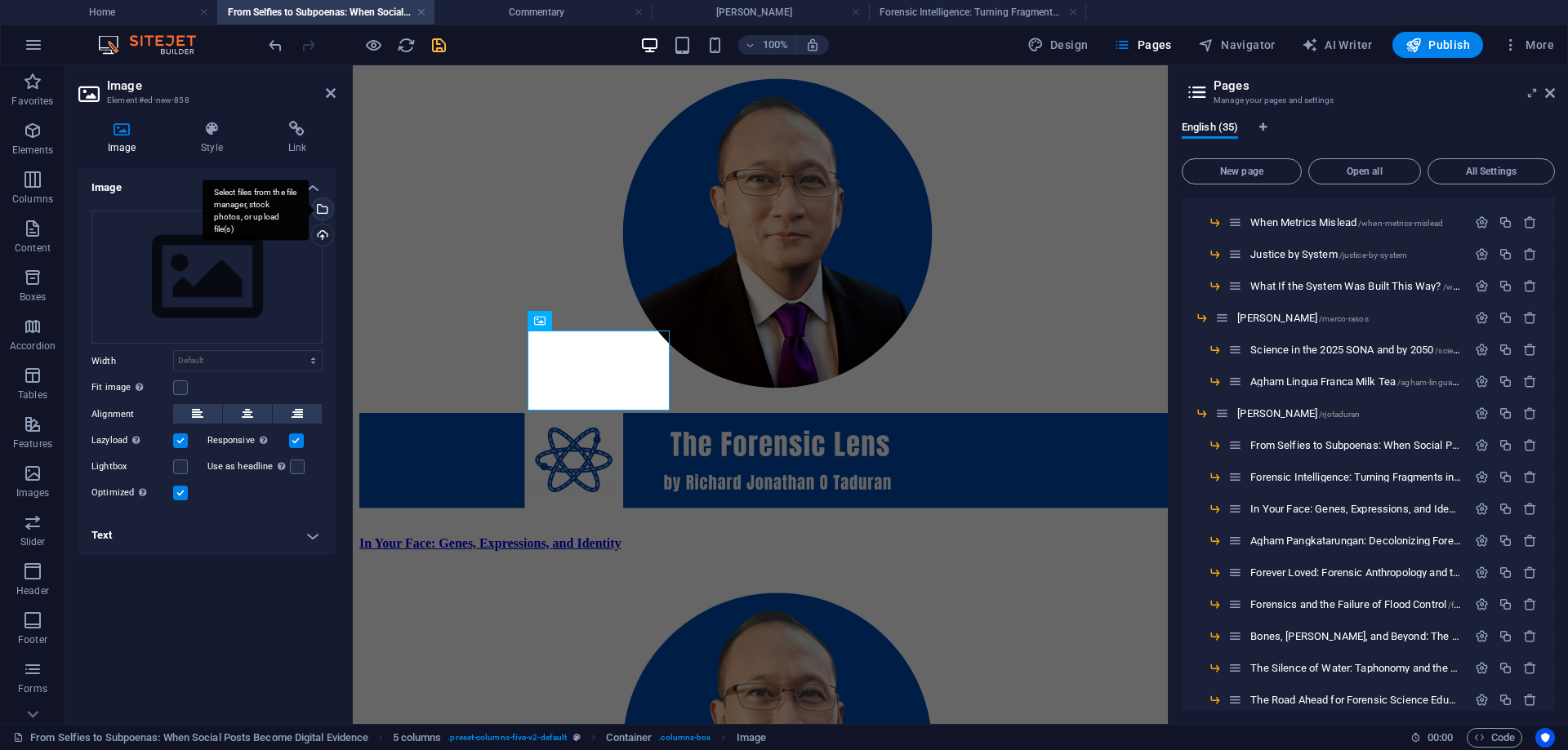
click at [325, 204] on div "Select files from the file manager, stock photos, or upload file(s)" at bounding box center [321, 211] width 25 height 25
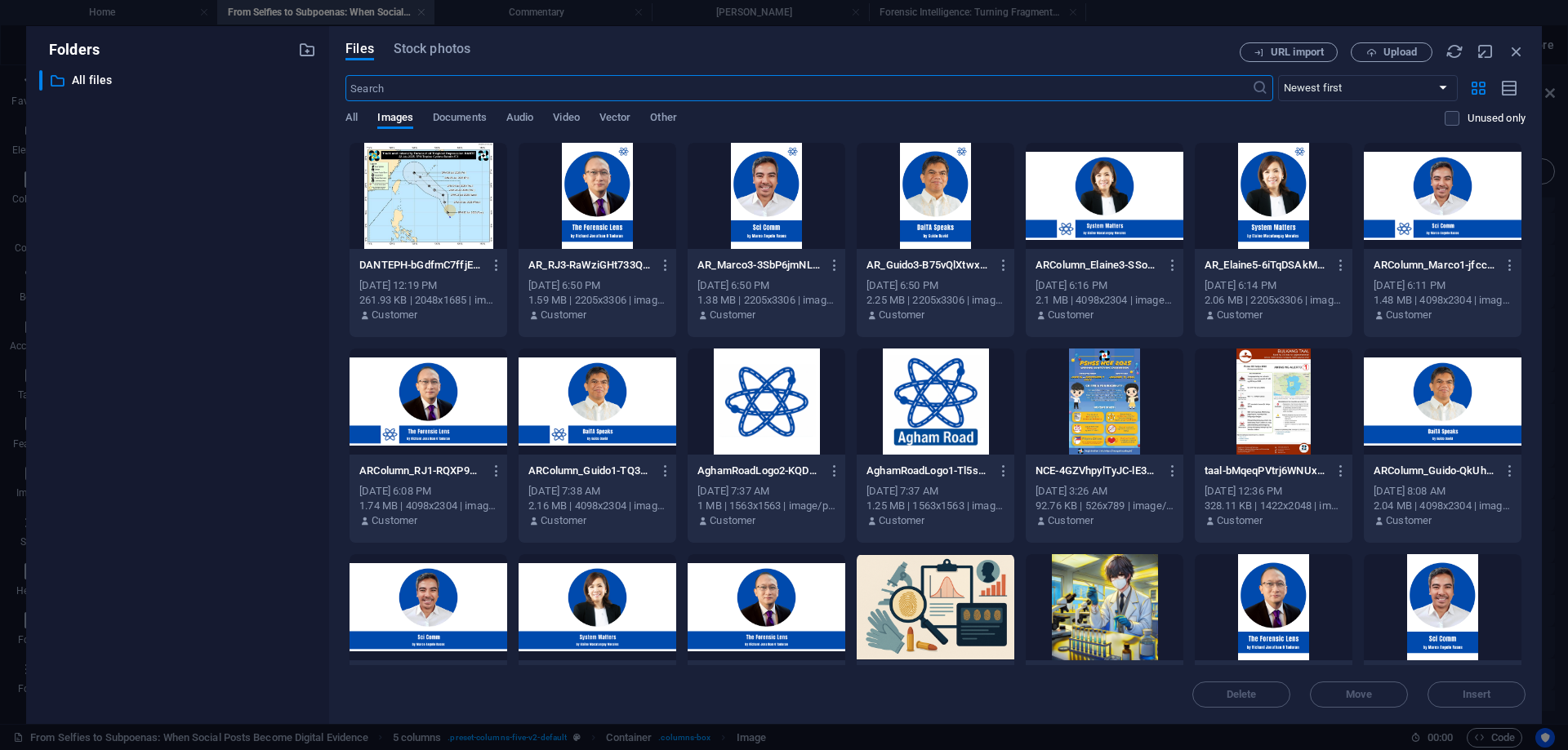
scroll to position [3245, 0]
click at [416, 414] on div at bounding box center [428, 402] width 158 height 106
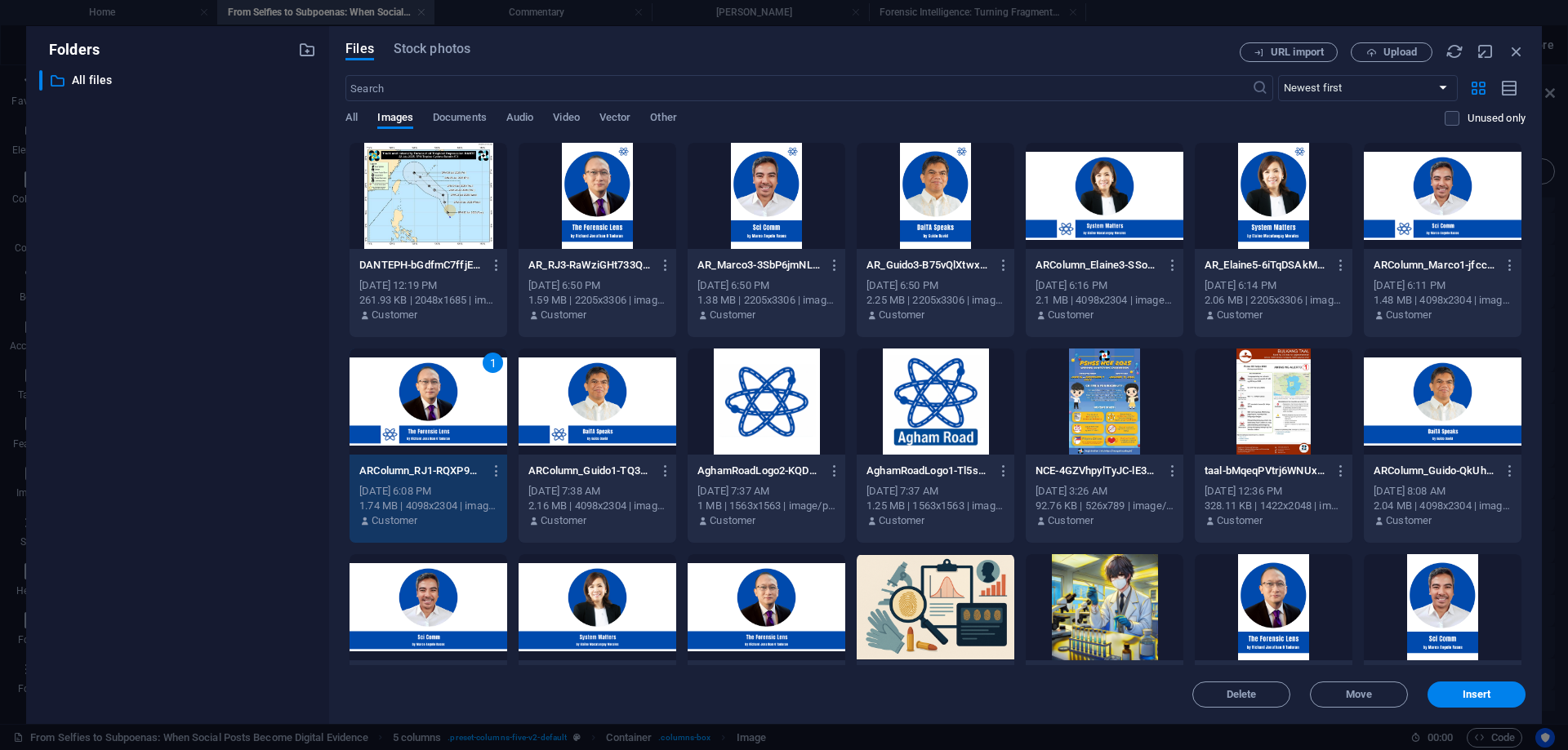
click at [416, 414] on div "1" at bounding box center [428, 402] width 158 height 106
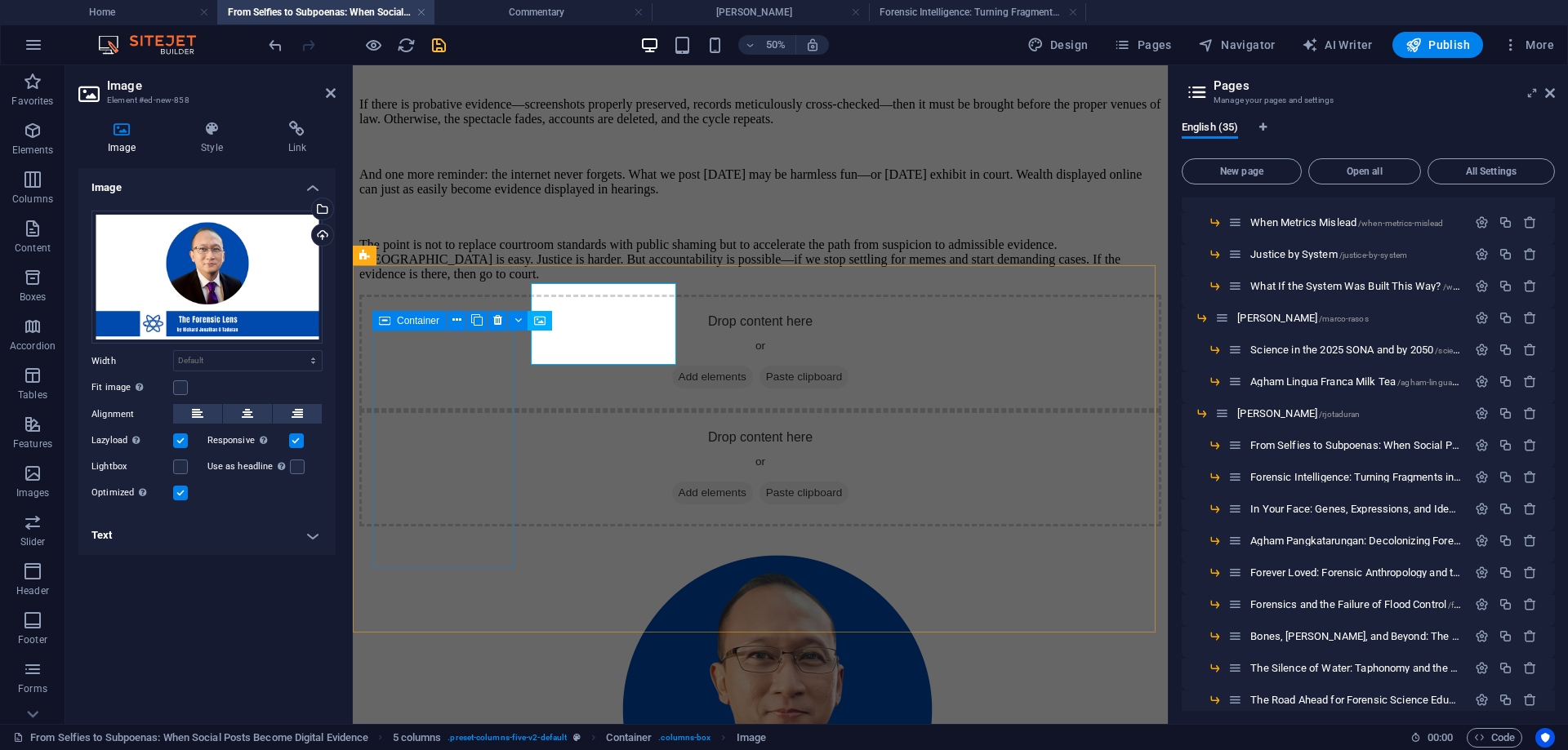
scroll to position [3950, 0]
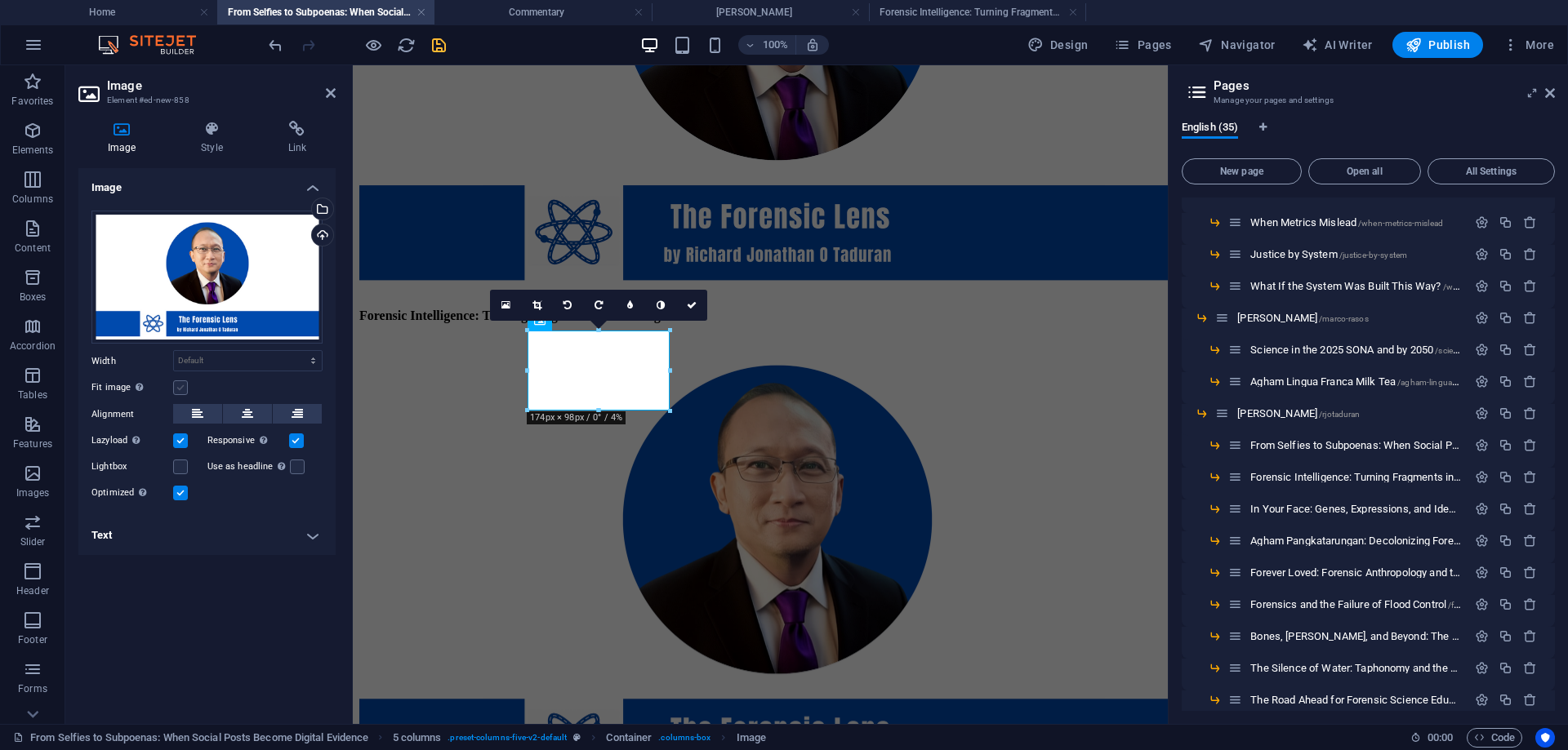
click at [181, 386] on label at bounding box center [181, 388] width 15 height 15
click at [0, 0] on input "Fit image Automatically fit image to a fixed width and height" at bounding box center [0, 0] width 0 height 0
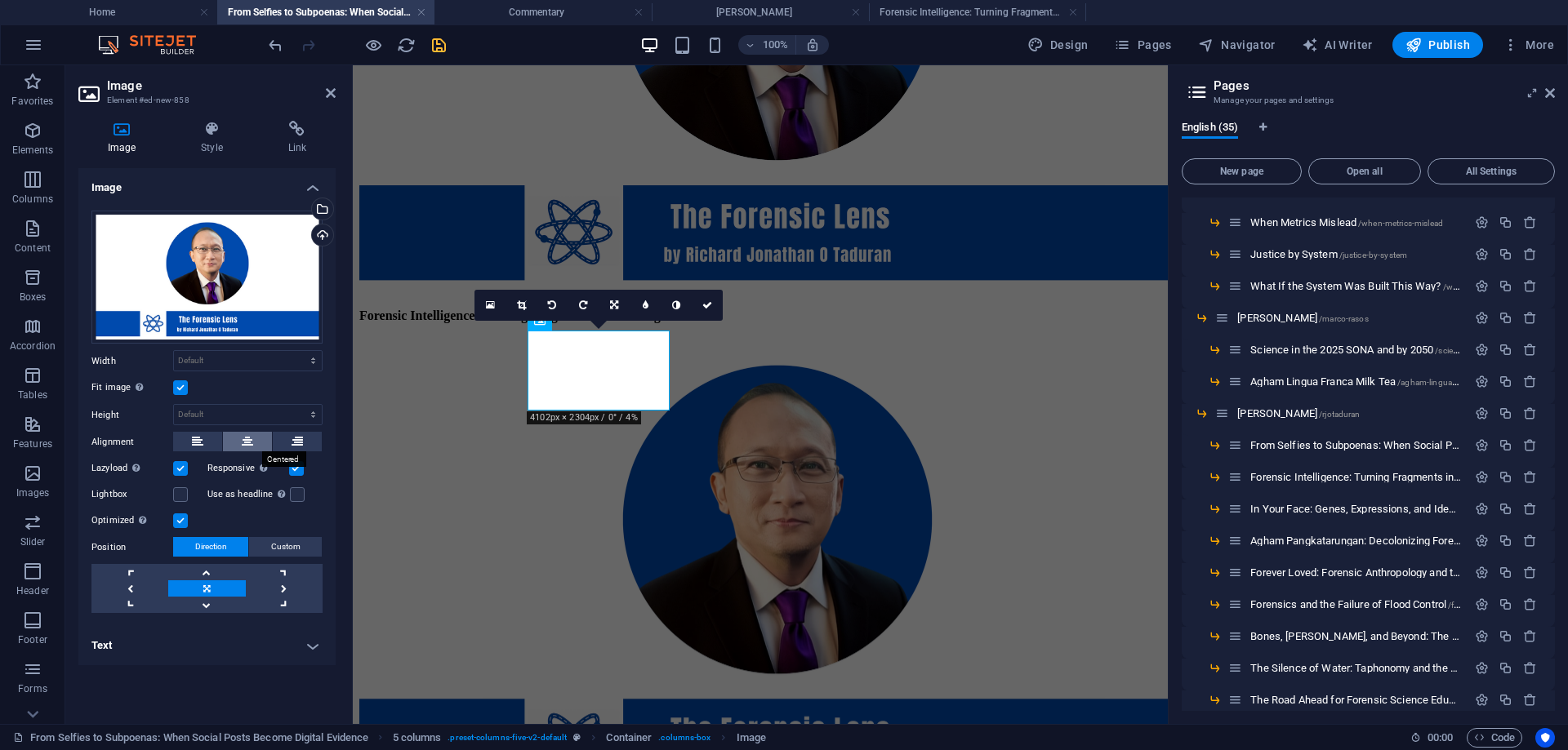
click at [247, 438] on icon at bounding box center [248, 442] width 11 height 20
click at [711, 302] on icon at bounding box center [707, 305] width 9 height 9
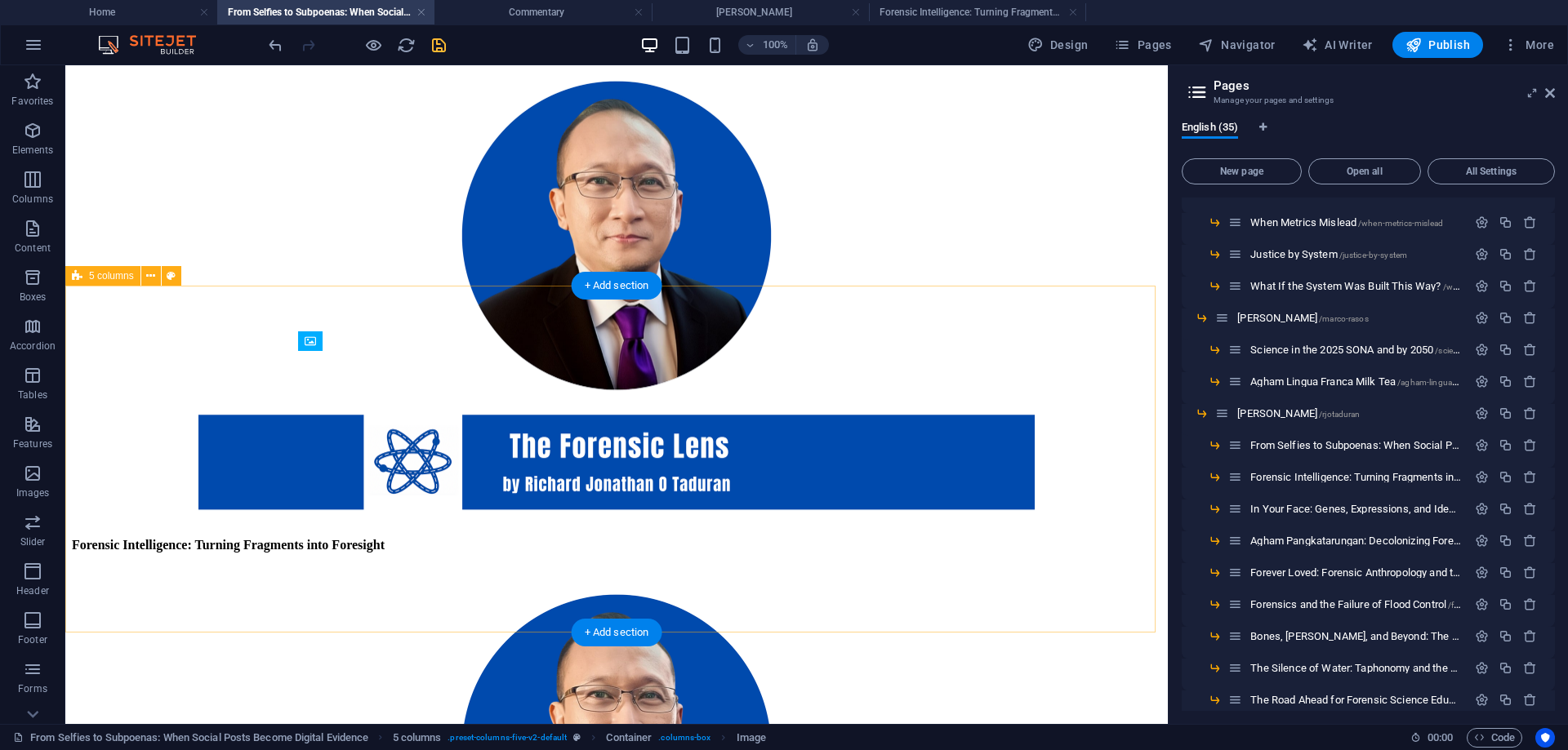
scroll to position [3248, 0]
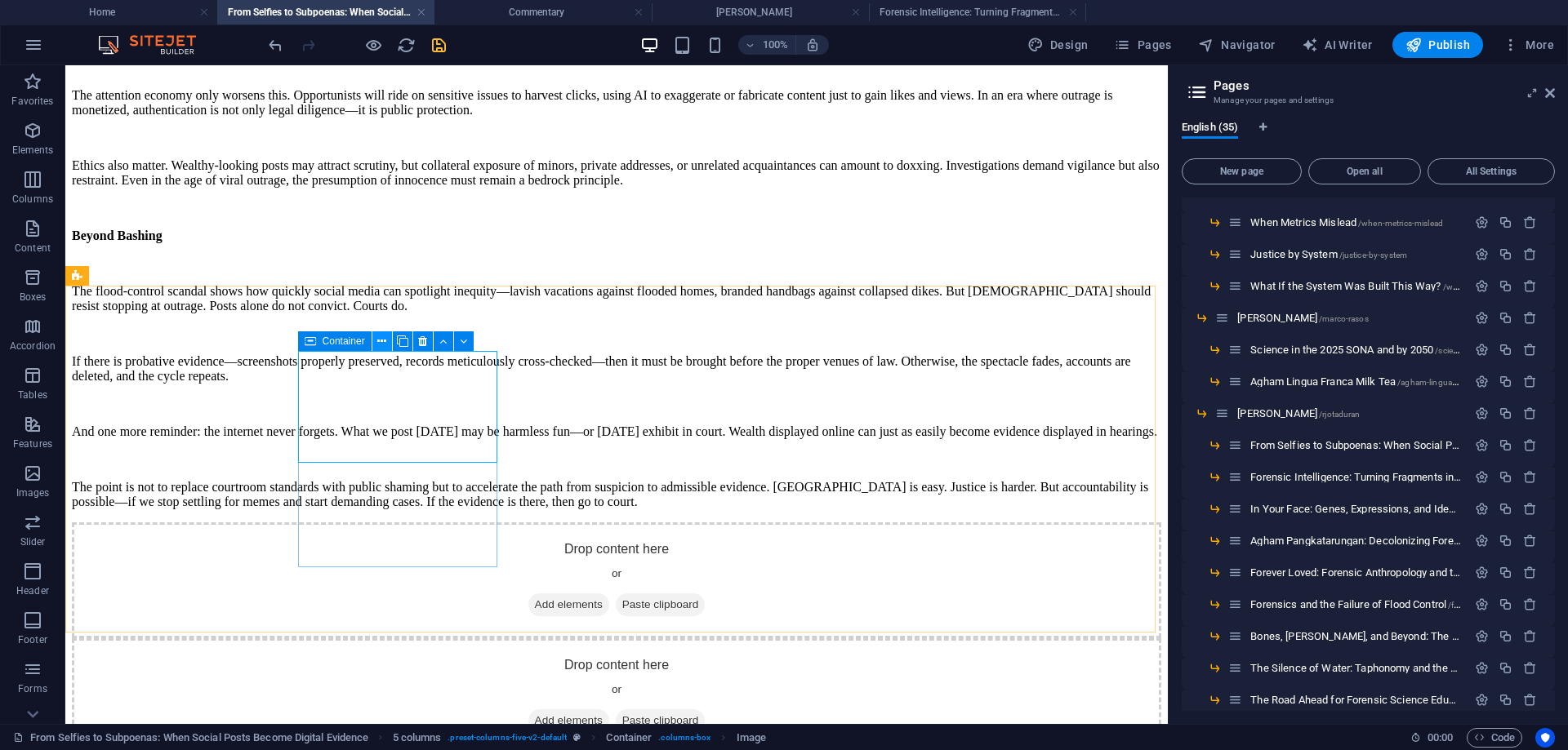
click at [383, 335] on icon at bounding box center [381, 341] width 9 height 17
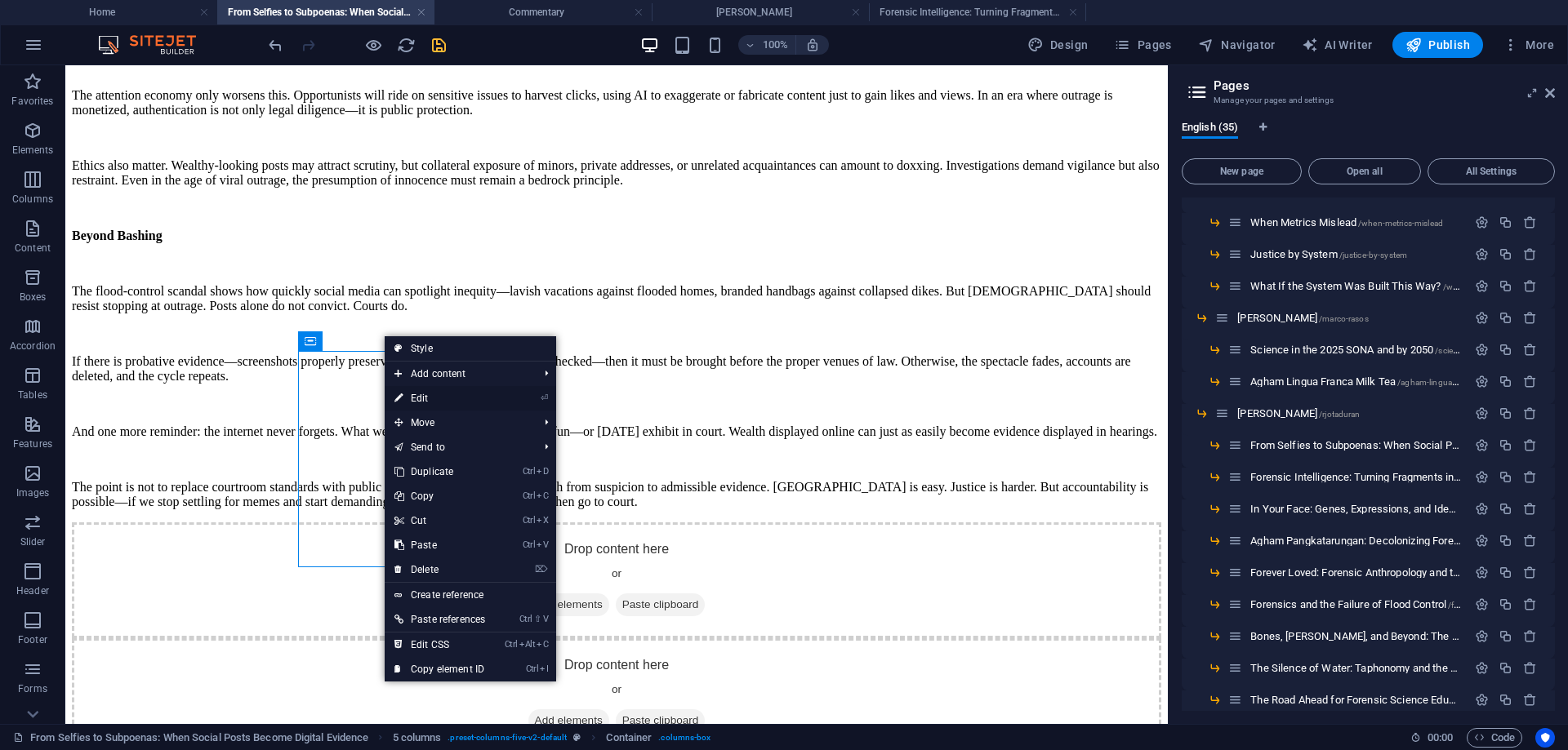
click at [495, 398] on link "⏎ Edit" at bounding box center [440, 398] width 111 height 25
select select
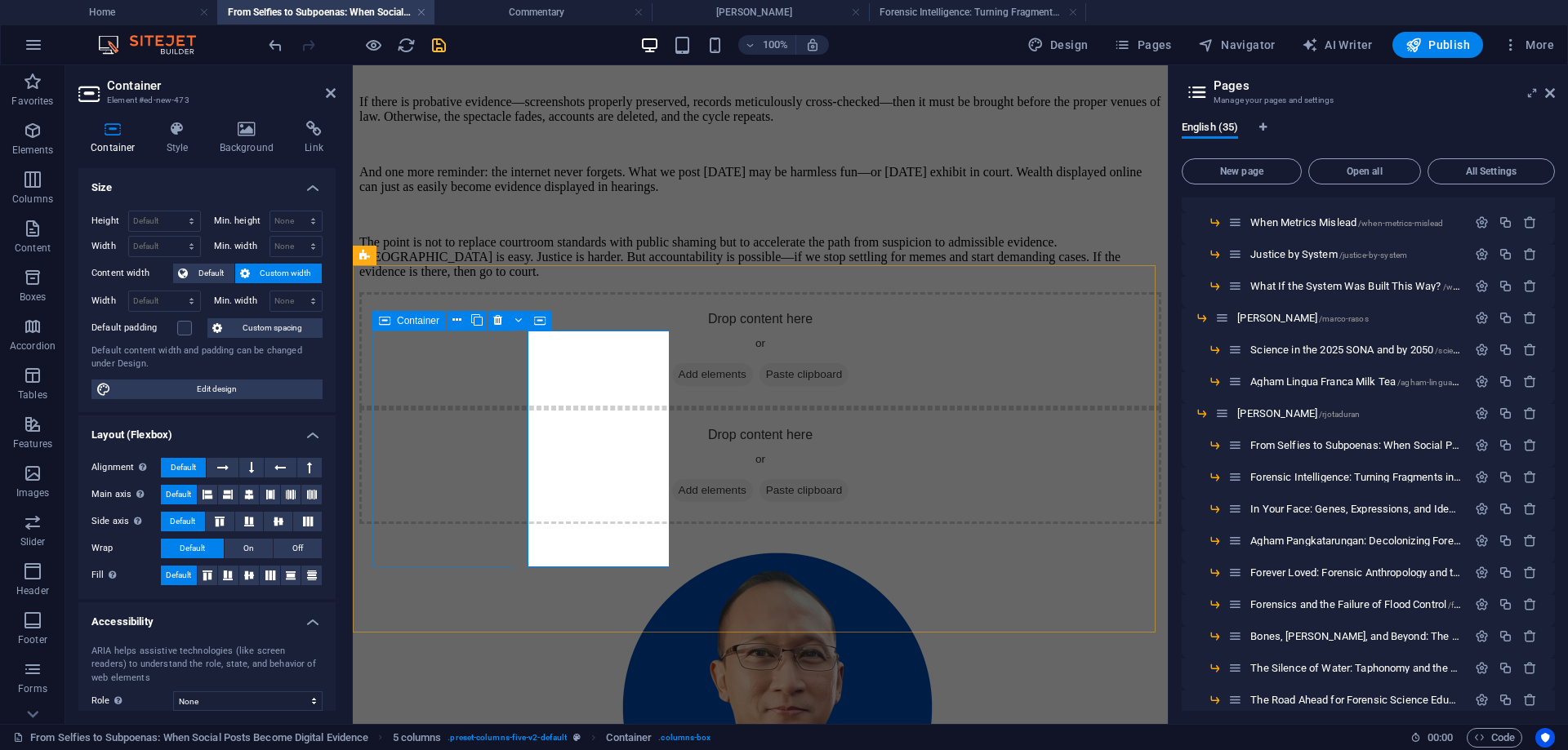
scroll to position [3950, 0]
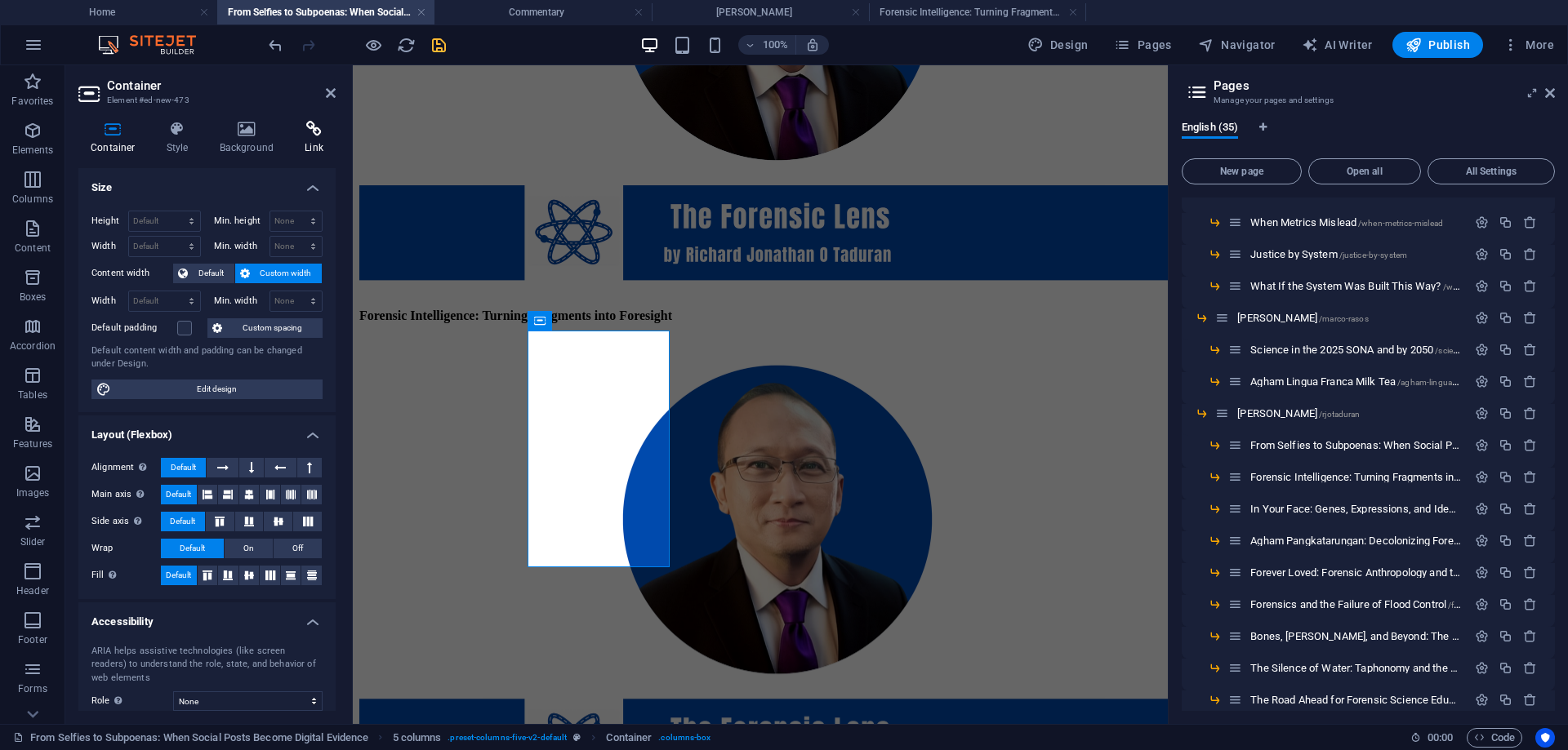
click at [314, 131] on icon at bounding box center [314, 129] width 44 height 16
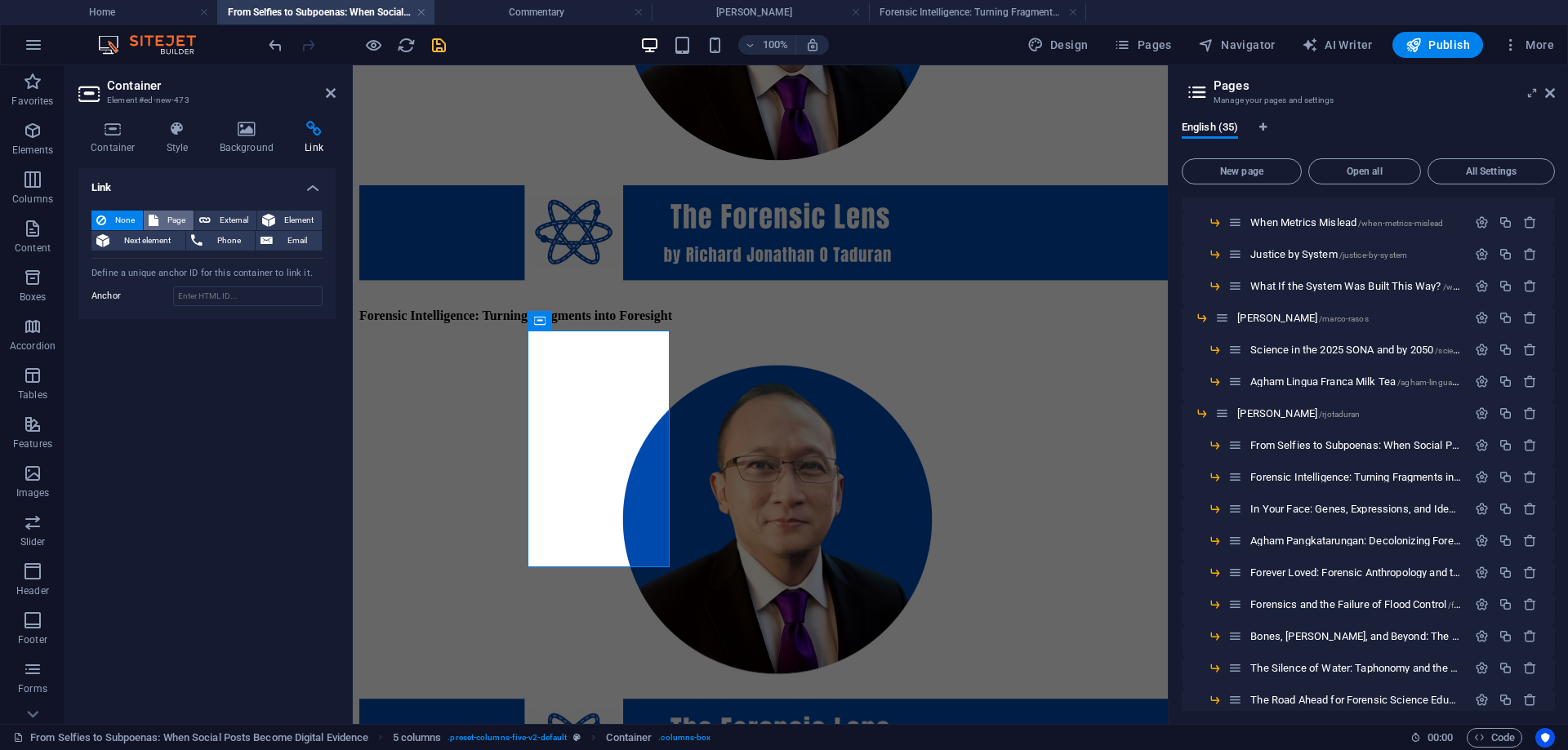
click at [165, 215] on span "Page" at bounding box center [176, 220] width 26 height 20
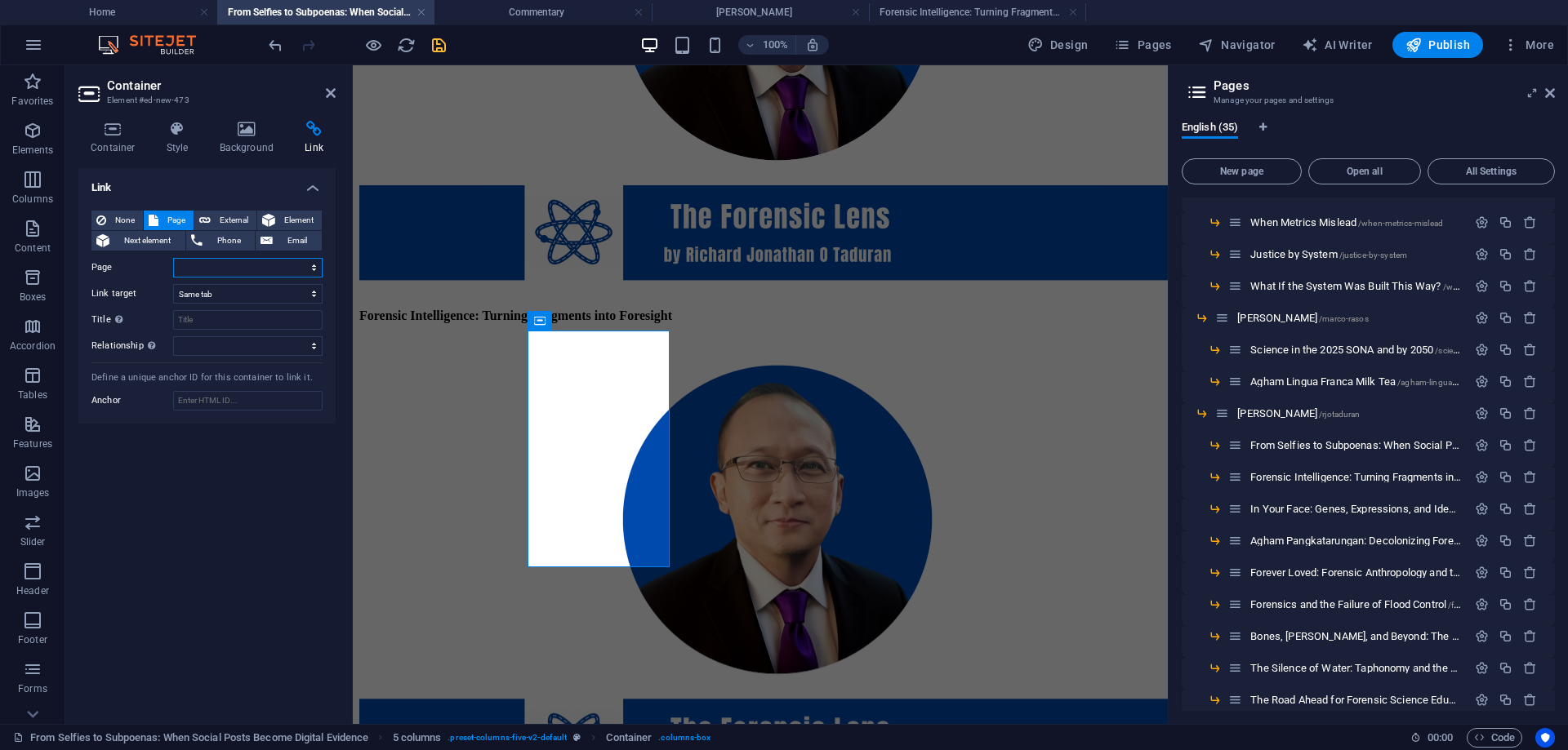
click at [218, 267] on select "Home About News Reports -- Tropical Depression ‘[PERSON_NAME]’ Forms East of [G…" at bounding box center [248, 268] width 150 height 20
select select "21"
click at [173, 258] on select "Home About News Reports -- Tropical Depression ‘[PERSON_NAME]’ Forms East of [G…" at bounding box center [248, 268] width 150 height 20
click at [328, 92] on icon at bounding box center [330, 94] width 9 height 13
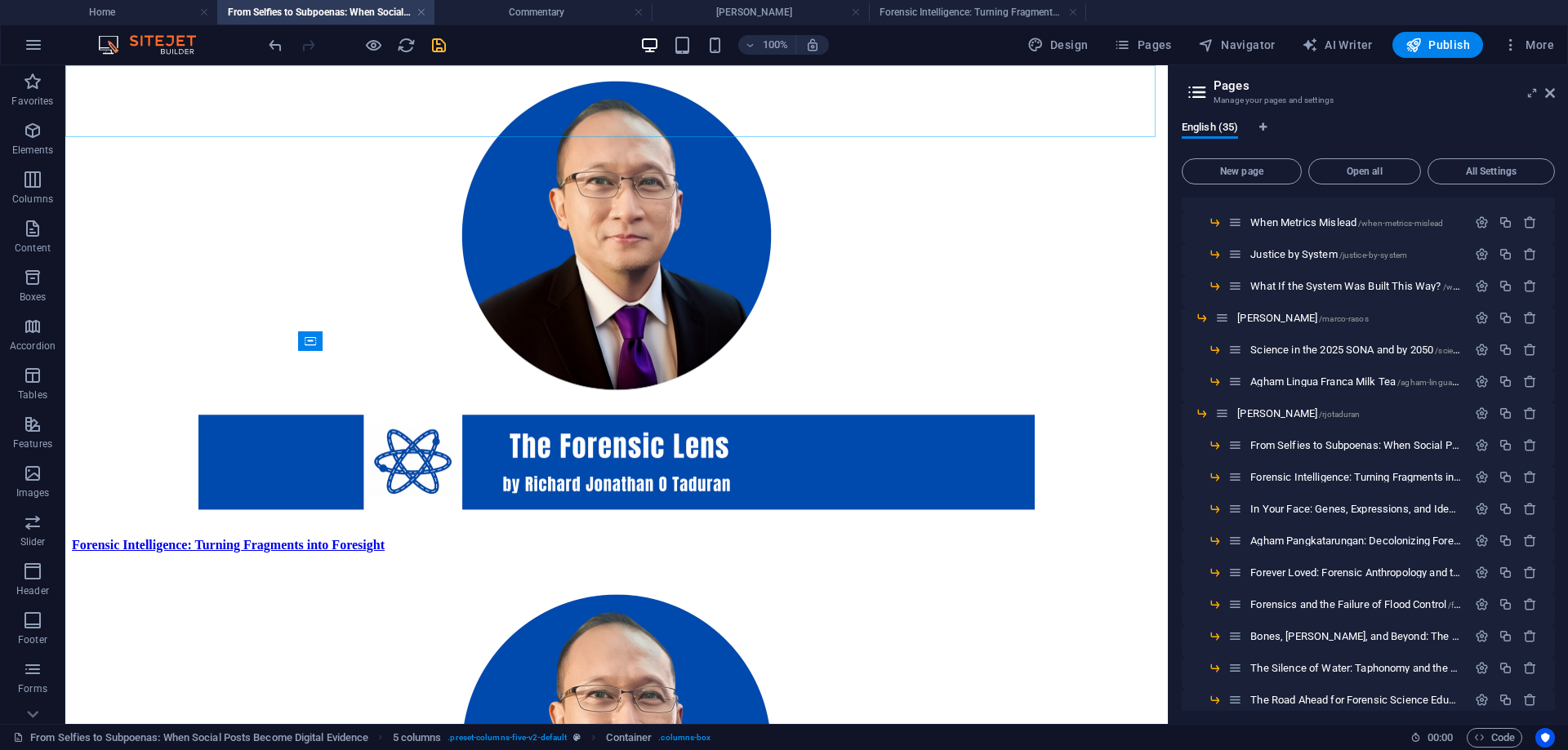
scroll to position [3248, 0]
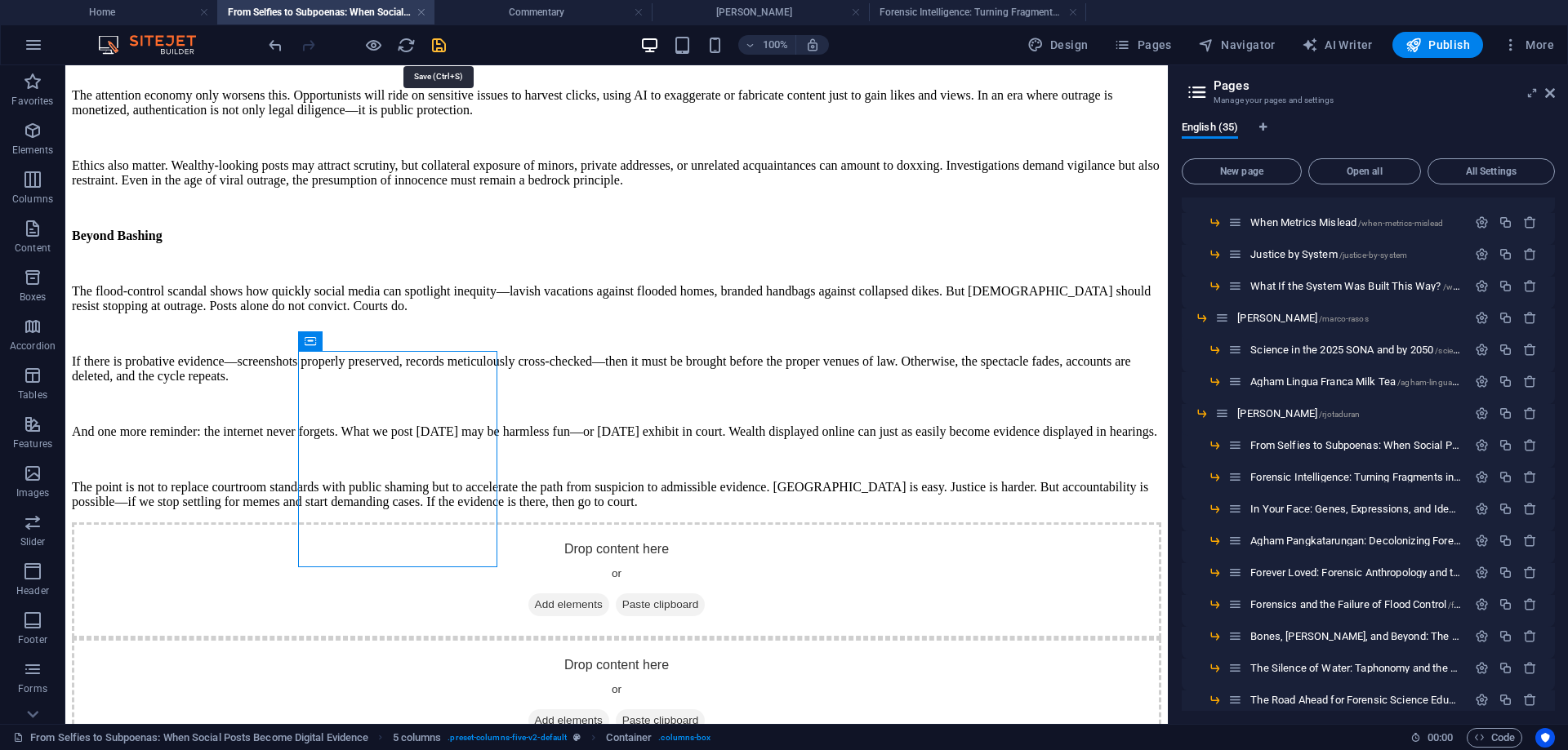
click at [436, 44] on icon "save" at bounding box center [439, 45] width 19 height 19
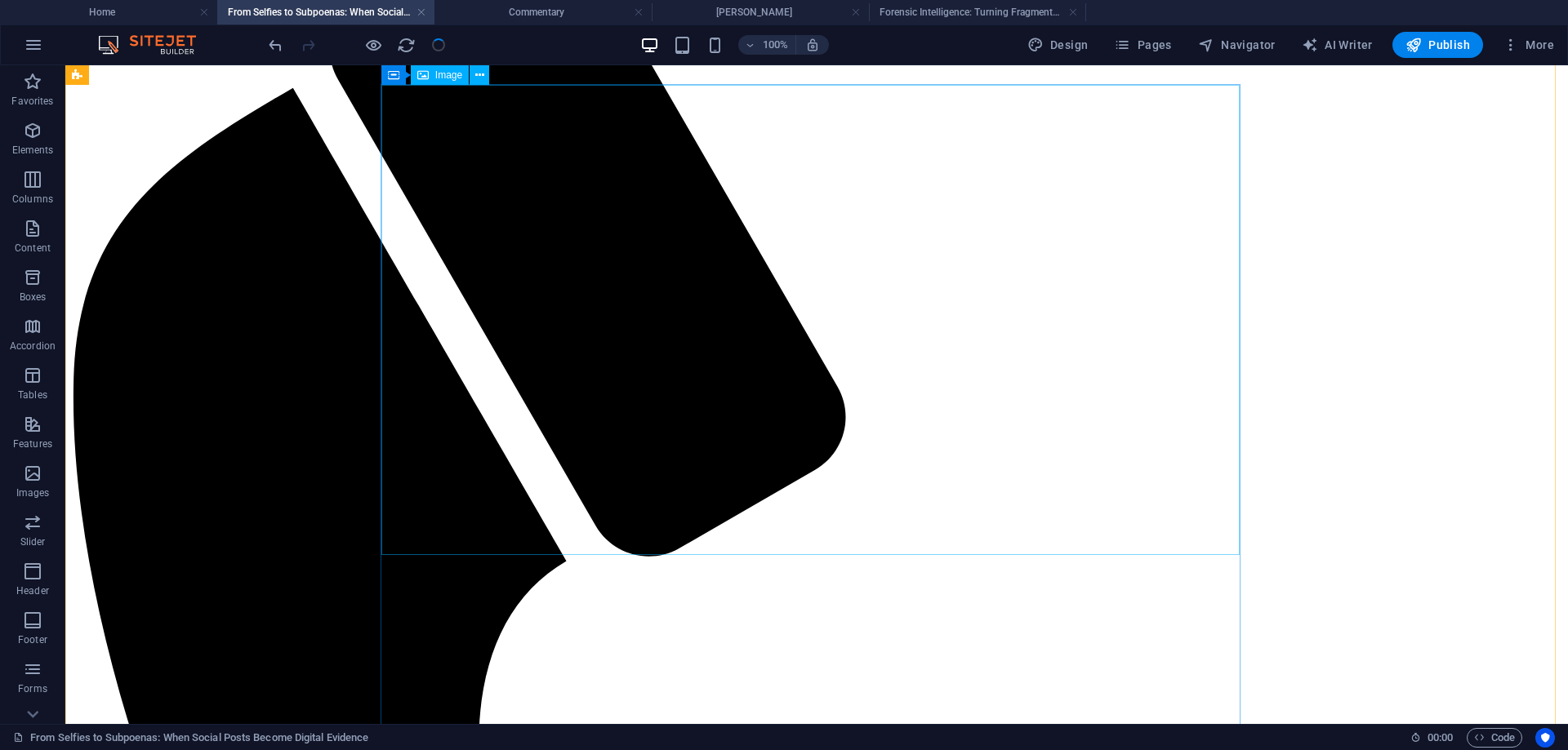
scroll to position [0, 0]
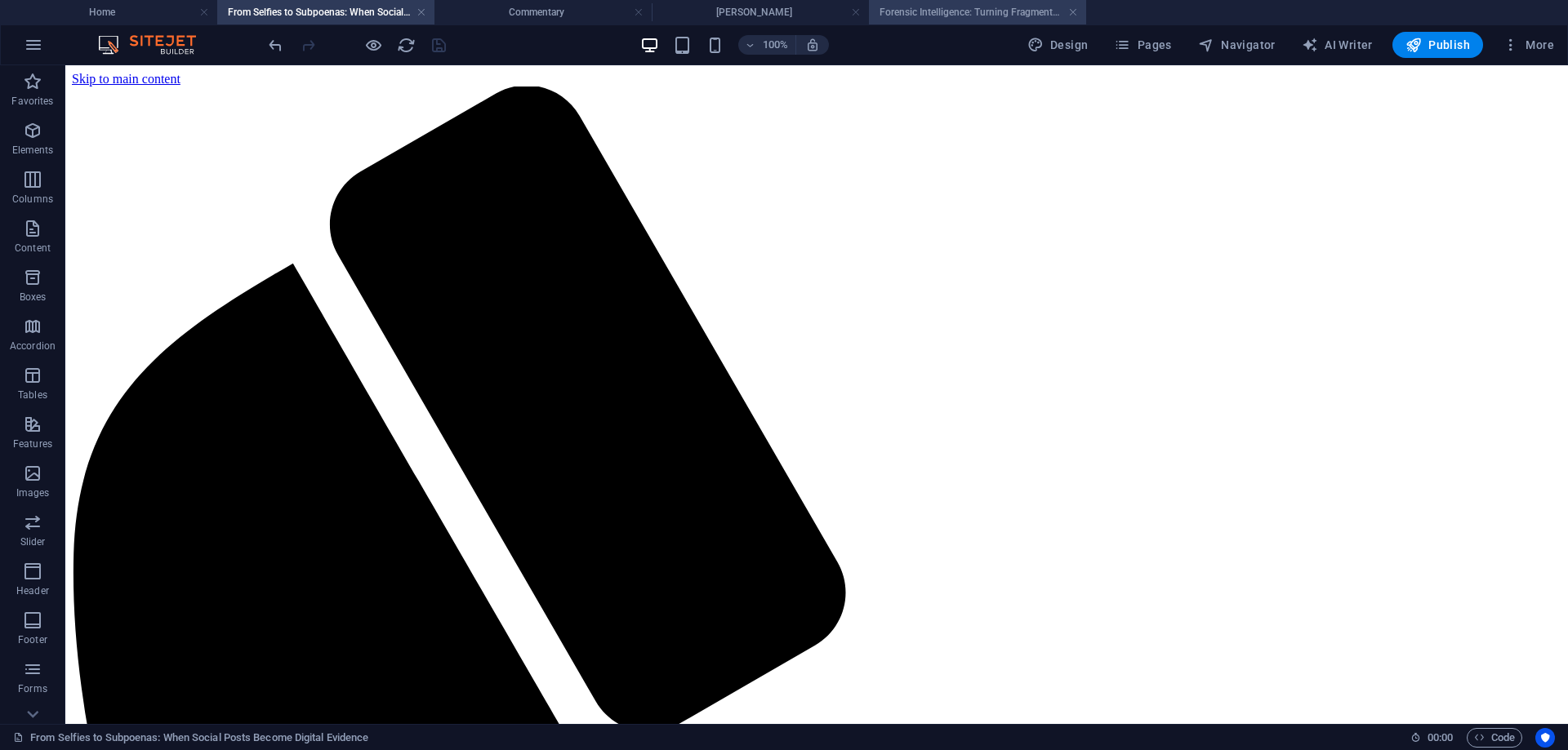
click at [989, 5] on h4 "Forensic Intelligence: Turning Fragments into Foresight" at bounding box center [978, 11] width 218 height 18
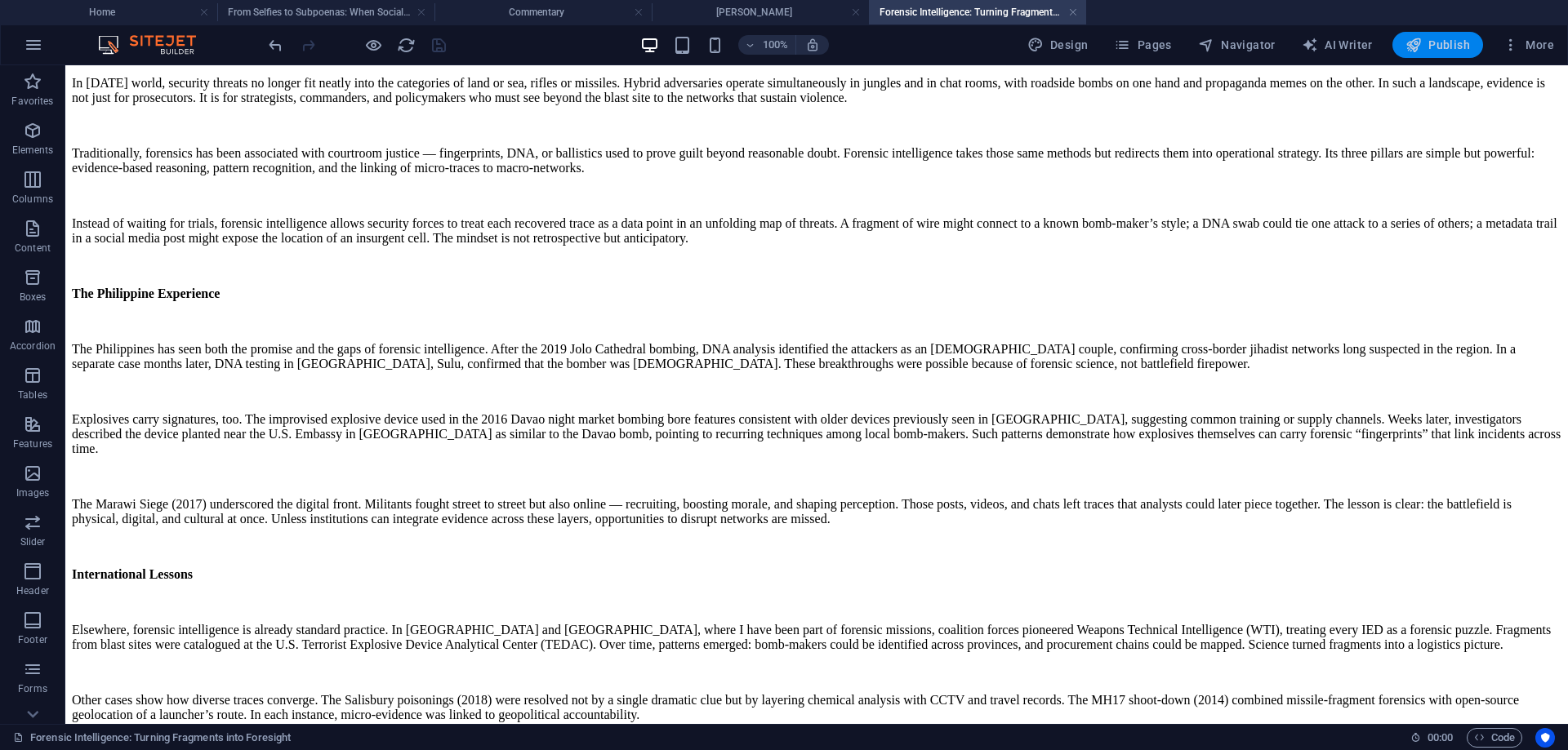
click at [1443, 44] on span "Publish" at bounding box center [1438, 44] width 64 height 16
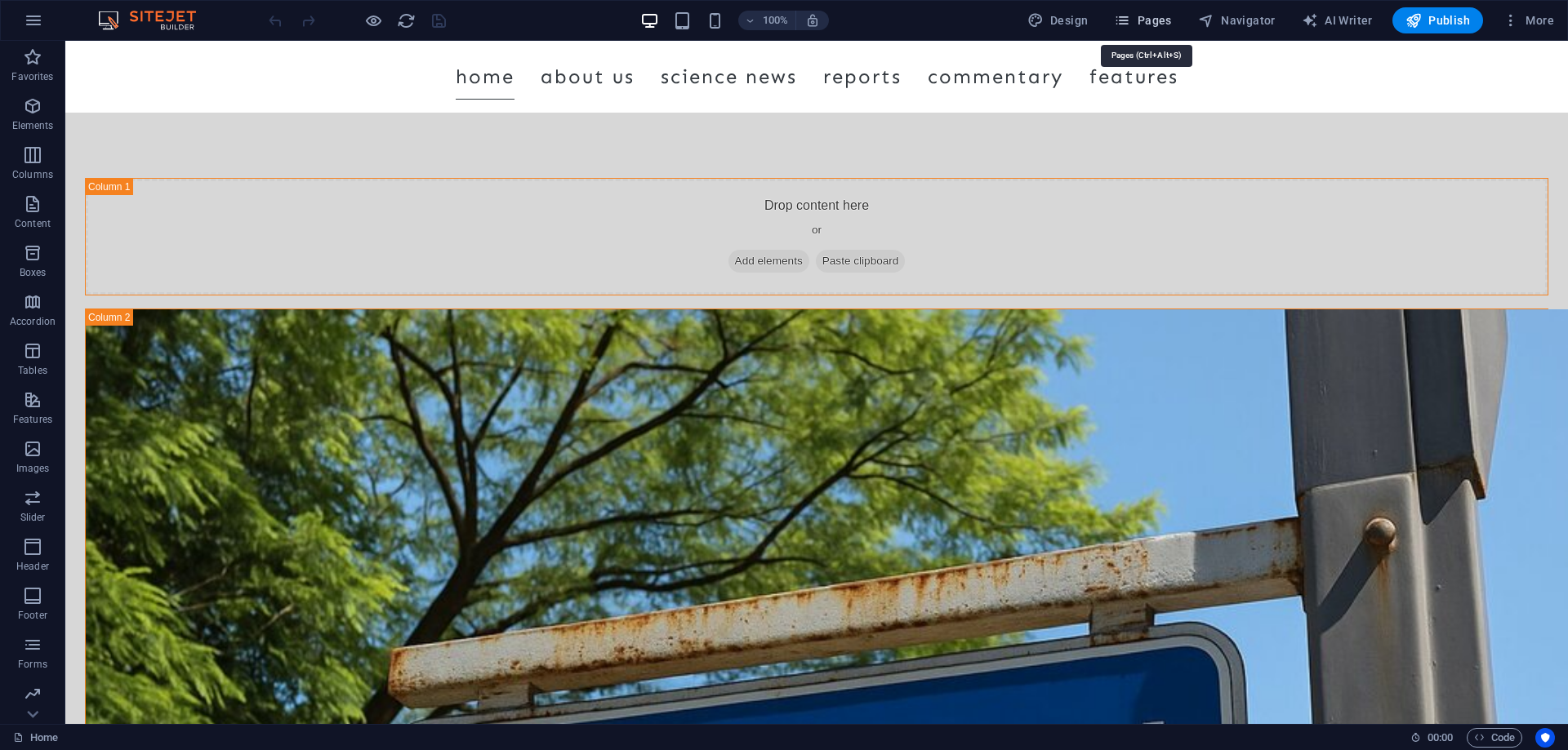
click at [1146, 22] on span "Pages" at bounding box center [1142, 20] width 57 height 16
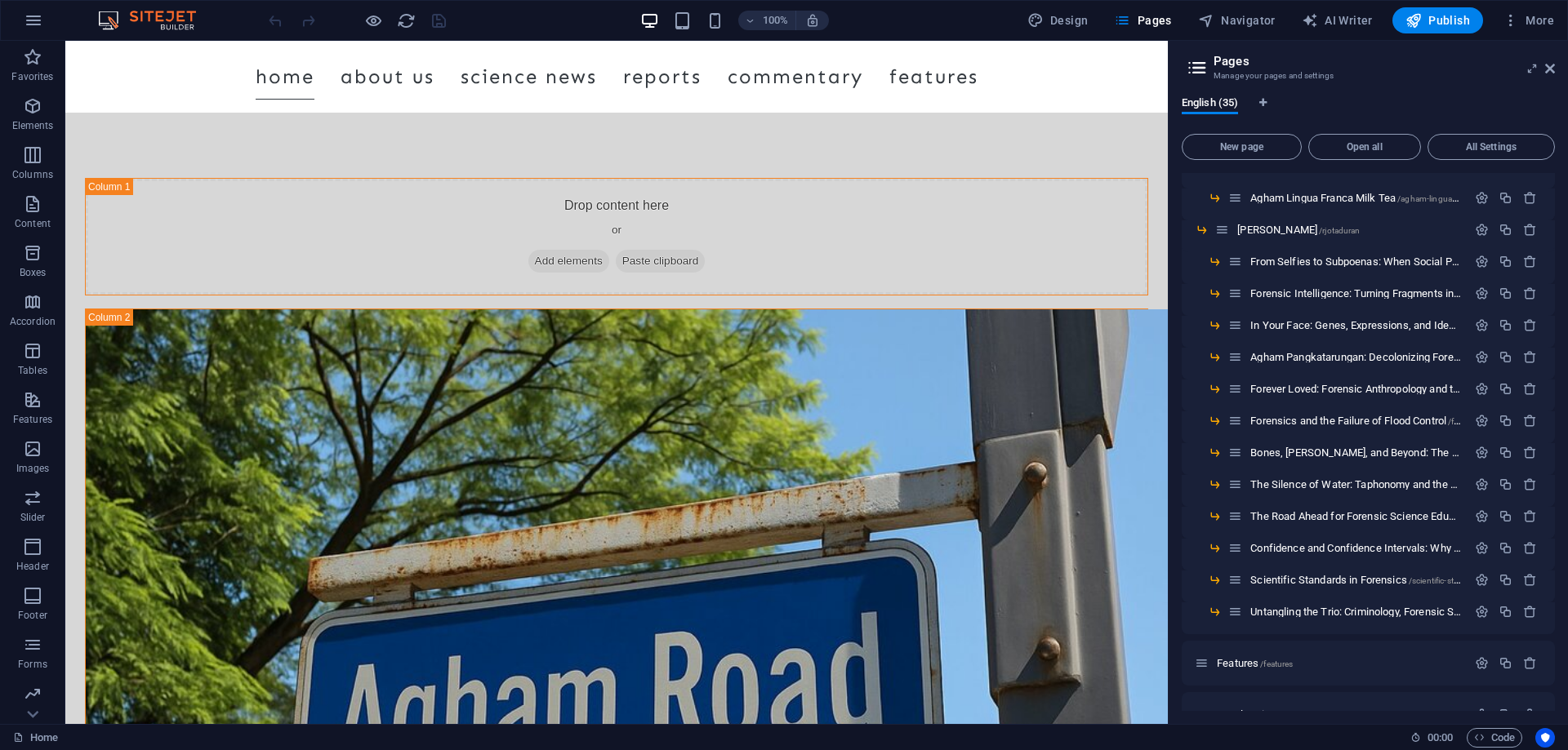
scroll to position [570, 0]
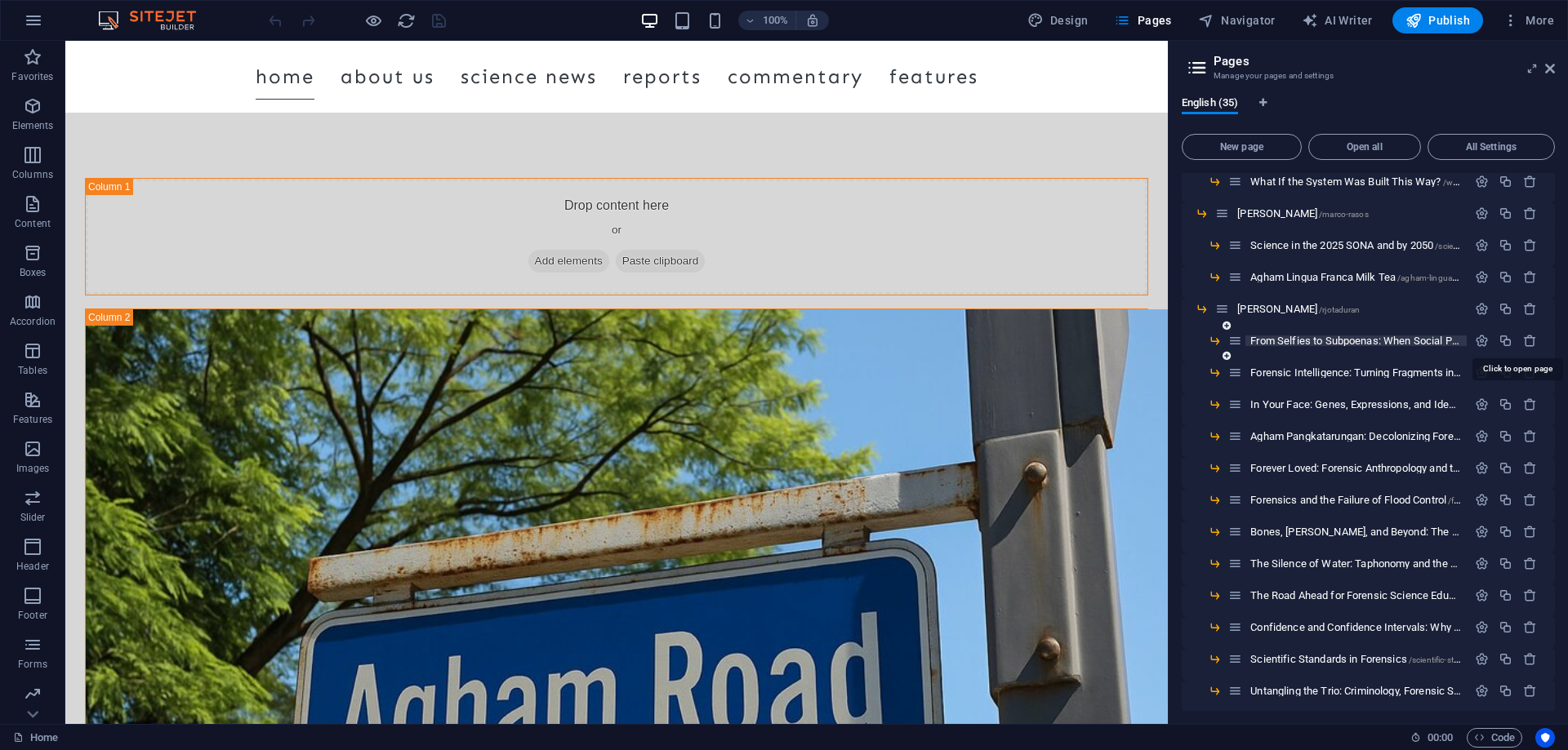
click at [1307, 341] on span "From Selfies to Subpoenas: When Social Posts Become Digital Evidence /from-self…" at bounding box center [1555, 340] width 608 height 12
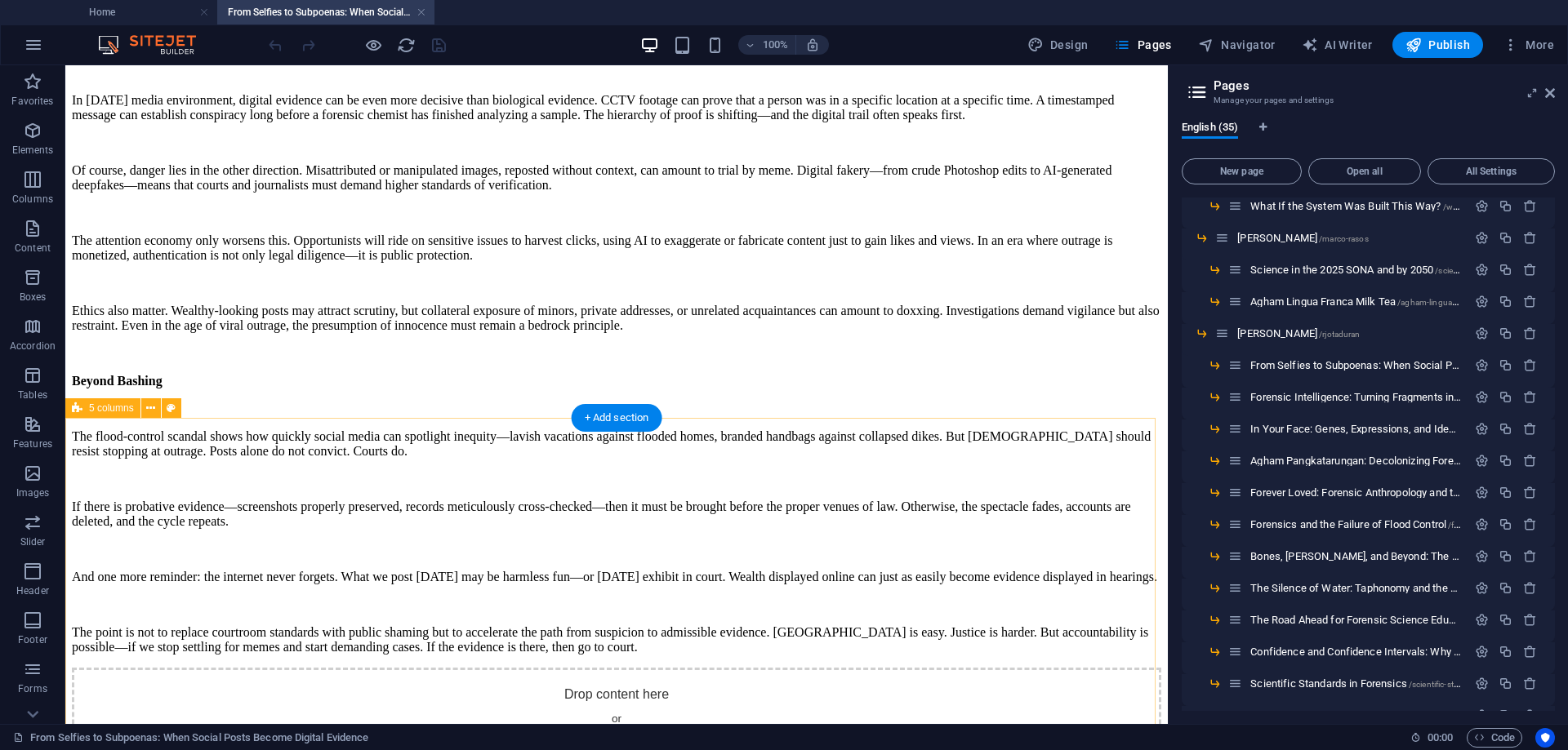
scroll to position [3248, 0]
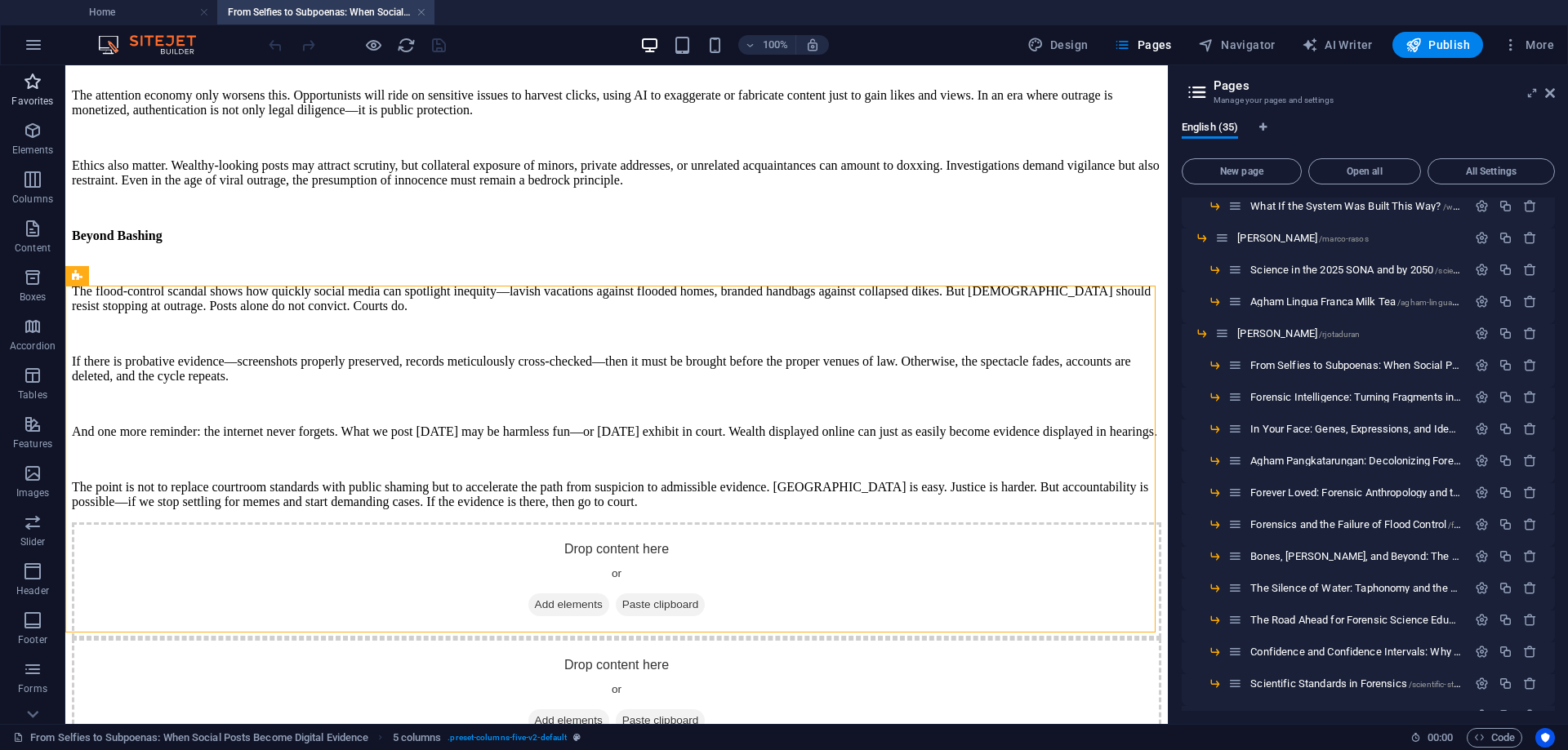
click at [26, 85] on icon "button" at bounding box center [32, 81] width 20 height 20
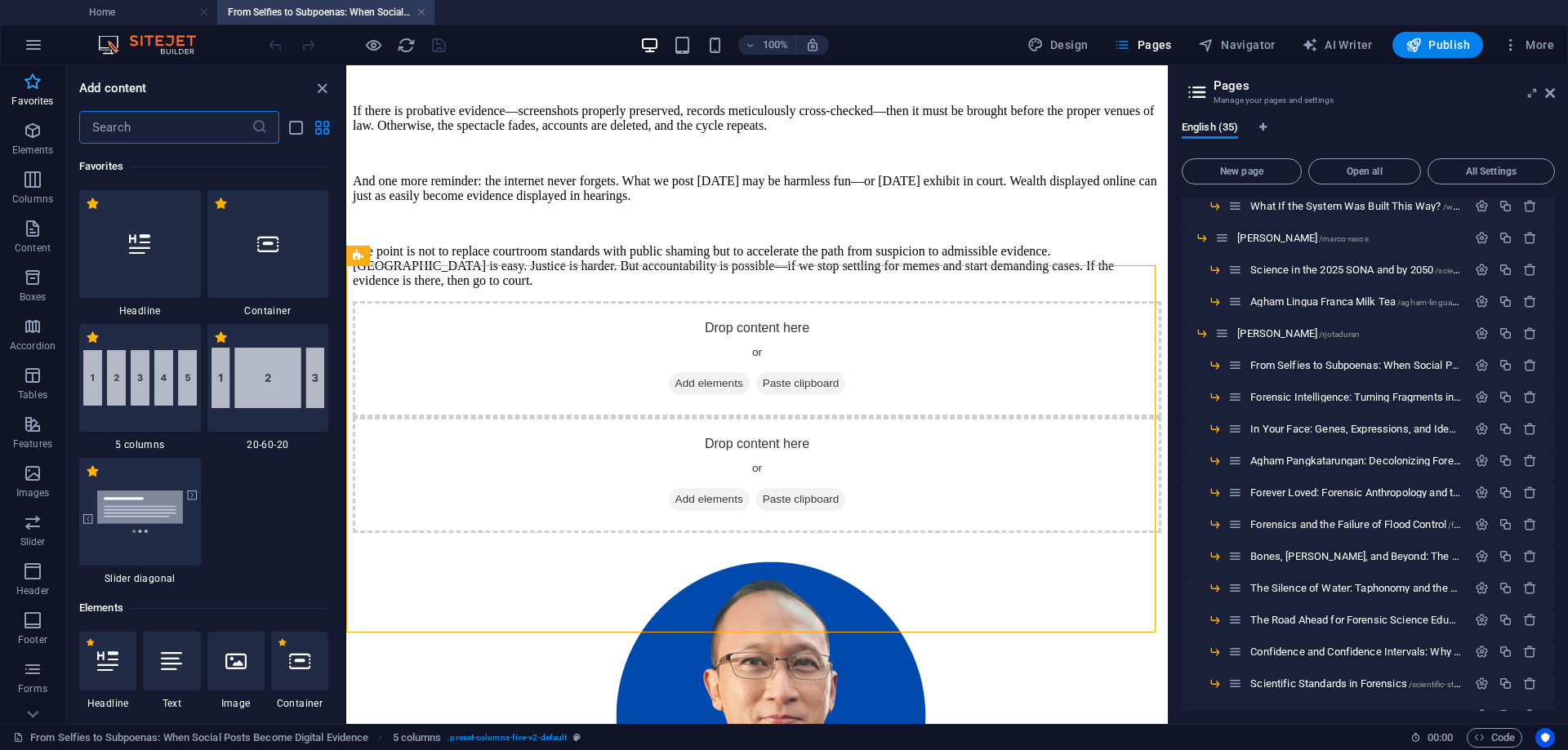
scroll to position [3926, 0]
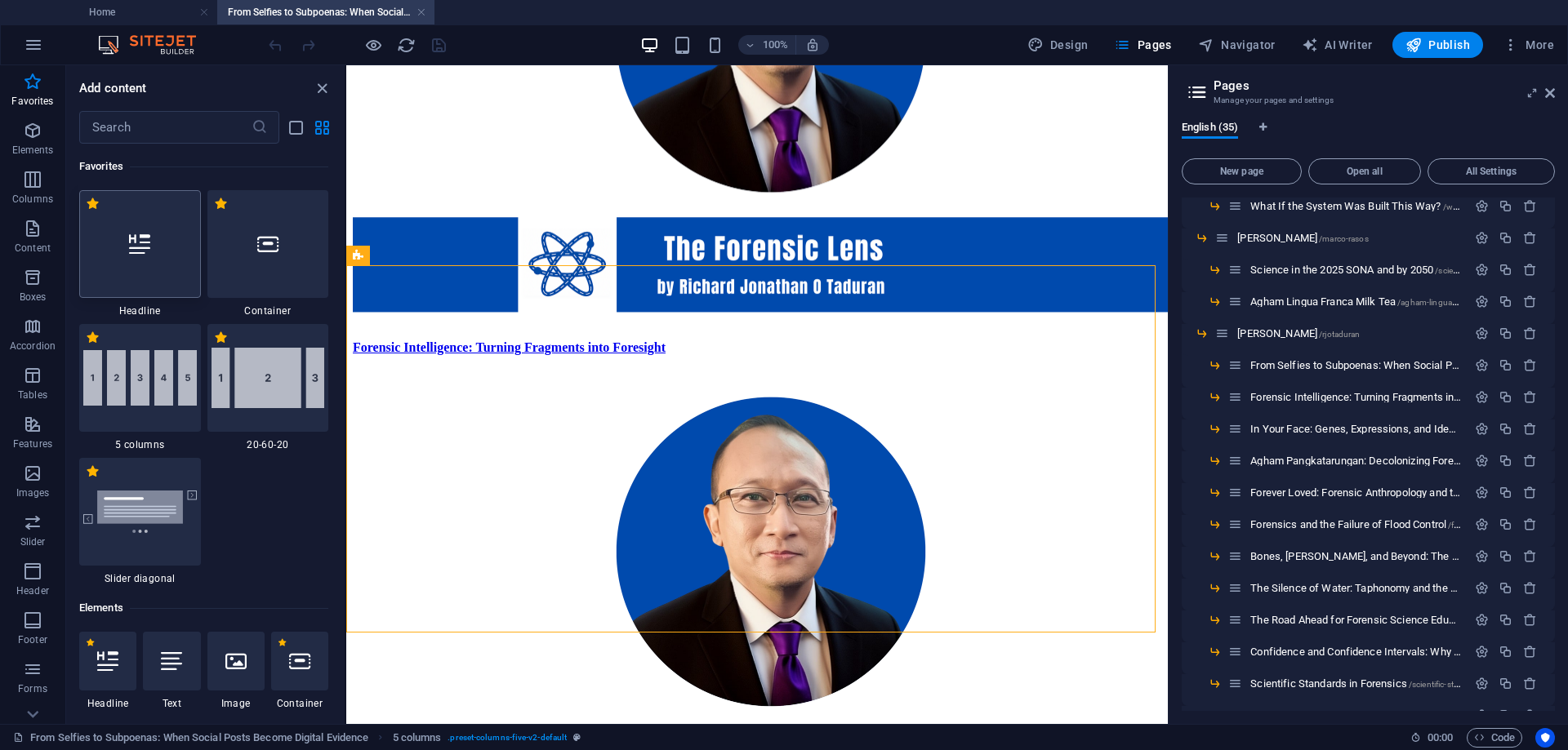
click at [140, 252] on icon at bounding box center [139, 244] width 21 height 21
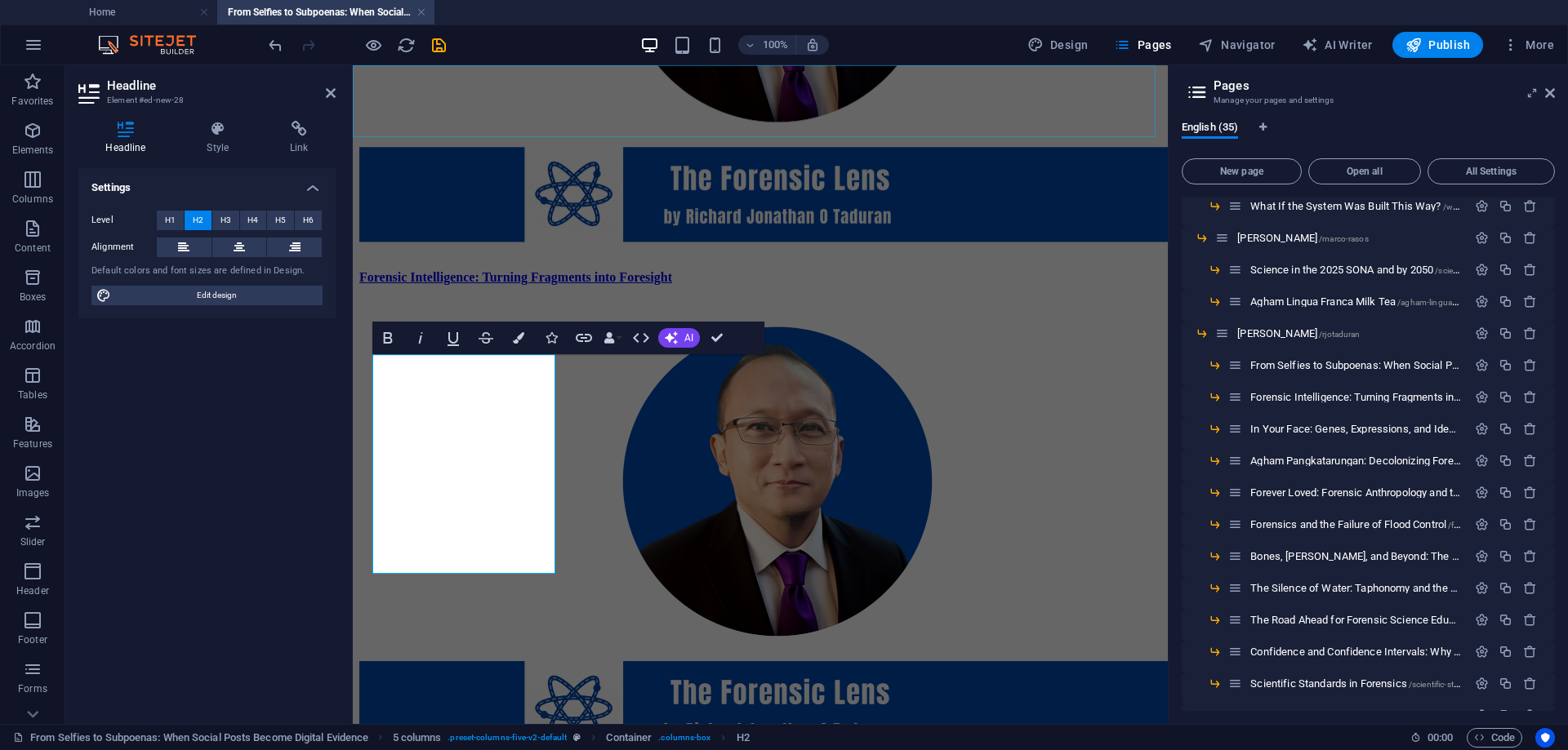
scroll to position [0, 6]
click at [237, 246] on icon at bounding box center [239, 247] width 11 height 20
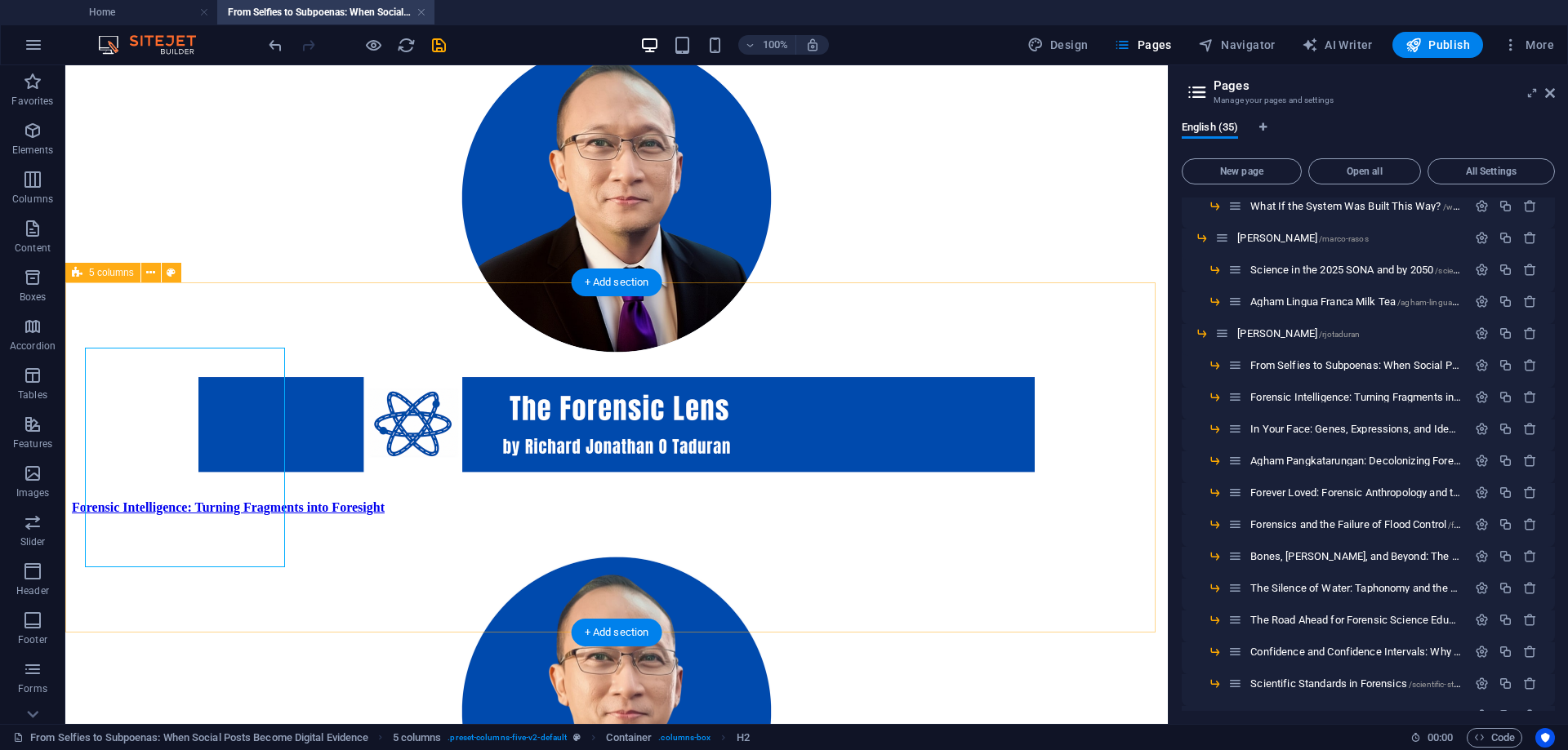
scroll to position [3252, 0]
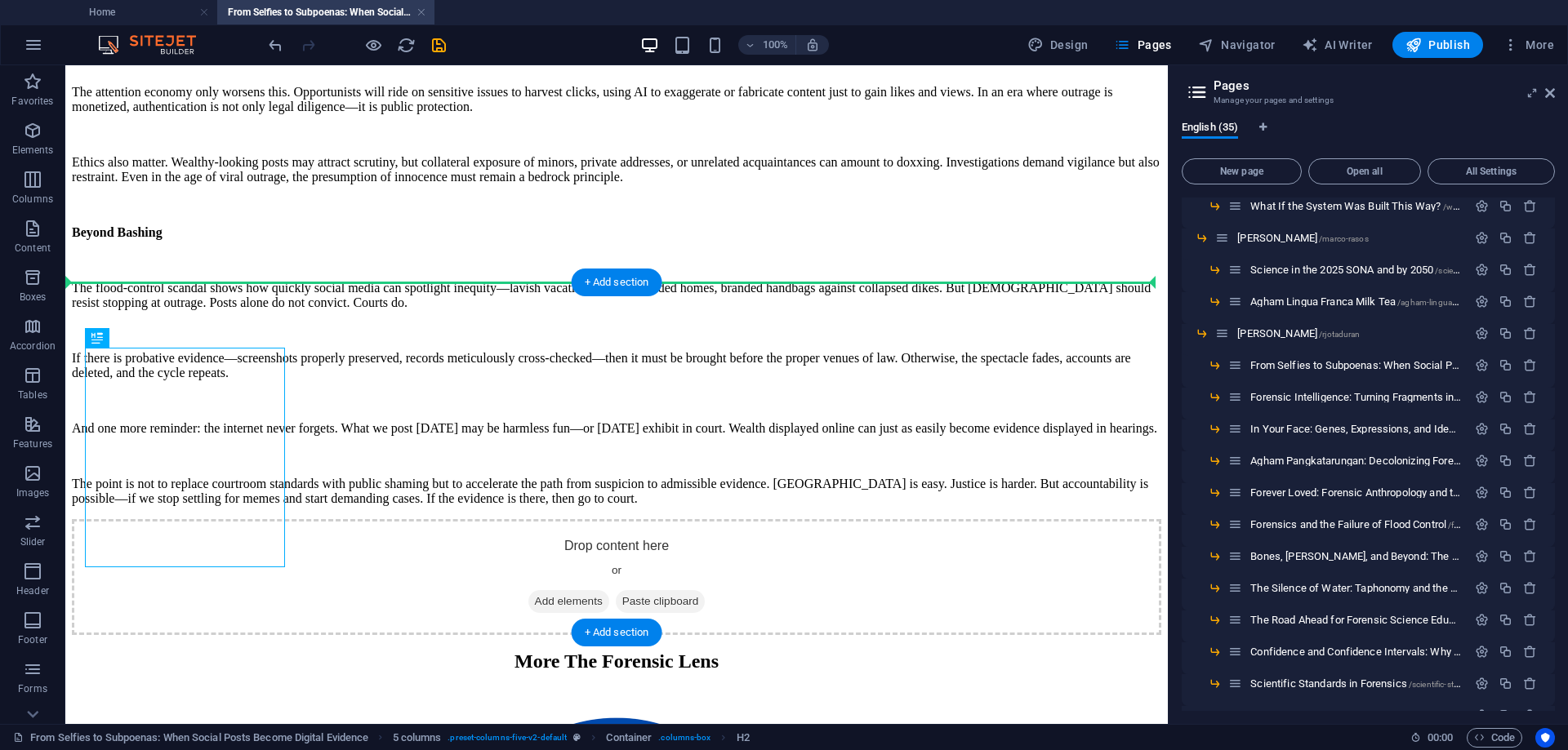
drag, startPoint x: 199, startPoint y: 403, endPoint x: 150, endPoint y: 295, distance: 118.6
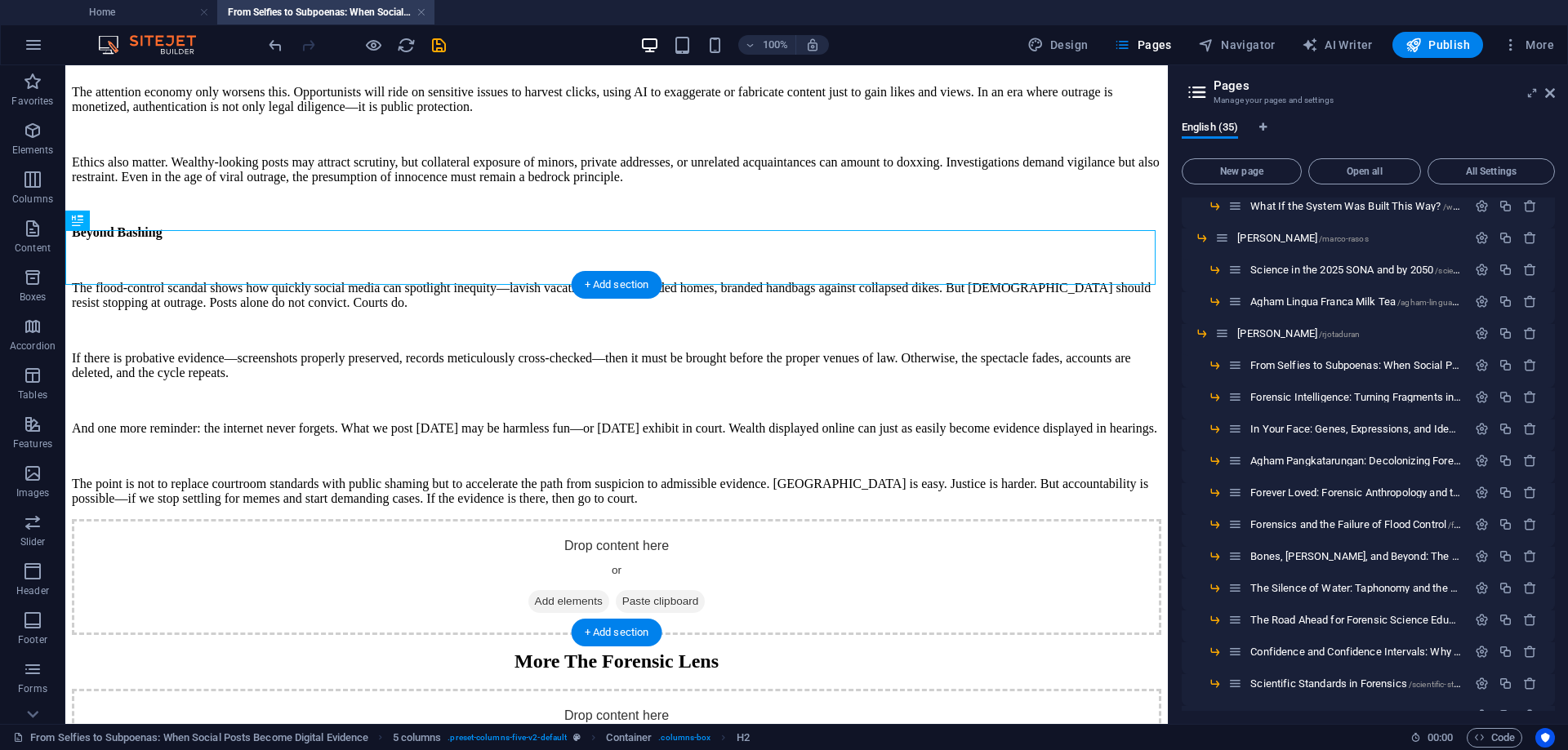
scroll to position [3304, 0]
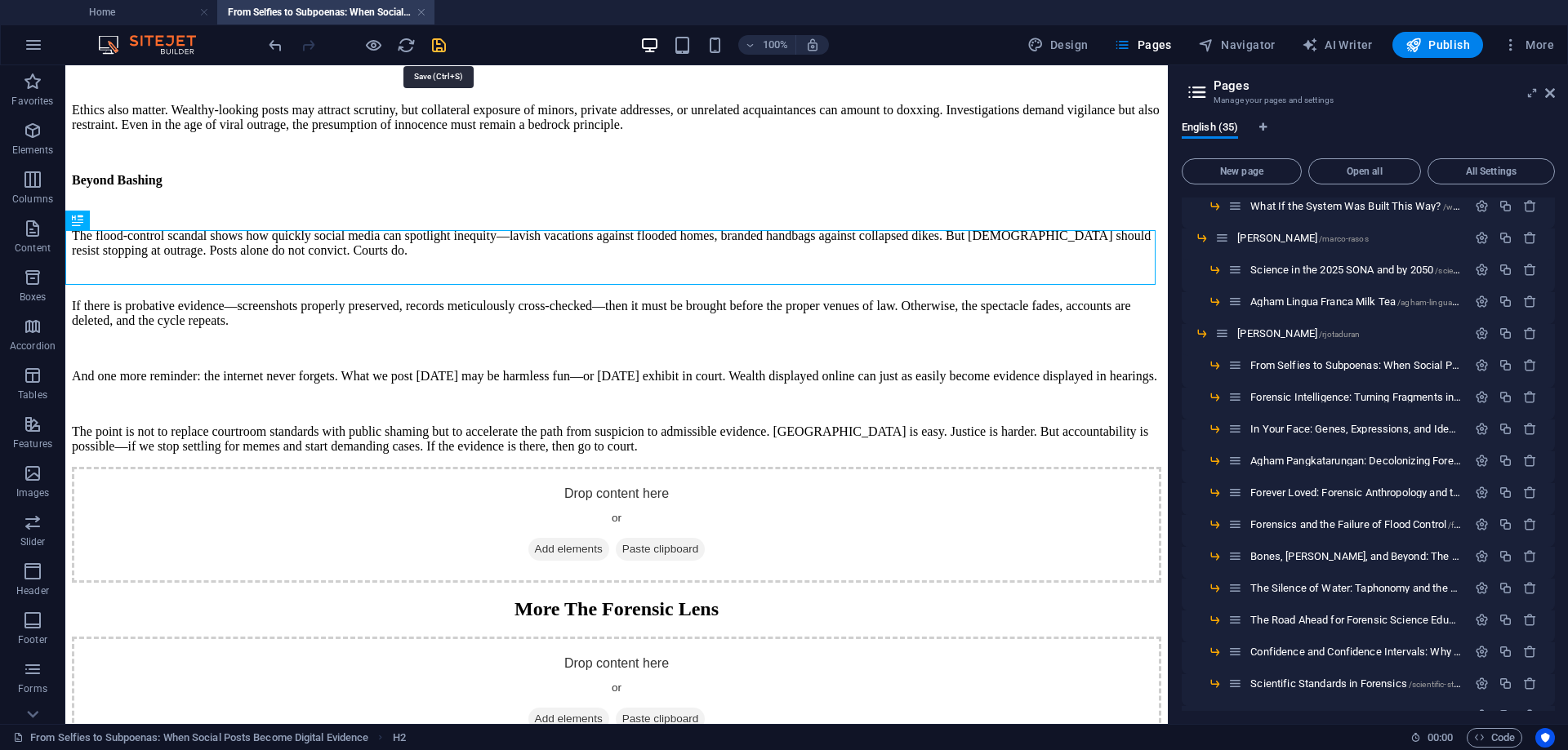
click at [439, 46] on icon "save" at bounding box center [439, 45] width 19 height 19
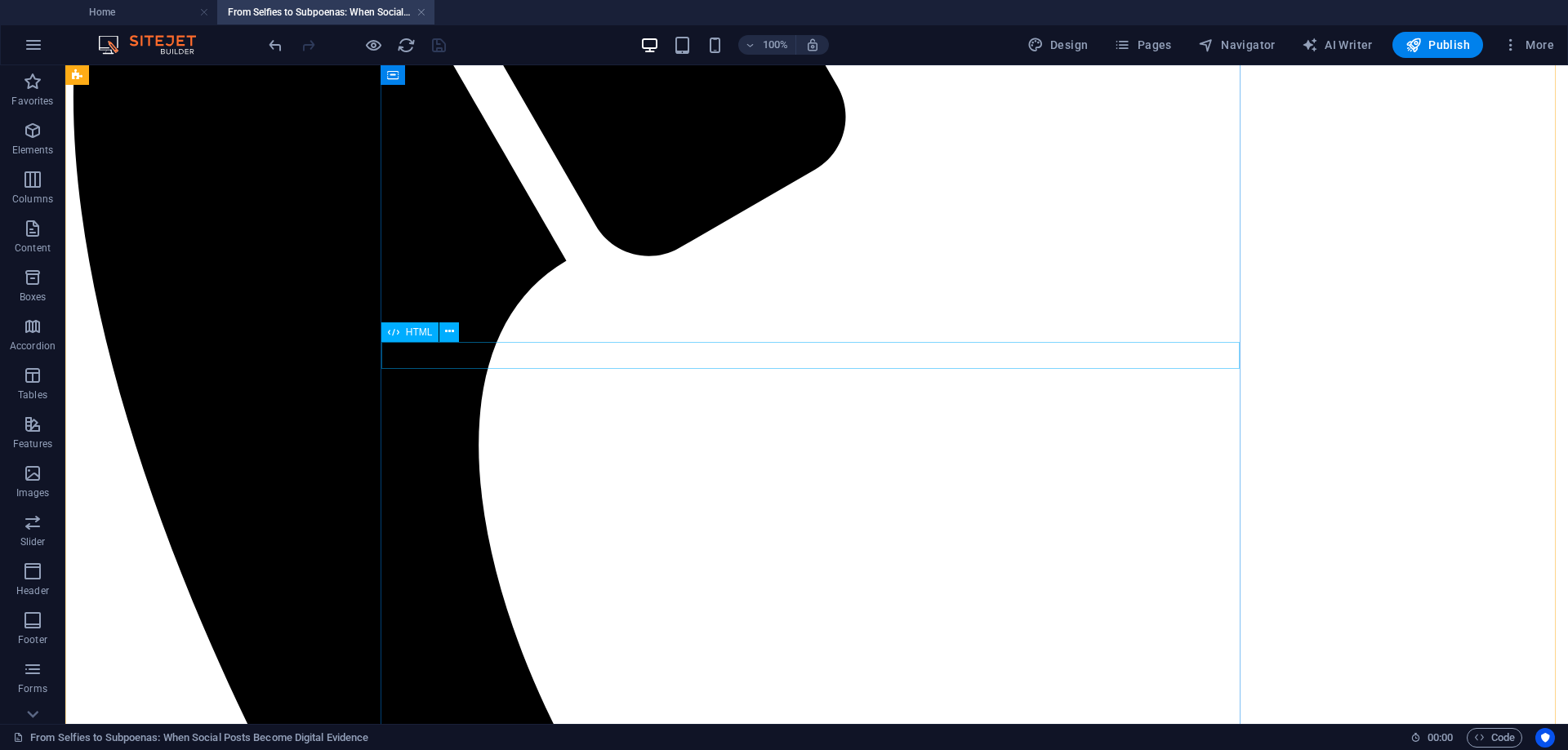
scroll to position [0, 0]
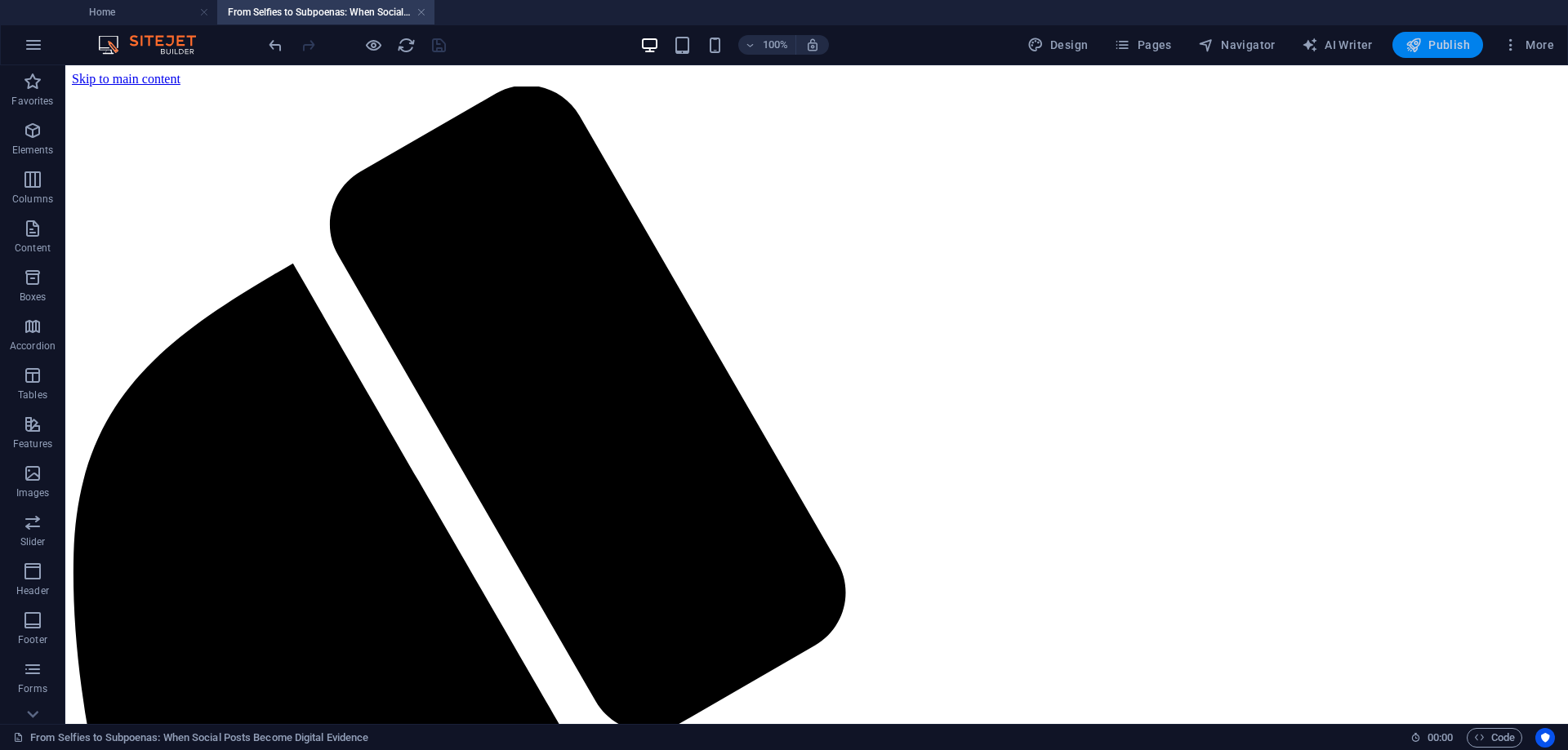
click at [1449, 44] on span "Publish" at bounding box center [1438, 44] width 64 height 16
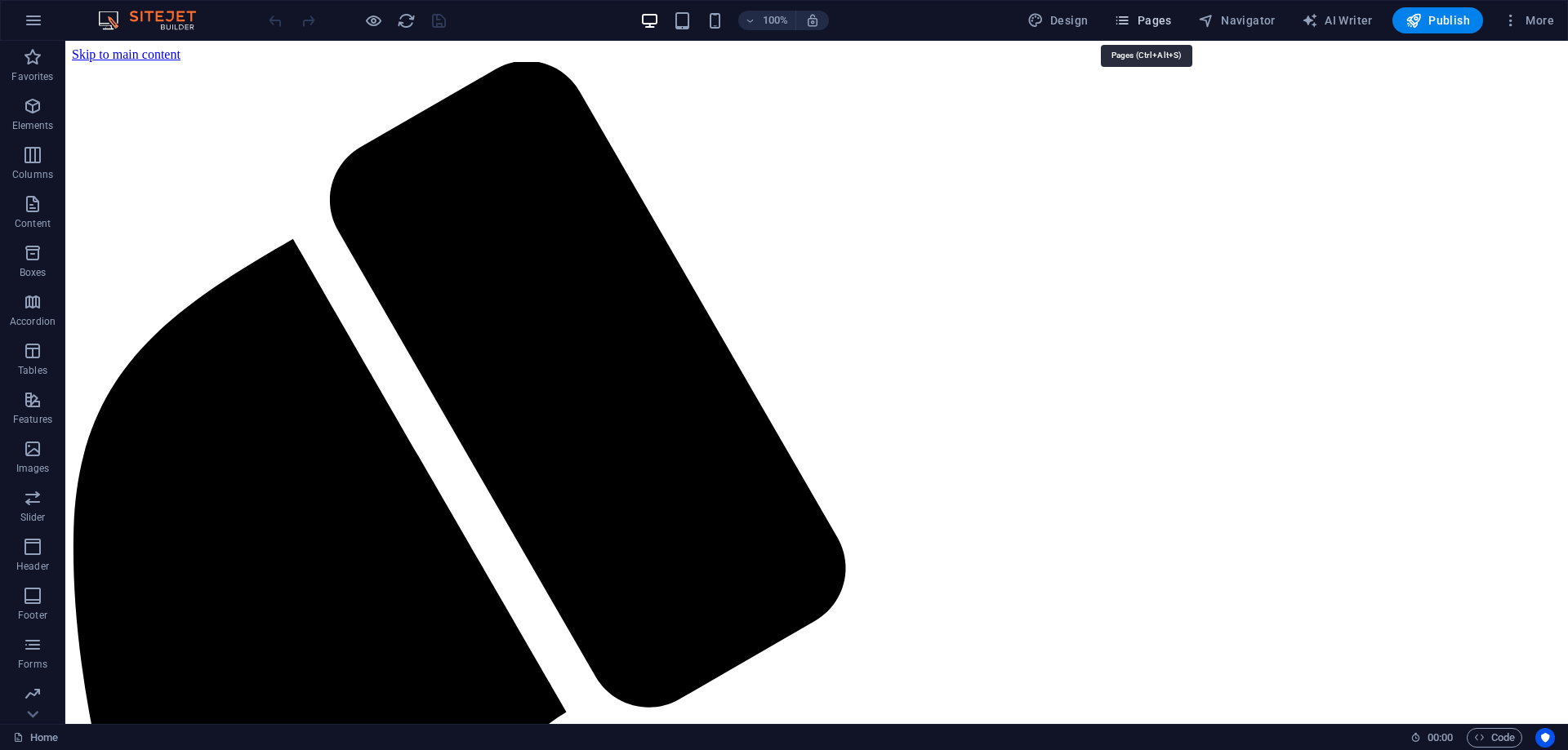
click at [1150, 15] on span "Pages" at bounding box center [1142, 20] width 57 height 16
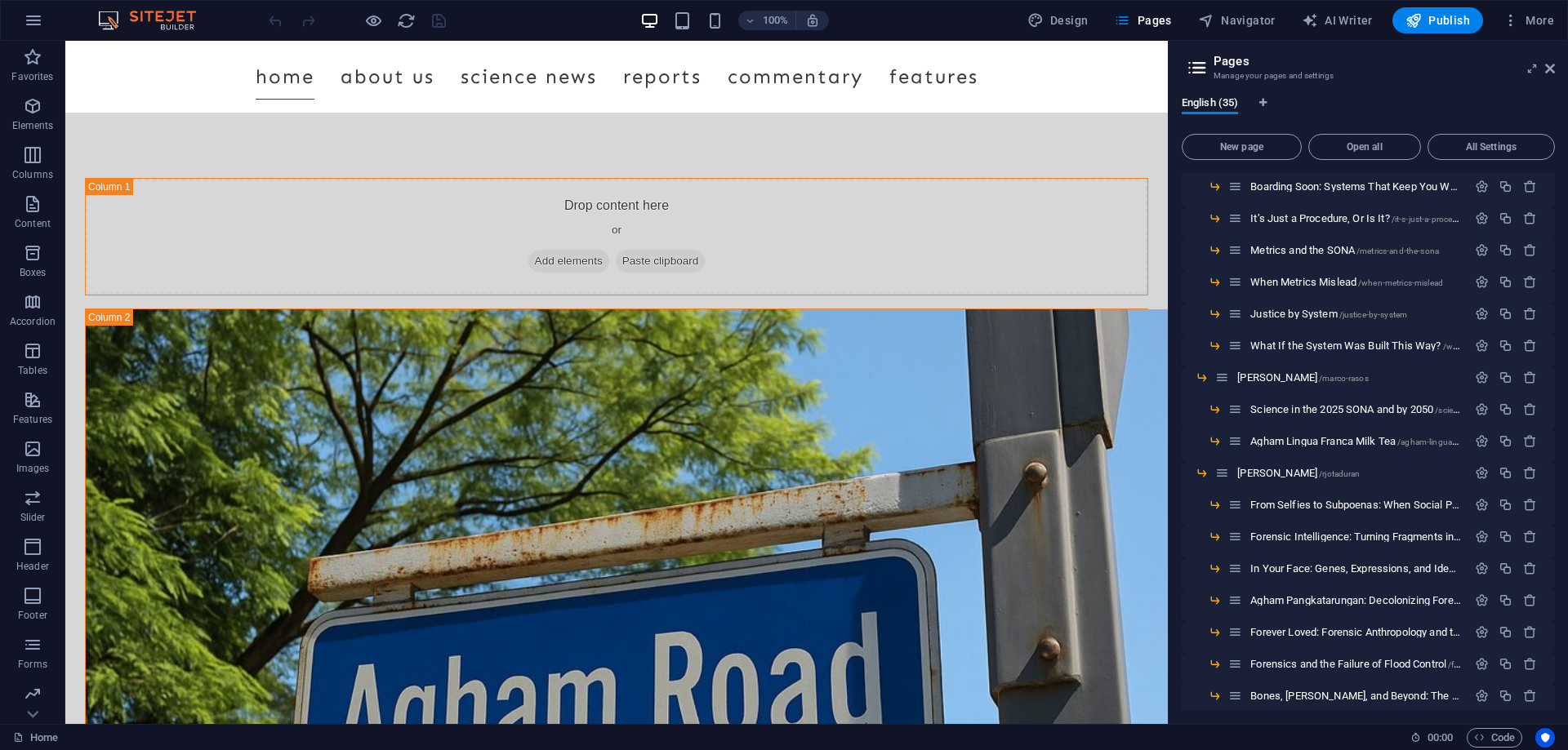
scroll to position [409, 0]
click at [1295, 469] on span "Richard Jonathan O Taduran /rjotaduran" at bounding box center [1298, 470] width 122 height 12
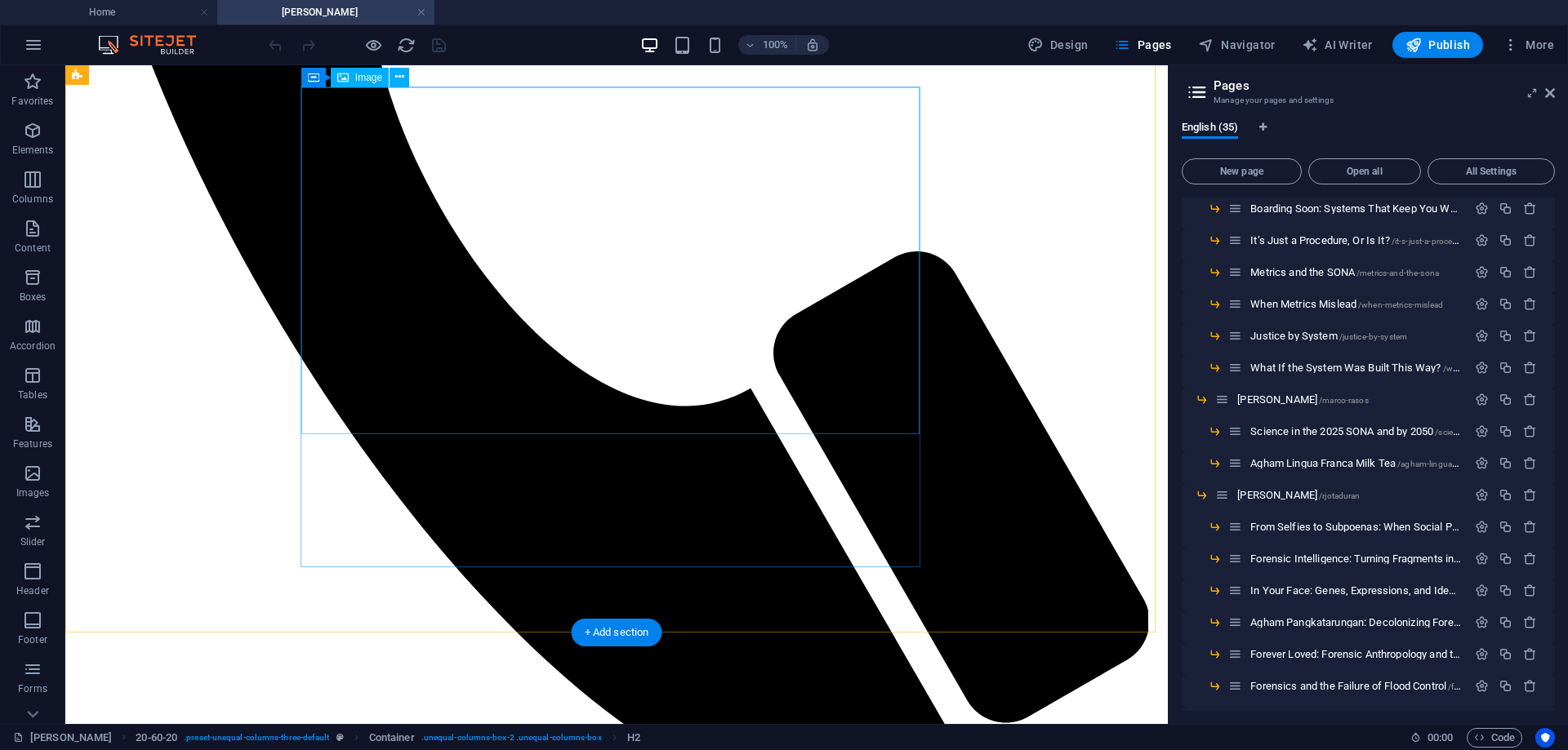
scroll to position [725, 0]
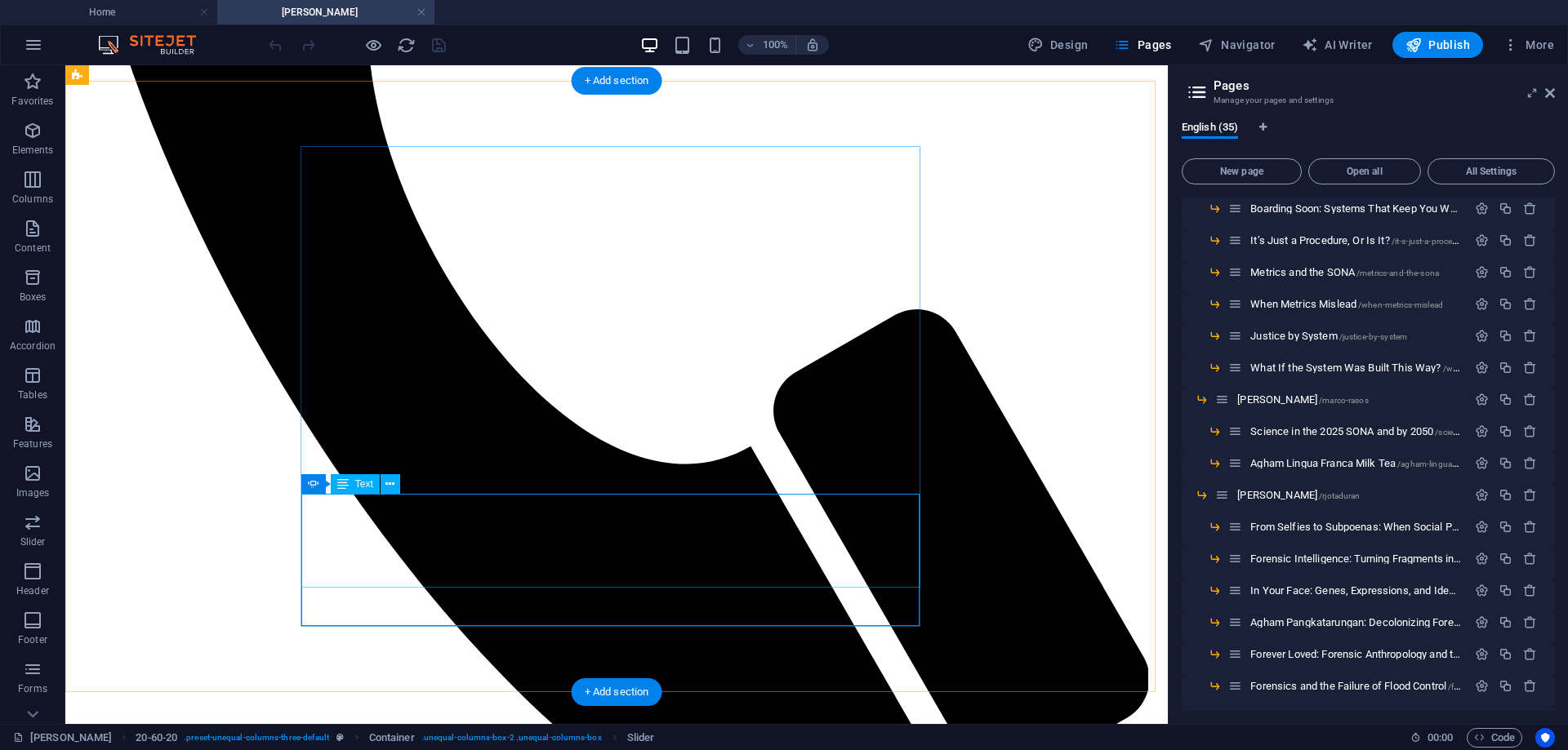
scroll to position [643, 0]
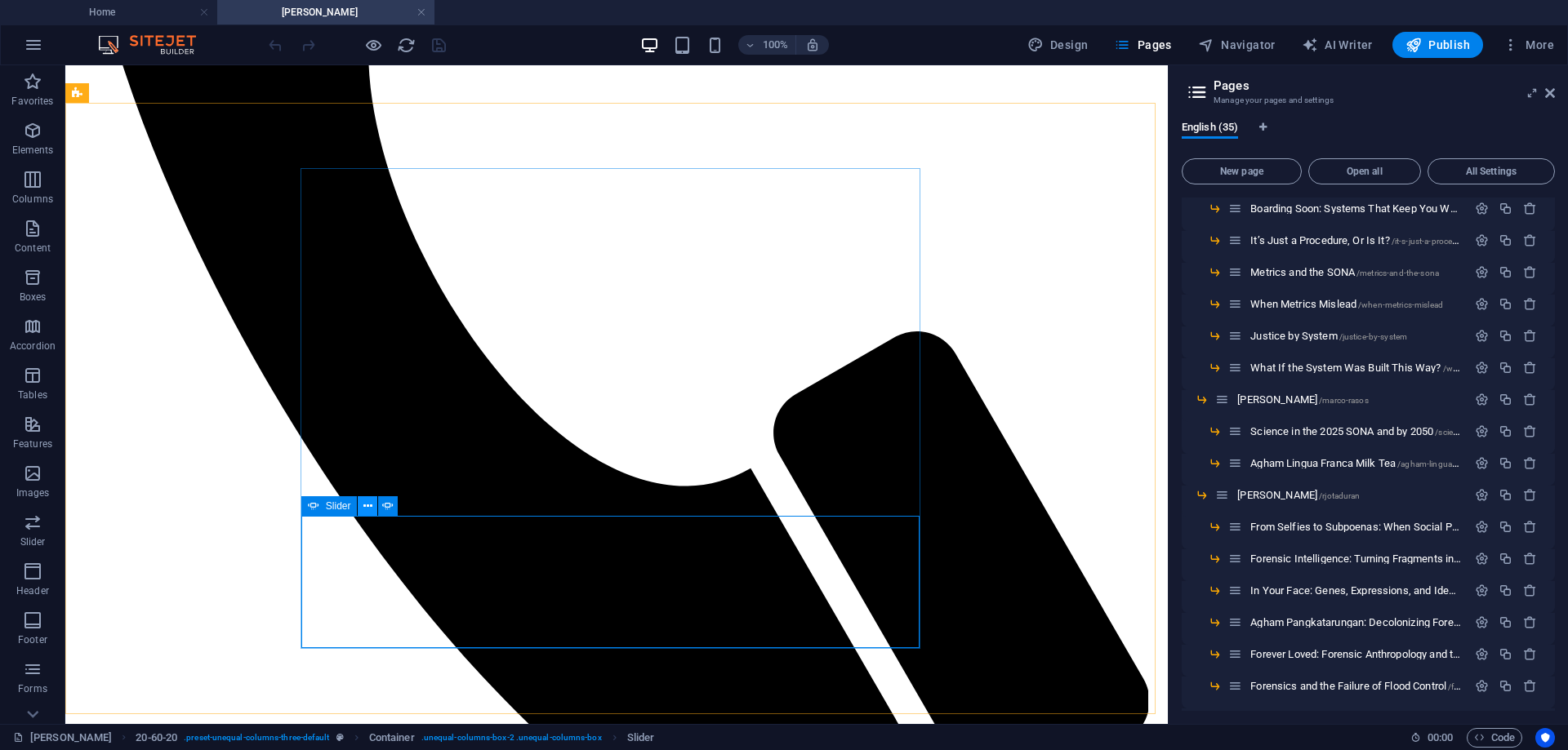
click at [367, 510] on icon at bounding box center [367, 507] width 9 height 17
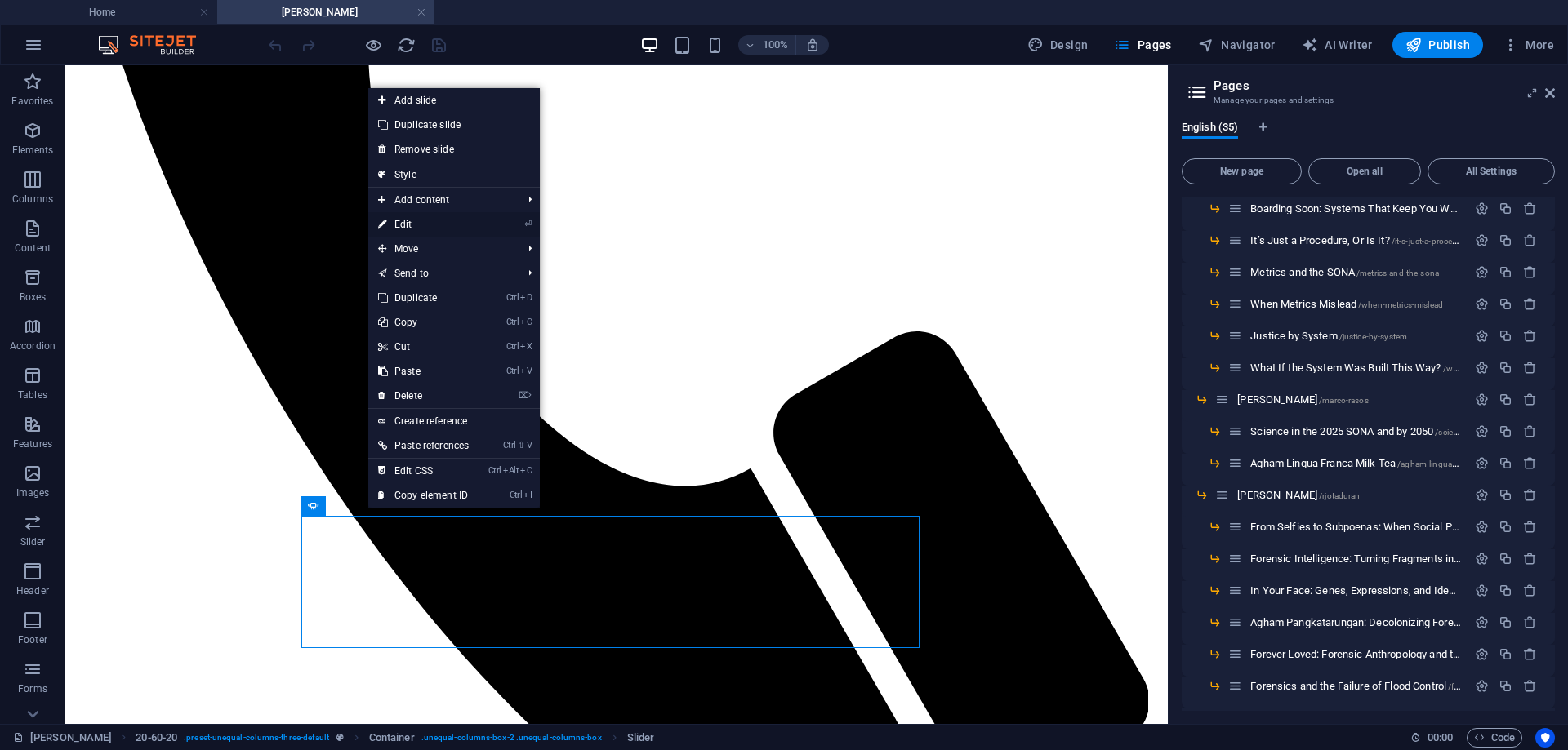
click at [410, 223] on link "⏎ Edit" at bounding box center [423, 224] width 111 height 25
select select "ms"
select select "s"
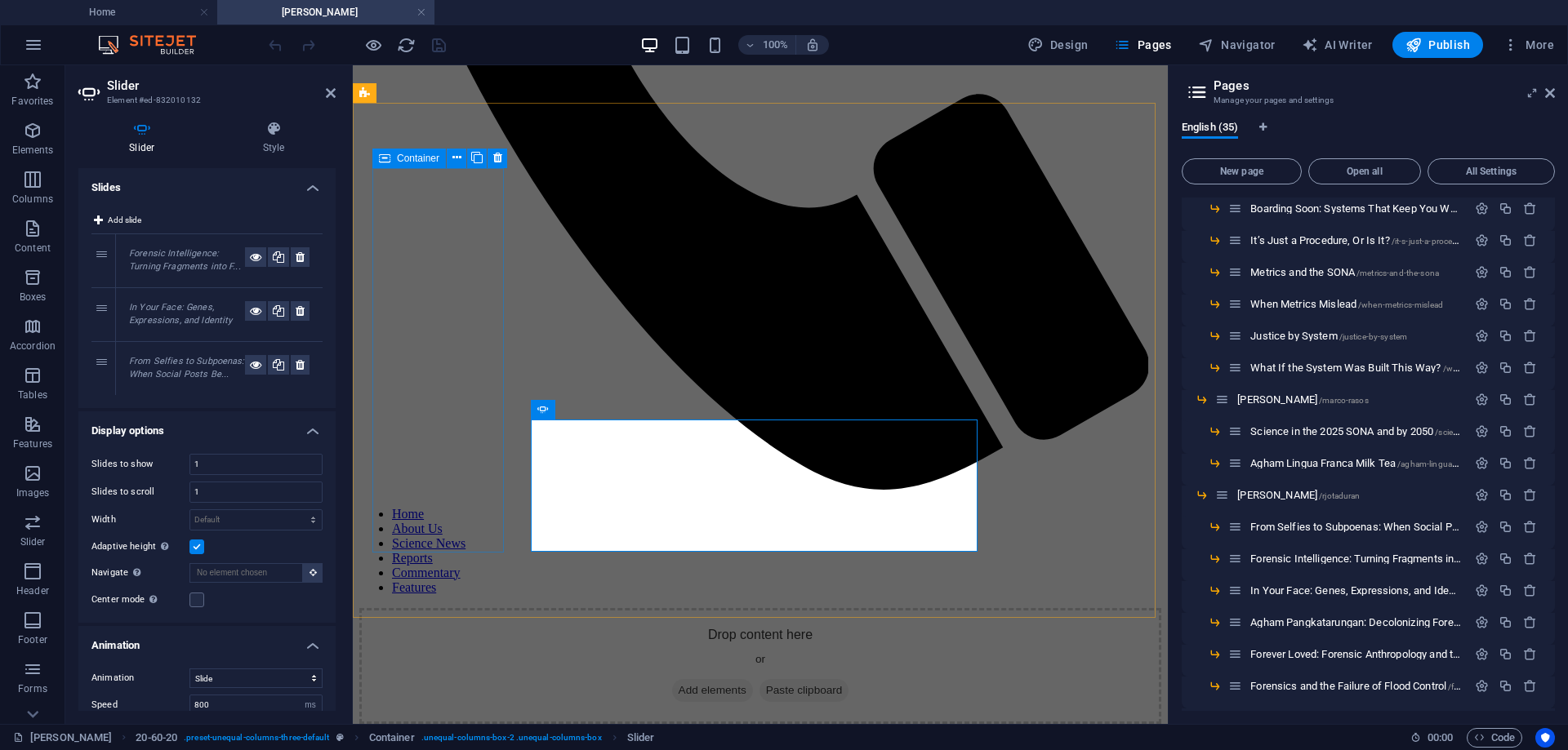
scroll to position [748, 0]
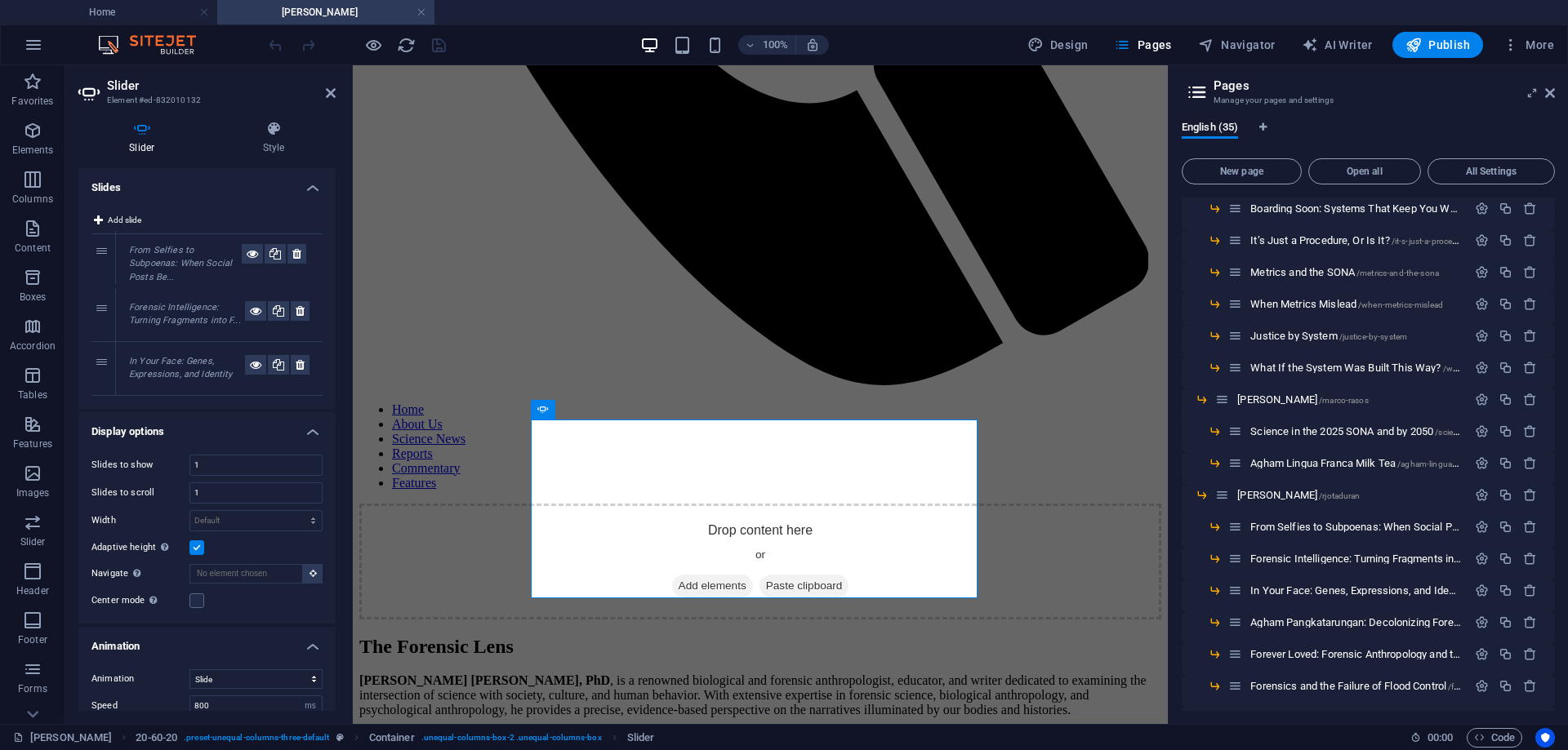
drag, startPoint x: 98, startPoint y: 366, endPoint x: 97, endPoint y: 254, distance: 112.0
click at [329, 87] on icon at bounding box center [330, 94] width 9 height 13
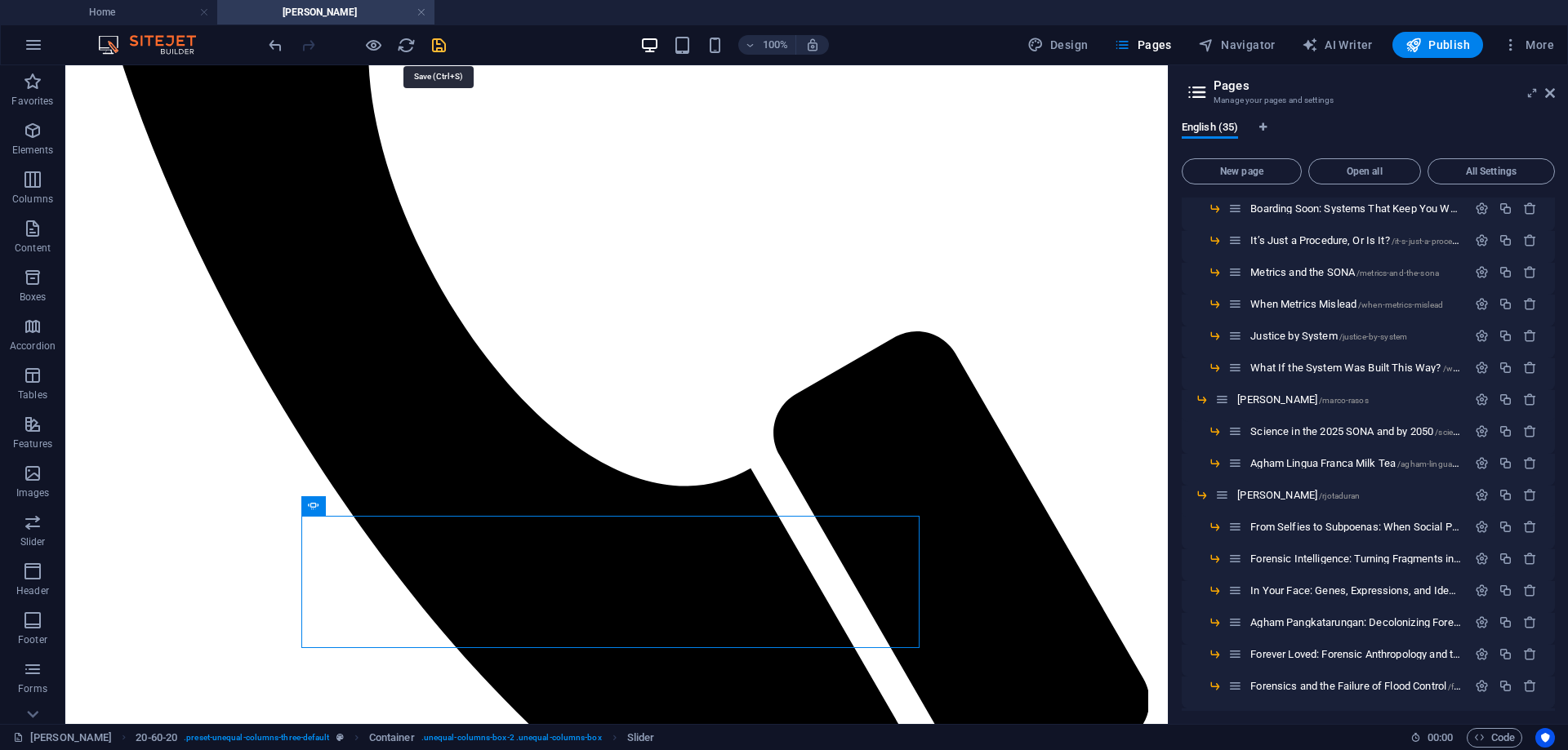
click at [440, 44] on icon "save" at bounding box center [439, 45] width 19 height 19
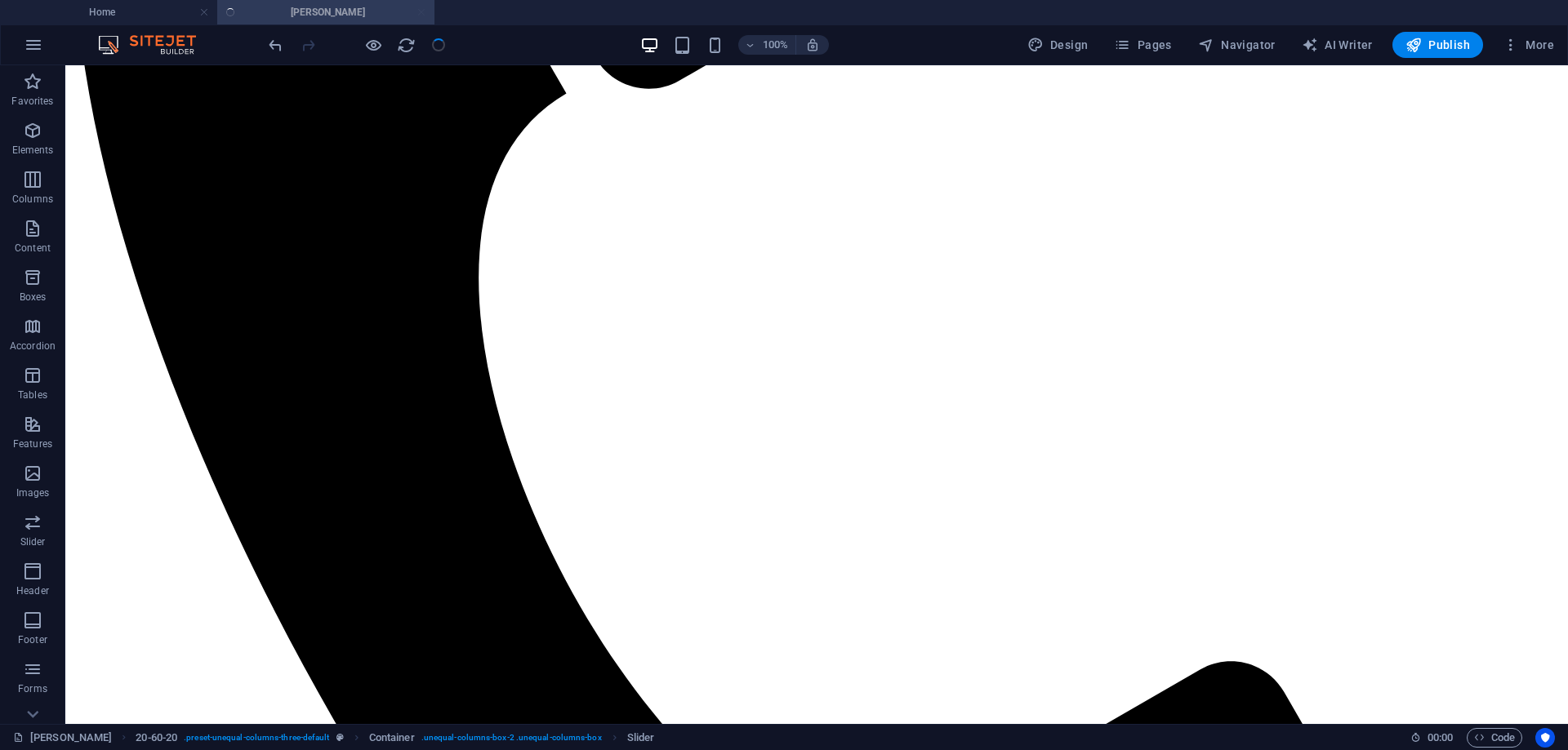
scroll to position [539, 0]
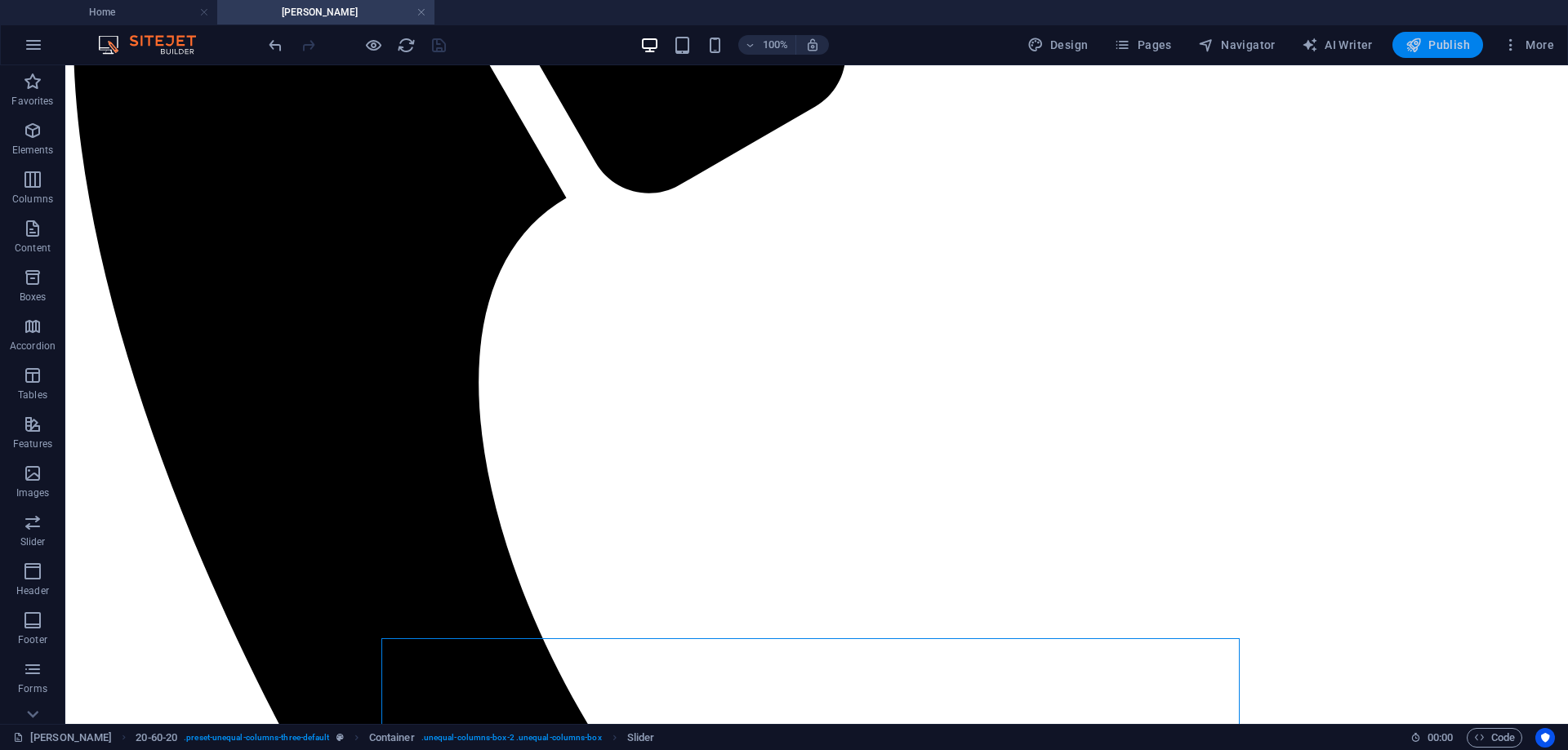
click at [1443, 42] on span "Publish" at bounding box center [1438, 44] width 64 height 16
